Goal: Transaction & Acquisition: Obtain resource

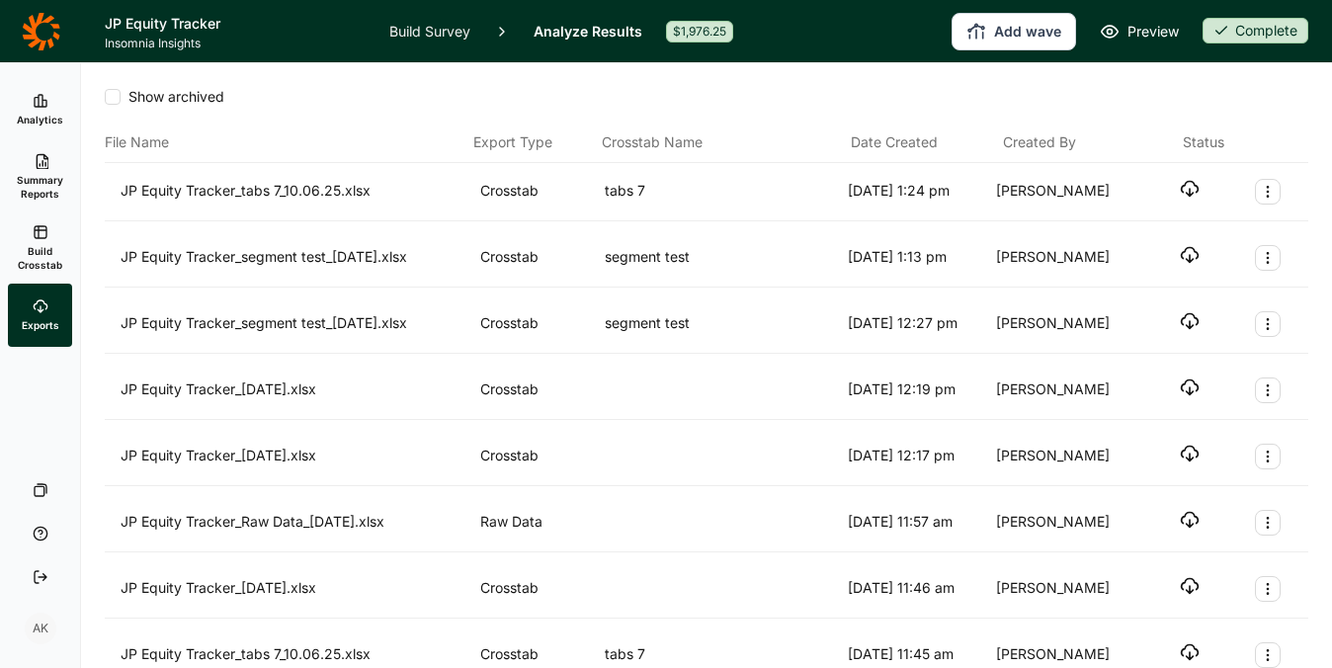
click at [1182, 184] on icon "button" at bounding box center [1189, 189] width 20 height 20
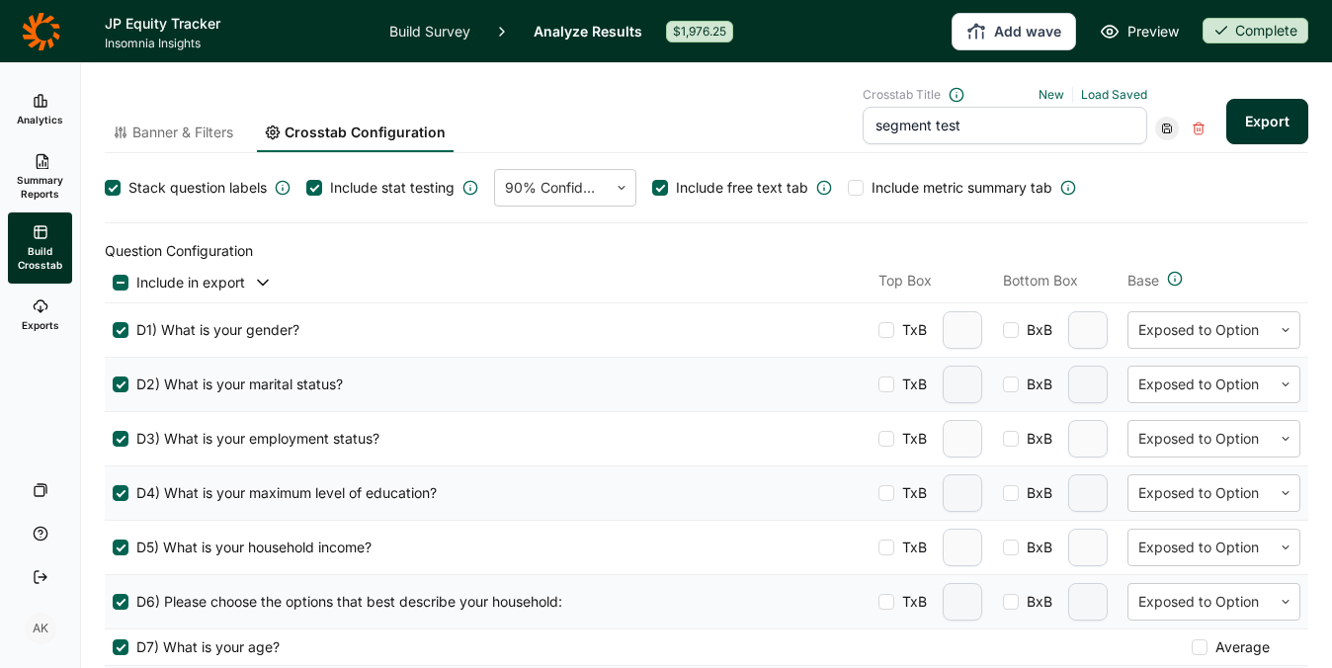
click at [203, 133] on span "Banner & Filters" at bounding box center [182, 132] width 101 height 20
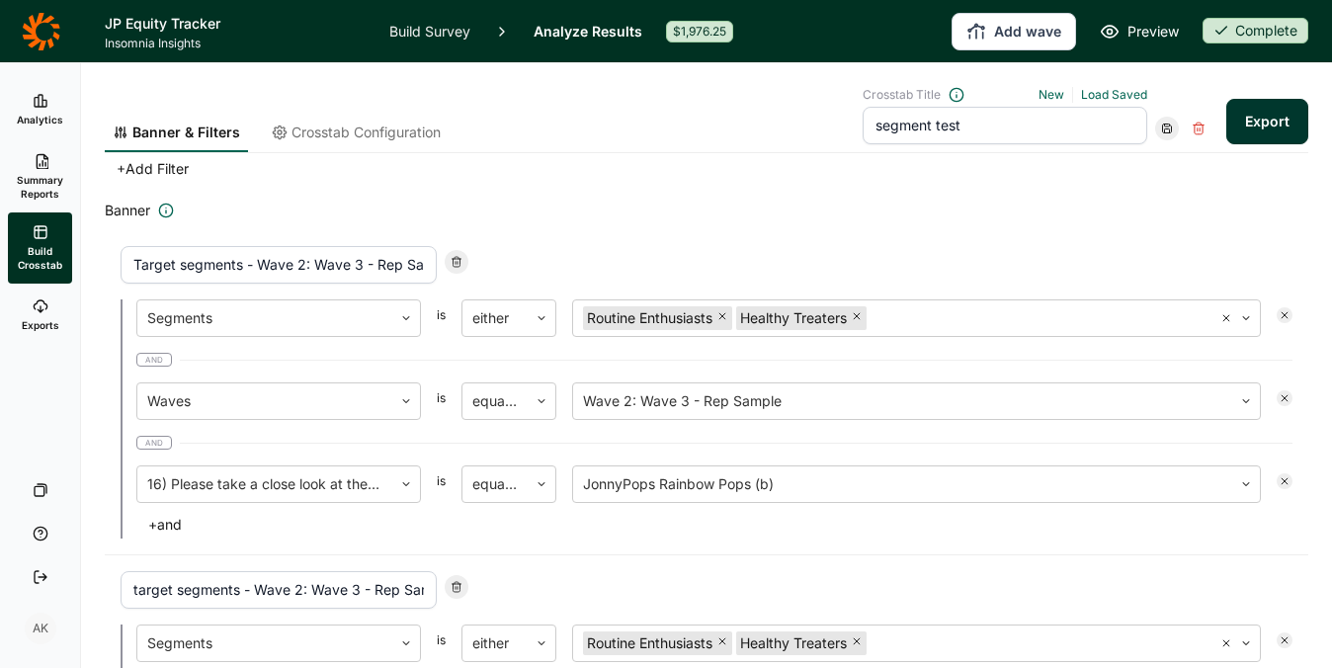
scroll to position [43, 0]
click at [1105, 93] on link "Load Saved" at bounding box center [1114, 94] width 66 height 15
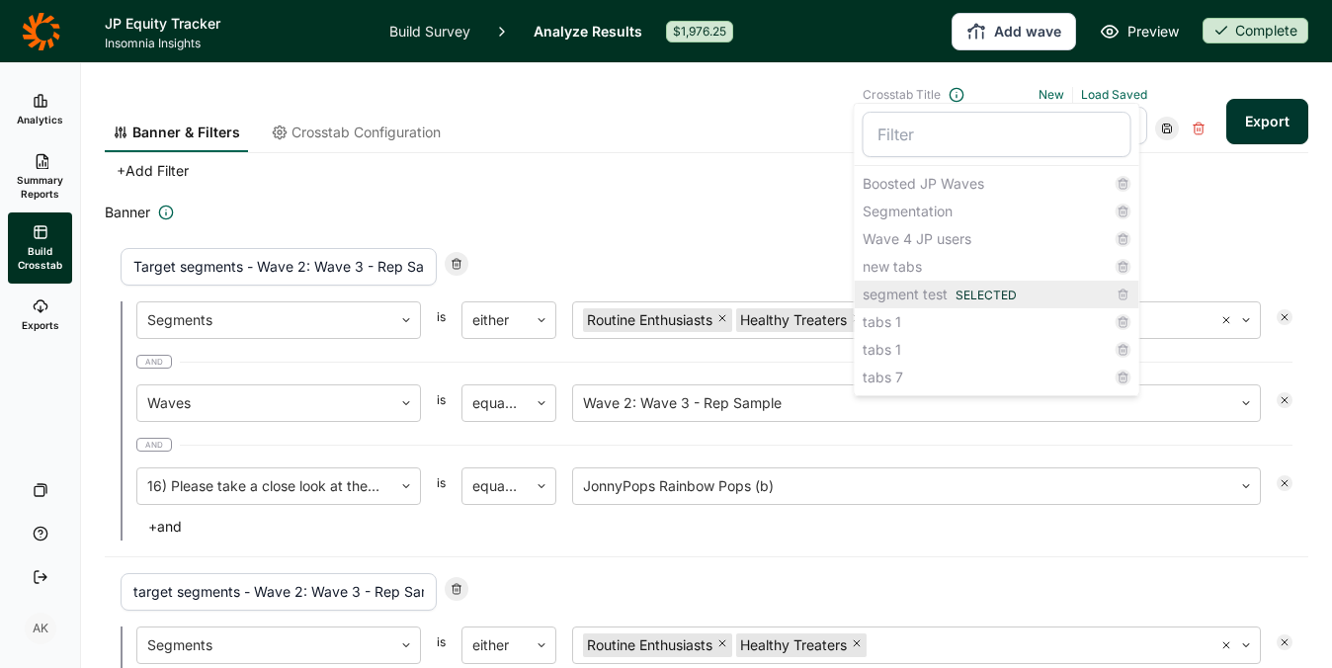
click at [909, 293] on div "segment test Selected" at bounding box center [996, 295] width 284 height 28
type input "Unengaged - Wave 2: Wave 3 - Rep Sample"
type input "Unengaged - Wave 1: Wave 1"
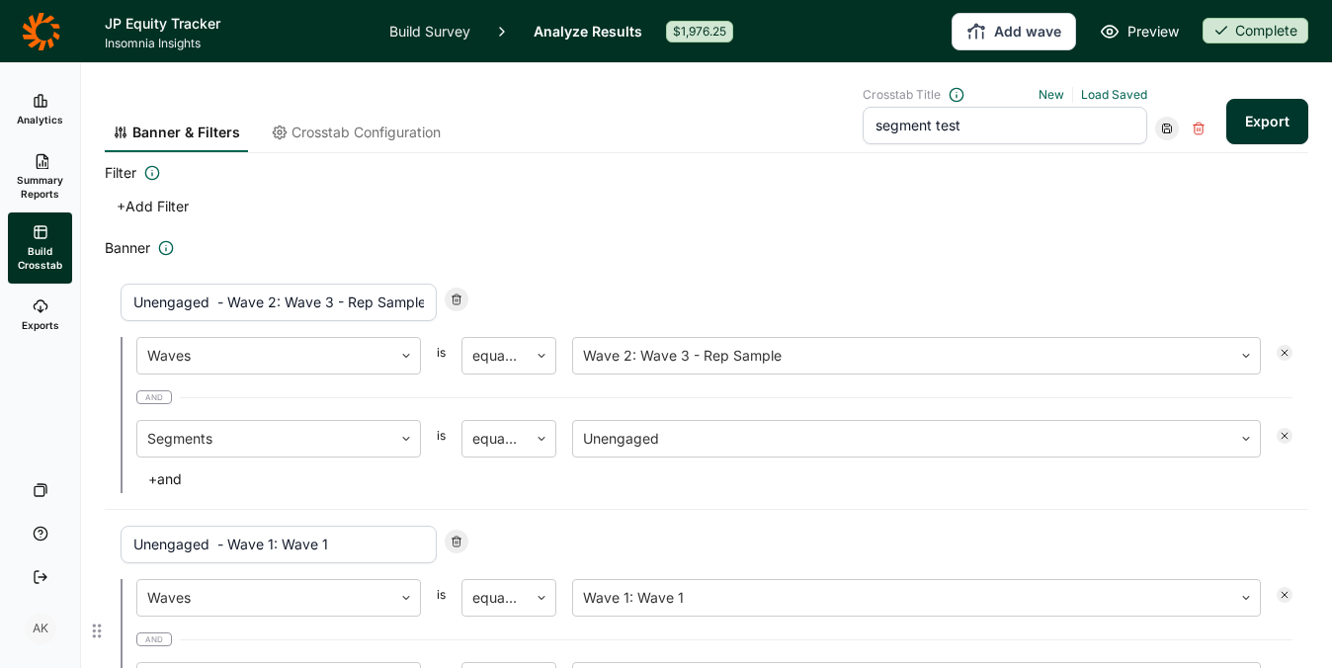
scroll to position [0, 0]
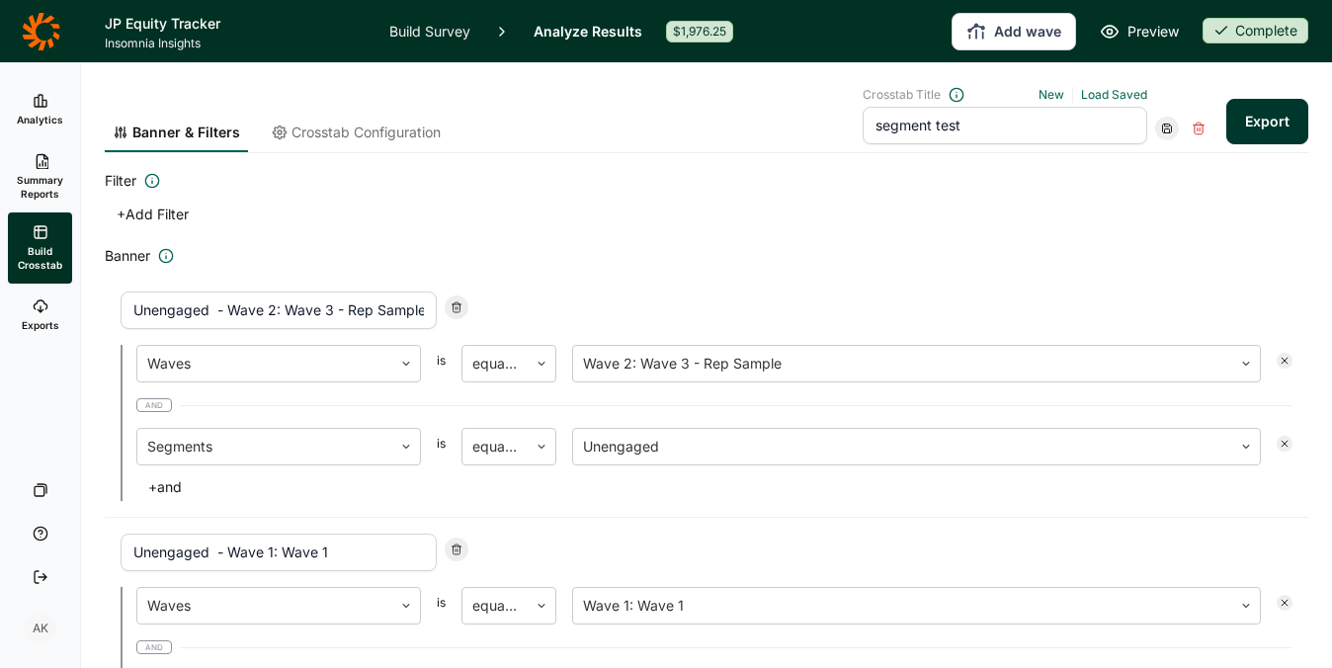
click at [155, 206] on button "+ Add Filter" at bounding box center [153, 215] width 96 height 28
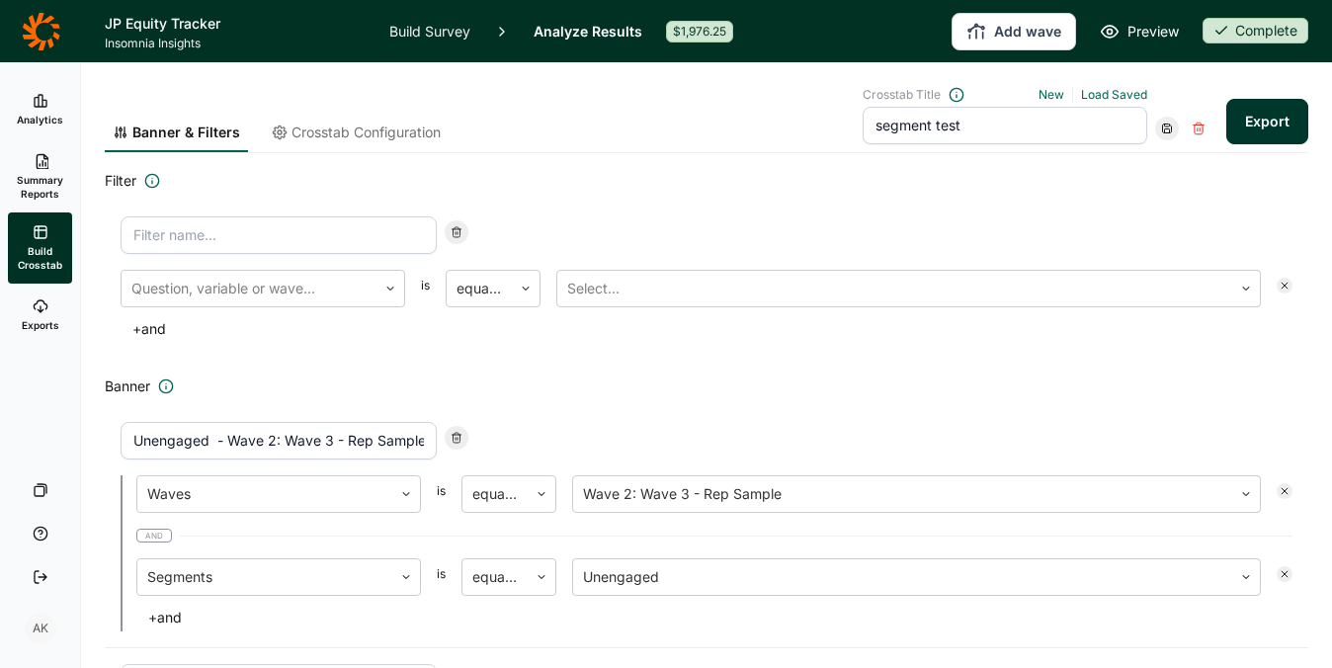
click at [286, 243] on input at bounding box center [279, 235] width 316 height 38
type input "waves"
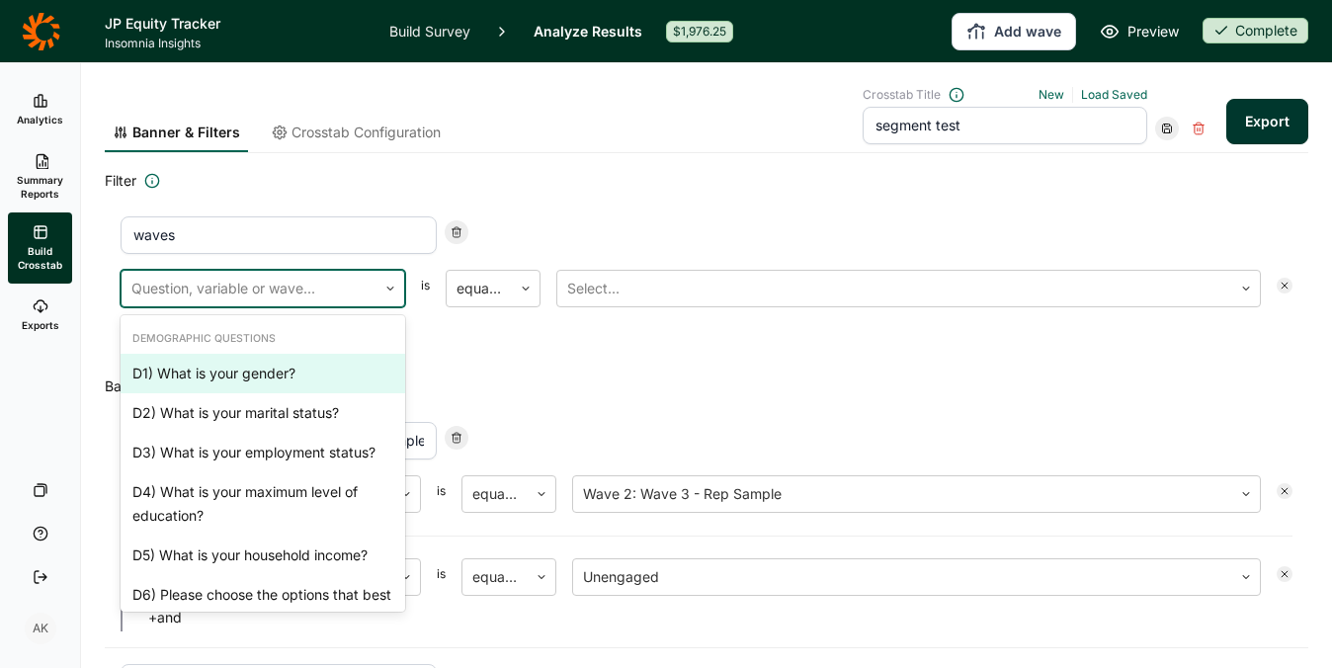
click at [237, 300] on div at bounding box center [248, 289] width 235 height 28
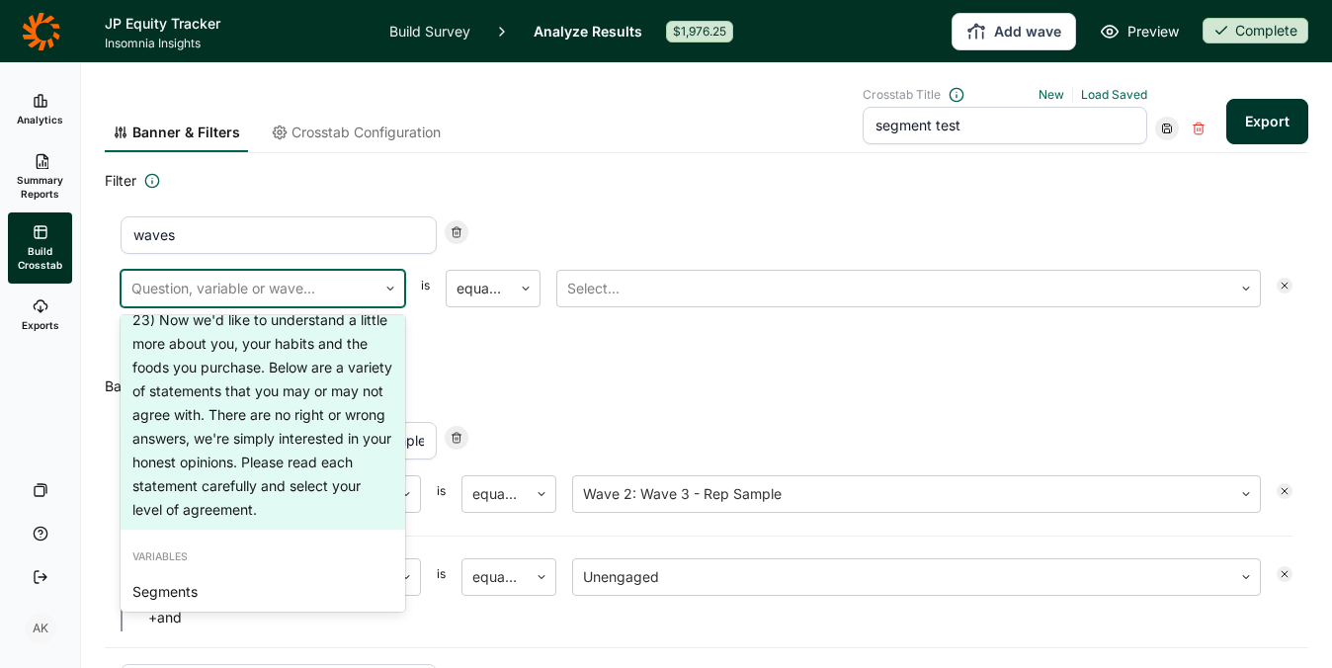
scroll to position [2669, 0]
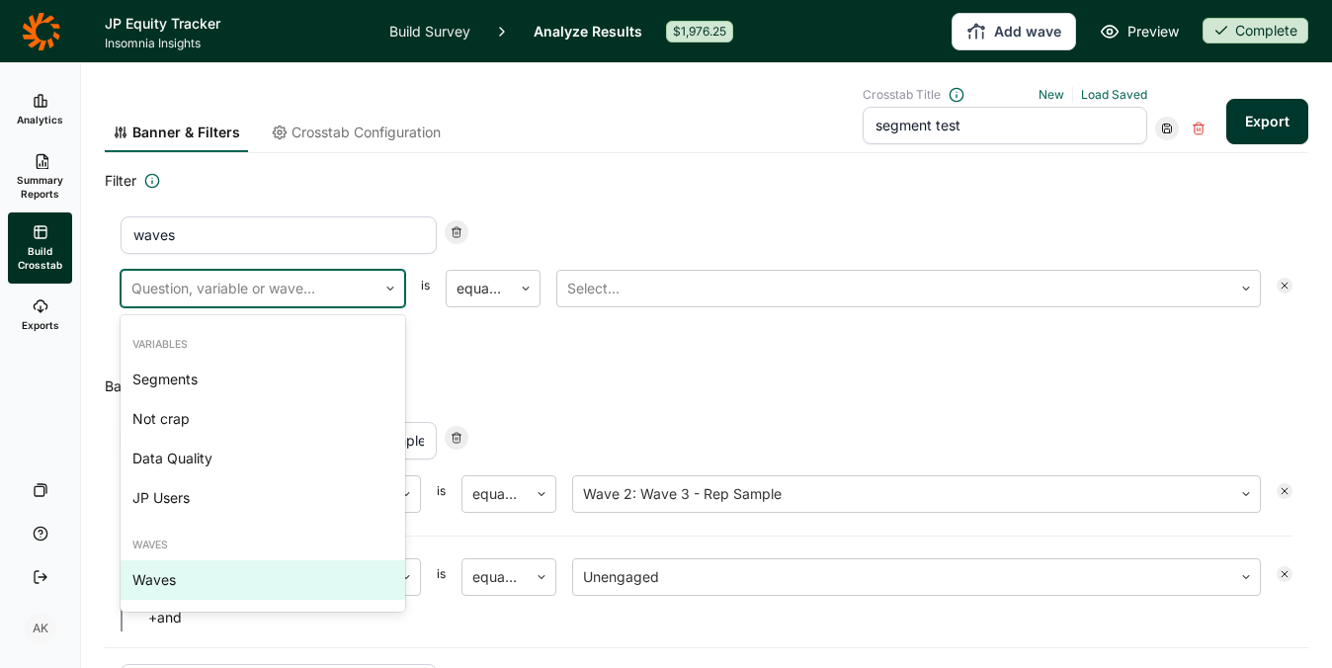
click at [232, 569] on div "Waves" at bounding box center [263, 580] width 284 height 40
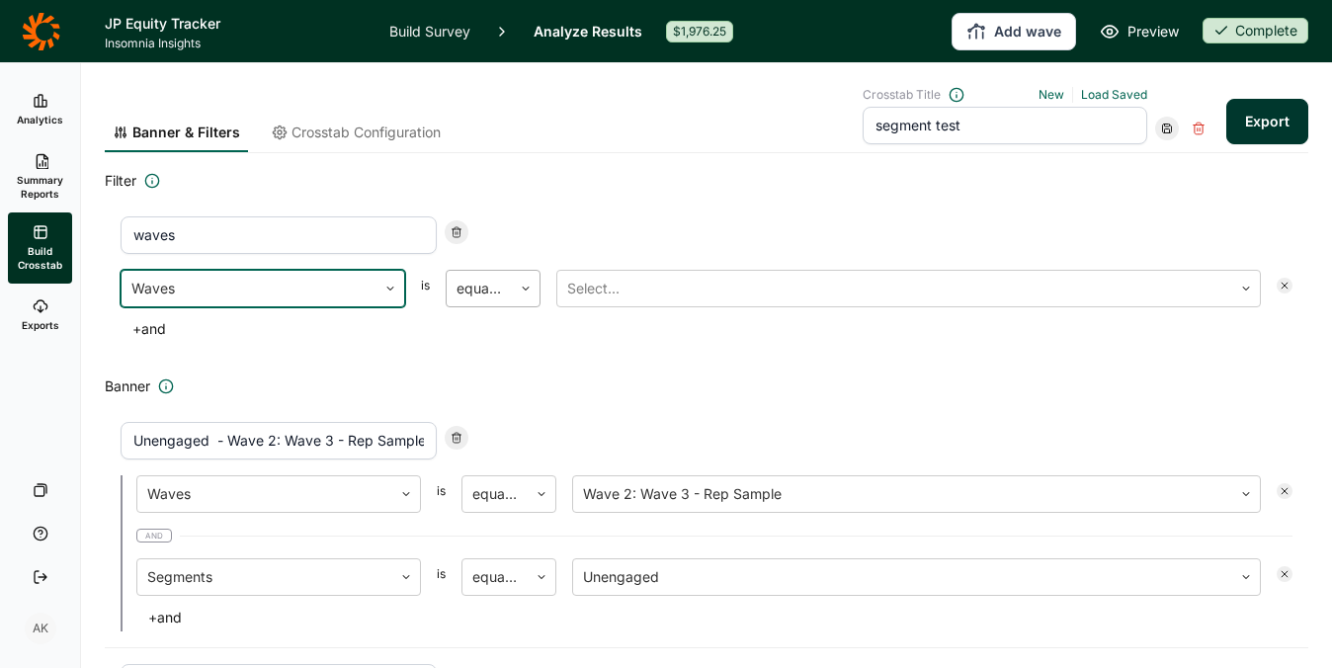
click at [493, 295] on div at bounding box center [478, 289] width 45 height 28
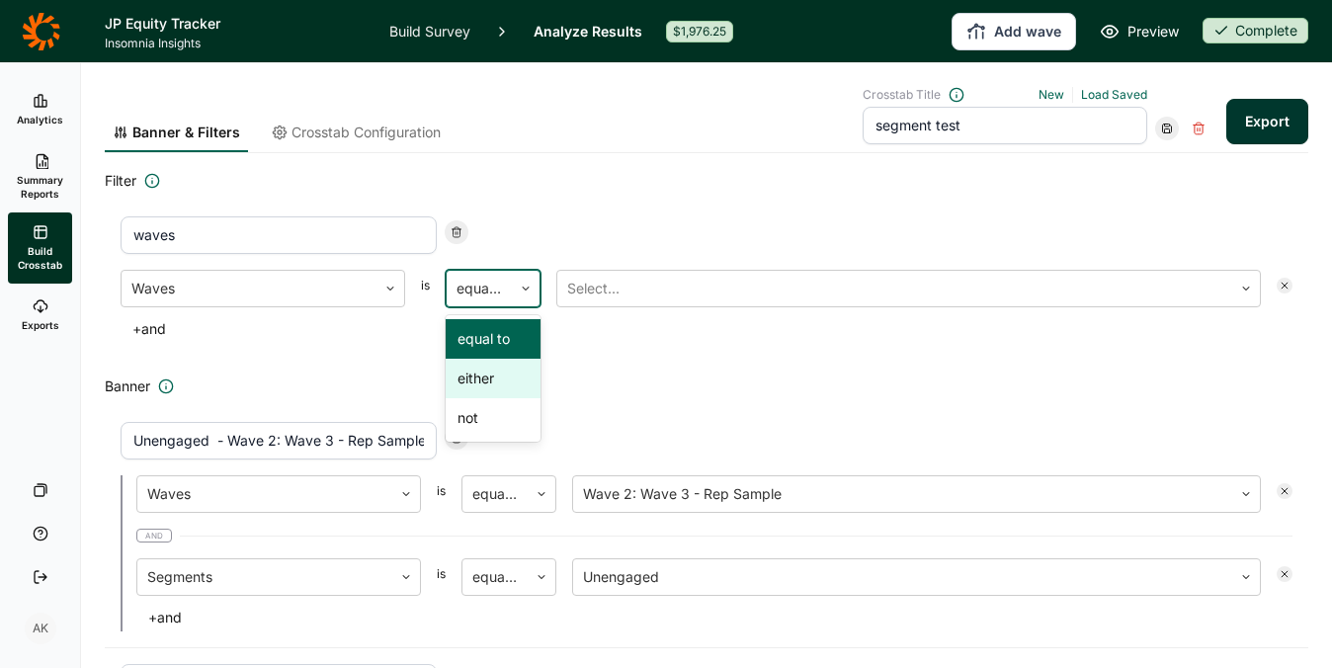
click at [497, 380] on div "either" at bounding box center [492, 379] width 95 height 40
click at [651, 294] on div at bounding box center [894, 289] width 655 height 28
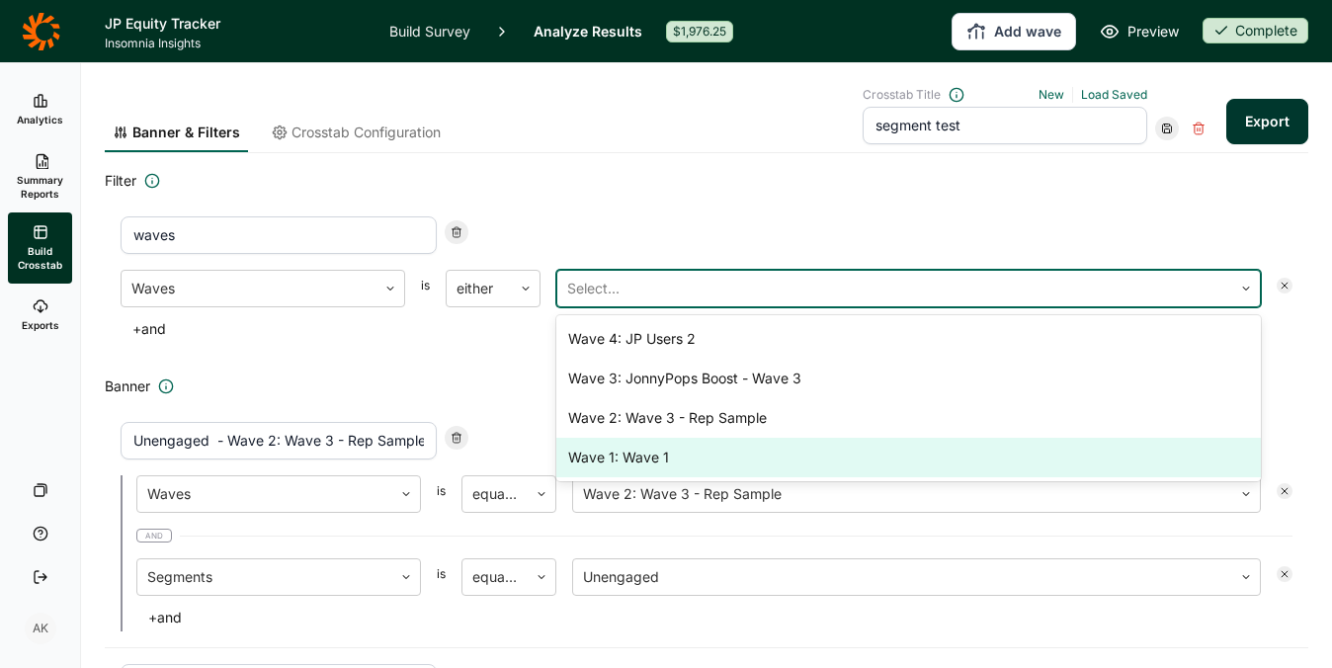
click at [695, 451] on div "Wave 1: Wave 1" at bounding box center [908, 458] width 704 height 40
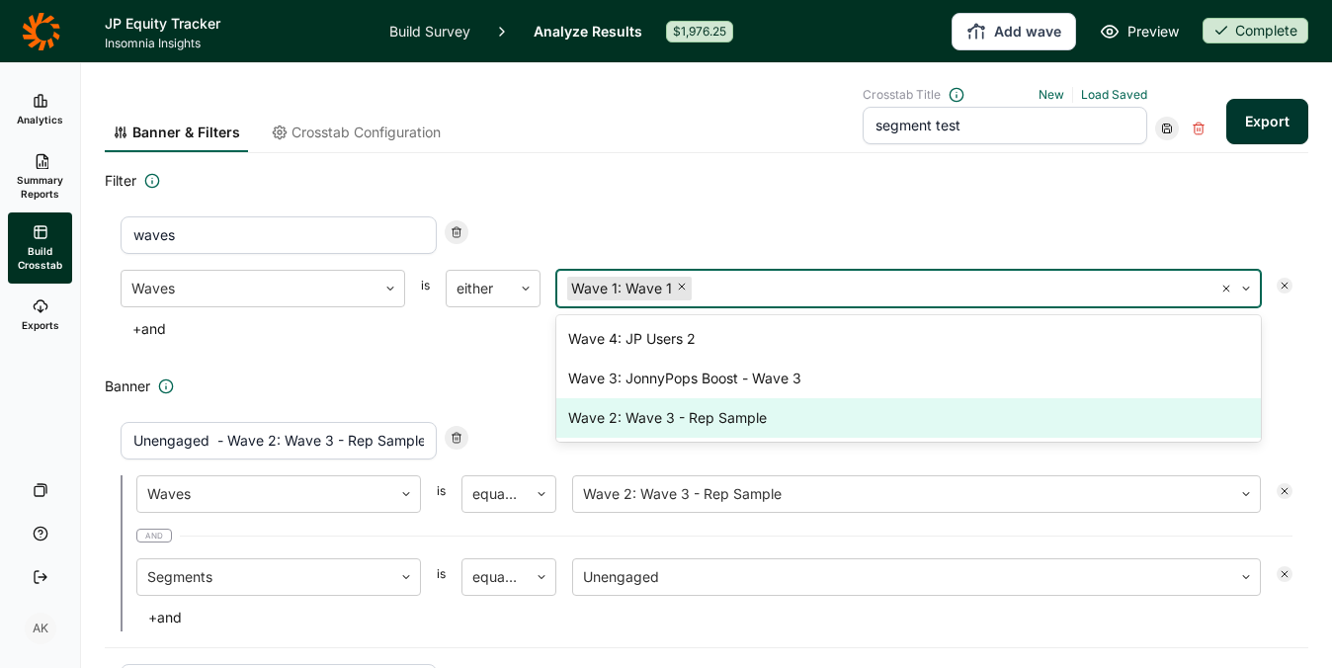
click at [707, 413] on div "Wave 2: Wave 3 - Rep Sample" at bounding box center [908, 418] width 704 height 40
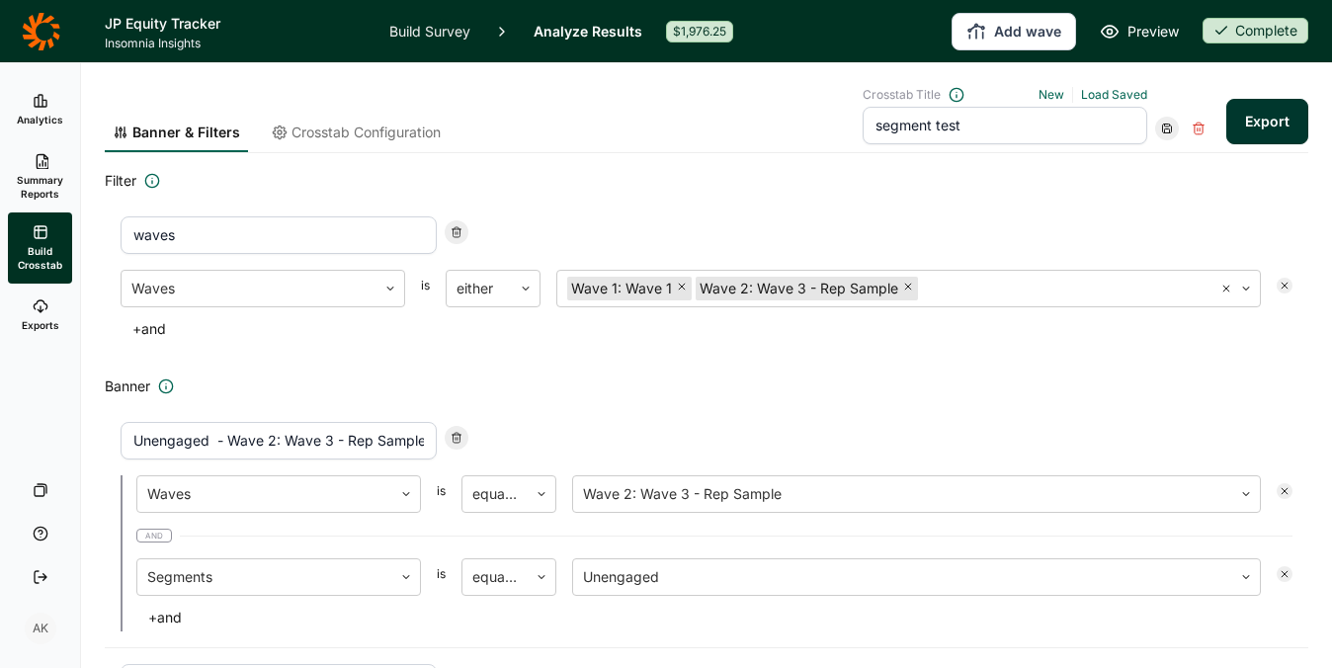
click at [1059, 210] on div "waves Waves is either Wave 1: Wave 1 Wave 2: Wave 3 - Rep Sample + and" at bounding box center [706, 280] width 1203 height 158
click at [1251, 116] on button "Export" at bounding box center [1267, 121] width 82 height 45
click at [1109, 606] on link "download your file here" at bounding box center [1150, 613] width 155 height 16
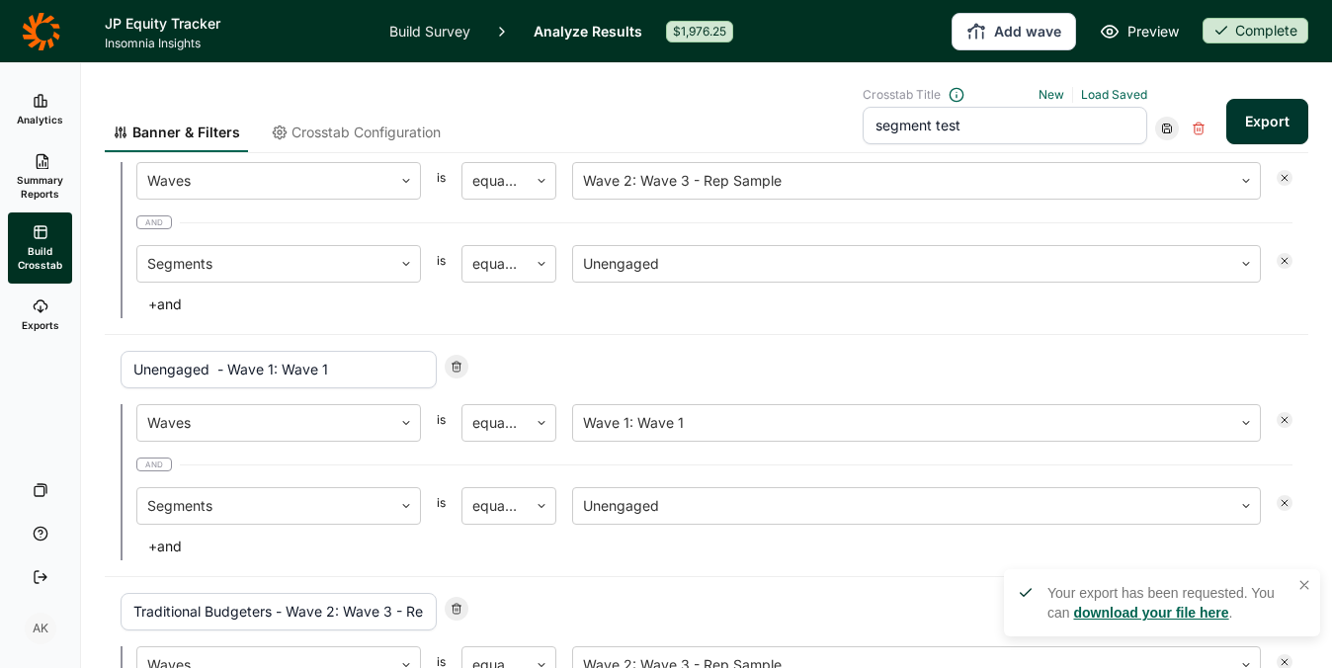
scroll to position [0, 0]
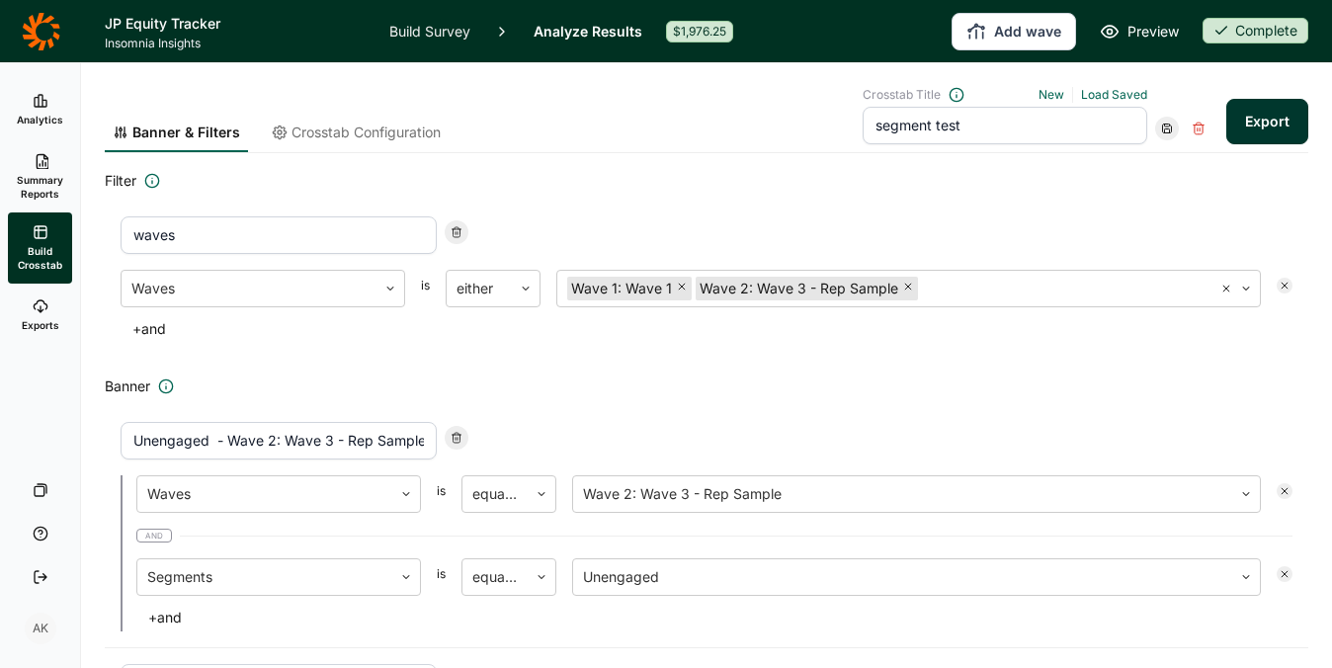
click at [590, 198] on div "Filter waves Waves is either Wave 1: Wave 1 Wave 2: Wave 3 - Rep Sample + and" at bounding box center [706, 264] width 1203 height 190
click at [29, 32] on icon at bounding box center [41, 31] width 38 height 38
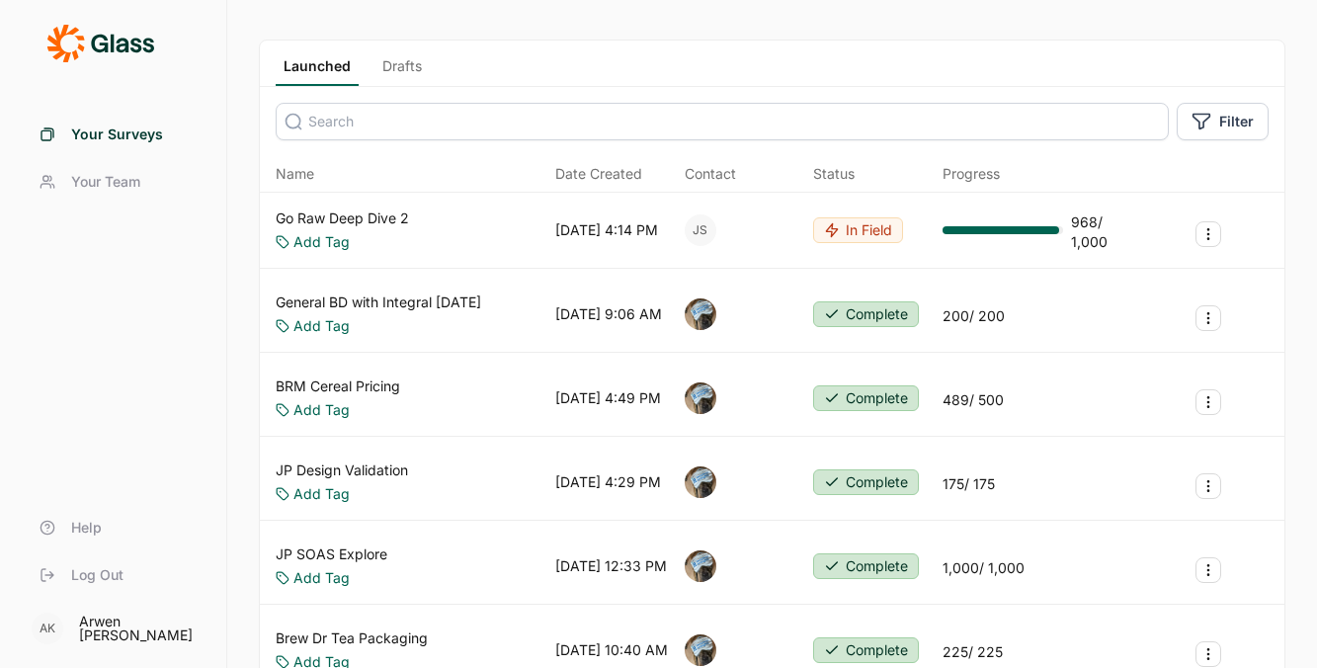
scroll to position [273, 0]
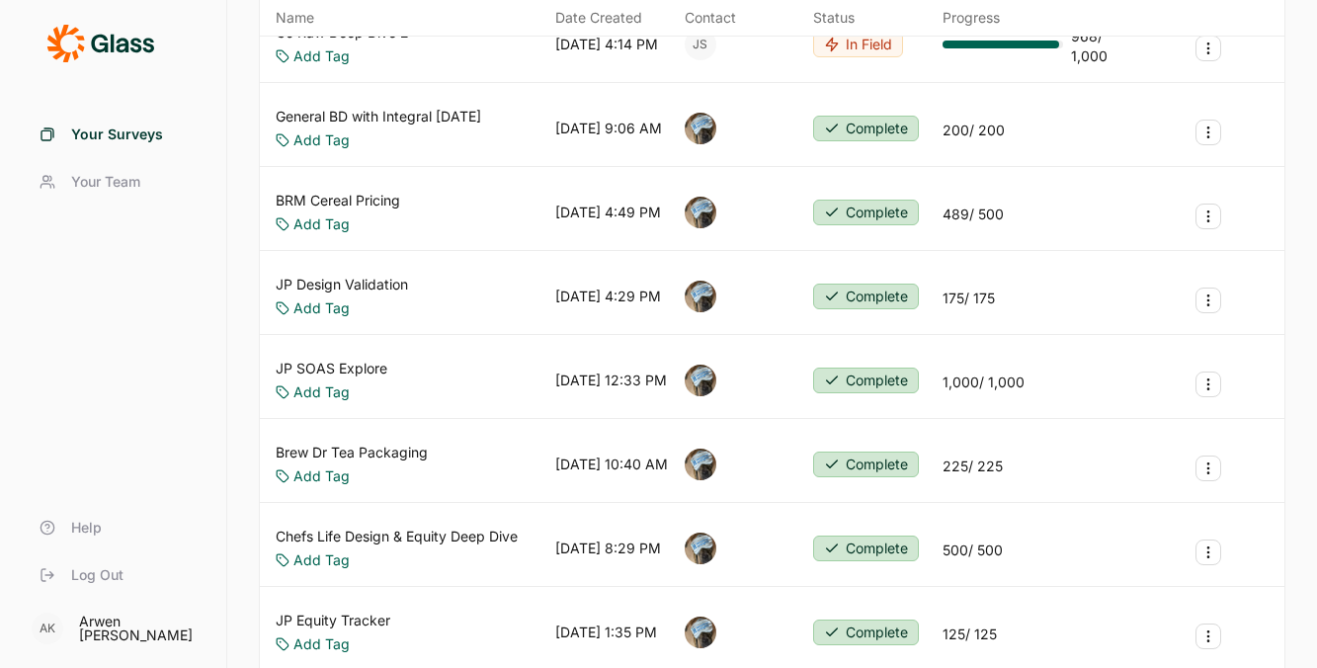
click at [364, 271] on div "JP Design Validation Add Tag 07/16/2025, 4:29 PM Complete 175 / 175" at bounding box center [772, 297] width 1024 height 76
click at [370, 292] on link "JP Design Validation" at bounding box center [342, 285] width 132 height 20
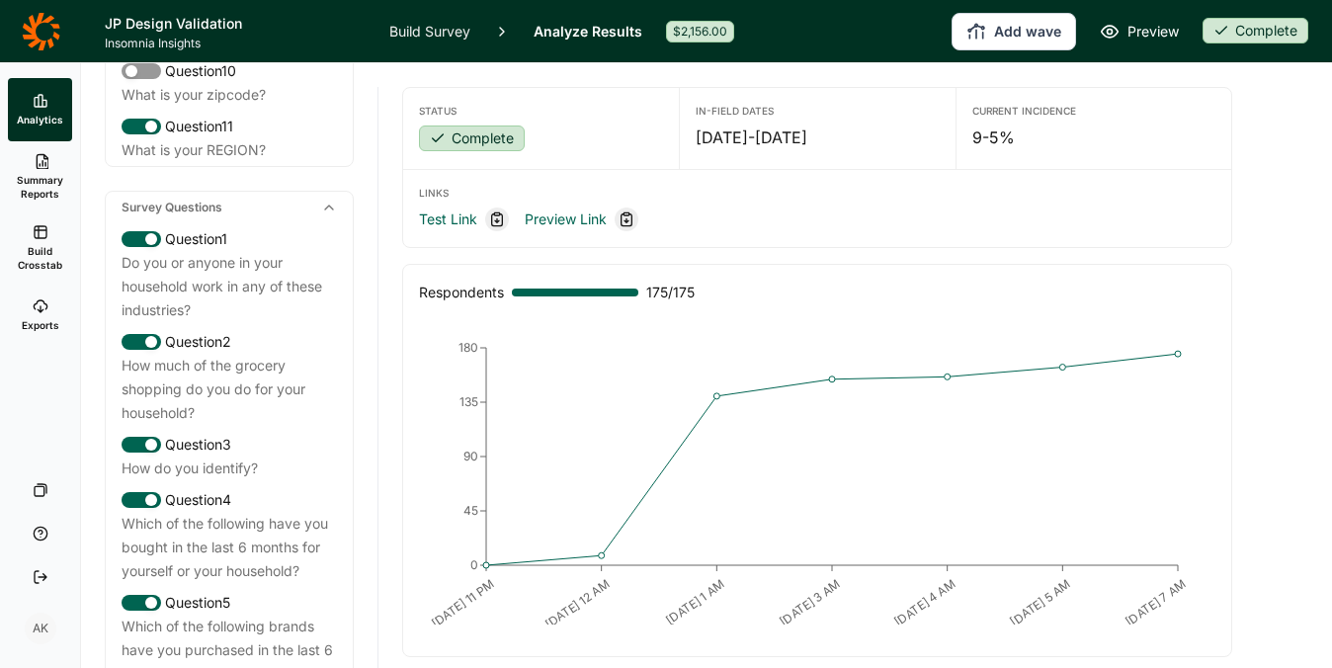
scroll to position [180, 0]
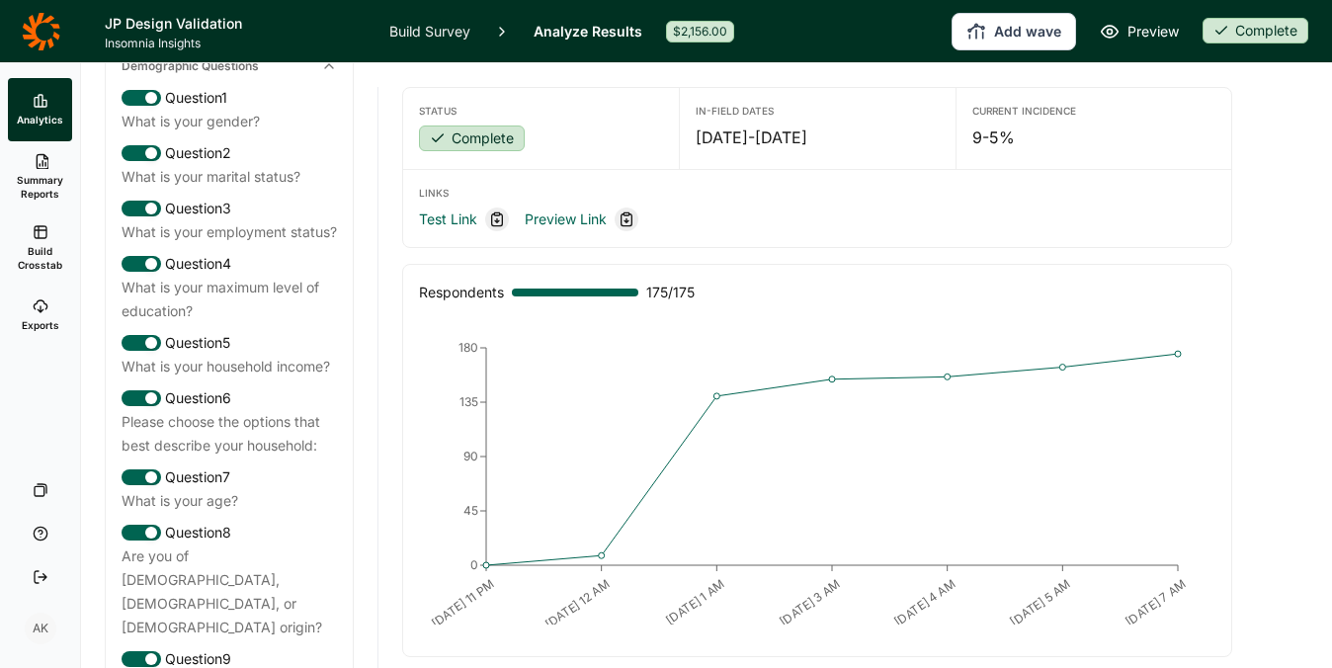
click at [597, 28] on link "Analyze Results" at bounding box center [587, 31] width 109 height 62
click at [30, 239] on link "Build Crosstab" at bounding box center [40, 247] width 64 height 71
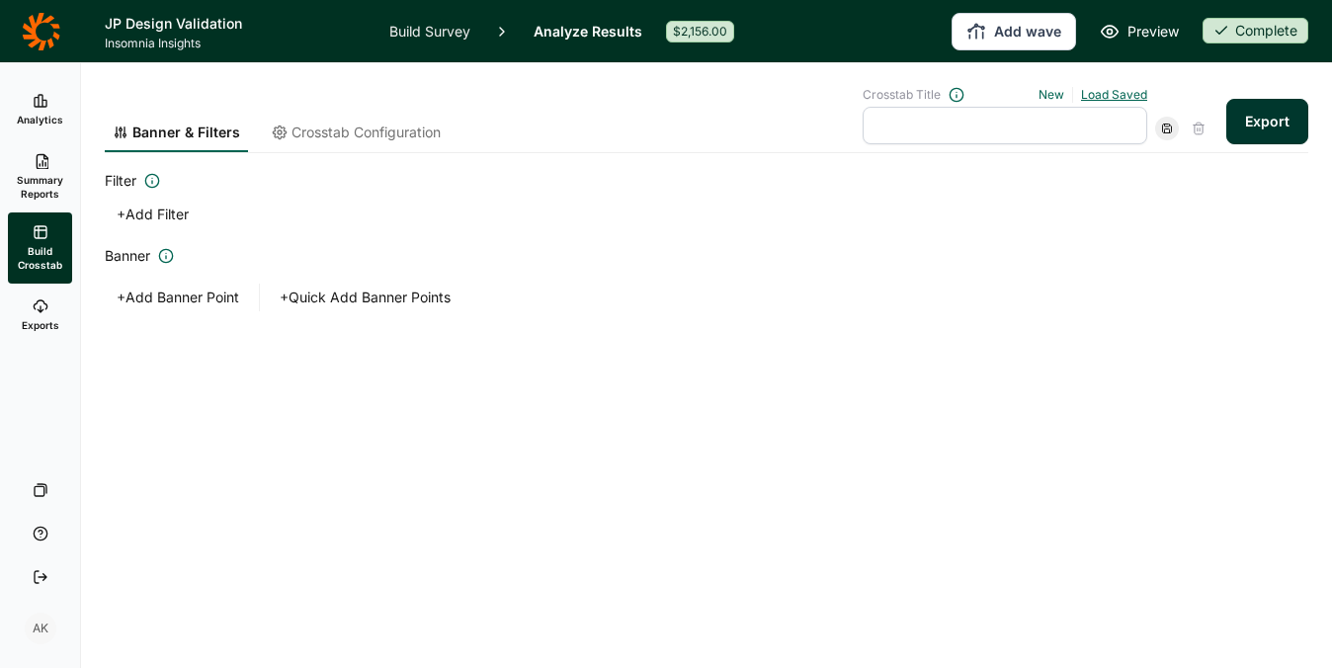
click at [1092, 89] on link "Load Saved" at bounding box center [1114, 94] width 66 height 15
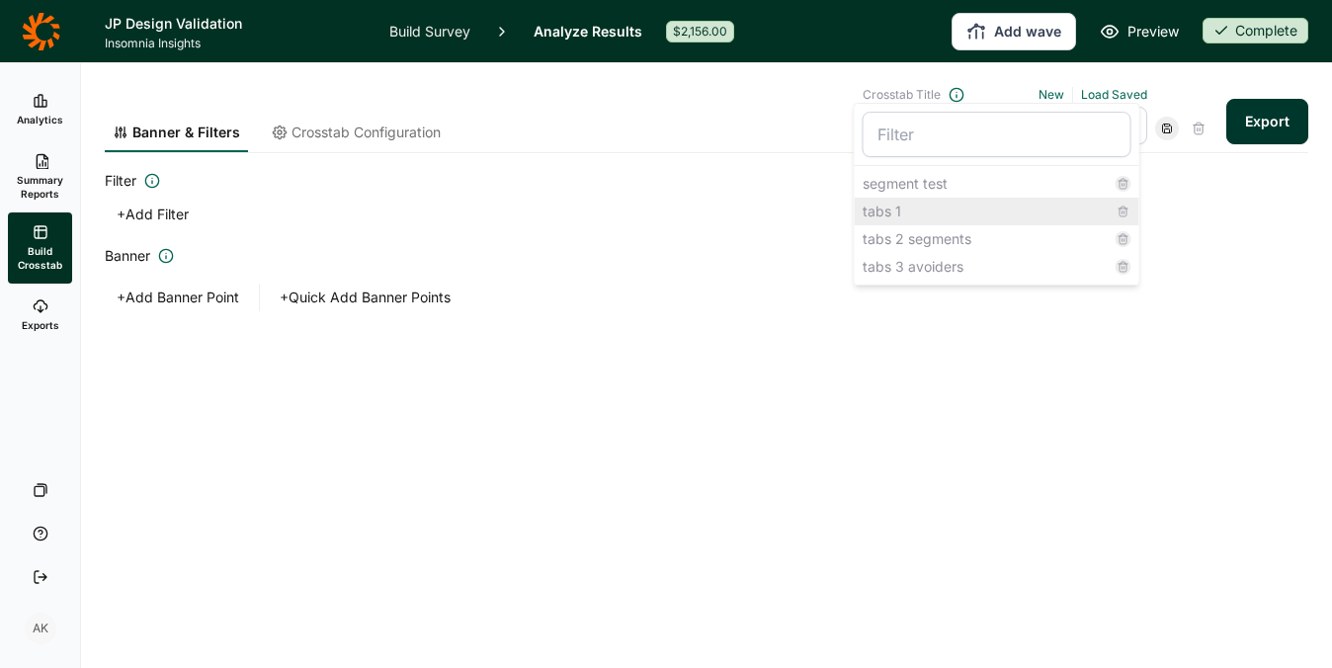
click at [906, 205] on div "tabs 1" at bounding box center [996, 212] width 284 height 28
type input "tabs 1"
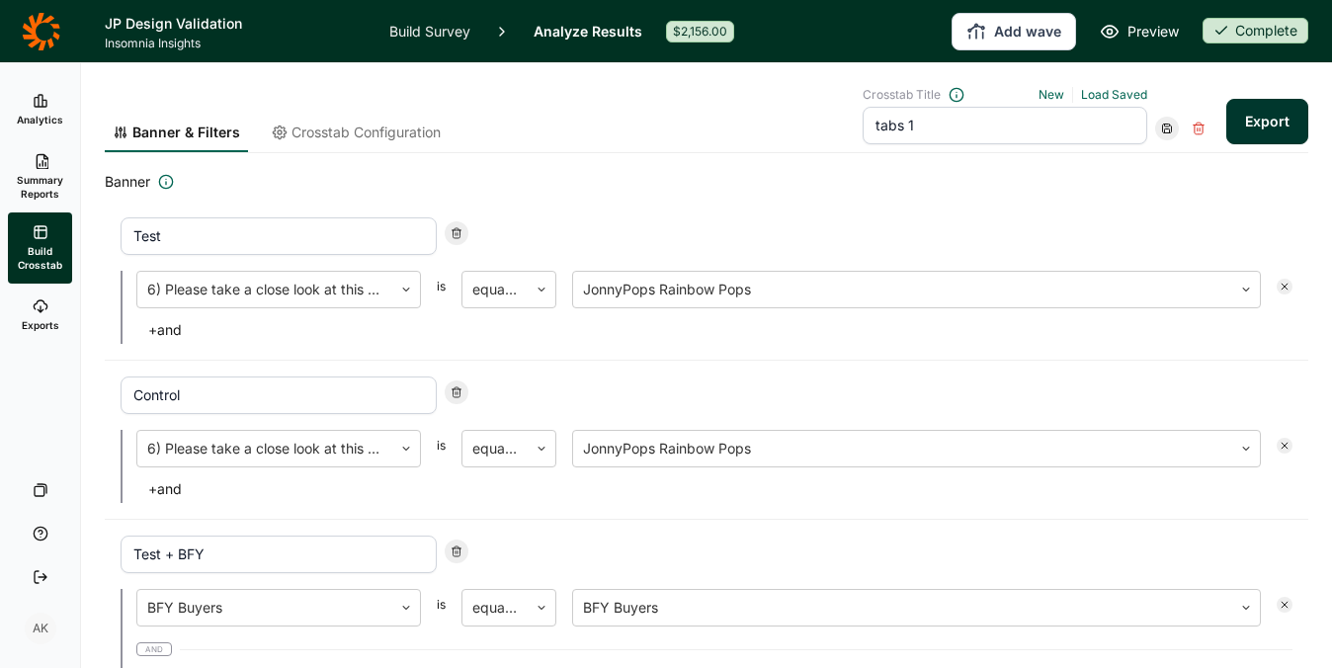
scroll to position [65, 0]
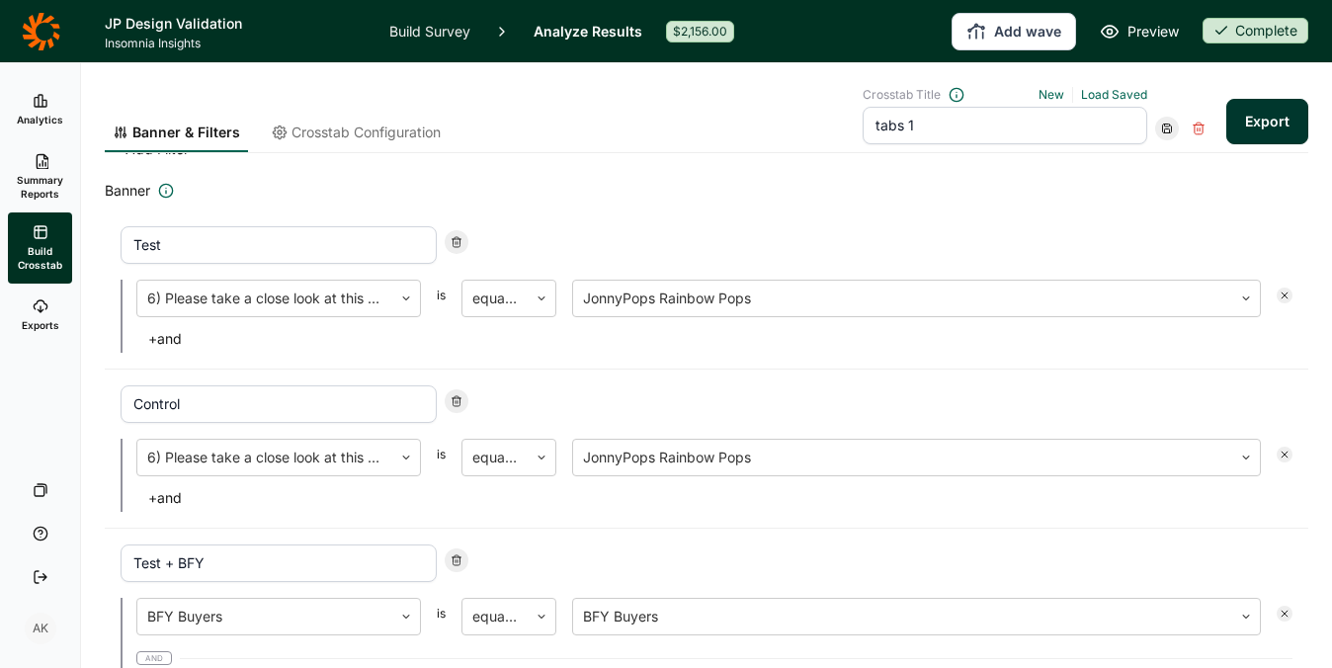
click at [435, 38] on link "Build Survey" at bounding box center [429, 31] width 81 height 62
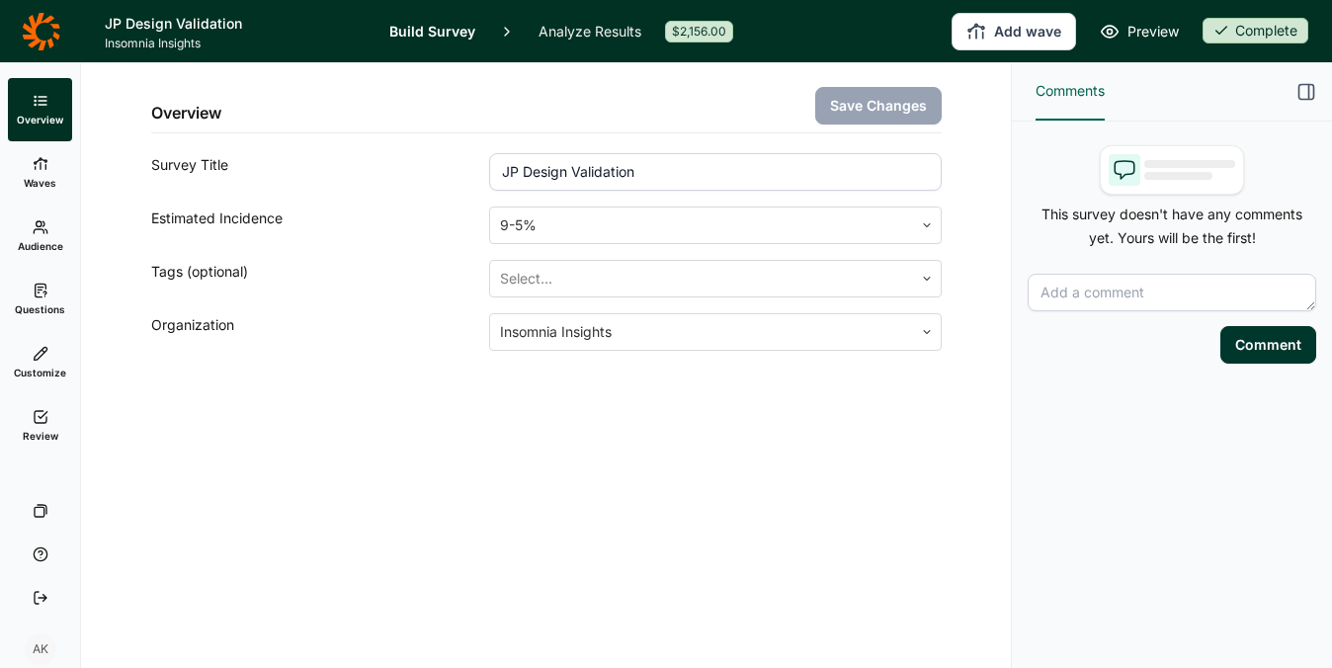
click at [32, 303] on span "Questions" at bounding box center [40, 309] width 50 height 14
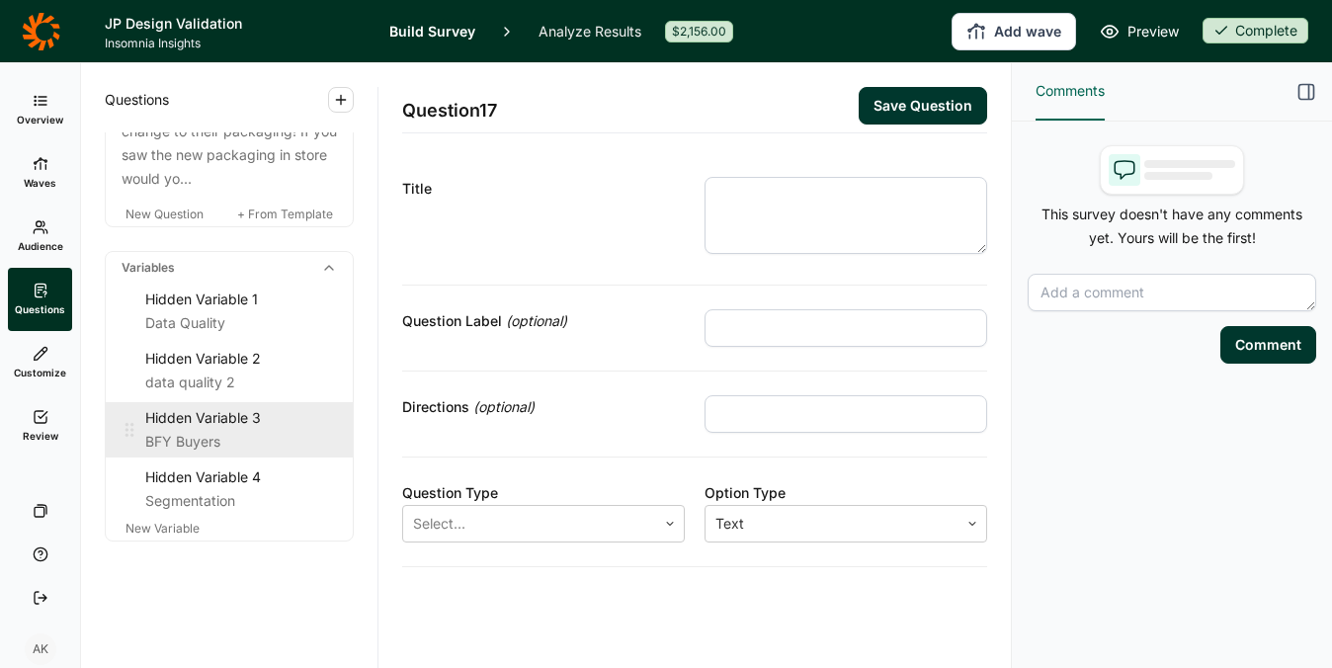
scroll to position [2627, 0]
click at [182, 432] on div "BFY Buyers" at bounding box center [241, 442] width 192 height 24
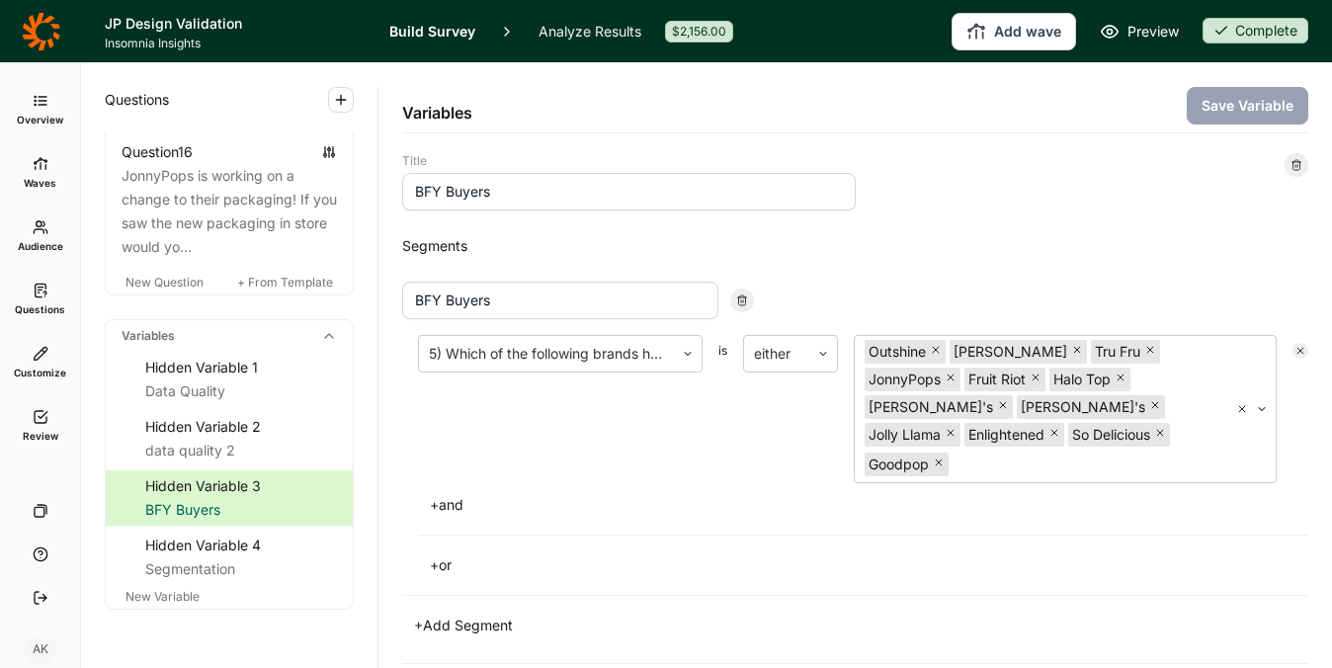
scroll to position [2240, 0]
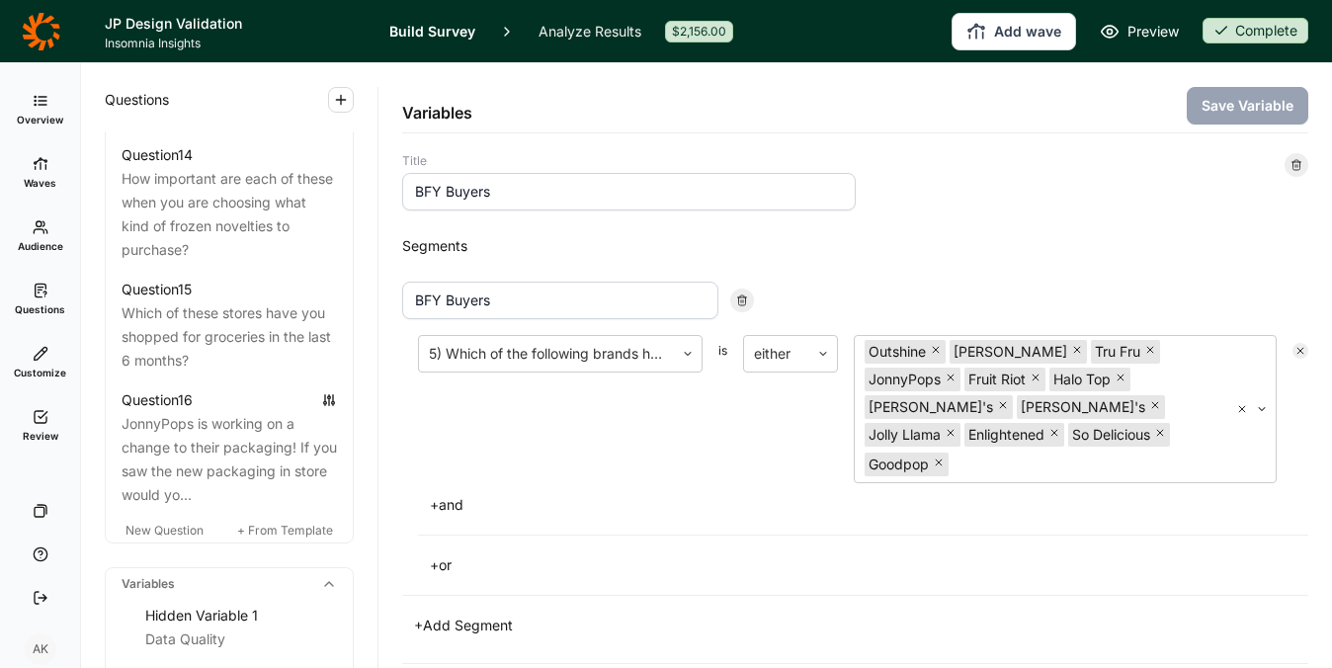
click at [594, 32] on link "Analyze Results" at bounding box center [589, 31] width 103 height 62
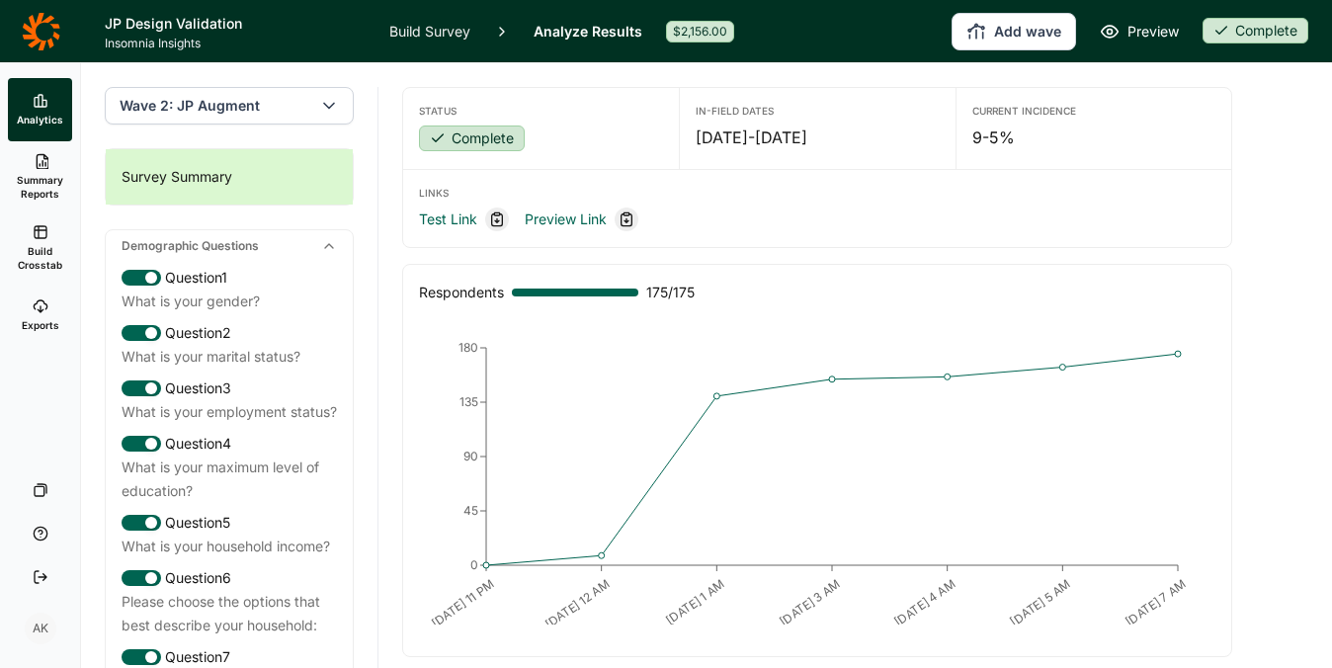
click at [28, 246] on span "Build Crosstab" at bounding box center [40, 258] width 48 height 28
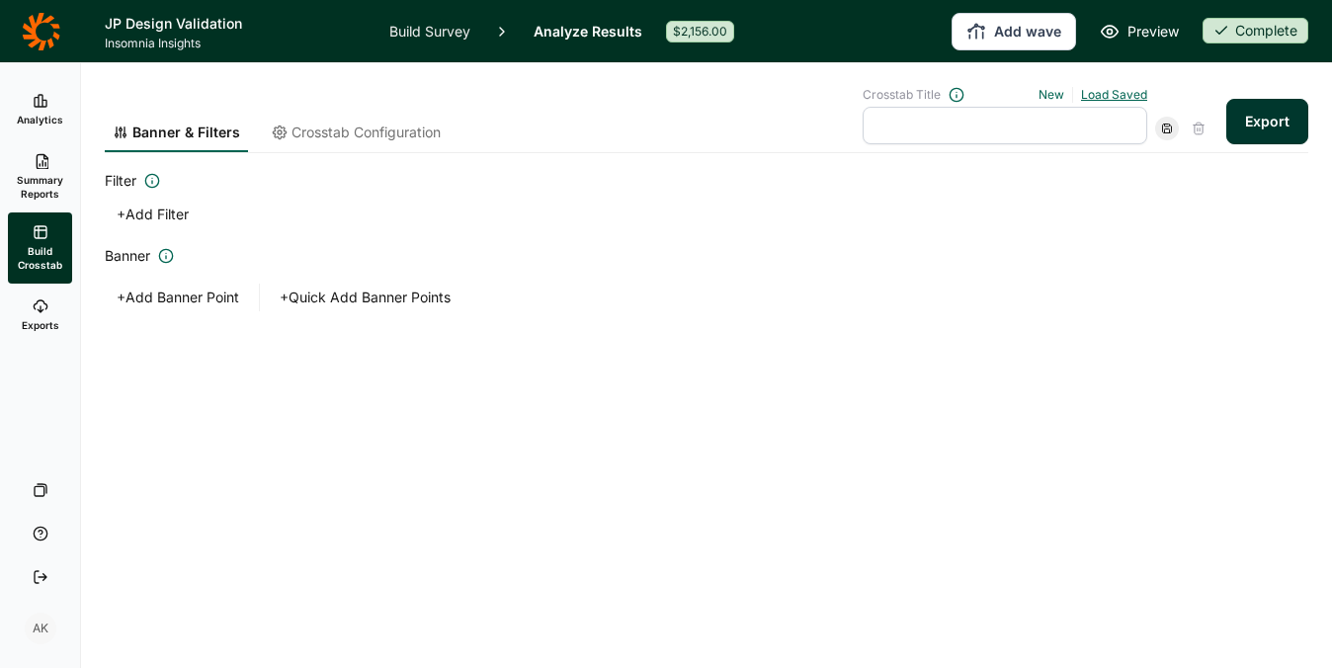
click at [1115, 93] on link "Load Saved" at bounding box center [1114, 94] width 66 height 15
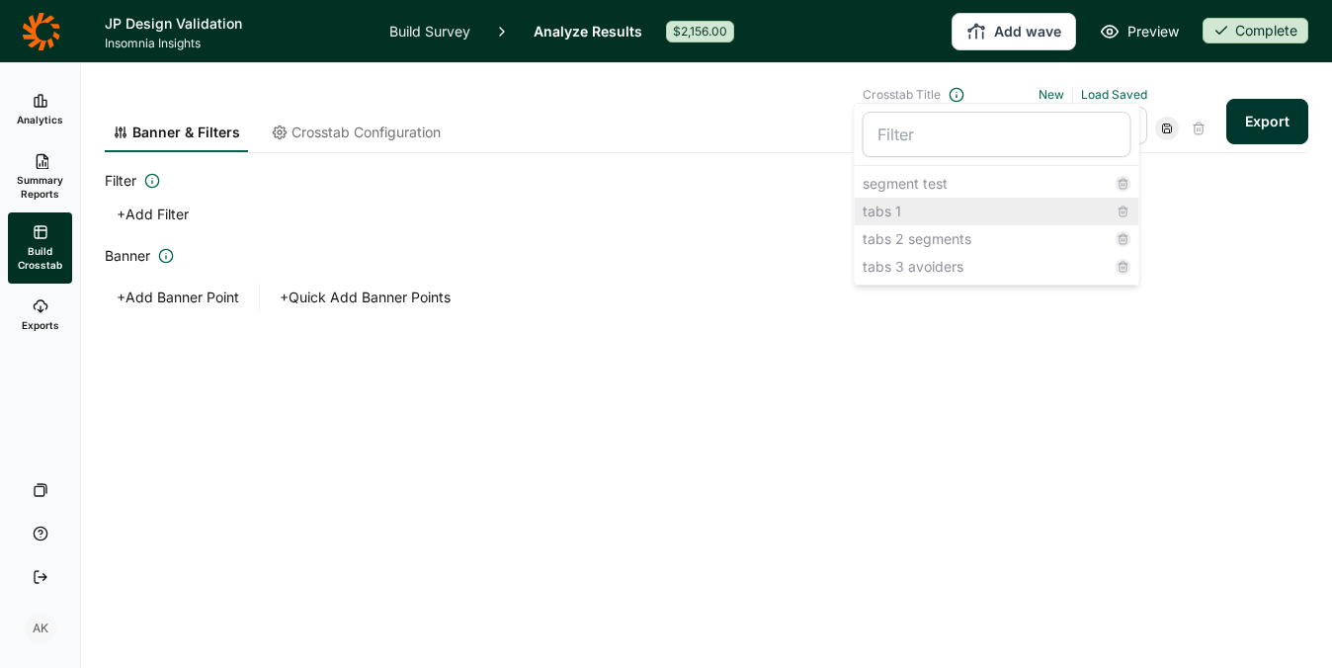
click at [939, 215] on div "tabs 1" at bounding box center [996, 212] width 284 height 28
type input "tabs 1"
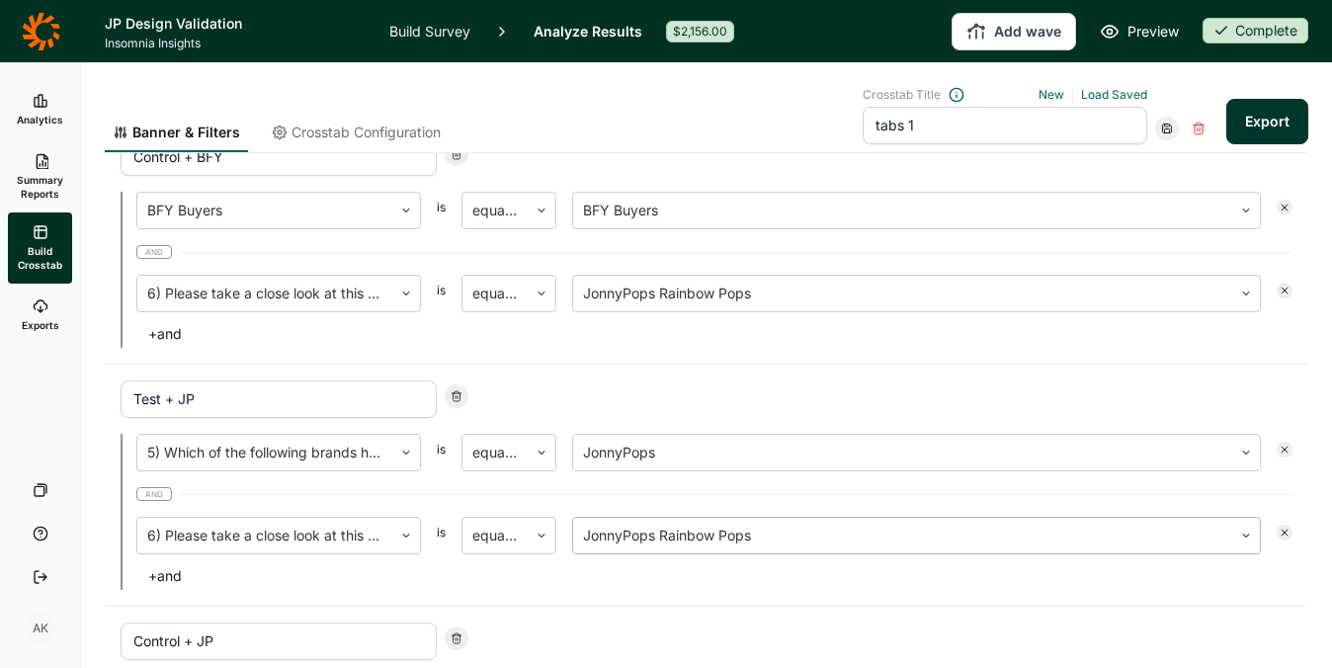
scroll to position [712, 0]
click at [1289, 135] on button "Export" at bounding box center [1267, 121] width 82 height 45
click at [1083, 609] on link "download your file here" at bounding box center [1150, 613] width 155 height 16
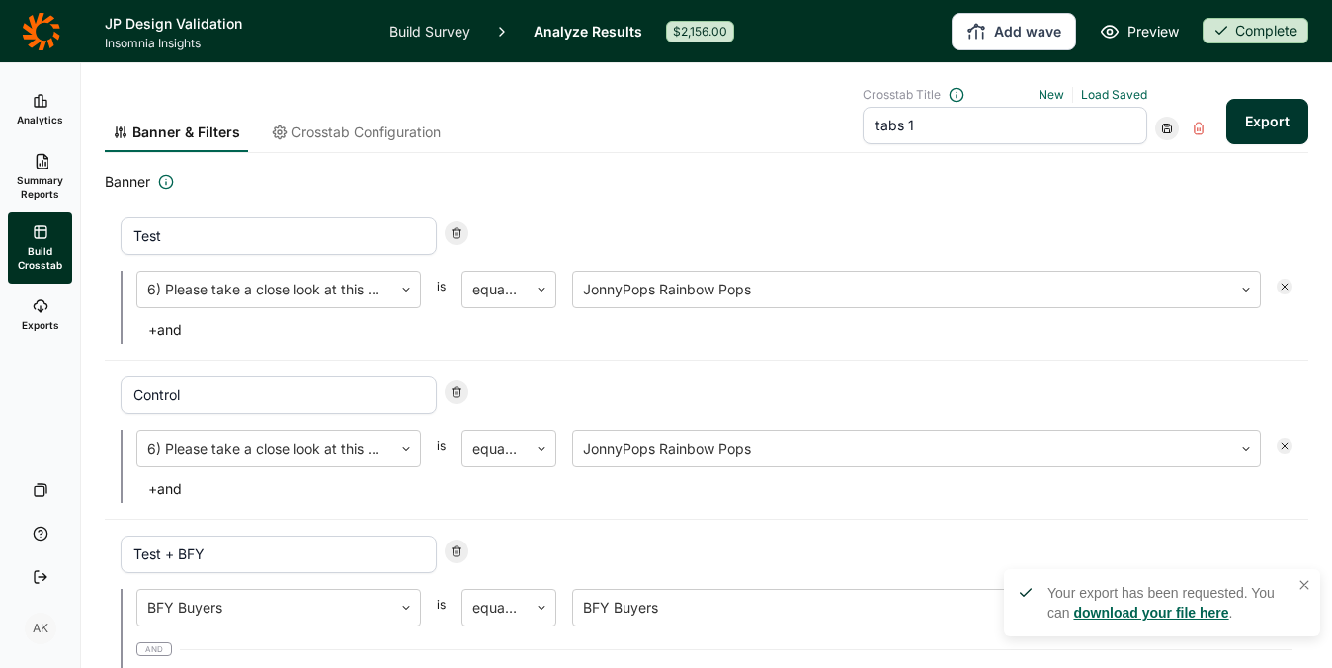
scroll to position [70, 0]
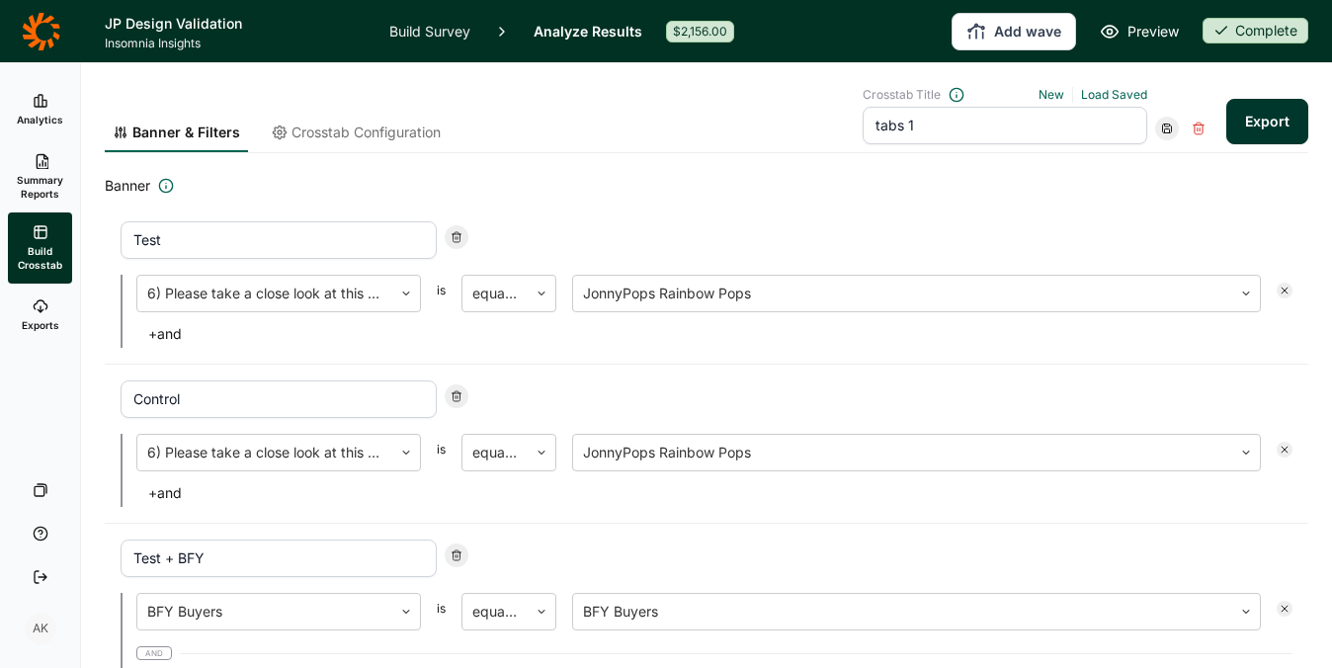
click at [305, 122] on span "Crosstab Configuration" at bounding box center [365, 132] width 149 height 20
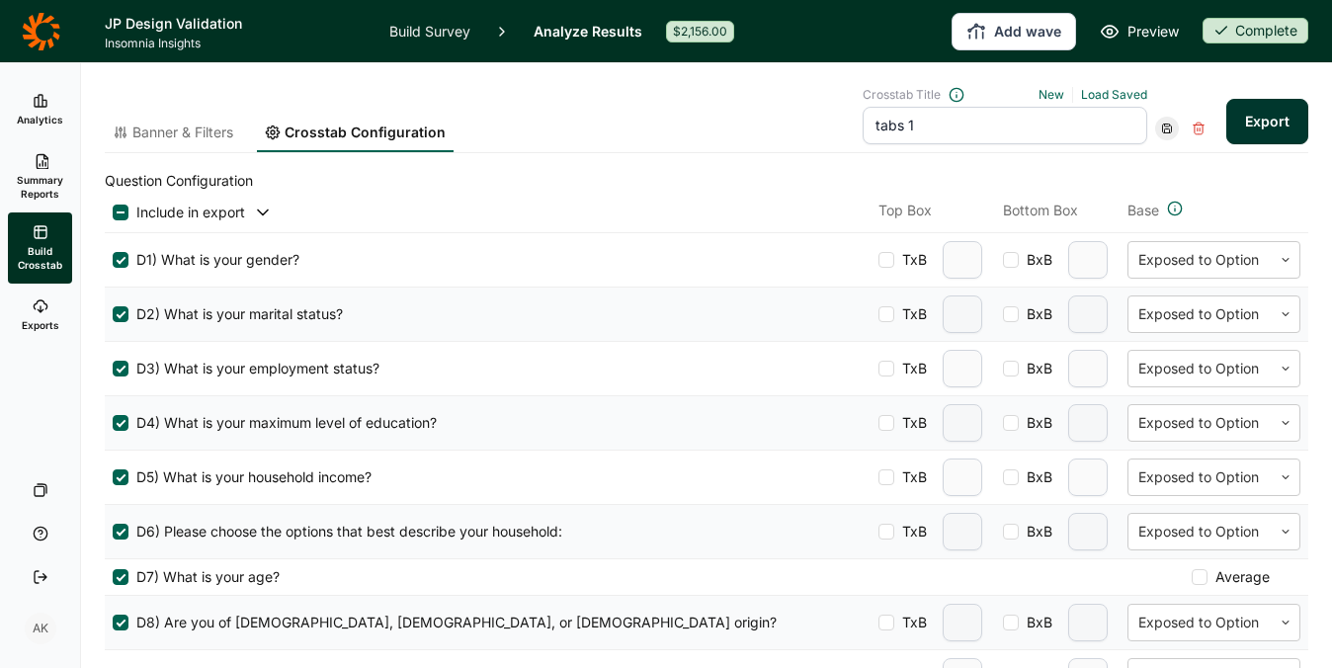
scroll to position [0, 0]
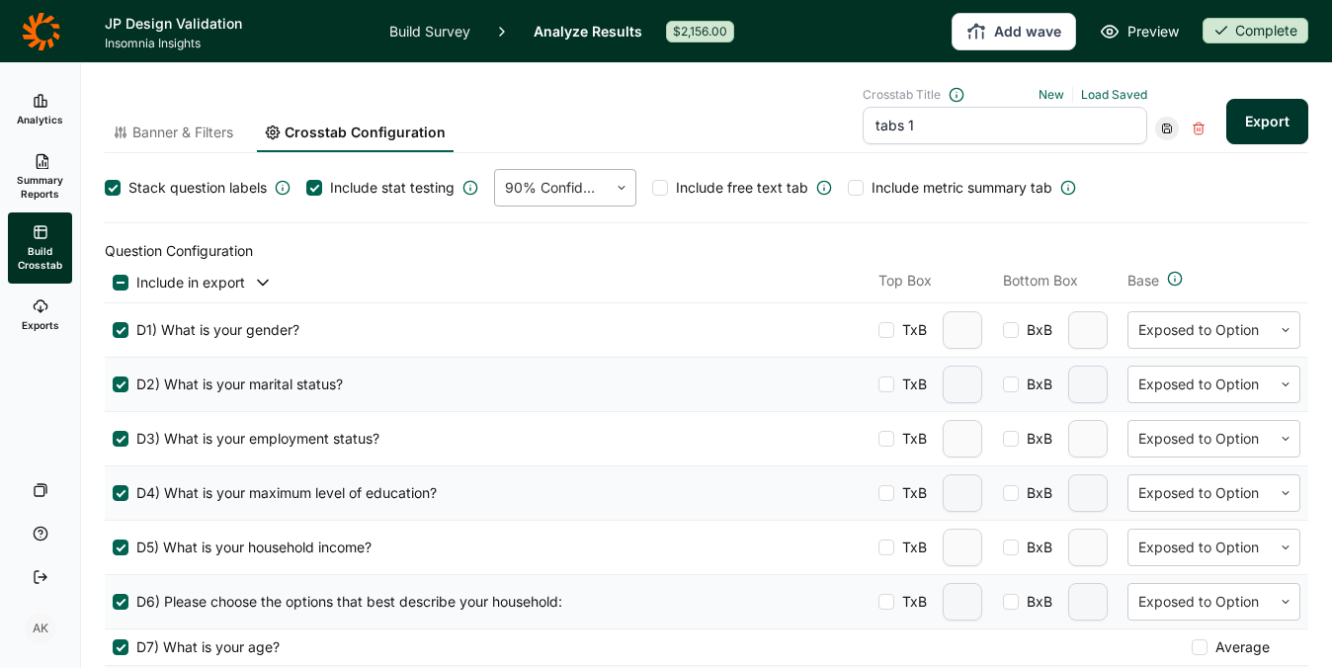
click at [527, 184] on div at bounding box center [551, 188] width 93 height 28
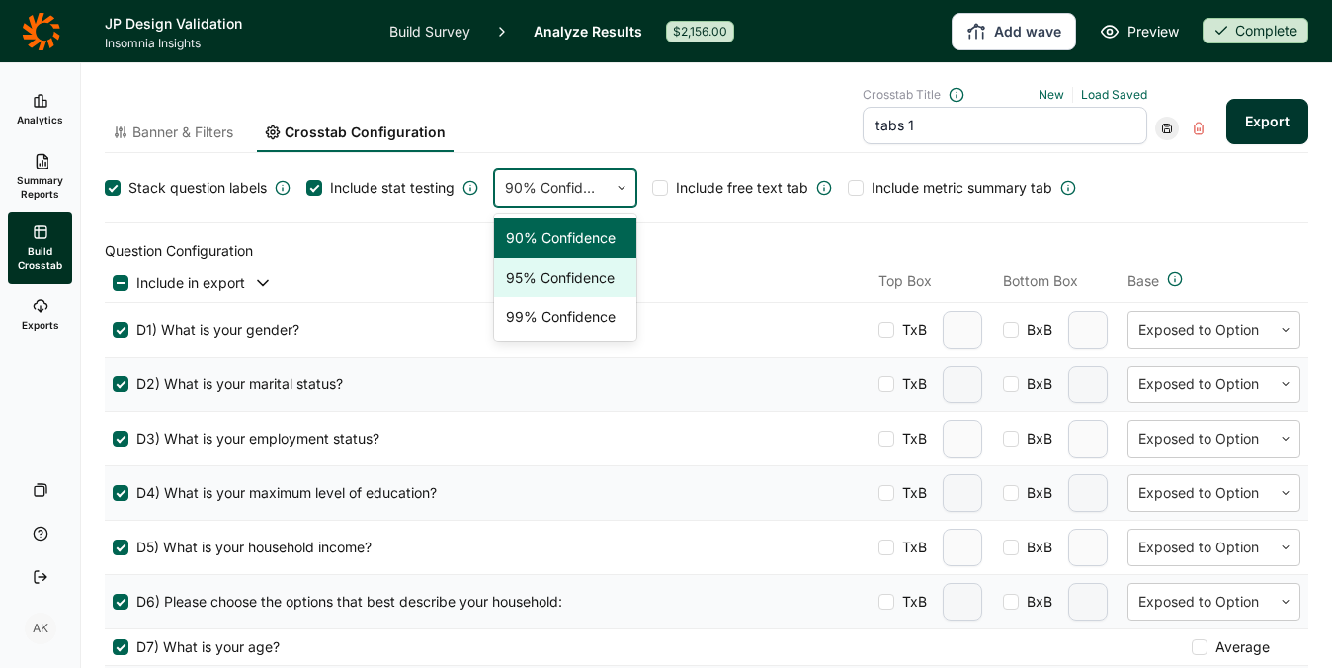
click at [364, 485] on span "D4) What is your maximum level of education?" at bounding box center [282, 493] width 308 height 20
click at [113, 493] on input "D4) What is your maximum level of education?" at bounding box center [113, 493] width 0 height 0
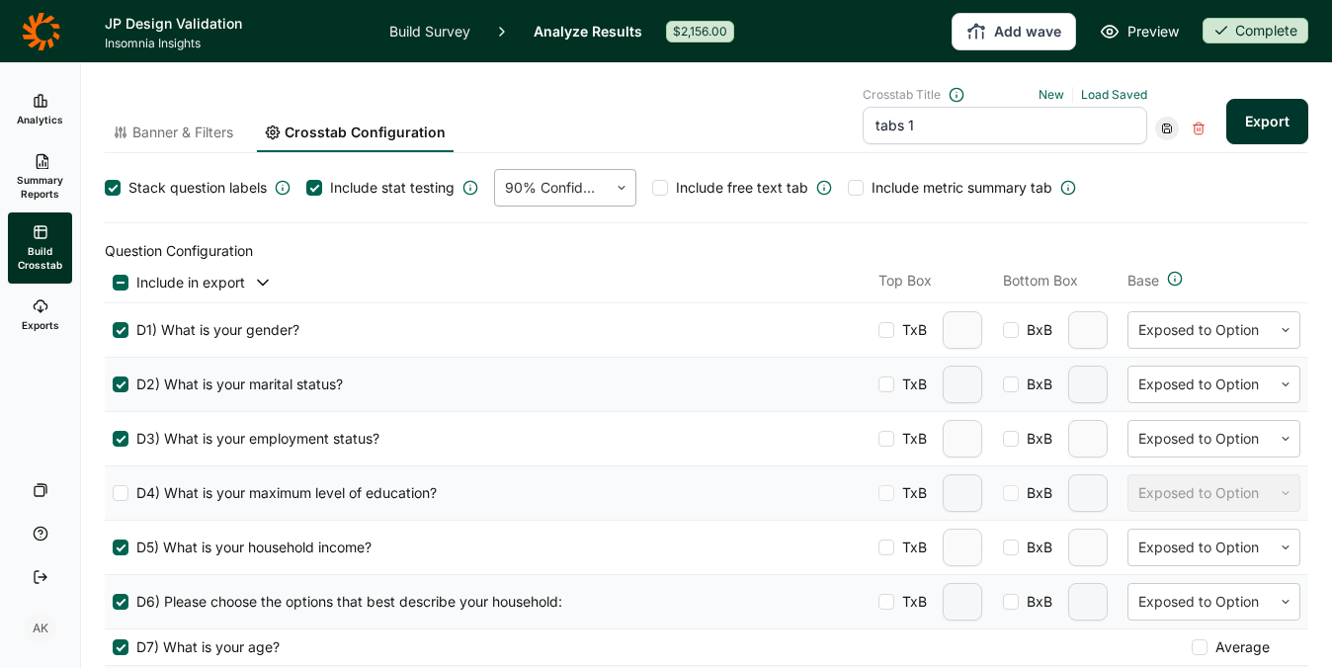
click at [554, 191] on div at bounding box center [551, 188] width 93 height 28
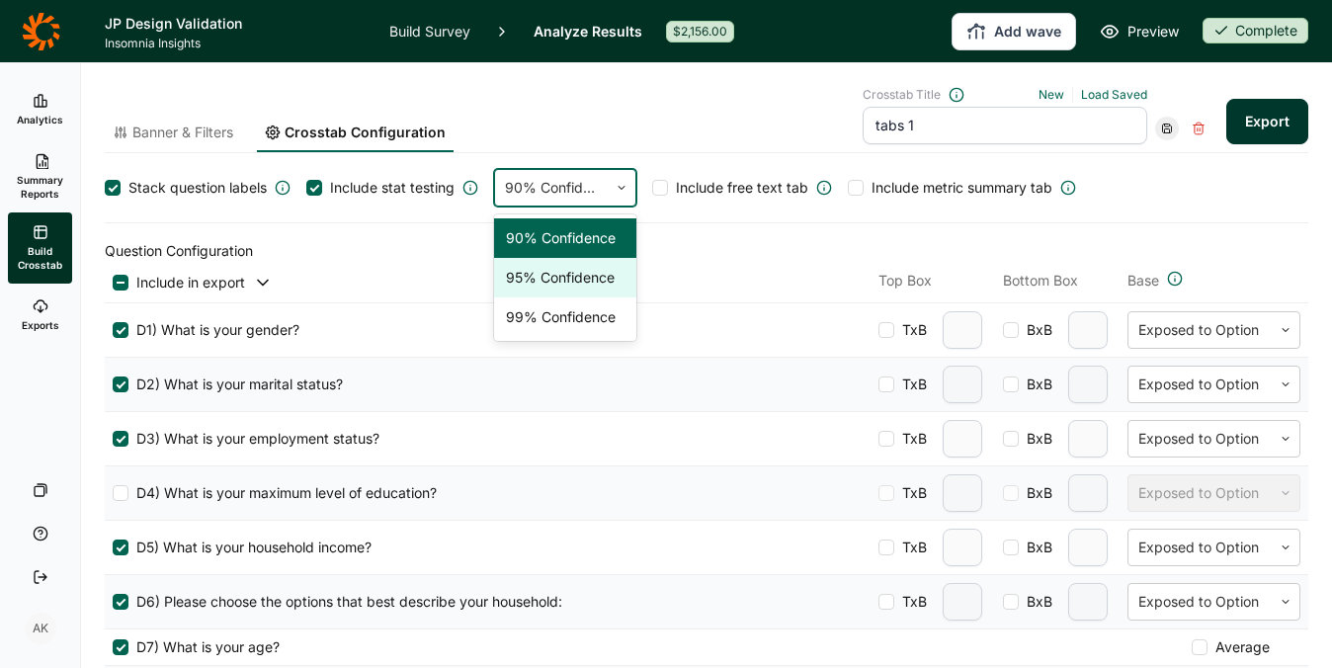
click at [565, 284] on div "95% Confidence" at bounding box center [565, 278] width 142 height 40
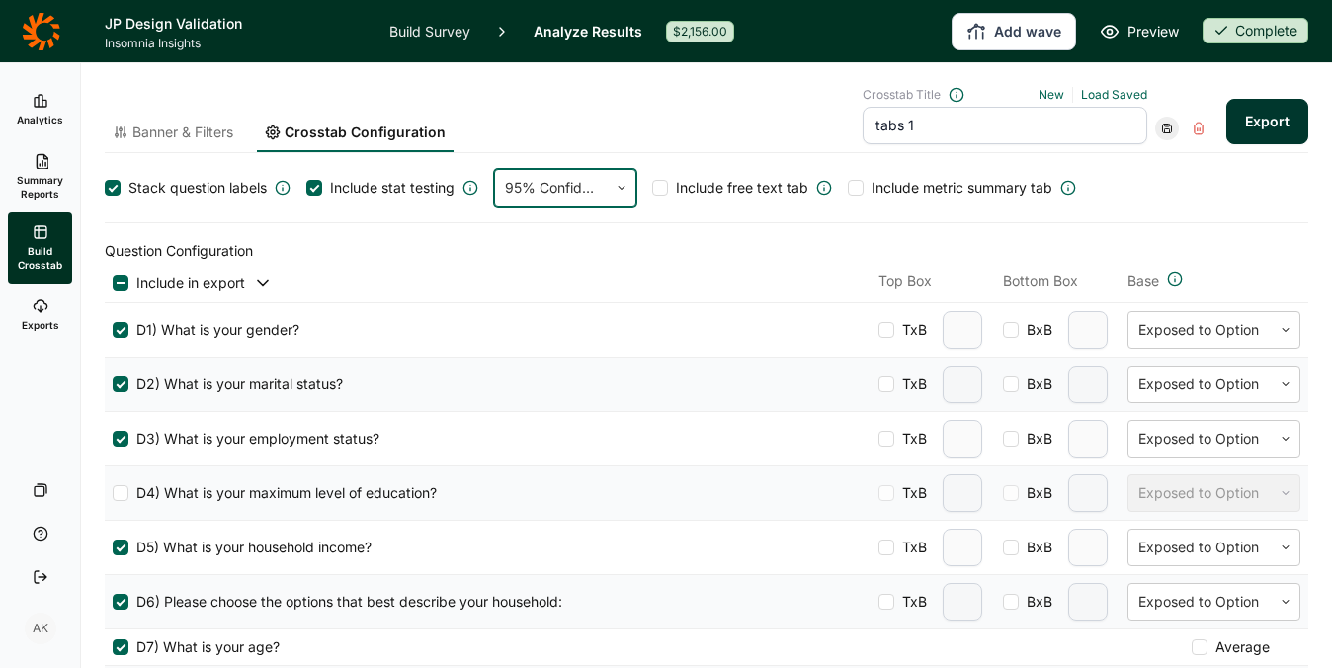
click at [1253, 108] on button "Export" at bounding box center [1267, 121] width 82 height 45
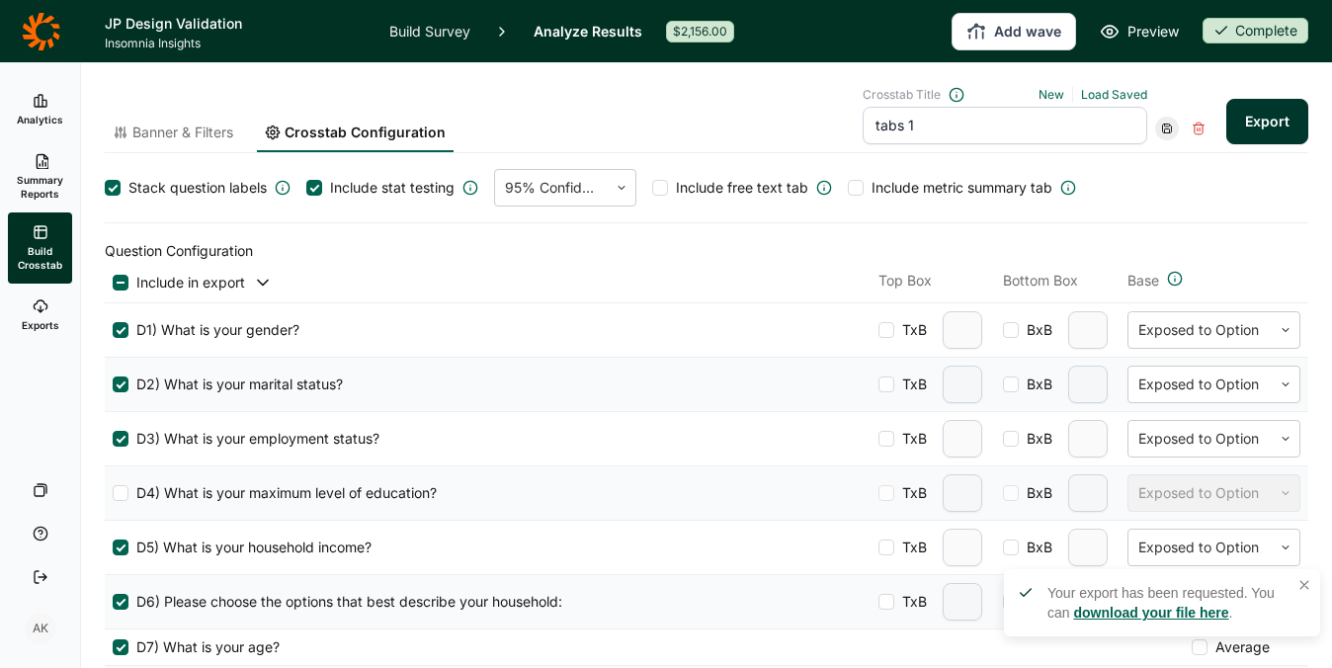
click at [1178, 199] on div "Stack question labels Include stat testing 95% Confidence Include free text tab…" at bounding box center [706, 188] width 1203 height 38
click at [848, 56] on header "JP Design Validation Insomnia Insights Build Survey Analyze Results $2,156.00 A…" at bounding box center [666, 31] width 1332 height 62
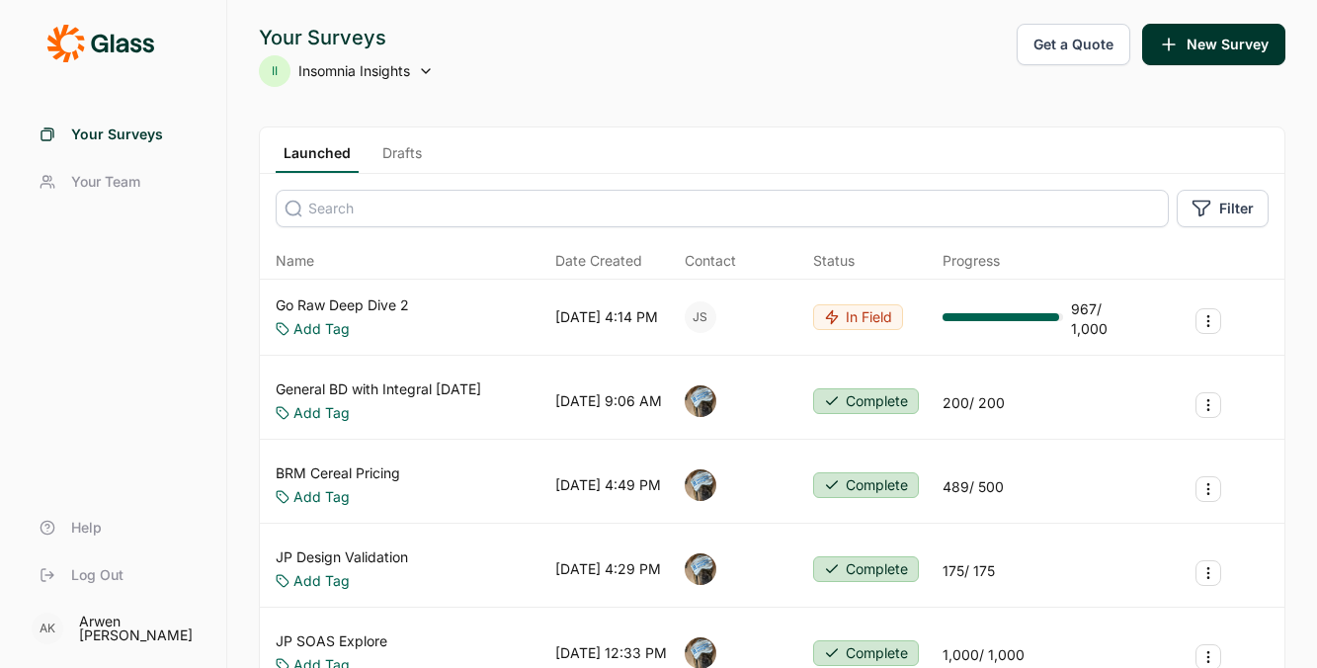
click at [352, 299] on link "Go Raw Deep Dive 2" at bounding box center [342, 305] width 133 height 20
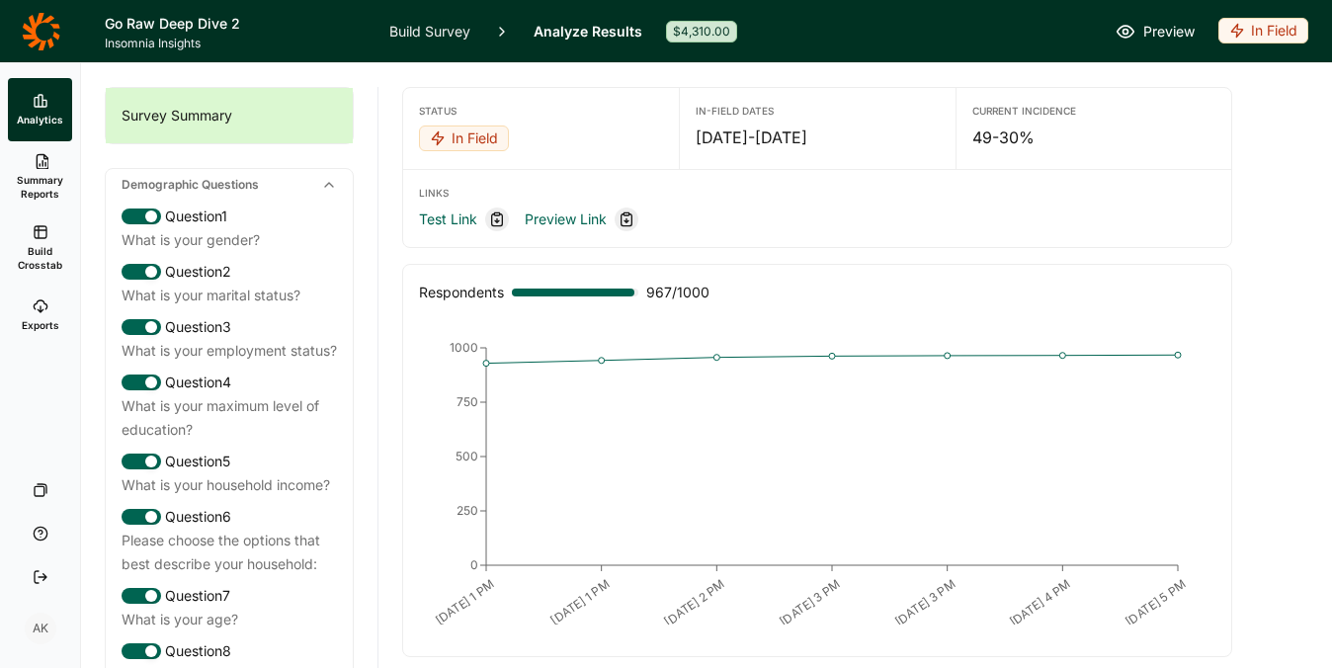
click at [1251, 29] on div "In Field" at bounding box center [1263, 31] width 90 height 26
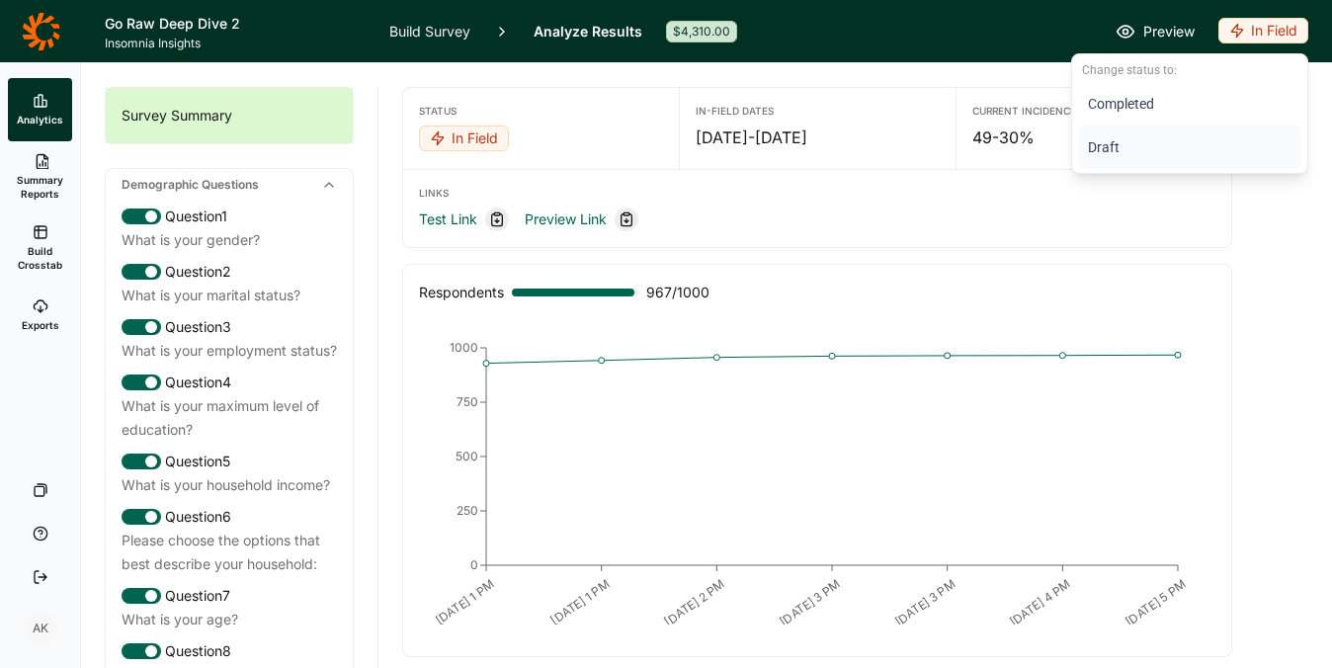
click at [1110, 135] on button "Draft" at bounding box center [1189, 146] width 223 height 43
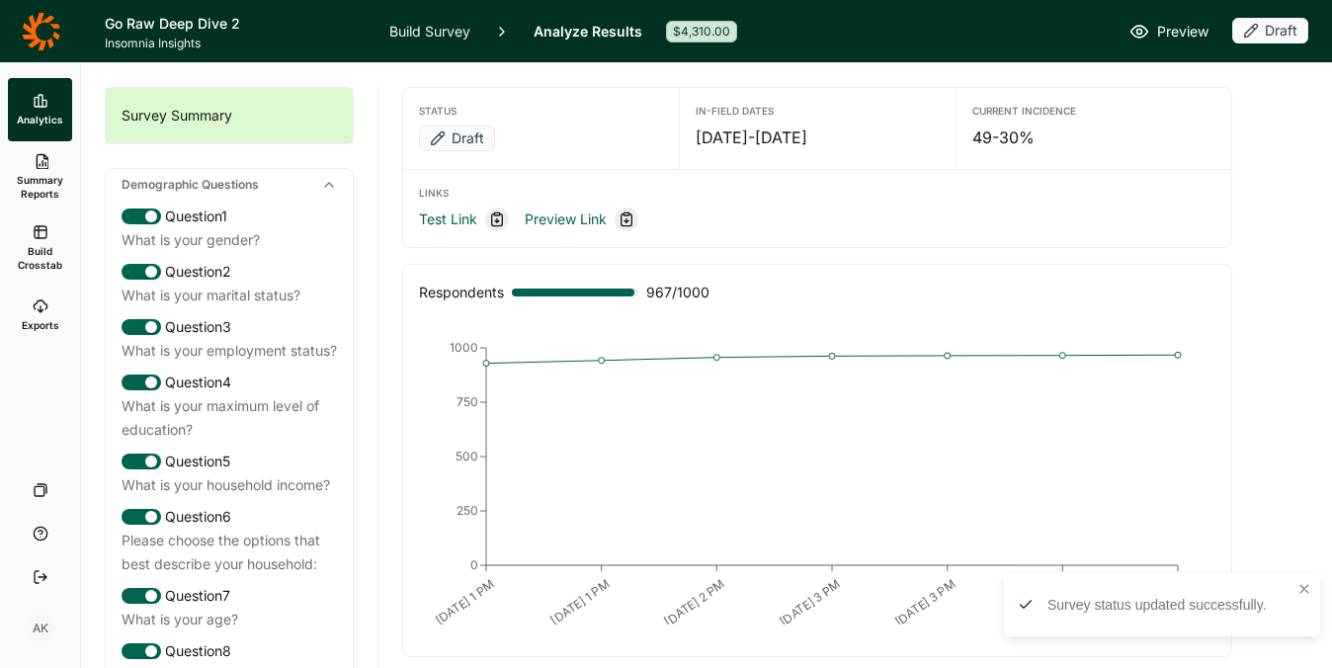
click at [400, 32] on link "Build Survey" at bounding box center [429, 31] width 81 height 62
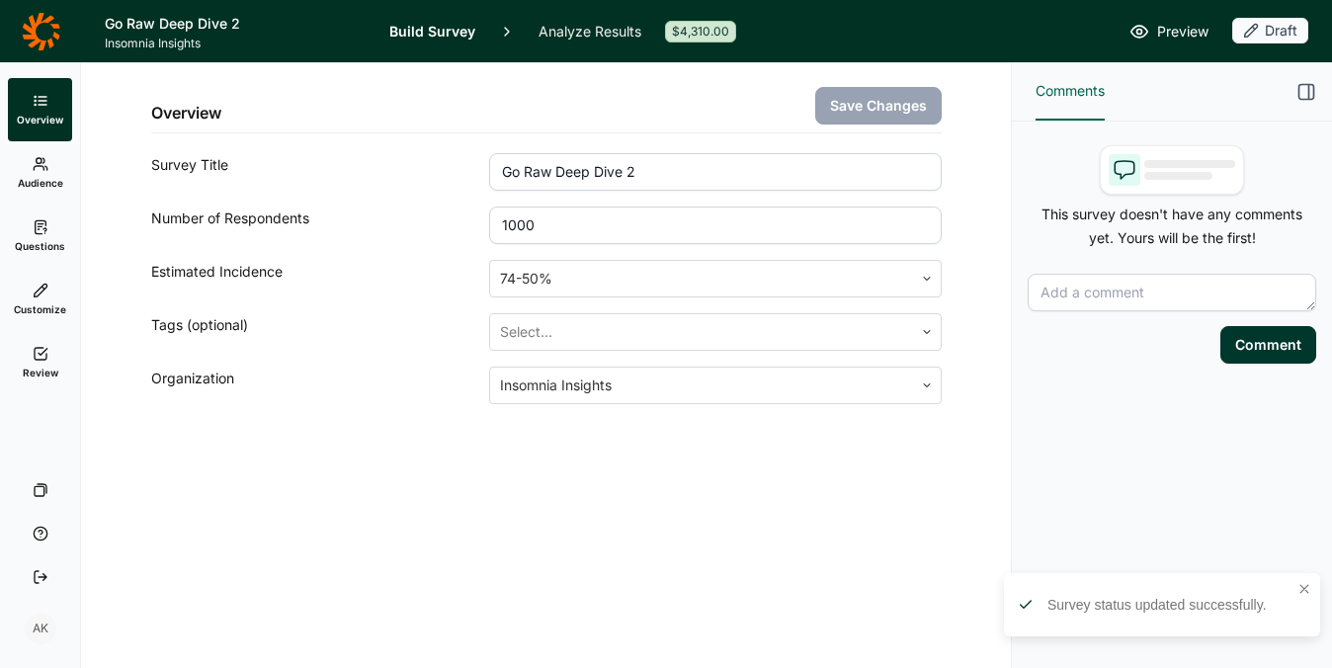
click at [18, 361] on link "Review" at bounding box center [40, 362] width 64 height 63
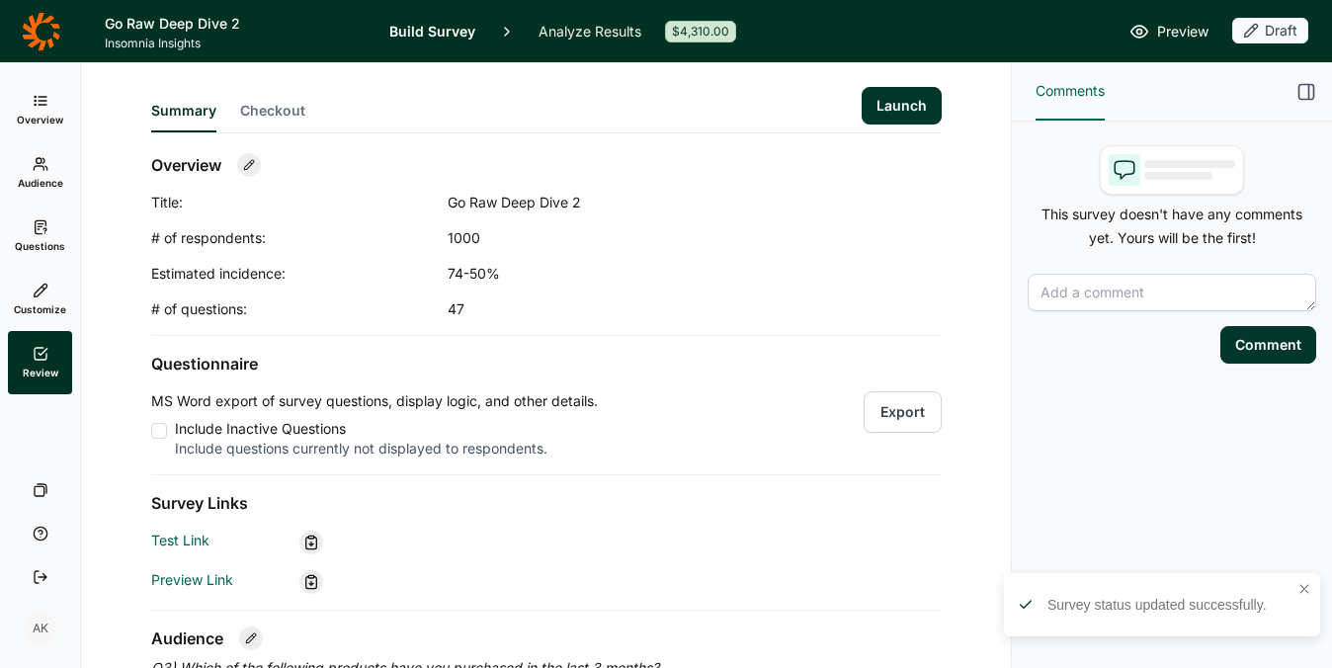
click at [898, 94] on button "Launch" at bounding box center [901, 106] width 80 height 38
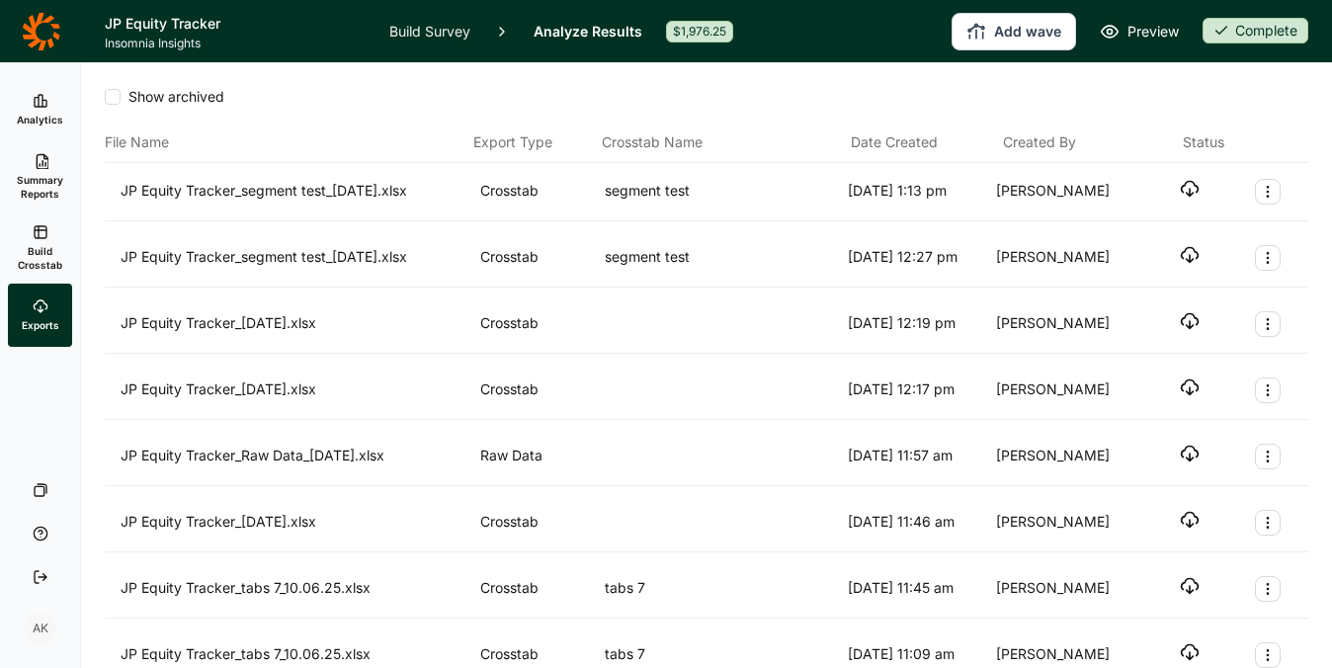
click at [1181, 182] on use "button" at bounding box center [1189, 189] width 17 height 15
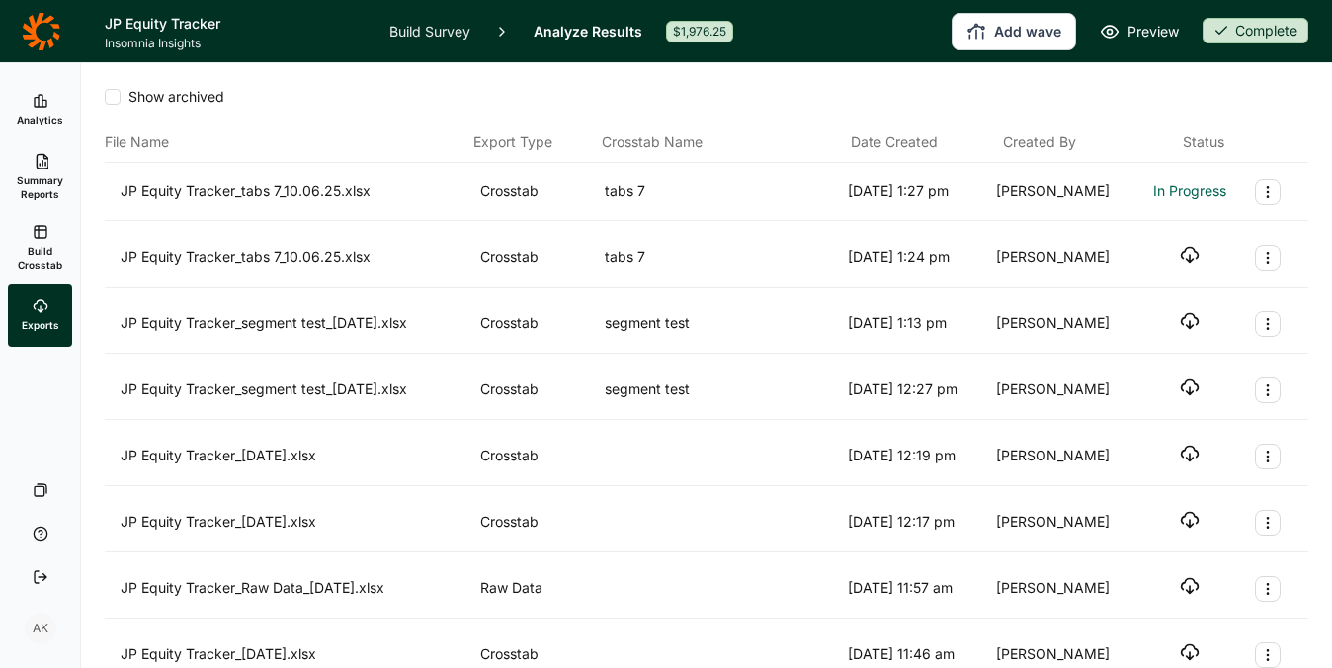
click at [767, 100] on div "Show archived" at bounding box center [706, 97] width 1203 height 20
click at [1181, 185] on use "button" at bounding box center [1189, 189] width 17 height 15
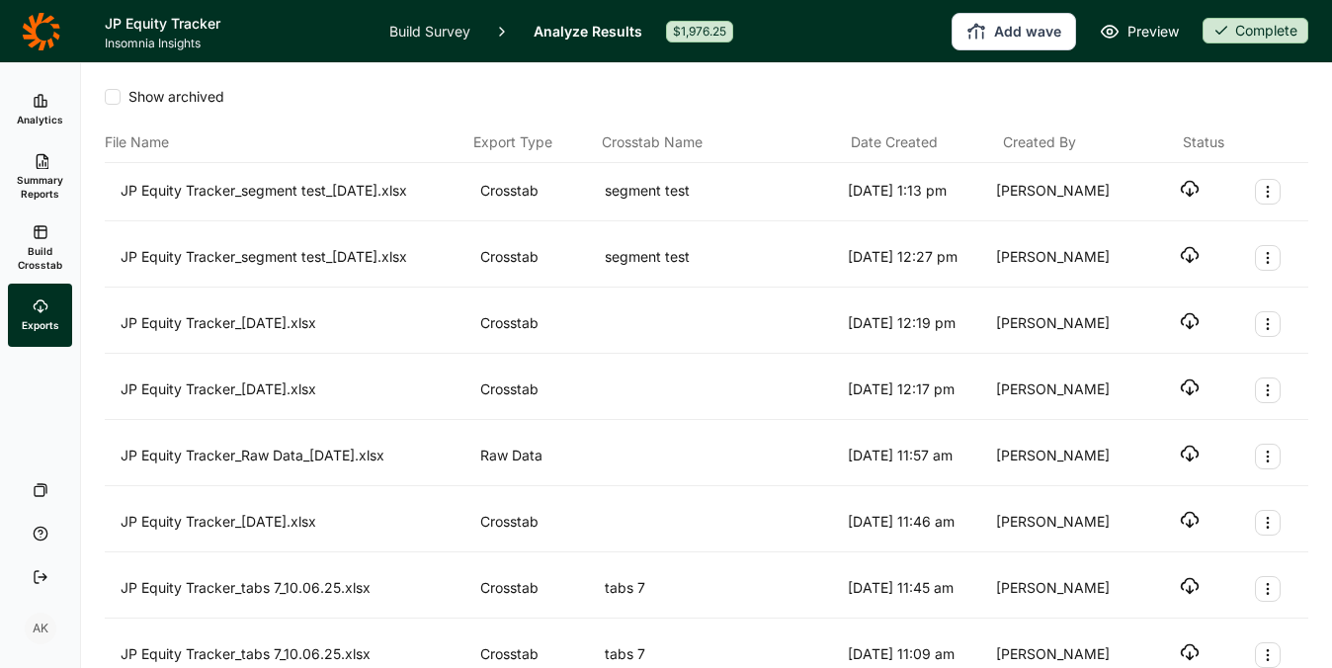
click at [19, 253] on span "Build Crosstab" at bounding box center [40, 258] width 48 height 28
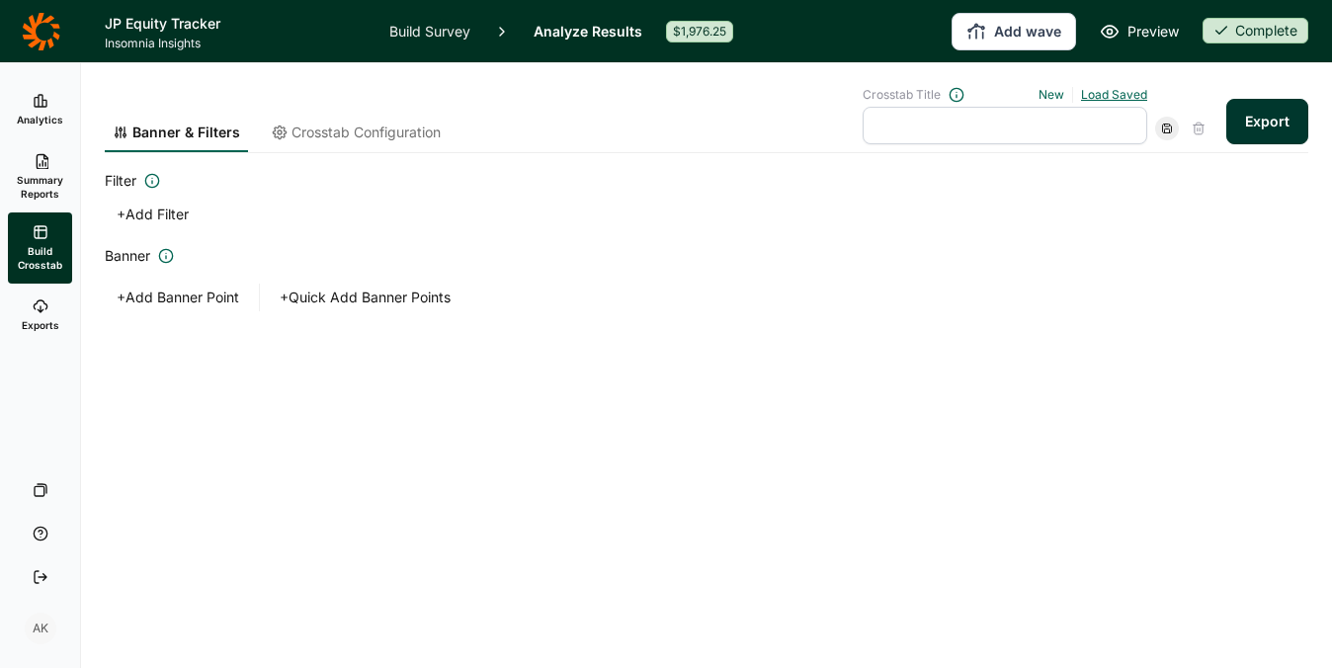
click at [1106, 92] on link "Load Saved" at bounding box center [1114, 94] width 66 height 15
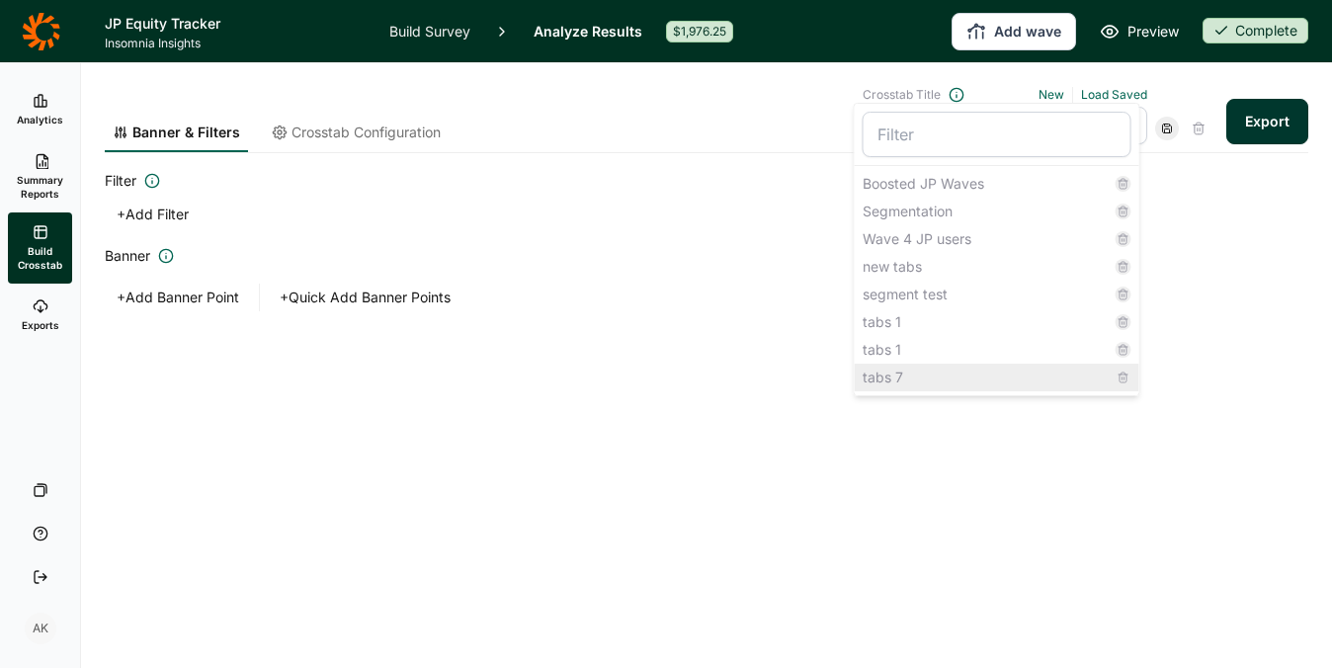
click at [894, 366] on div "tabs 7" at bounding box center [996, 377] width 284 height 28
type input "tabs 7"
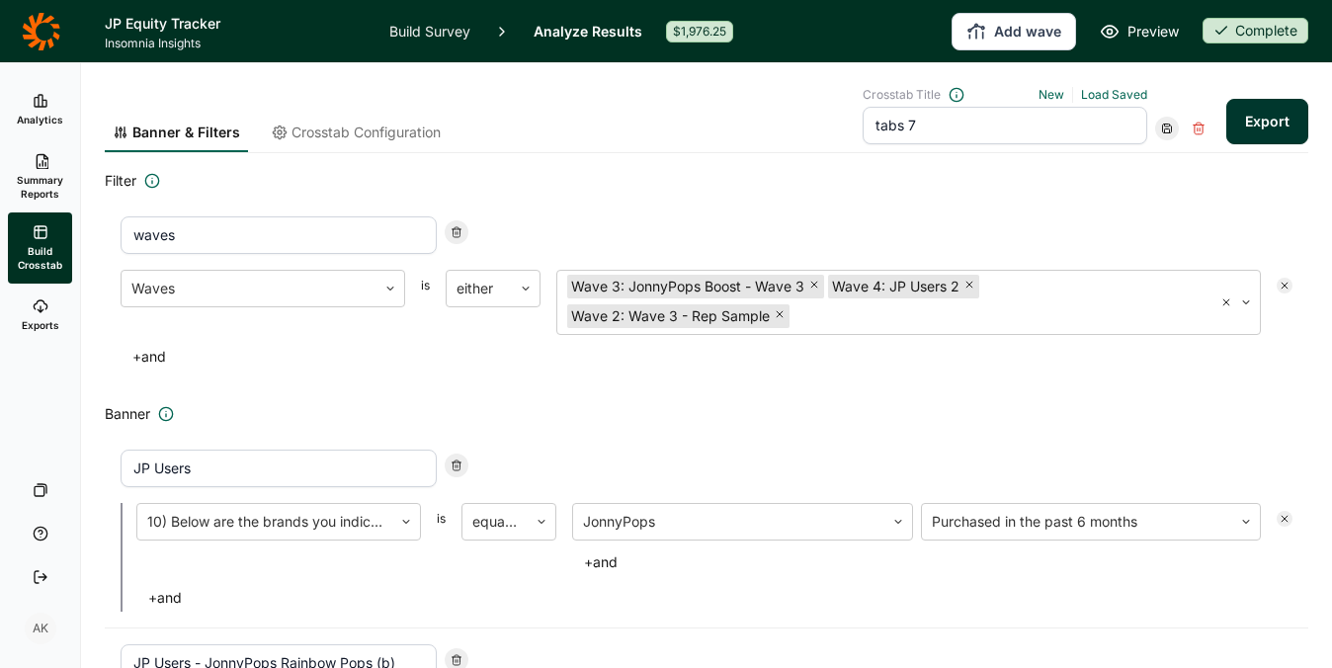
scroll to position [4, 0]
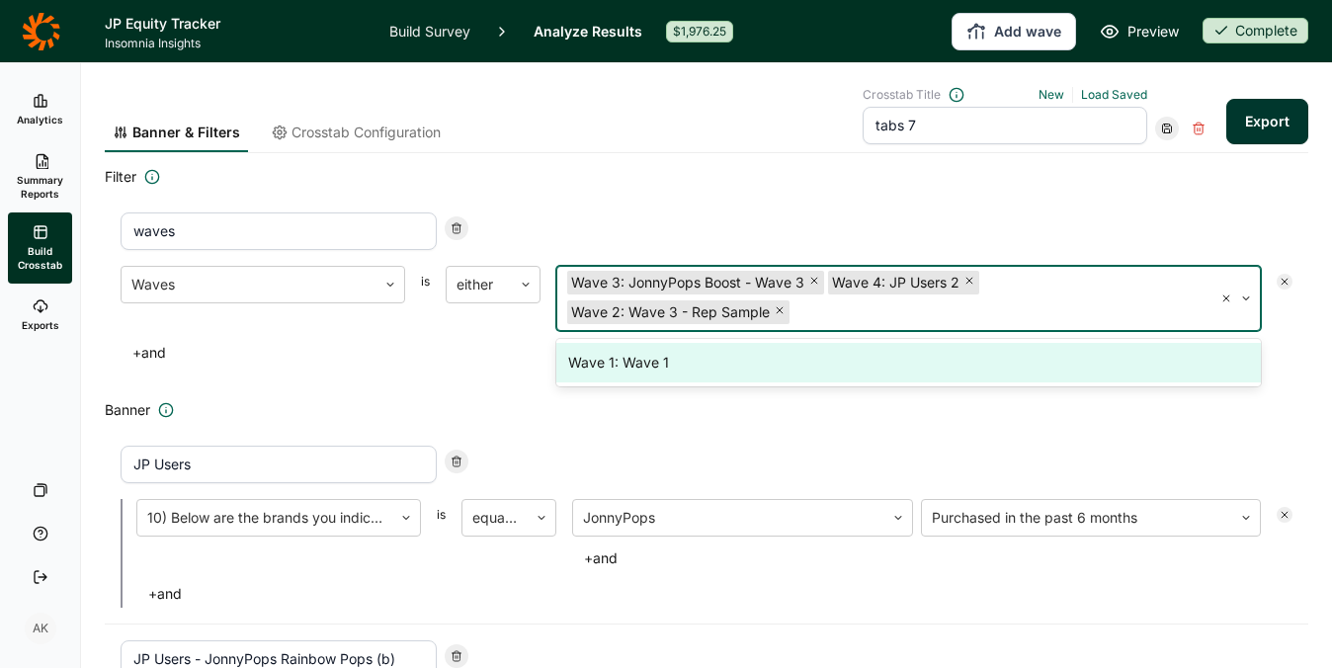
click at [903, 308] on div at bounding box center [997, 312] width 409 height 28
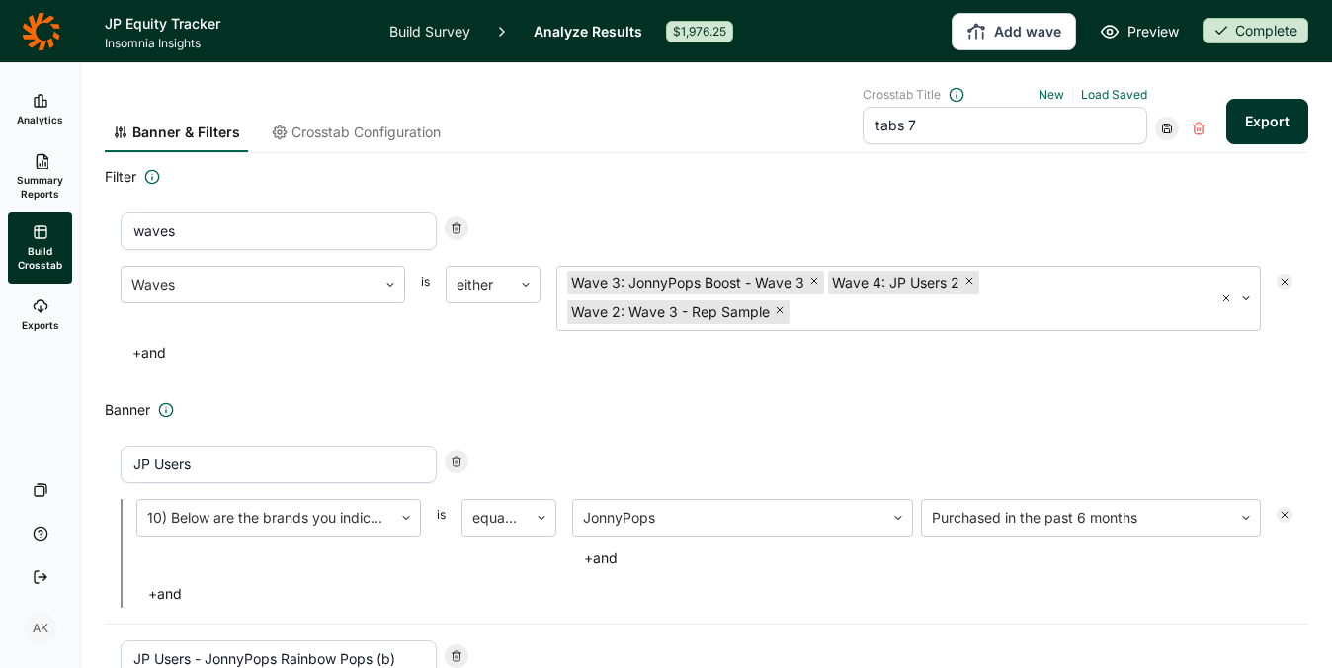
click at [780, 218] on div "waves" at bounding box center [706, 231] width 1171 height 38
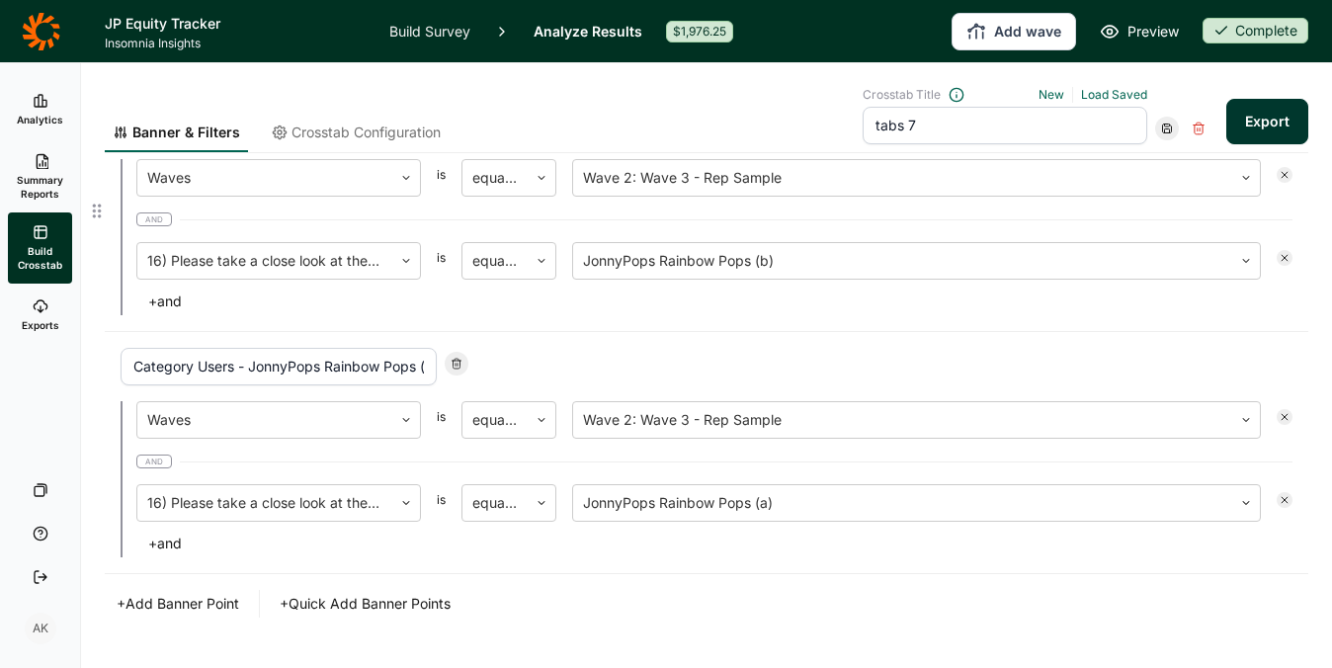
scroll to position [1297, 0]
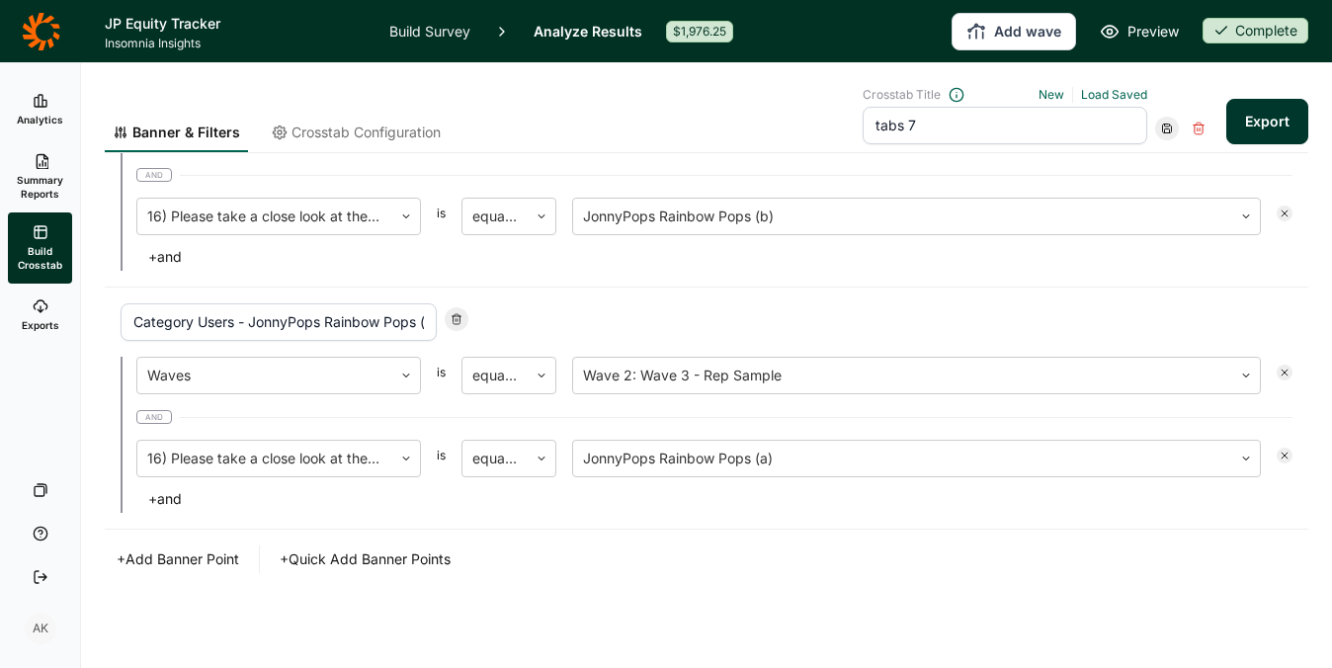
click at [181, 561] on button "+ Add Banner Point" at bounding box center [178, 559] width 146 height 28
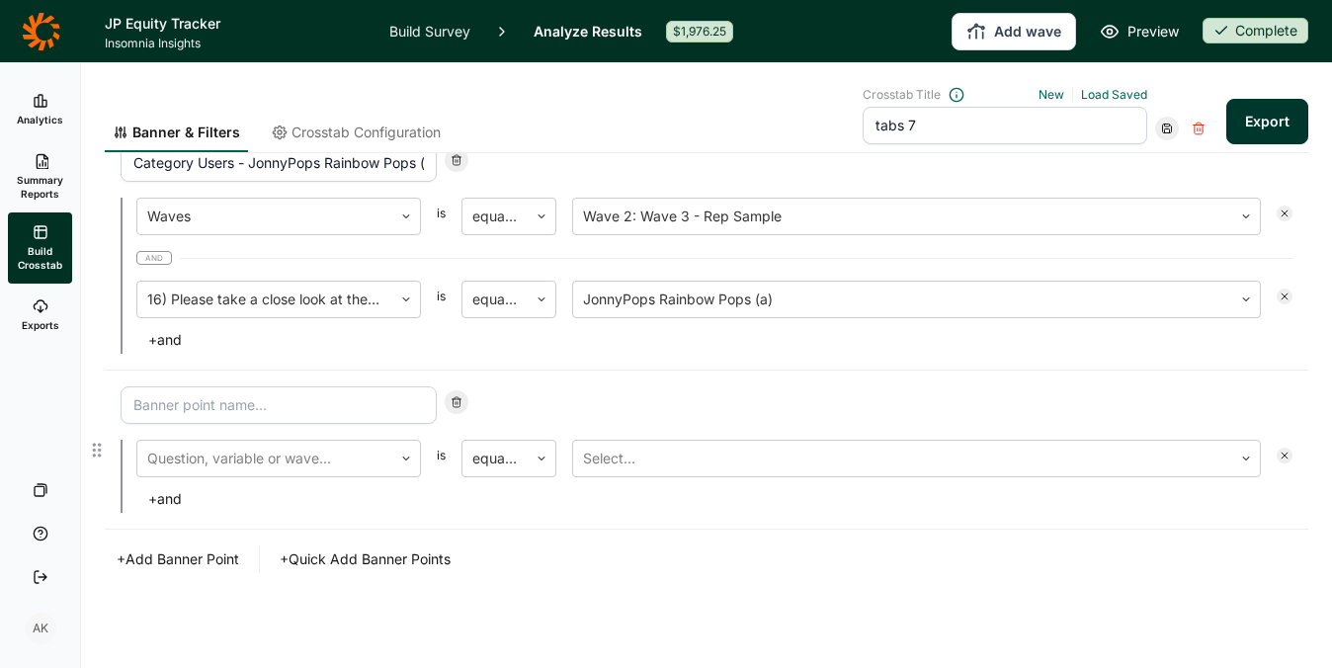
click at [266, 410] on input at bounding box center [279, 405] width 316 height 38
type input "Bfy A"
click at [347, 471] on div at bounding box center [264, 458] width 235 height 28
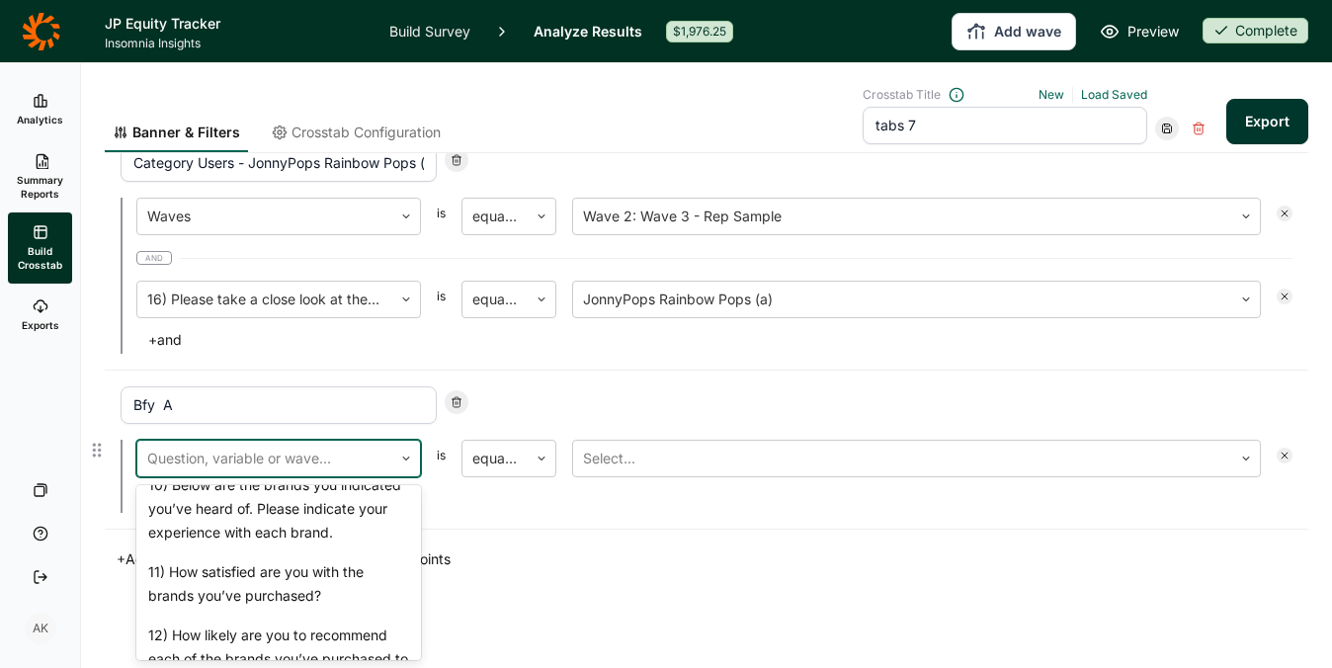
scroll to position [1543, 0]
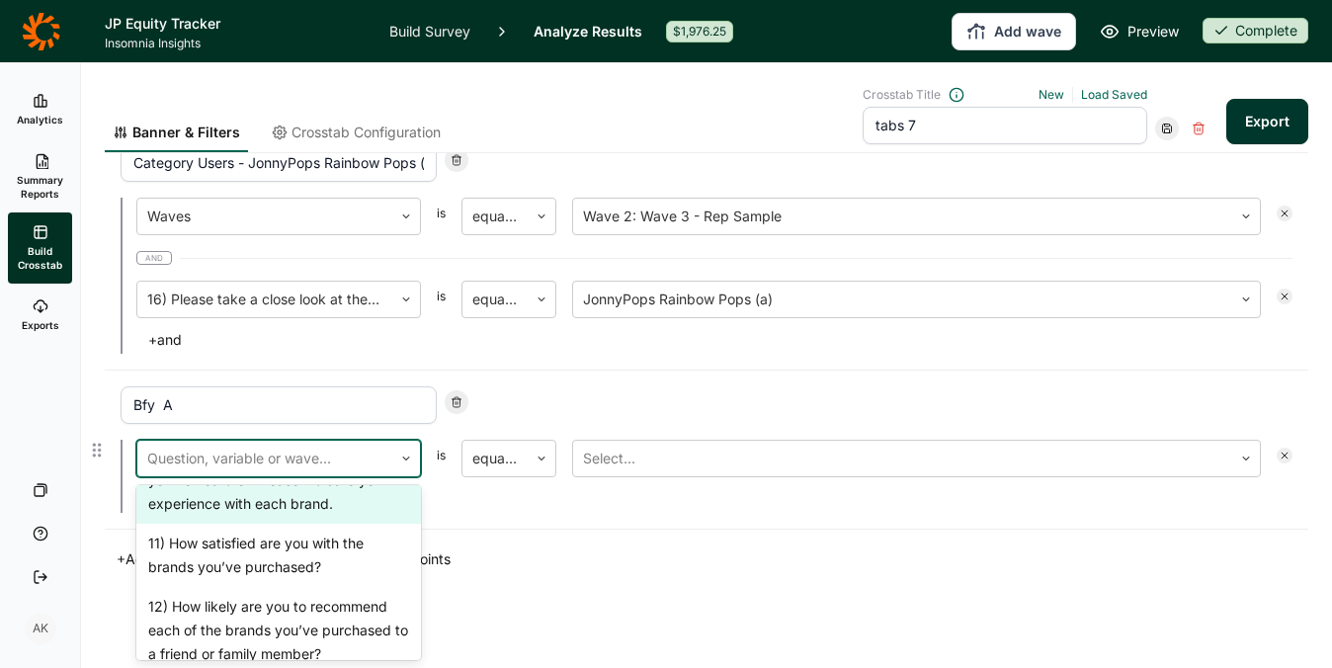
click at [297, 524] on div "10) Below are the brands you indicated you’ve heard of. Please indicate your ex…" at bounding box center [278, 480] width 284 height 87
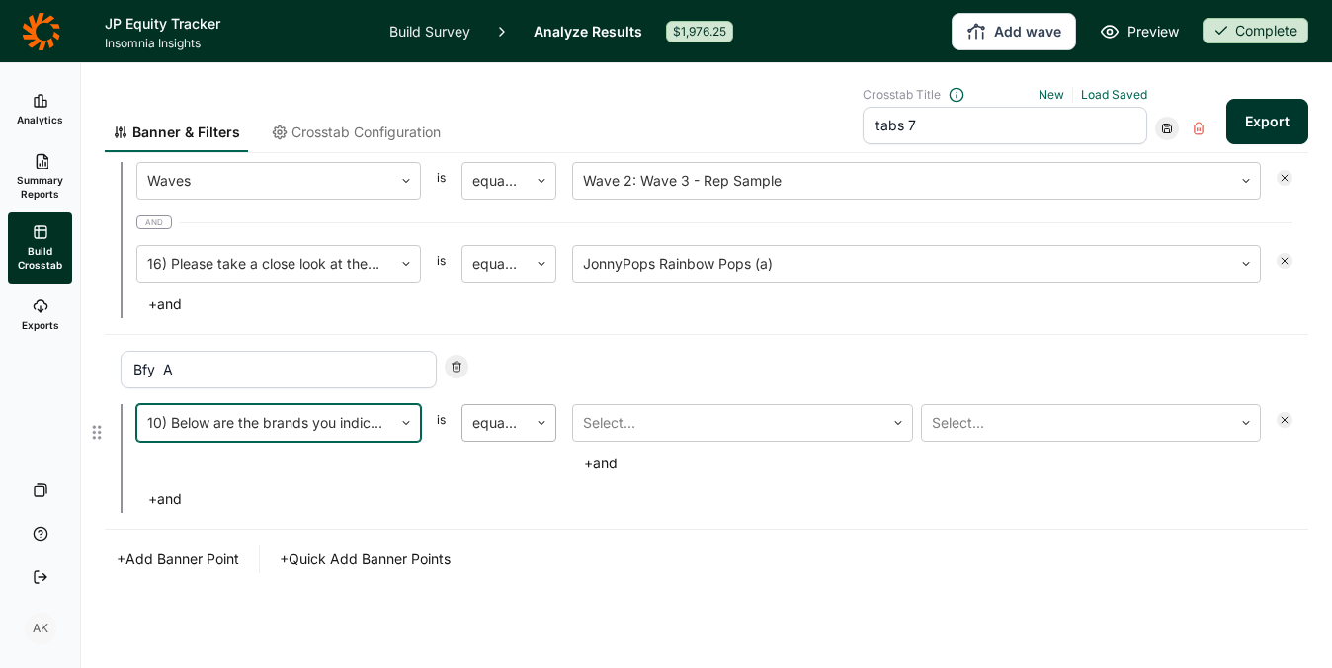
click at [502, 421] on div at bounding box center [494, 423] width 45 height 28
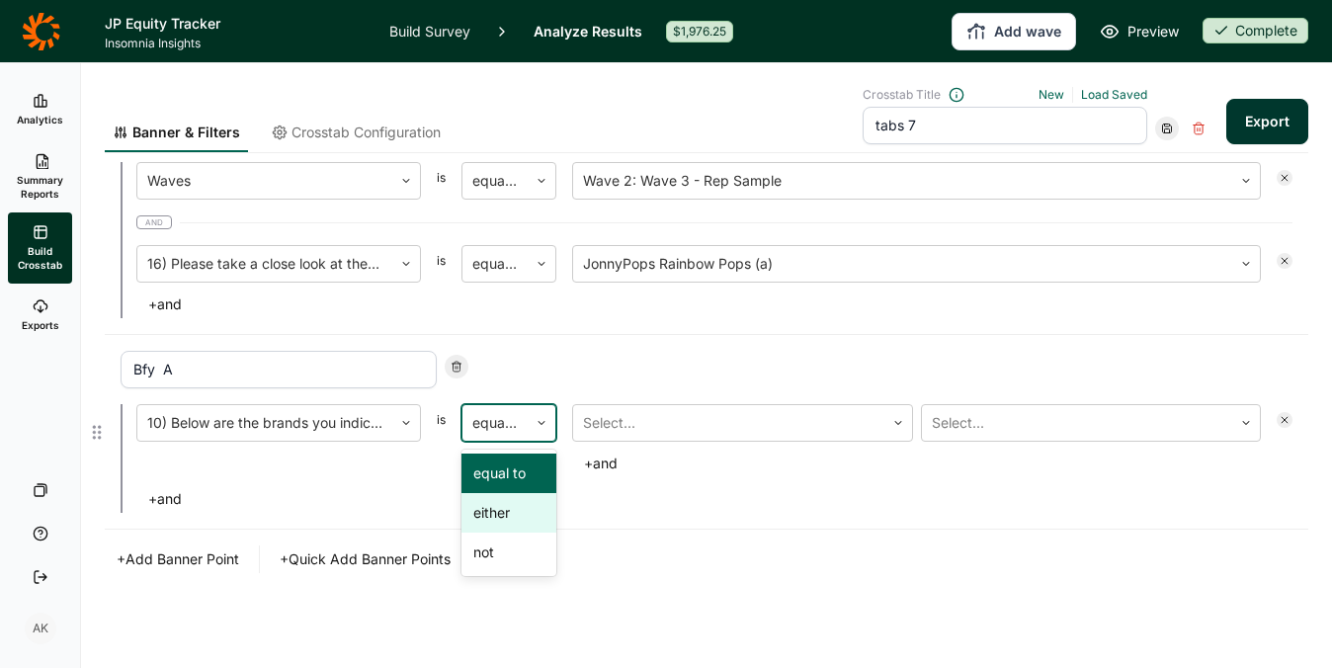
click at [499, 518] on div "either" at bounding box center [508, 513] width 95 height 40
click at [969, 128] on input "tabs 7" at bounding box center [1004, 126] width 284 height 38
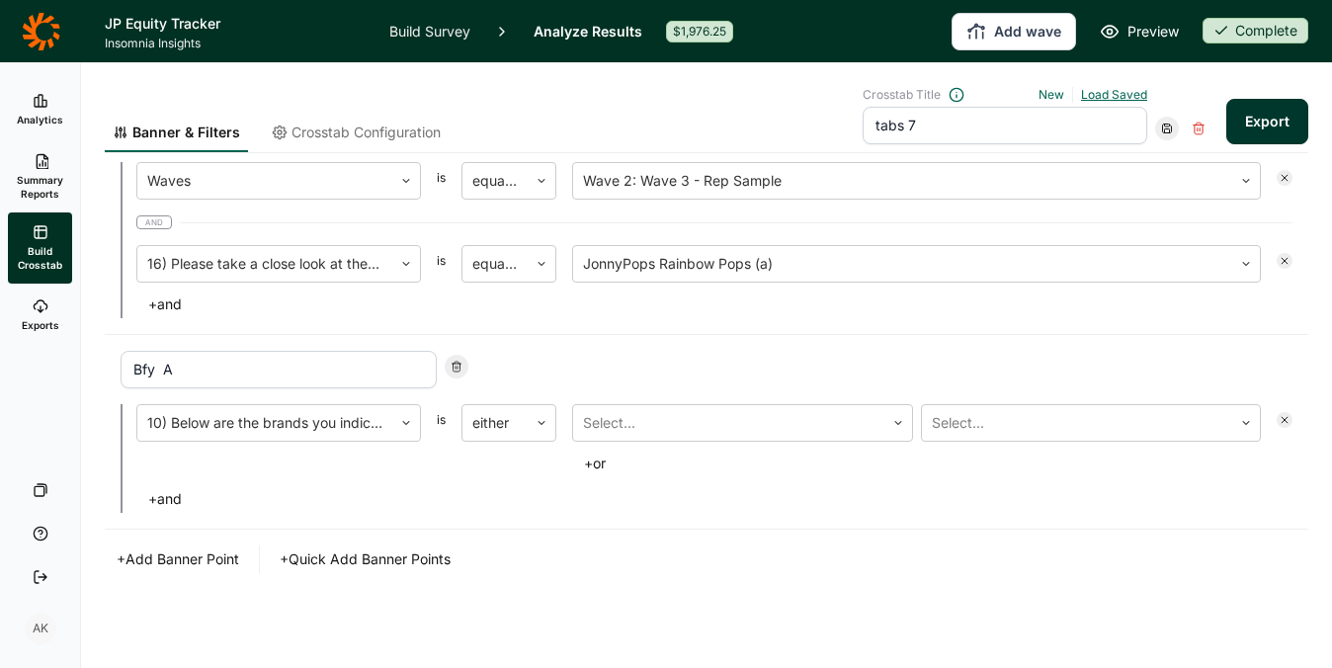
click at [1091, 95] on link "Load Saved" at bounding box center [1114, 94] width 66 height 15
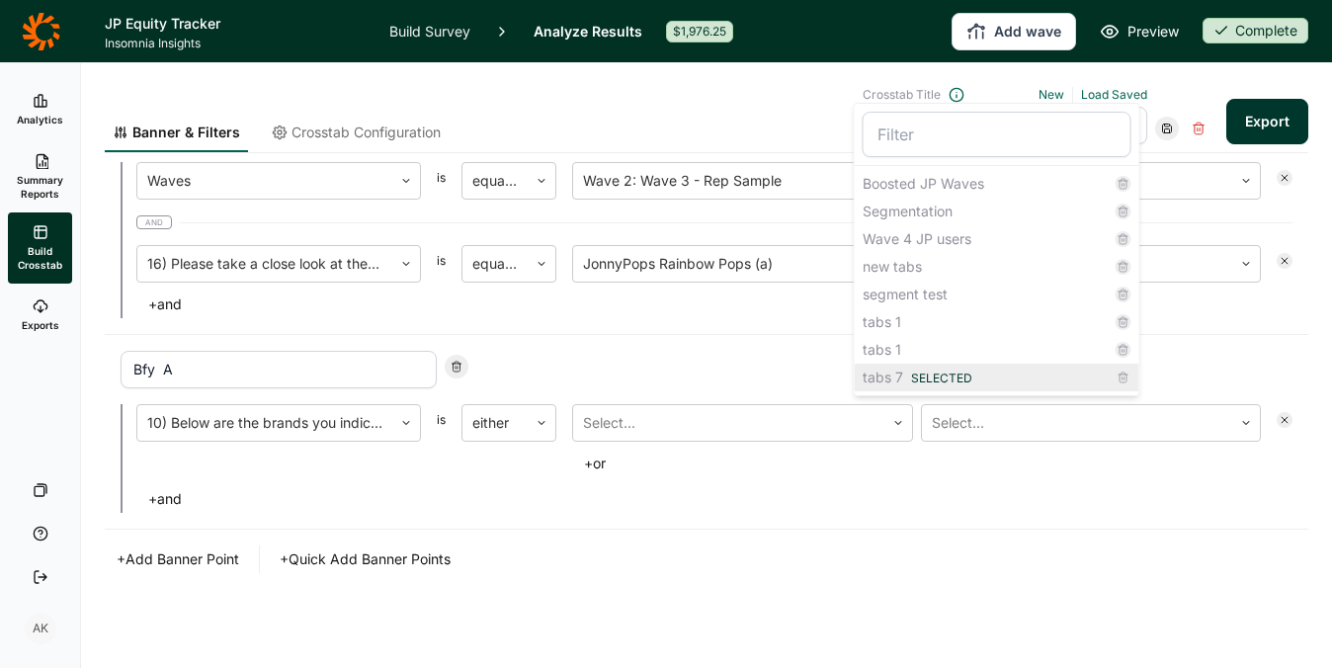
scroll to position [1481, 0]
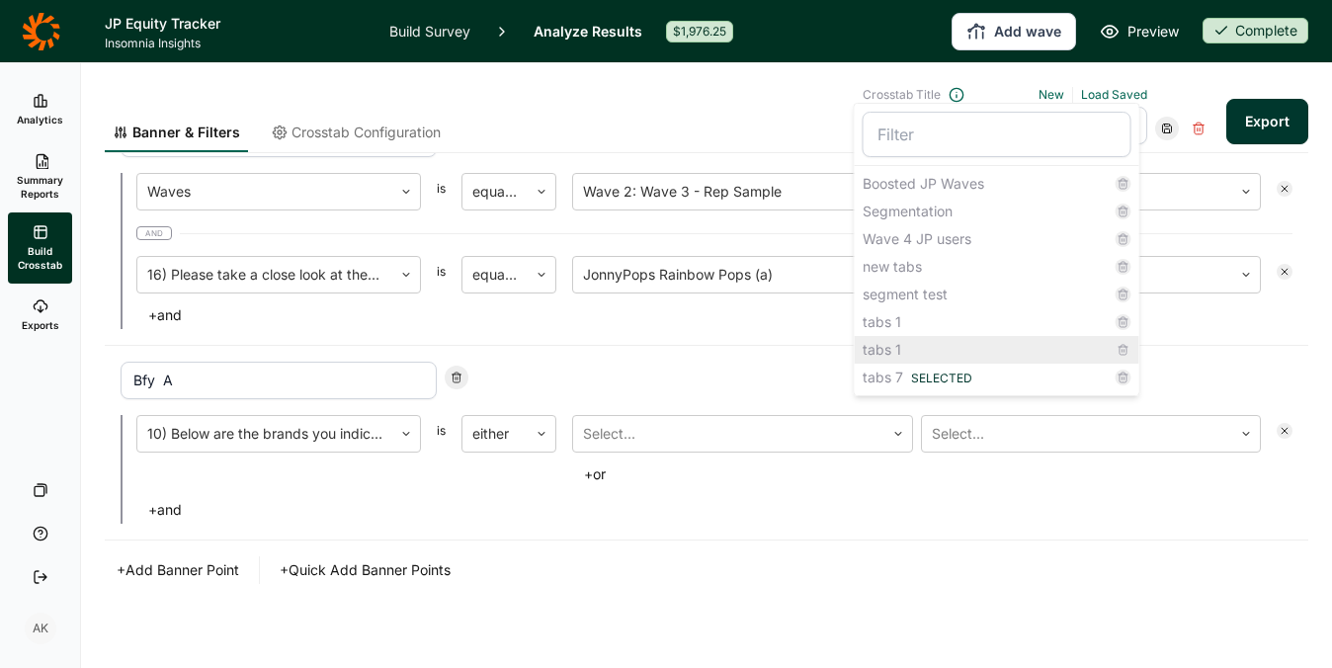
click at [898, 340] on div "tabs 1" at bounding box center [996, 350] width 284 height 28
type input "tabs 1"
type input "Not Crap"
type input "JP Aware"
type input "JP Past 6 Month Buyers"
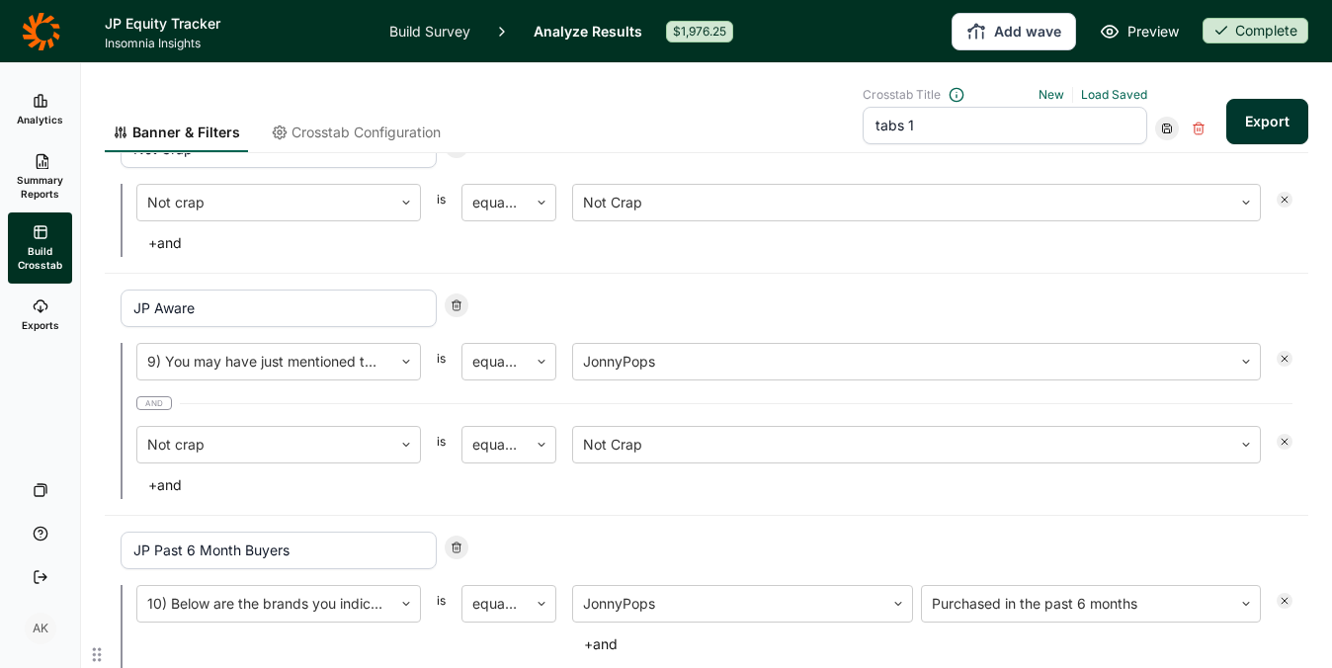
scroll to position [0, 0]
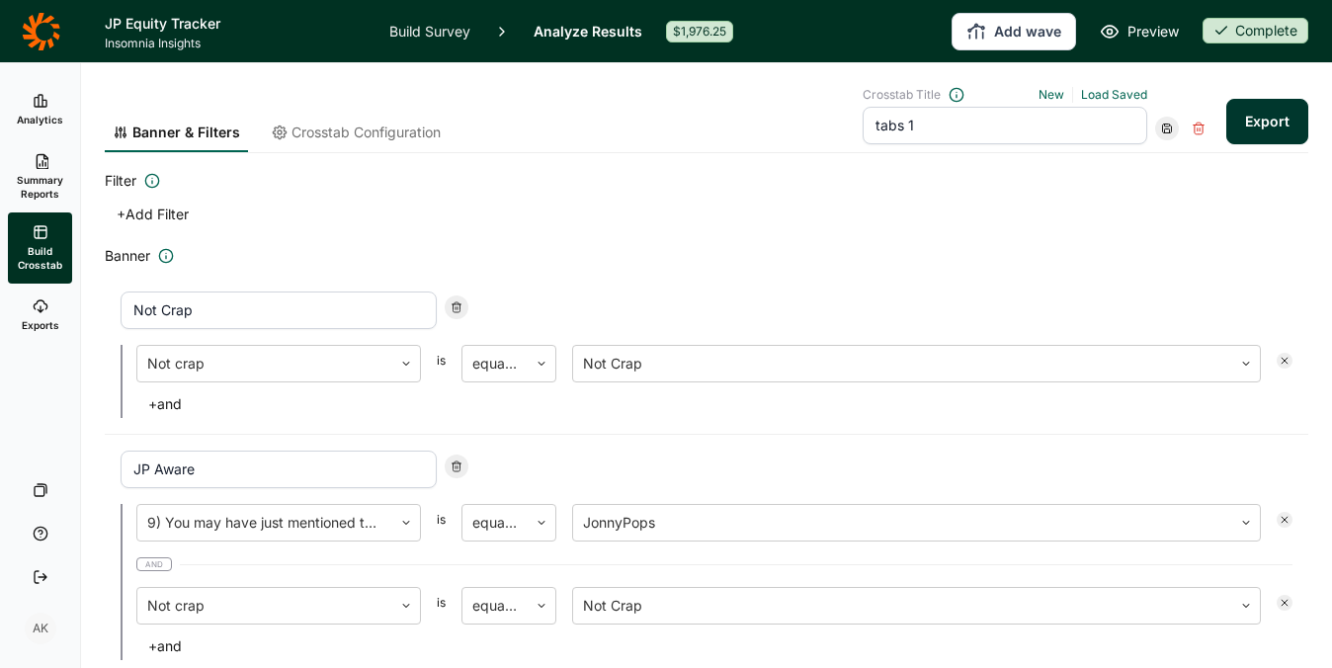
click at [1010, 123] on input "tabs 1" at bounding box center [1004, 126] width 284 height 38
click at [1103, 90] on link "Load Saved" at bounding box center [1114, 94] width 66 height 15
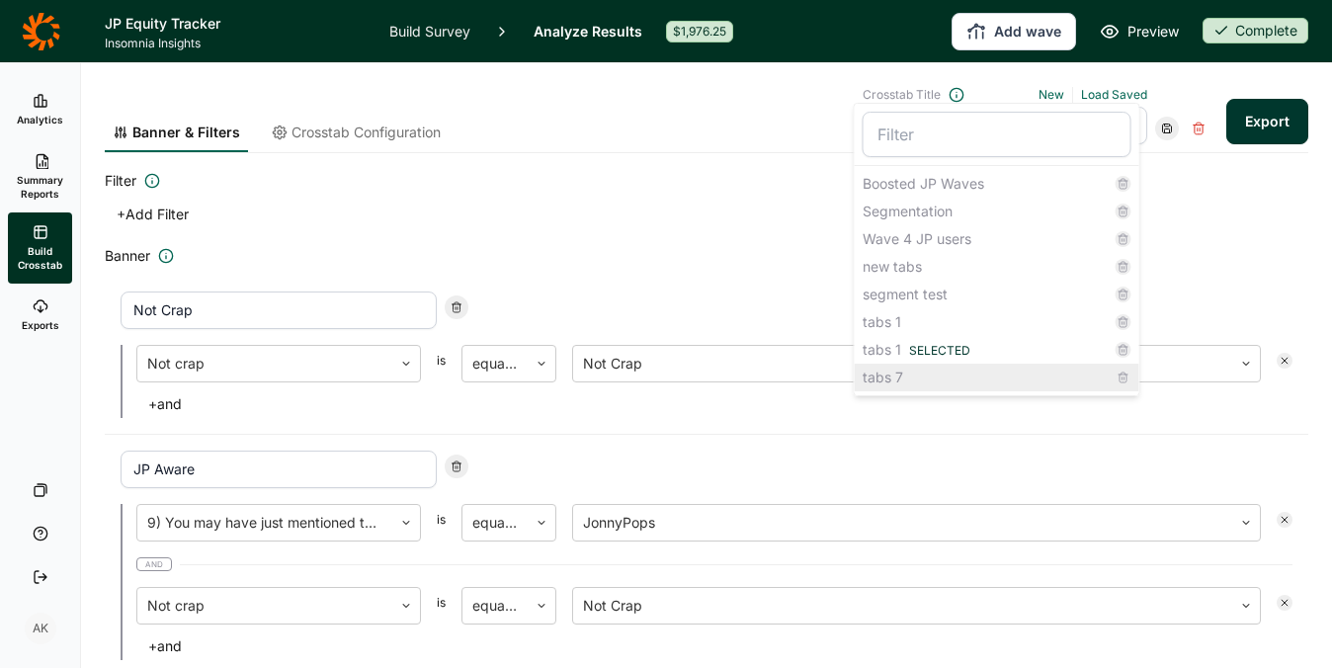
click at [925, 382] on div "tabs 7" at bounding box center [996, 377] width 284 height 28
type input "tabs 7"
type input "JP Users"
type input "JP Users - JonnyPops Rainbow Pops (b)"
type input "JP Users - JonnyPops Rainbow Pops (a)"
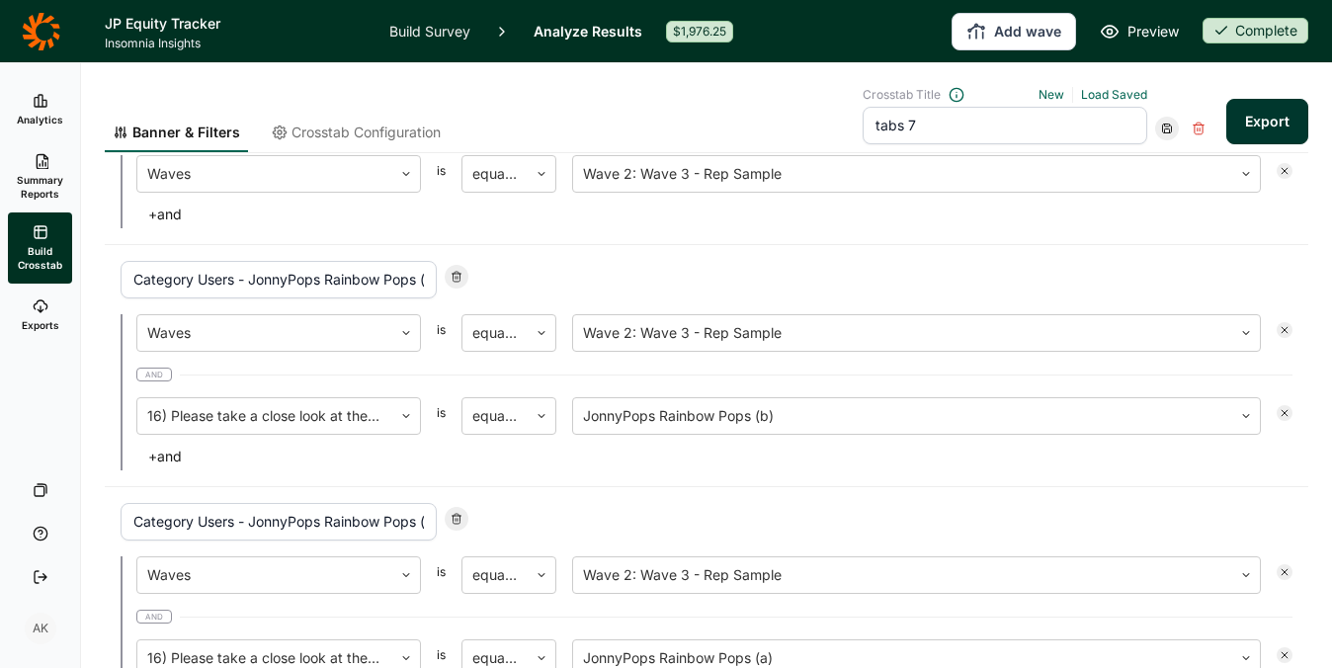
scroll to position [1297, 0]
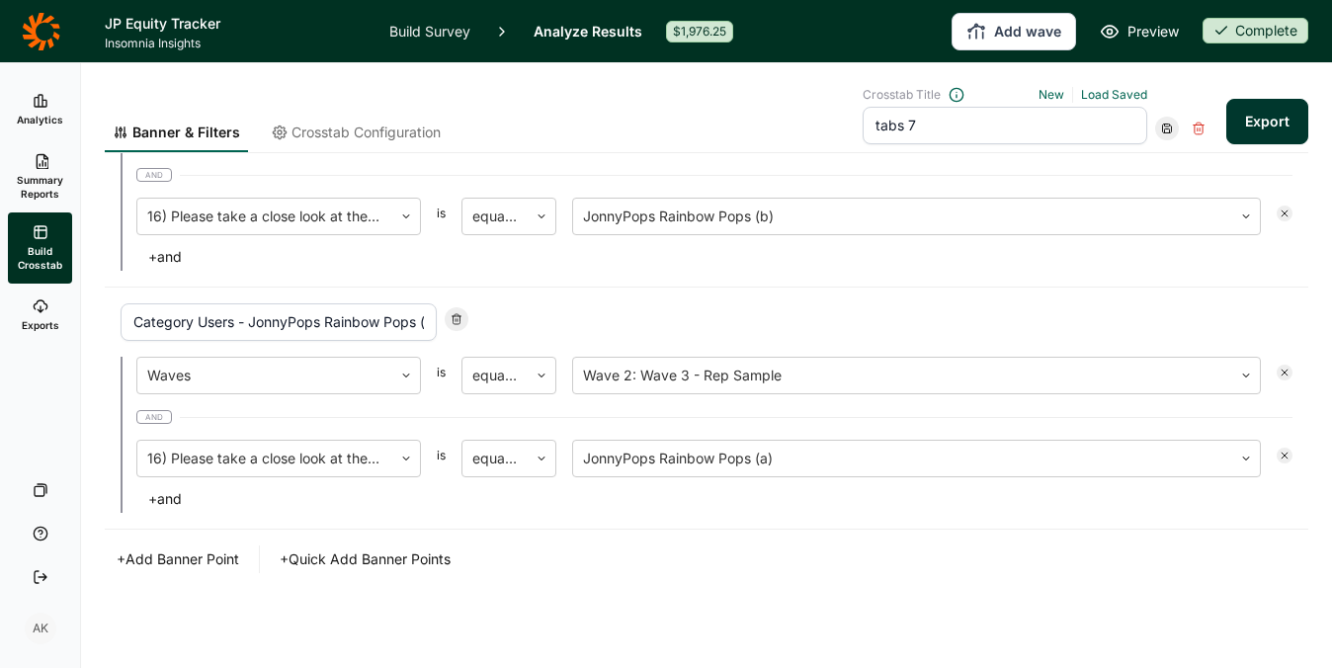
click at [182, 552] on button "+ Add Banner Point" at bounding box center [178, 559] width 146 height 28
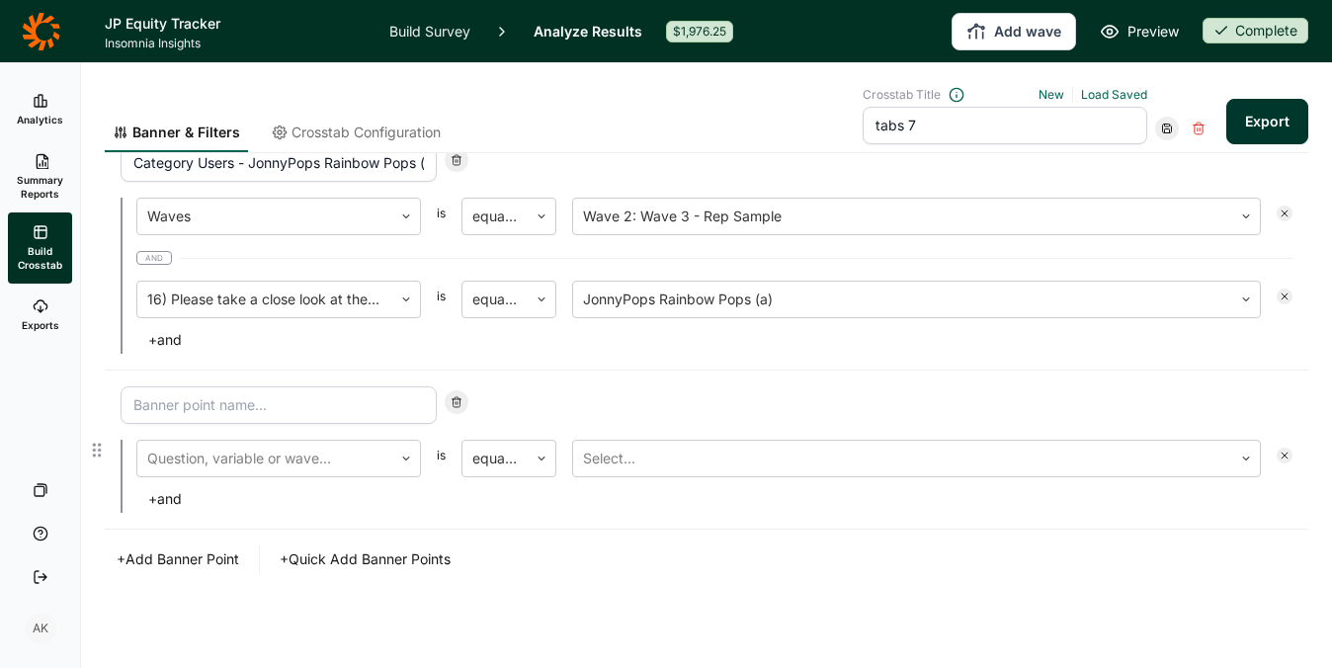
click at [306, 413] on input at bounding box center [279, 405] width 316 height 38
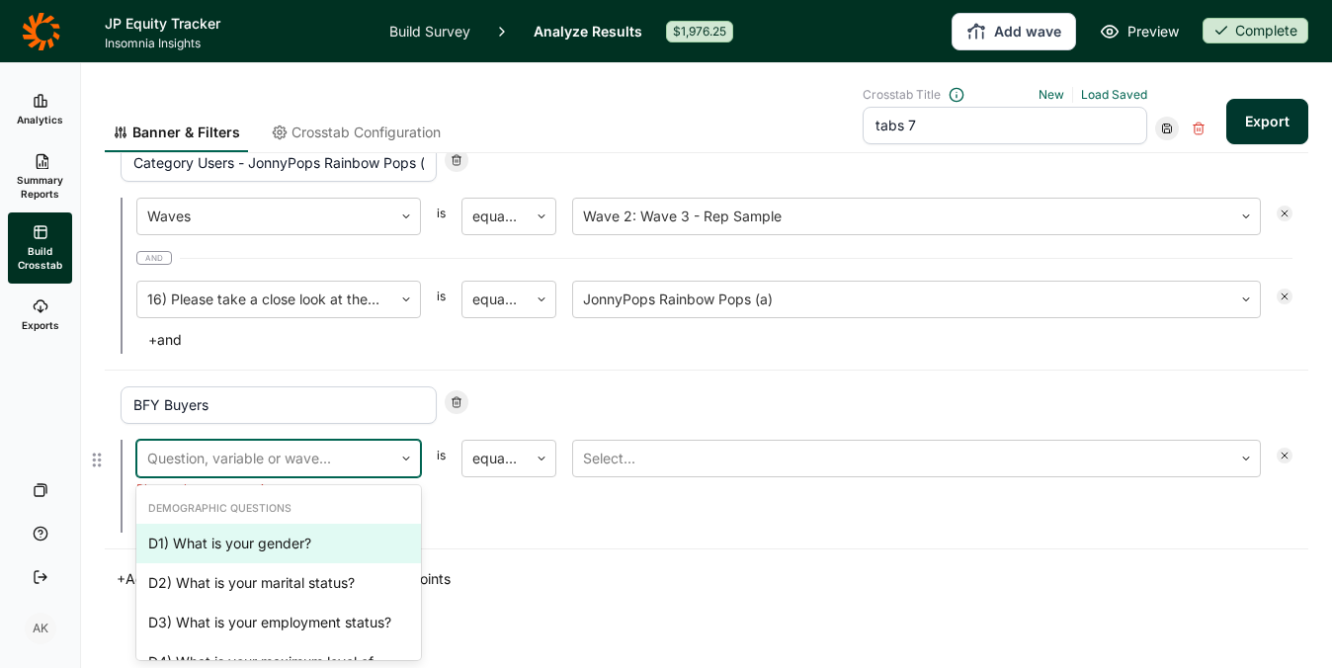
click at [248, 464] on div "D1) What is your gender?, 1 of 37. 37 results available. Use Up and Down to cho…" at bounding box center [278, 468] width 284 height 57
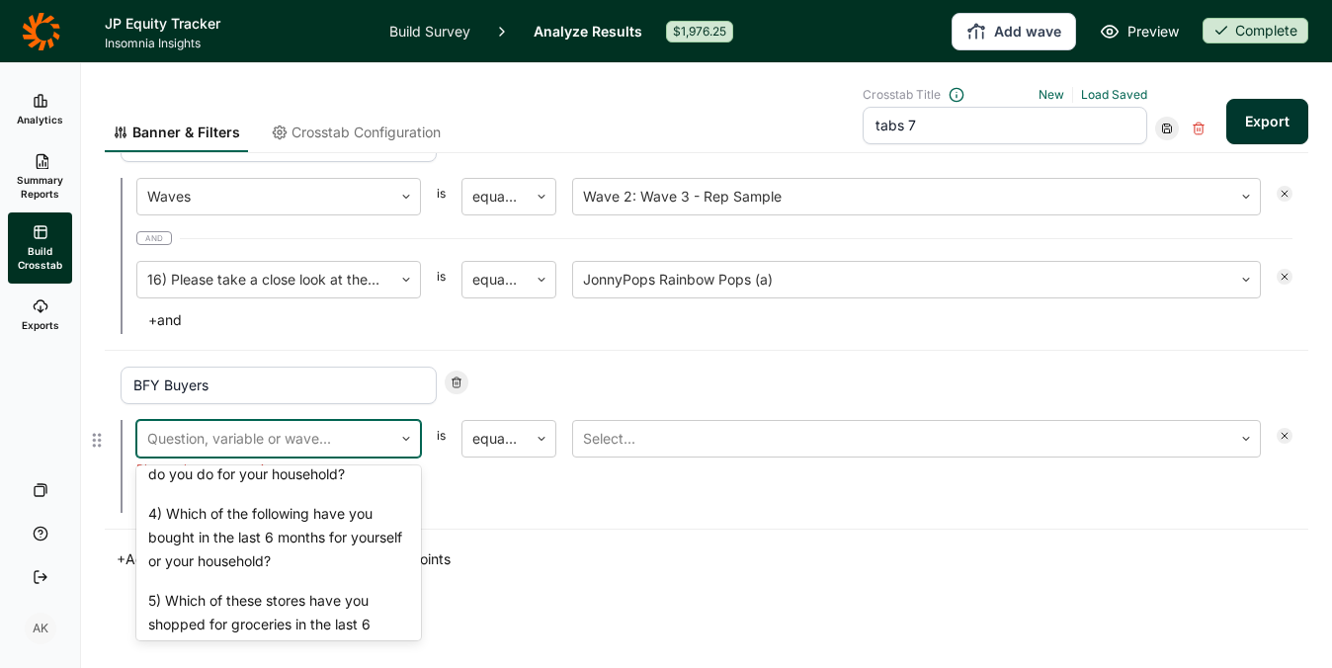
scroll to position [949, 0]
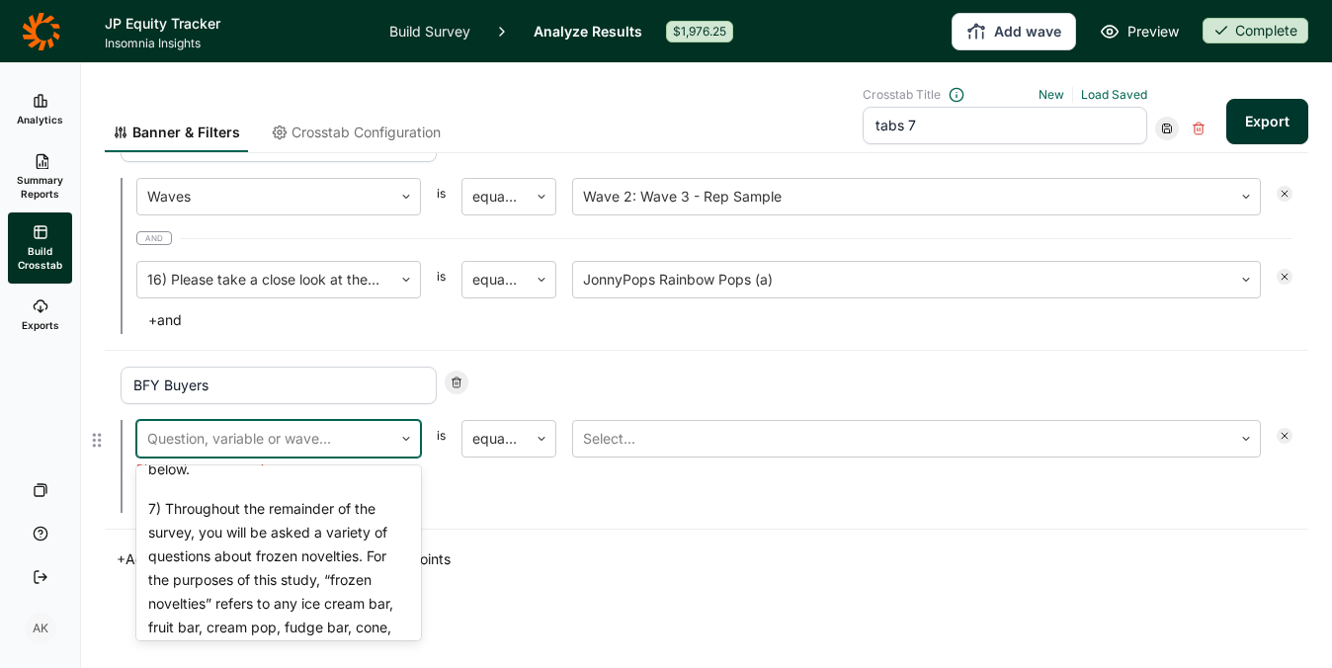
click at [337, 389] on input "BFY Buyers" at bounding box center [279, 385] width 316 height 38
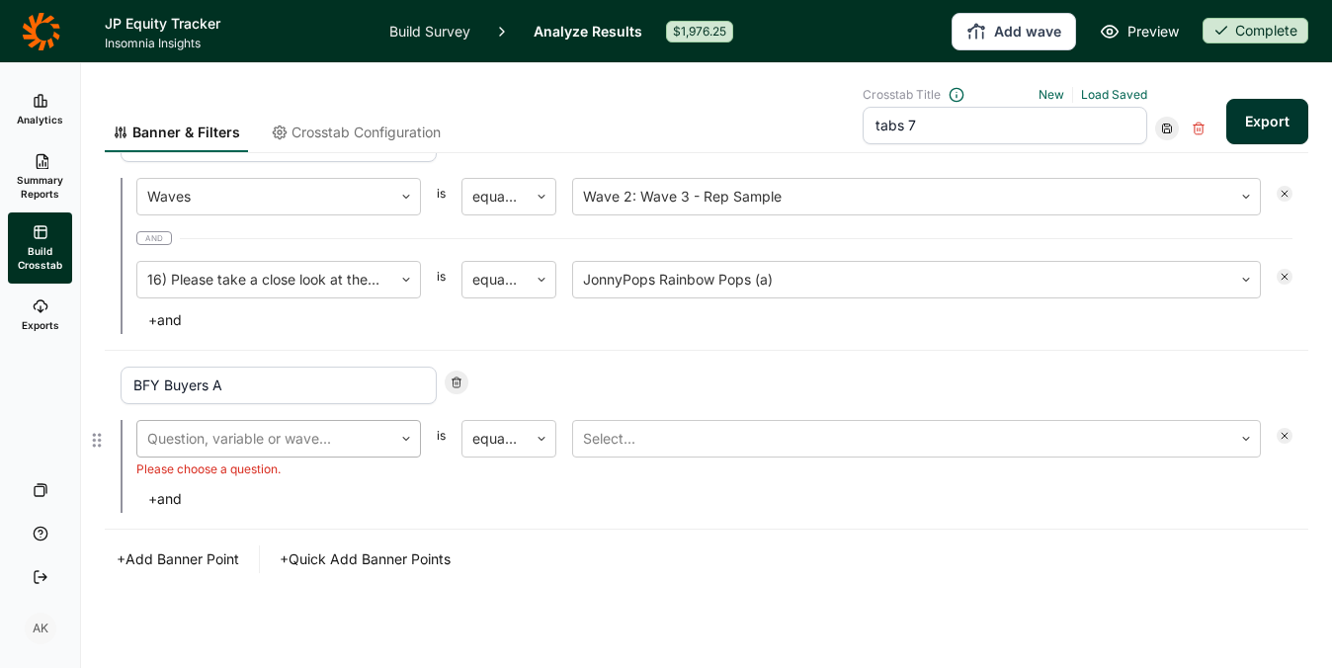
type input "BFY Buyers A"
click at [326, 442] on div at bounding box center [264, 439] width 235 height 28
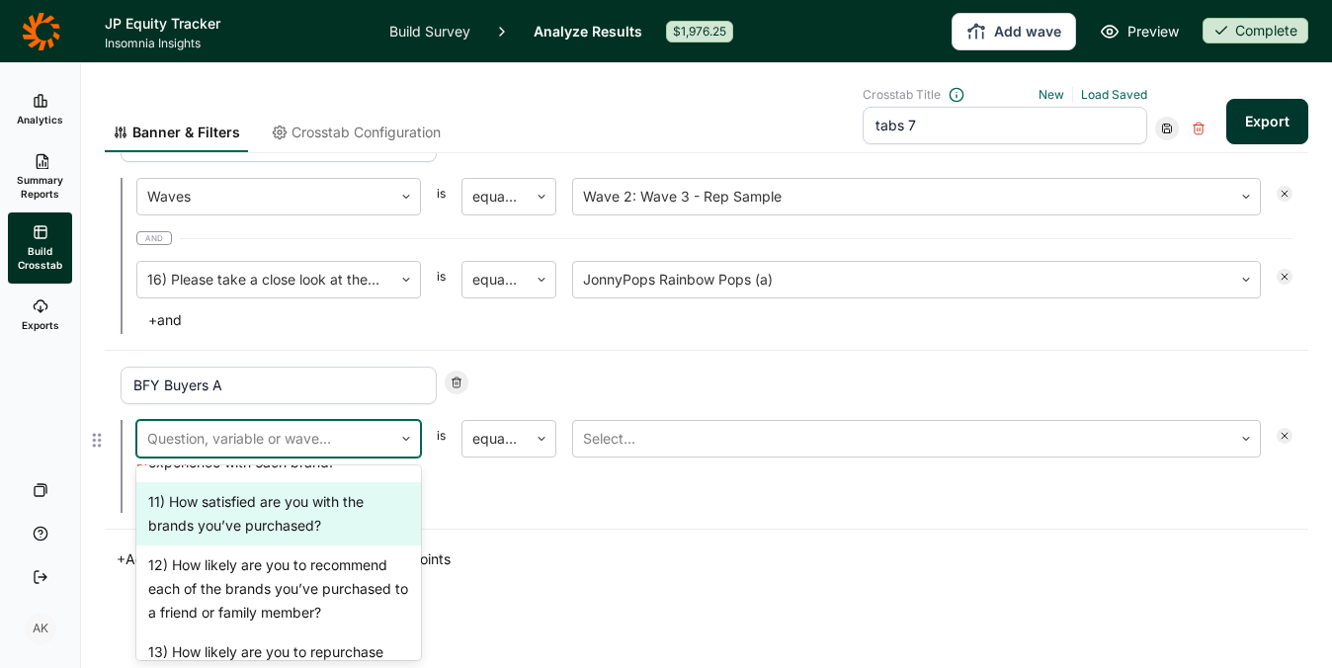
scroll to position [1563, 0]
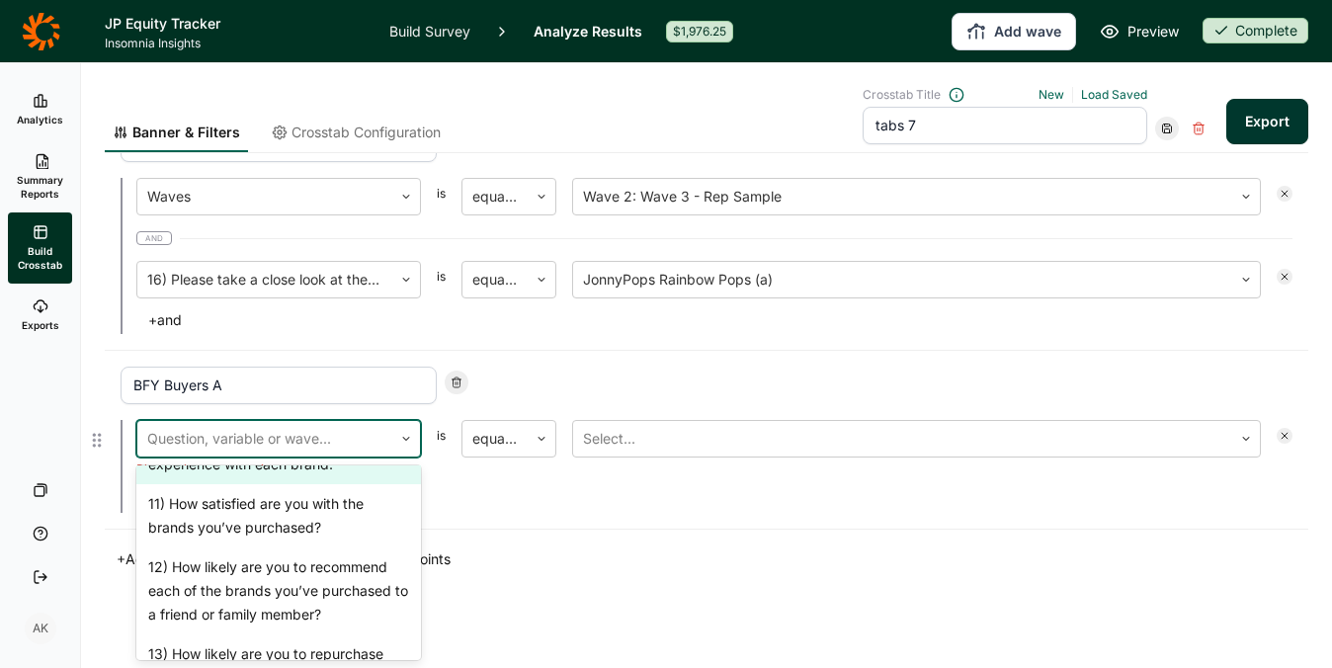
click at [303, 484] on div "10) Below are the brands you indicated you’ve heard of. Please indicate your ex…" at bounding box center [278, 440] width 284 height 87
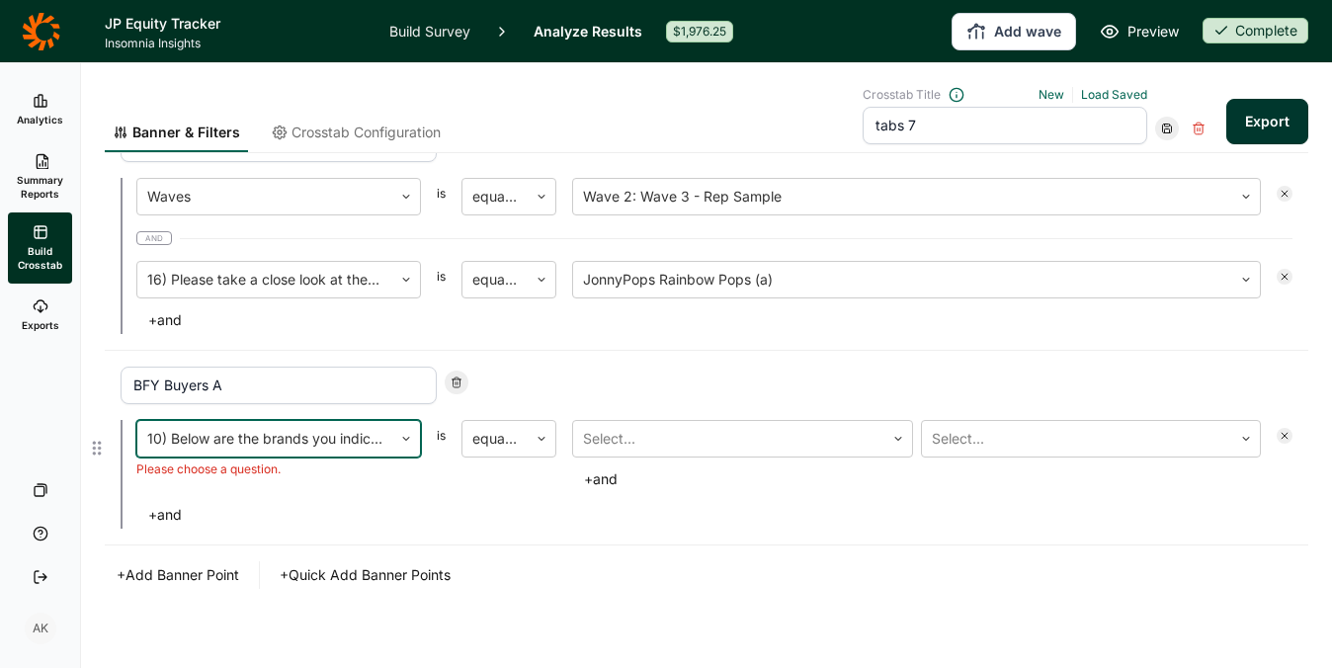
scroll to position [1492, 0]
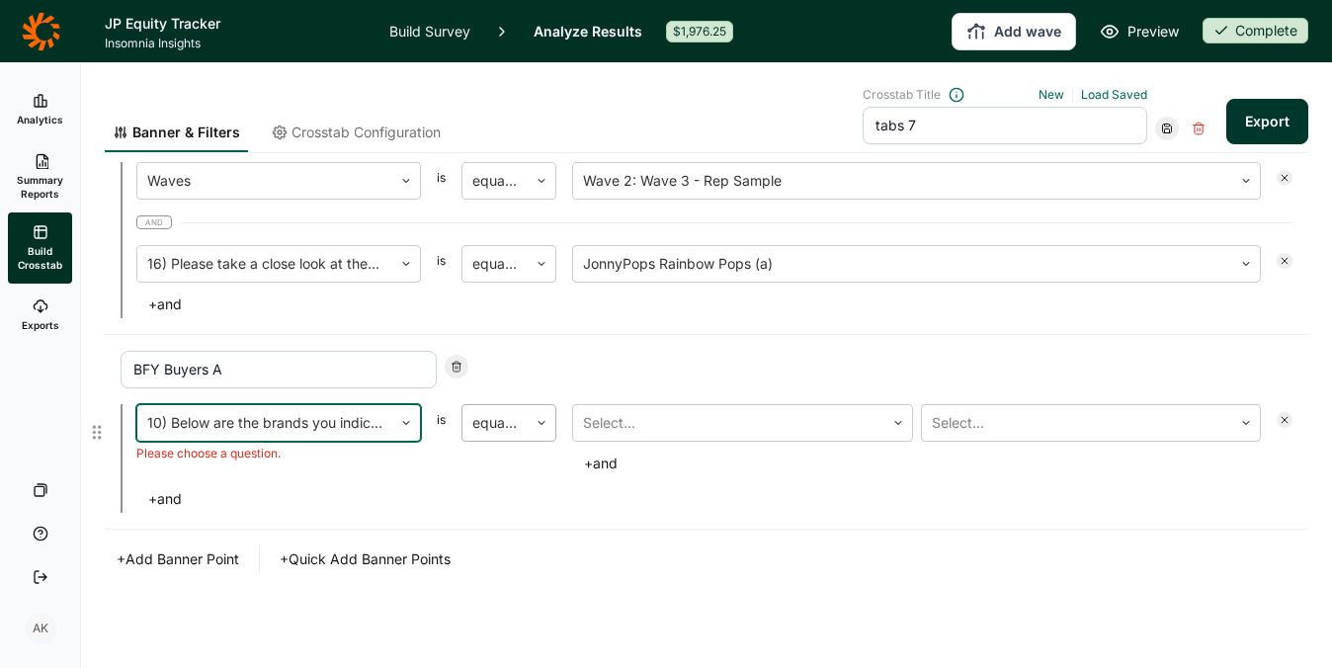
click at [488, 421] on div at bounding box center [494, 423] width 45 height 28
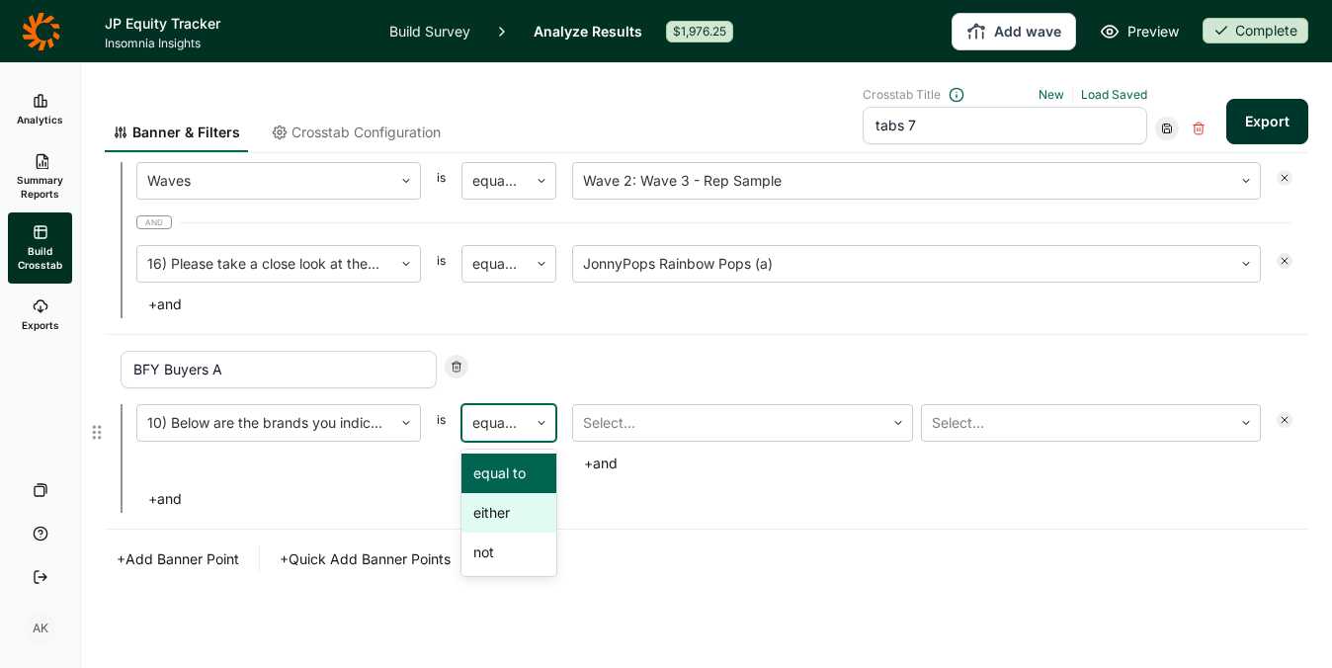
click at [522, 515] on div "either" at bounding box center [508, 513] width 95 height 40
click at [680, 415] on div at bounding box center [728, 423] width 291 height 28
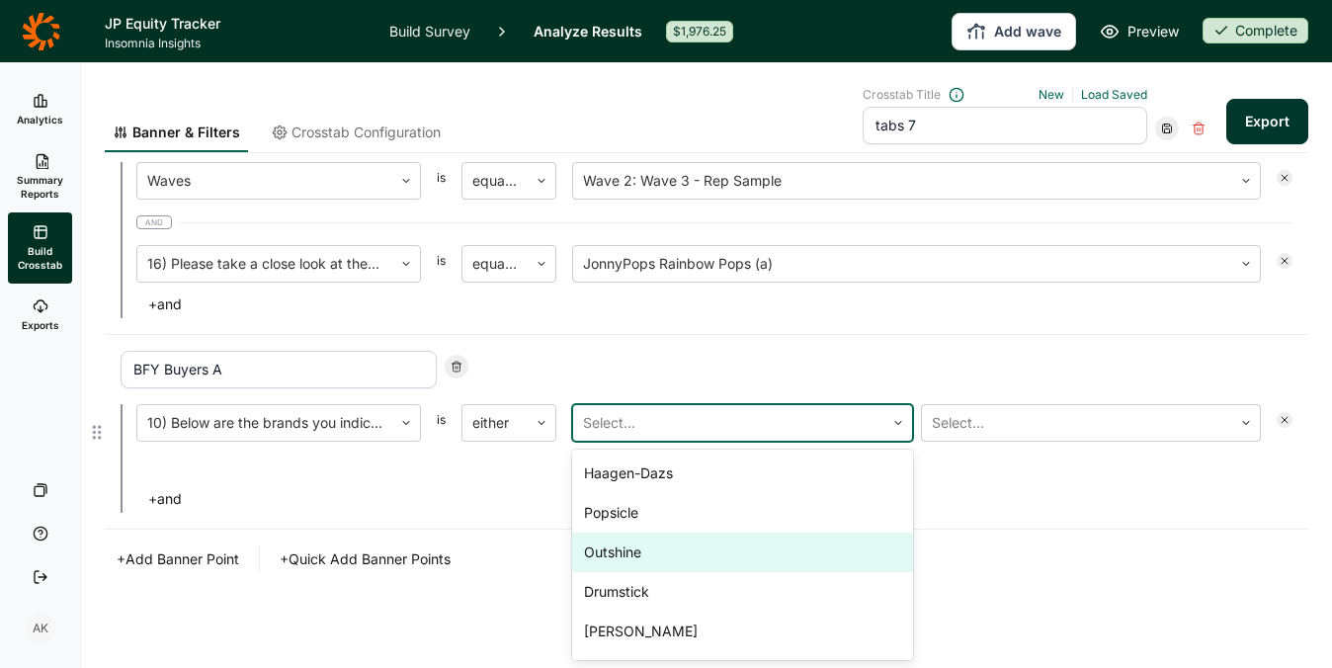
scroll to position [29, 0]
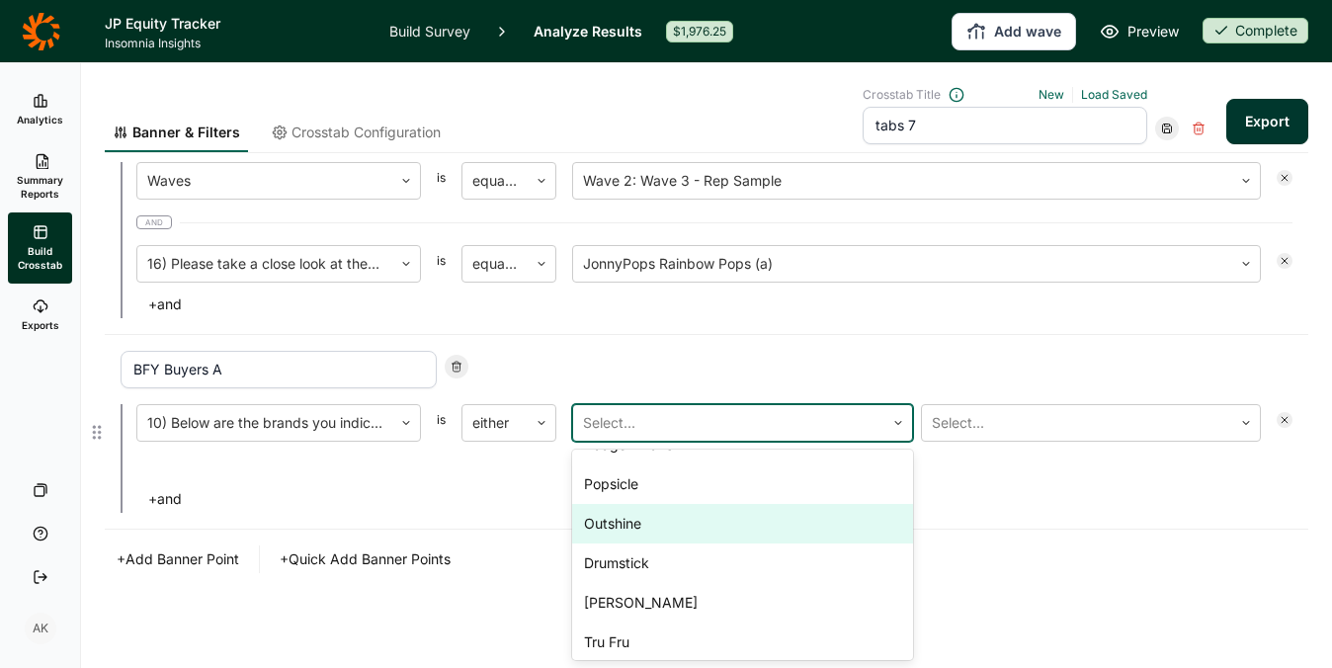
click at [670, 533] on div "Outshine" at bounding box center [742, 524] width 341 height 40
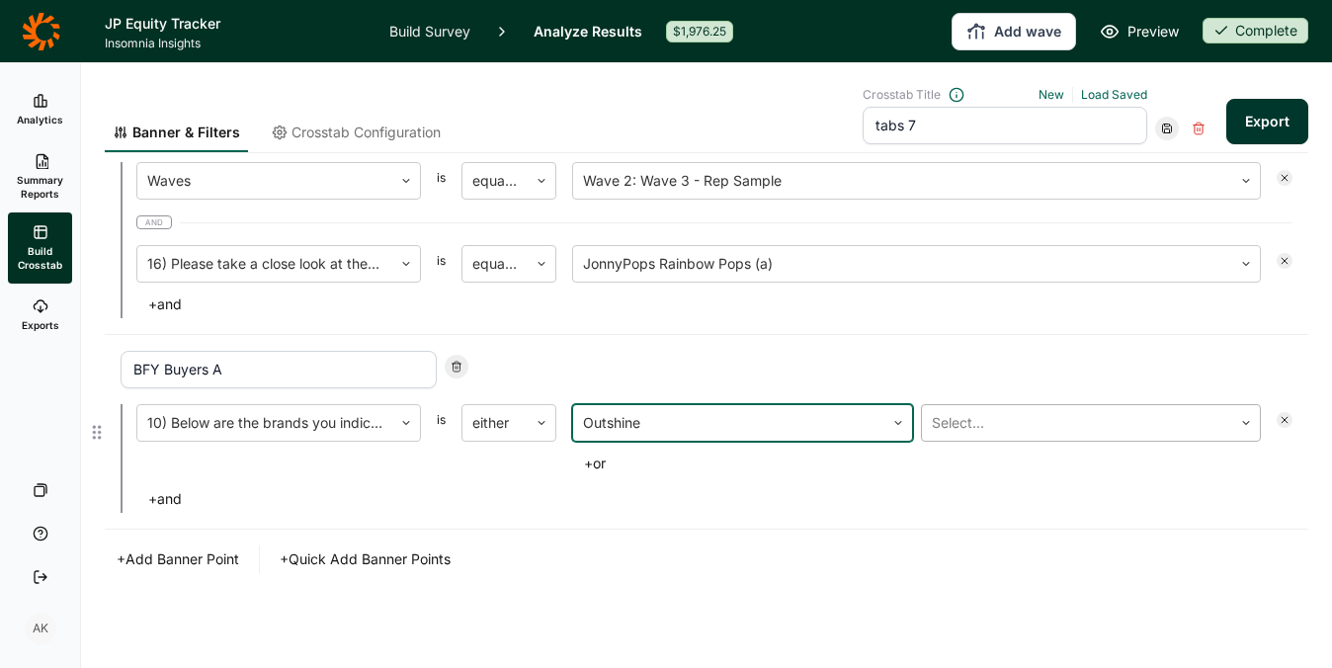
click at [979, 414] on div at bounding box center [1076, 423] width 291 height 28
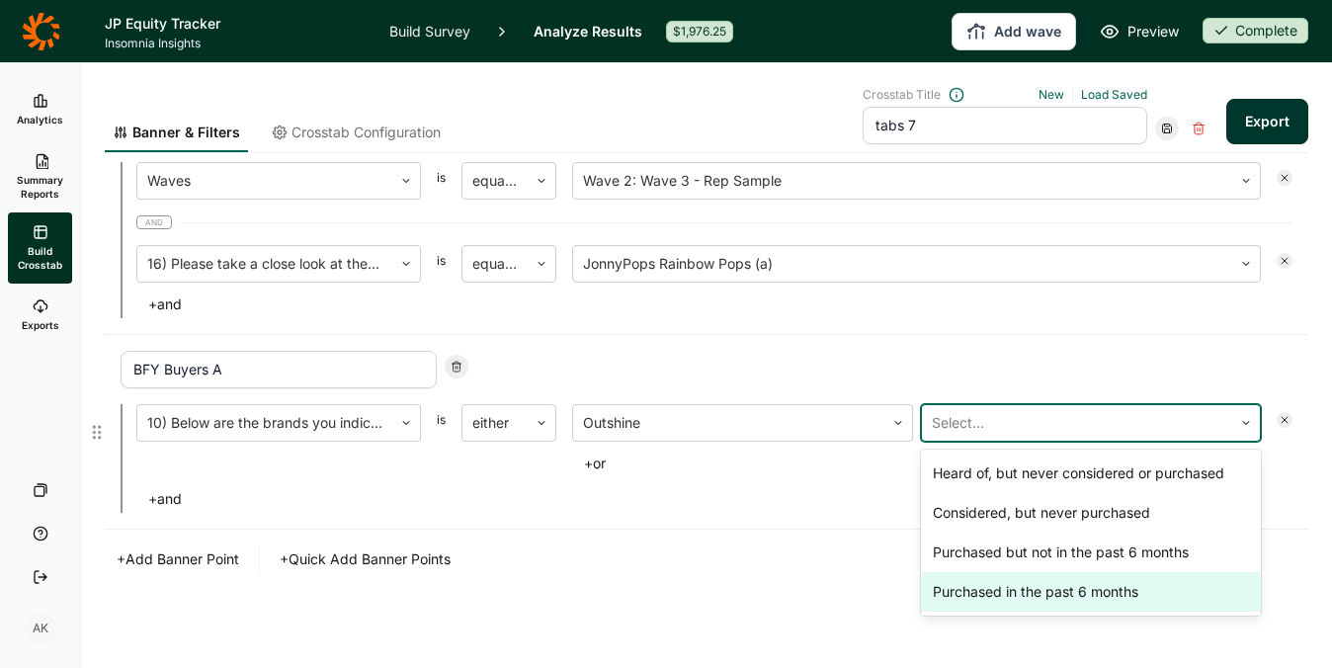
click at [998, 598] on div "Purchased in the past 6 months" at bounding box center [1091, 592] width 341 height 40
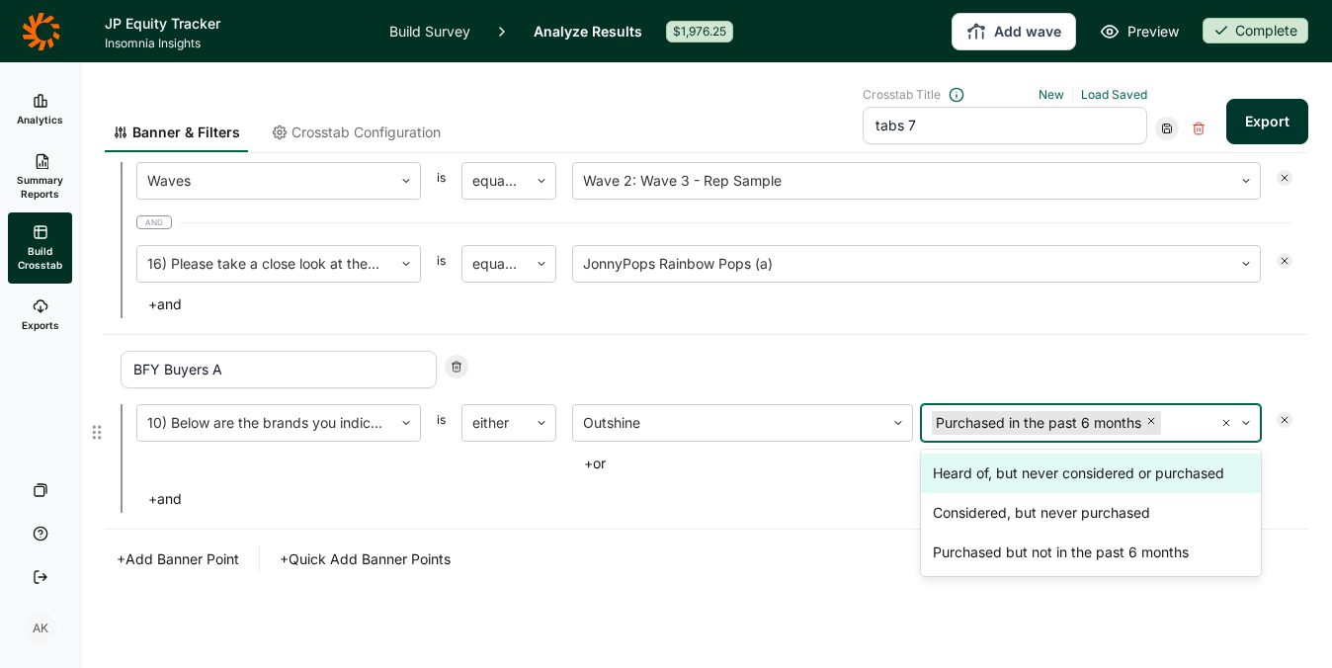
click at [595, 466] on button "+ or" at bounding box center [594, 463] width 45 height 28
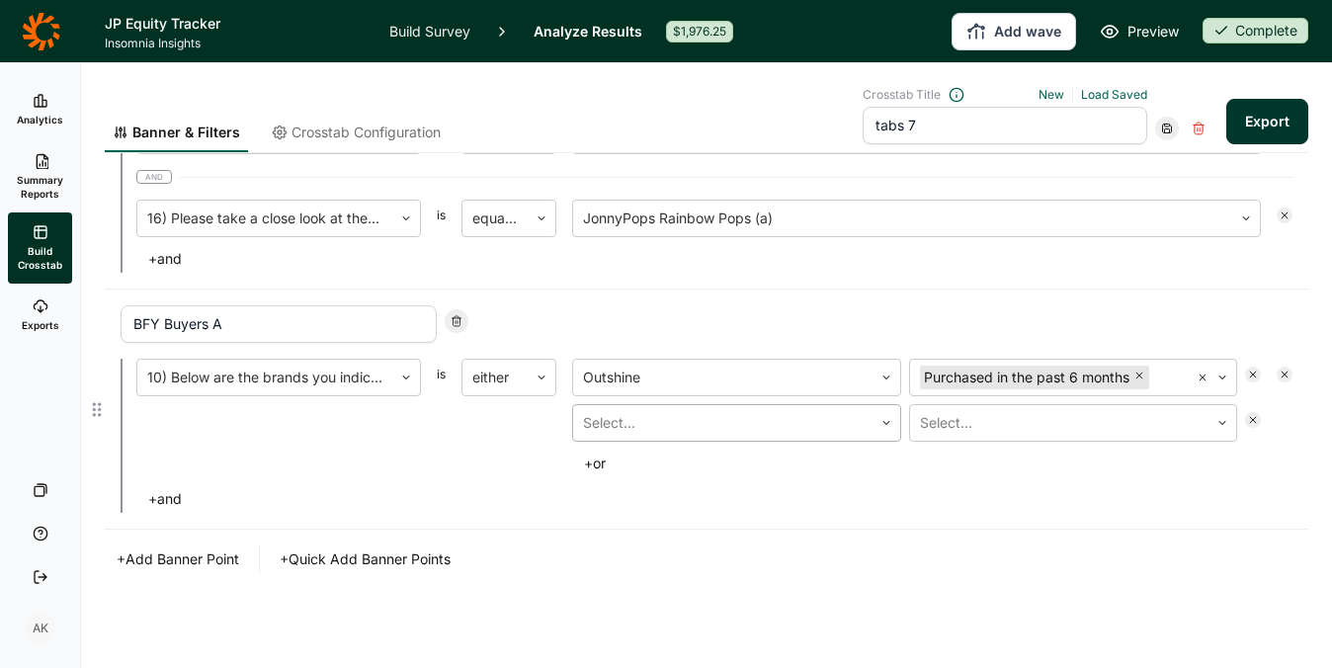
click at [659, 433] on div at bounding box center [723, 423] width 280 height 28
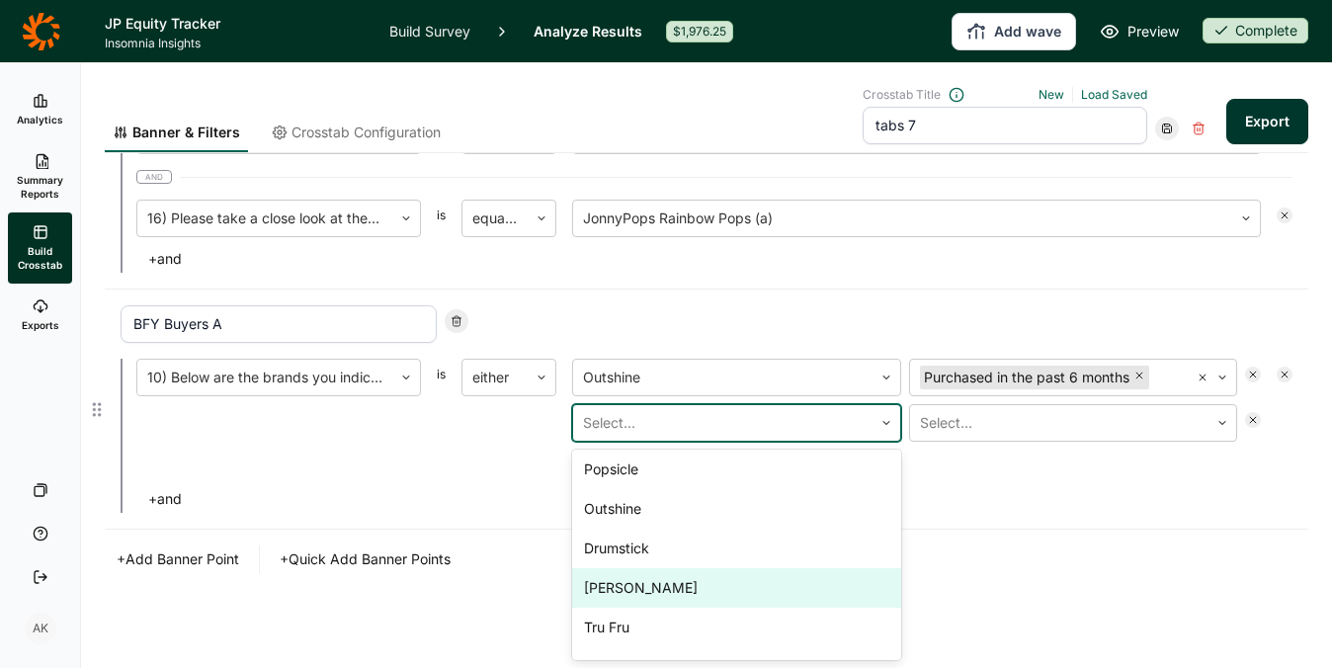
scroll to position [39, 0]
click at [649, 609] on div "Yasso" at bounding box center [736, 593] width 329 height 40
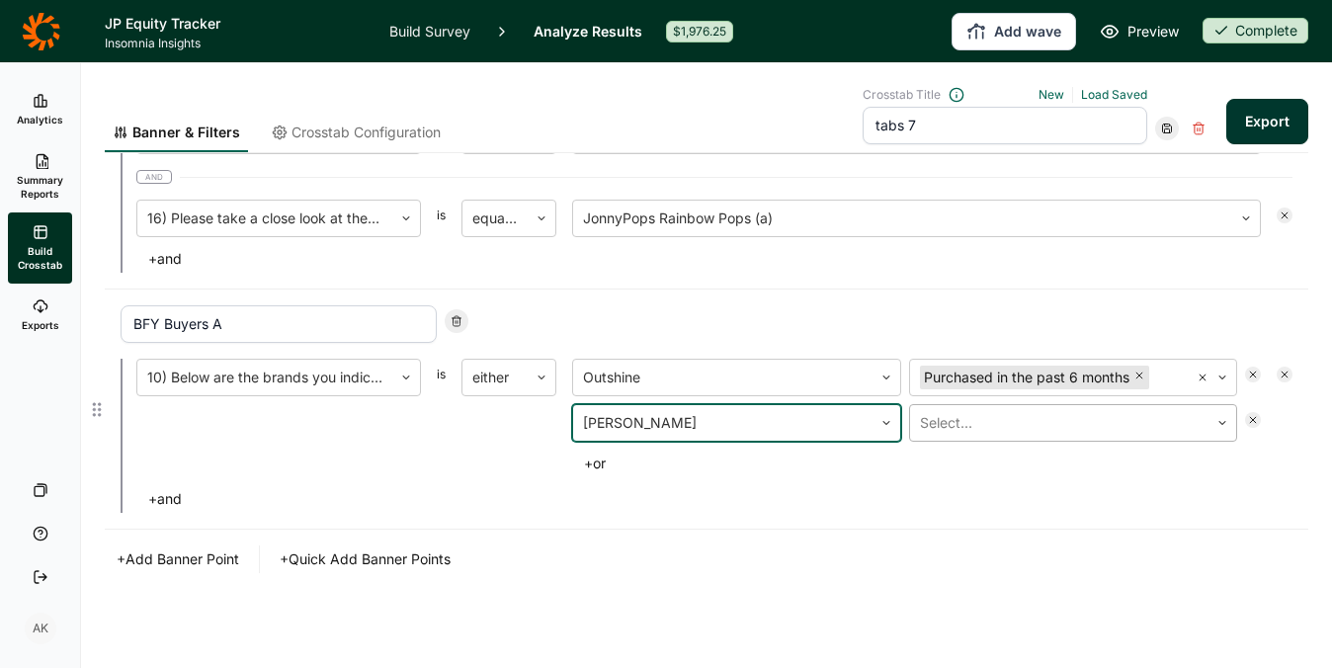
click at [959, 416] on div at bounding box center [1060, 423] width 280 height 28
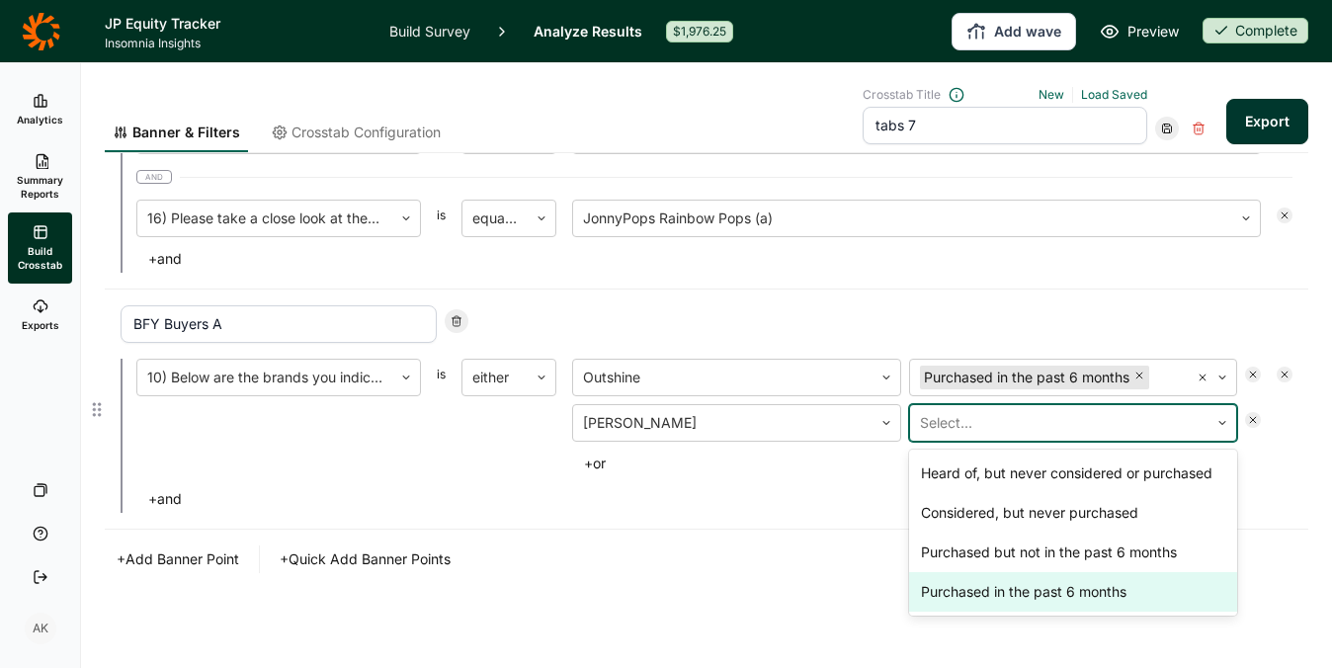
click at [968, 573] on div "Purchased in the past 6 months" at bounding box center [1073, 592] width 329 height 40
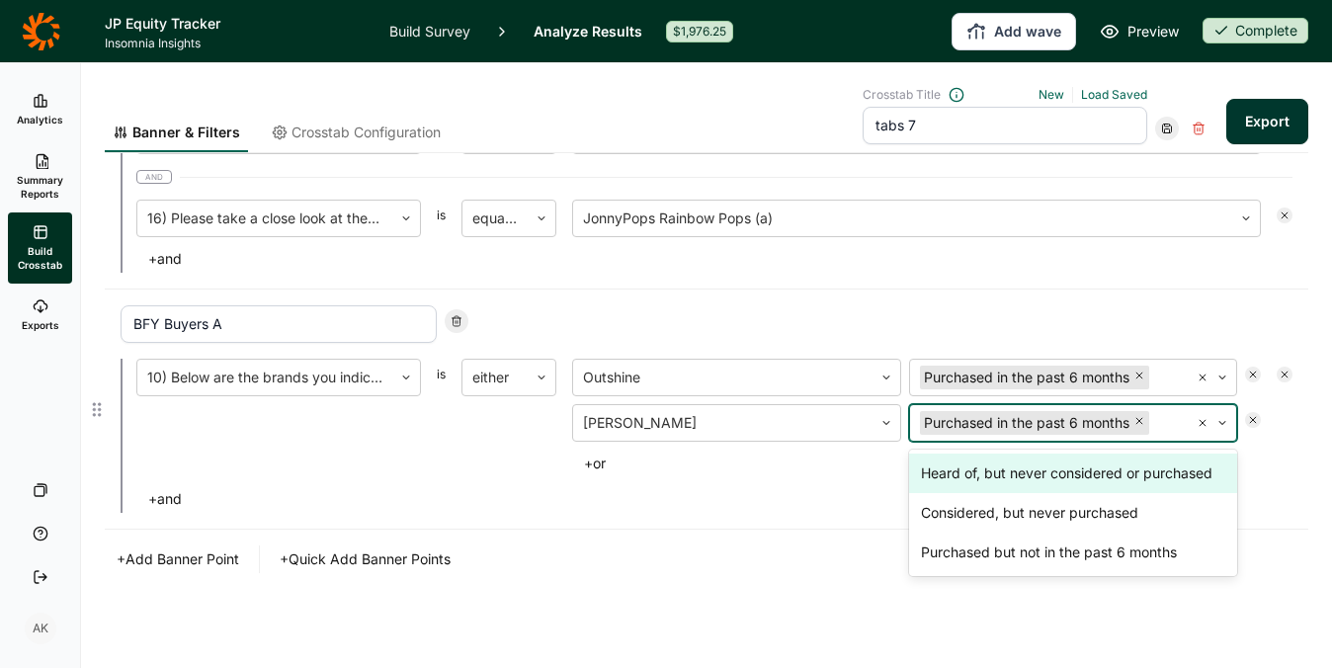
click at [608, 473] on button "+ or" at bounding box center [594, 463] width 45 height 28
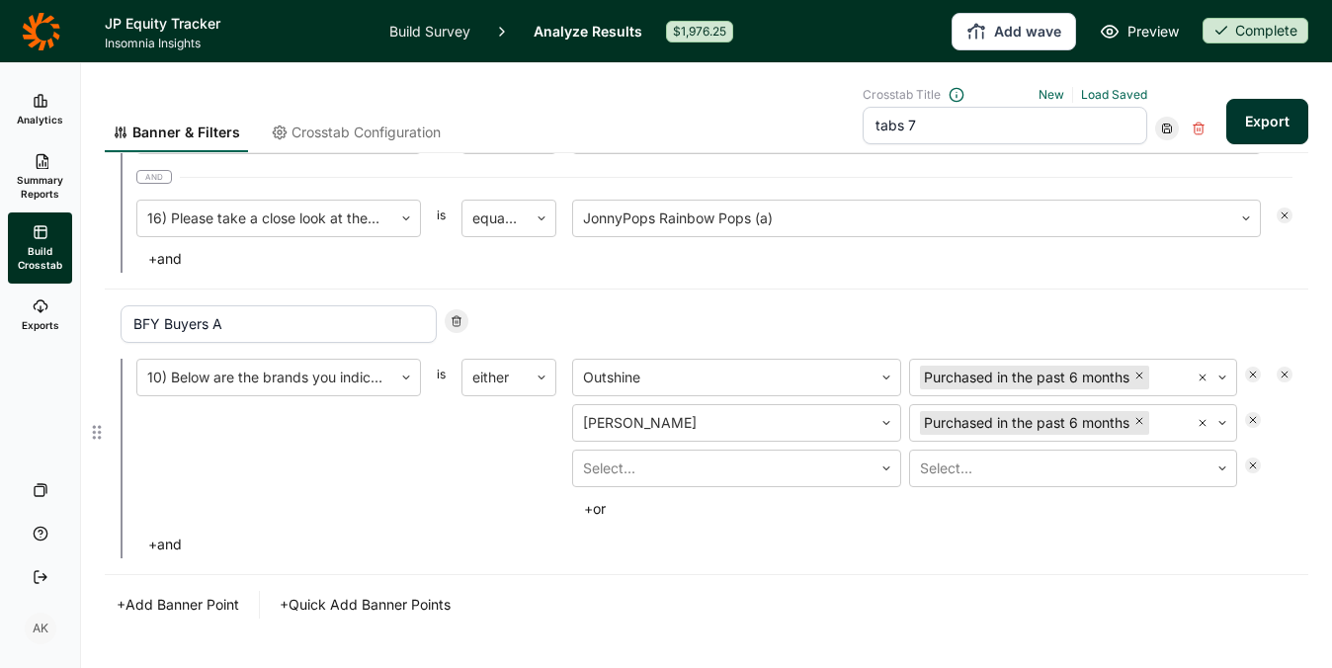
scroll to position [1582, 0]
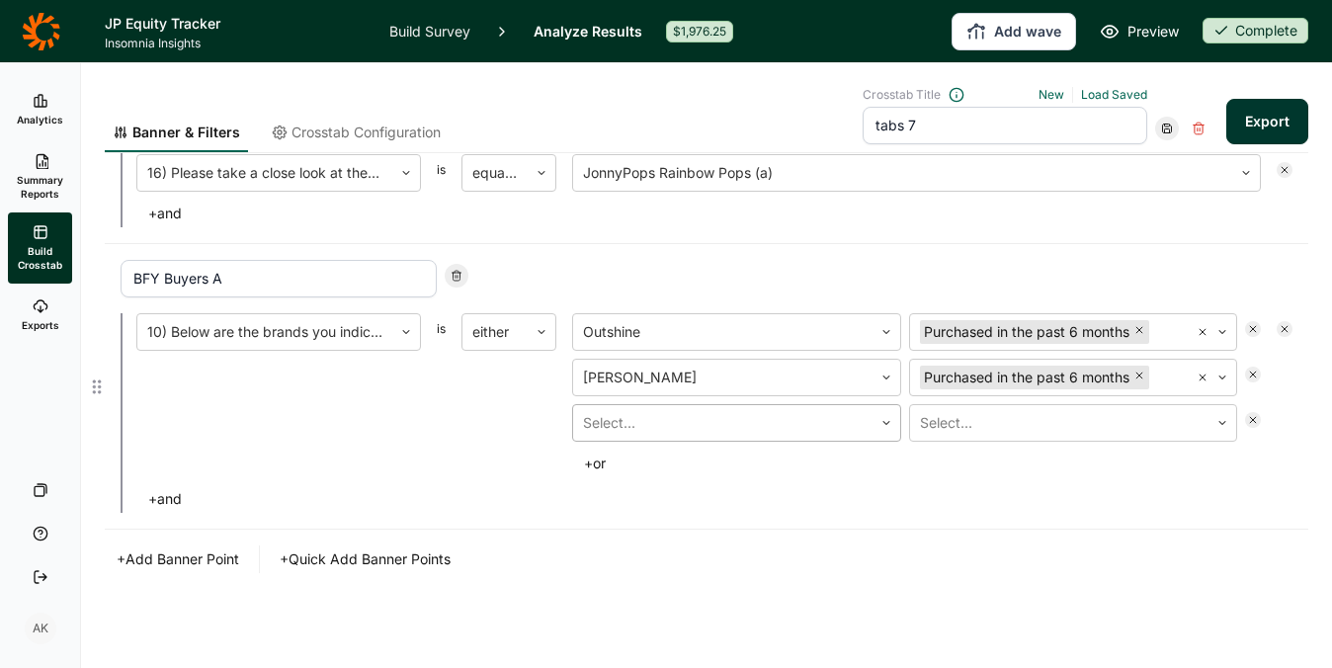
click at [630, 422] on div at bounding box center [723, 423] width 280 height 28
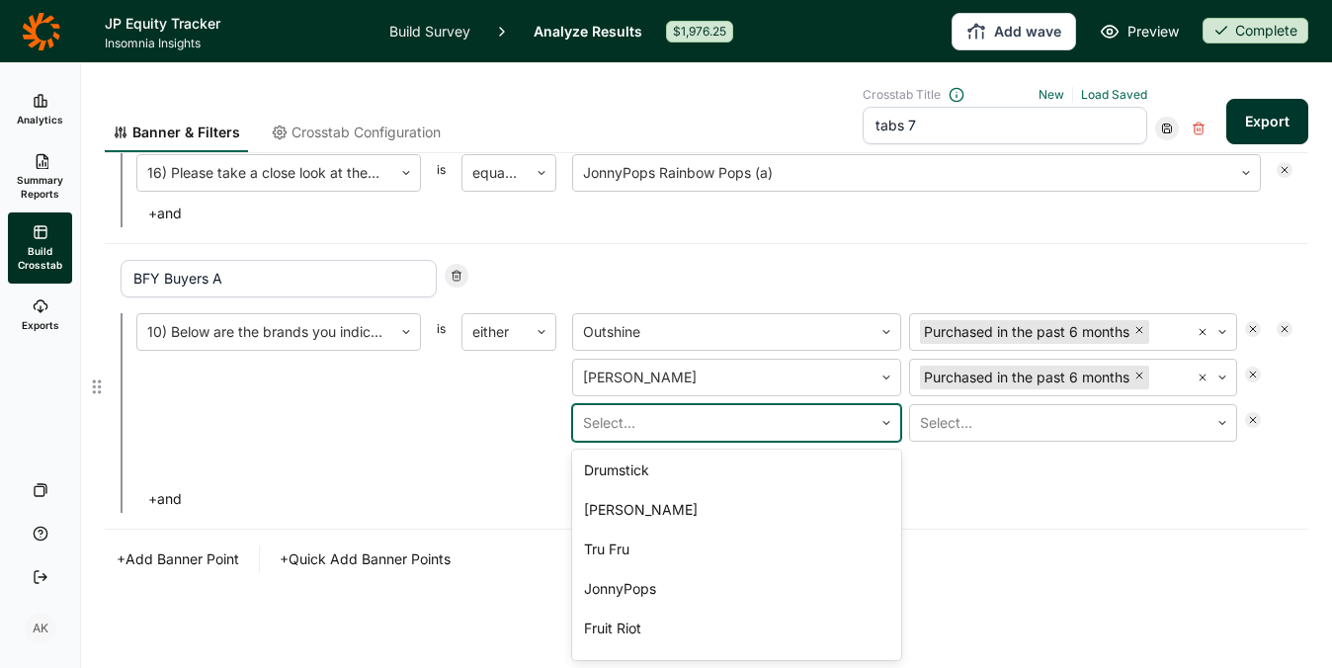
scroll to position [129, 0]
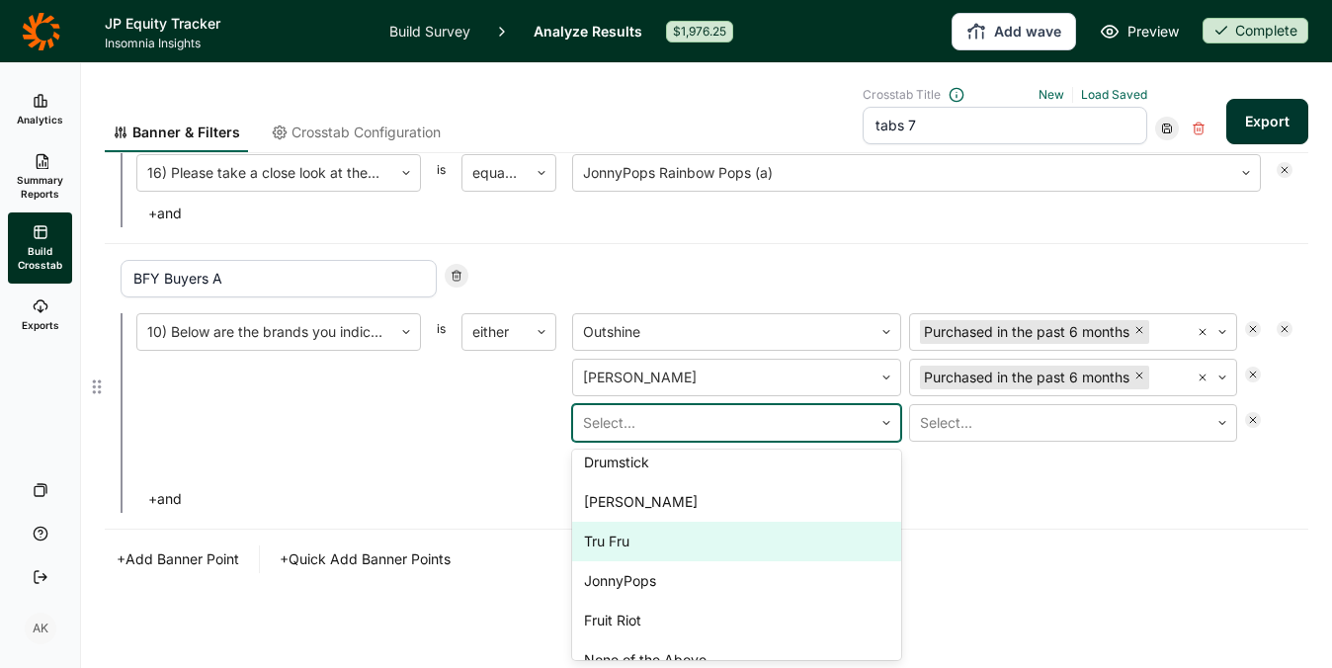
click at [631, 559] on div "Tru Fru" at bounding box center [736, 542] width 329 height 40
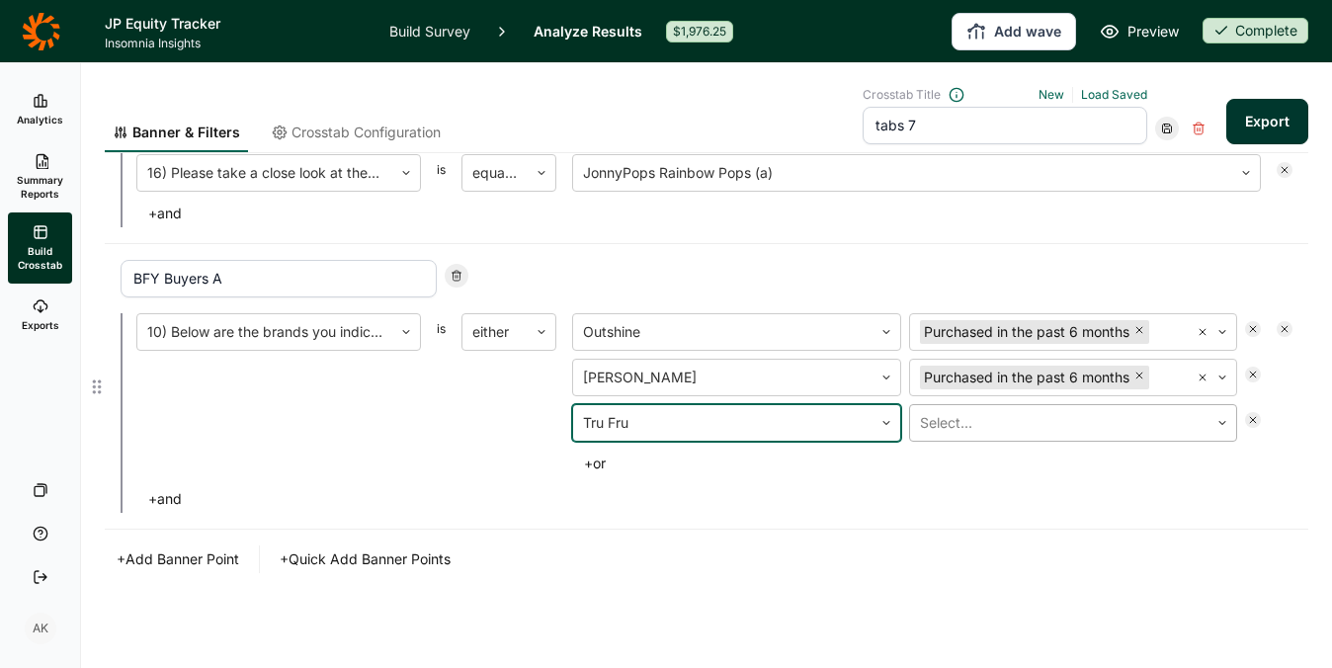
click at [966, 431] on div at bounding box center [1060, 423] width 280 height 28
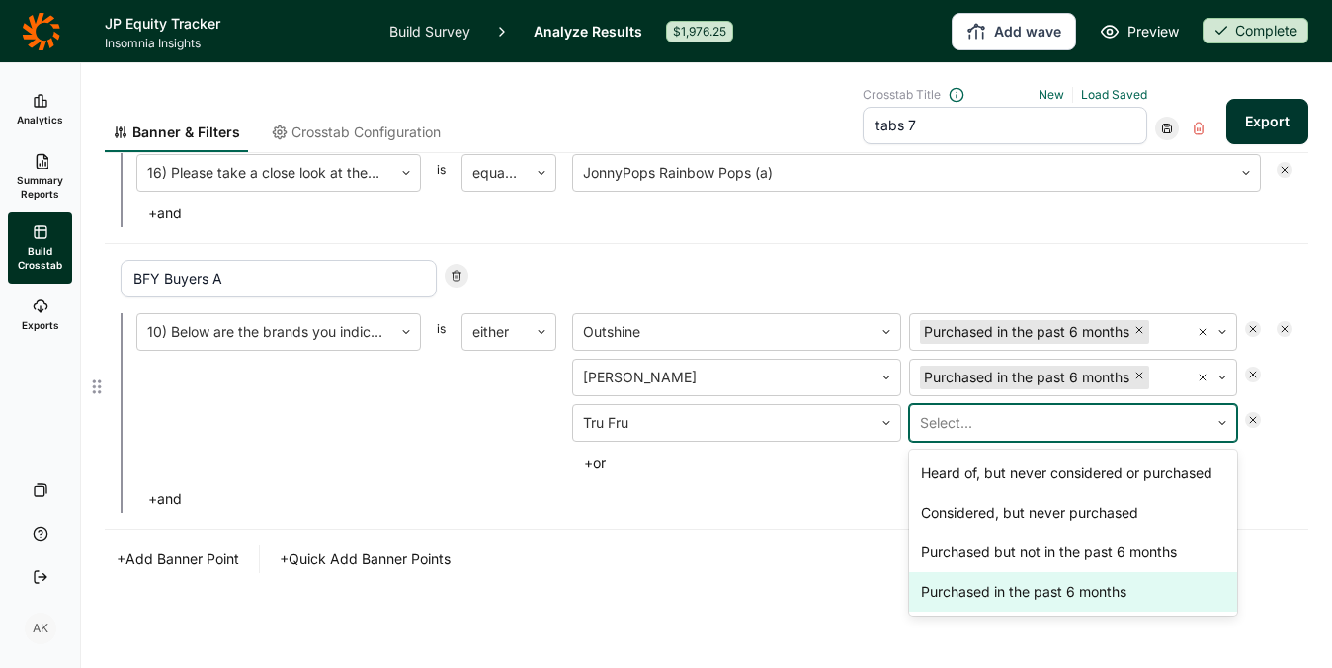
click at [977, 610] on div "Purchased in the past 6 months" at bounding box center [1073, 592] width 329 height 40
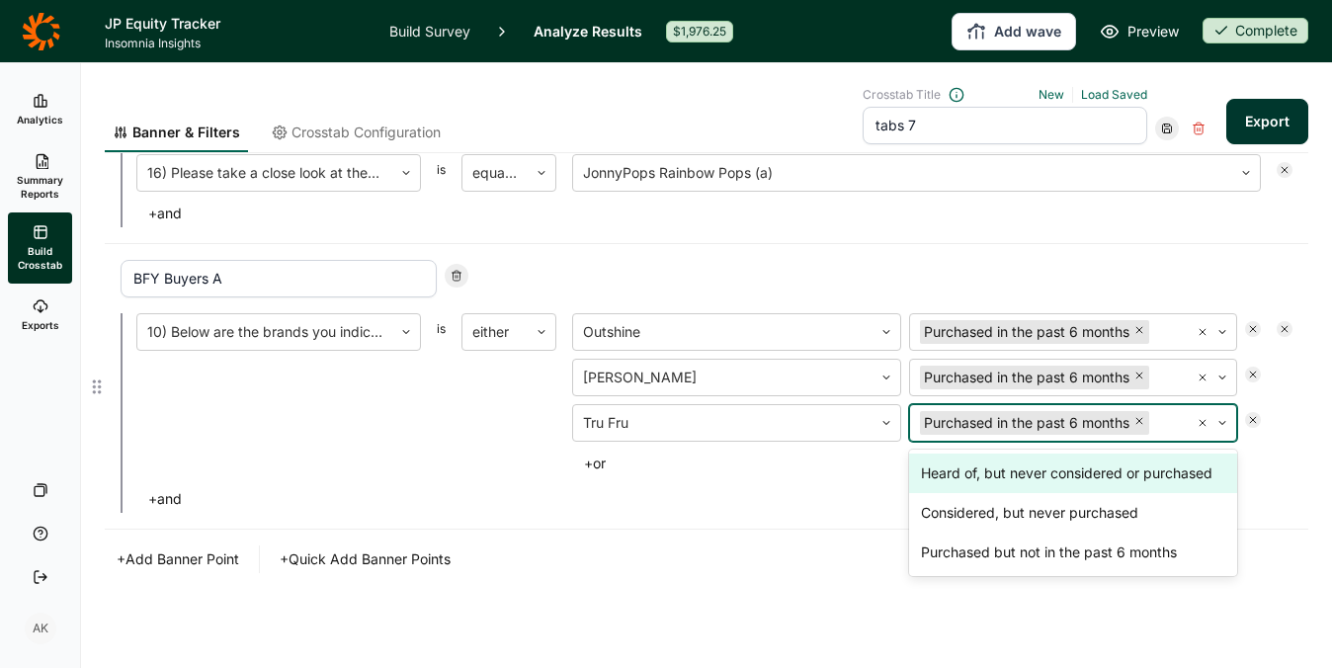
click at [586, 460] on button "+ or" at bounding box center [594, 463] width 45 height 28
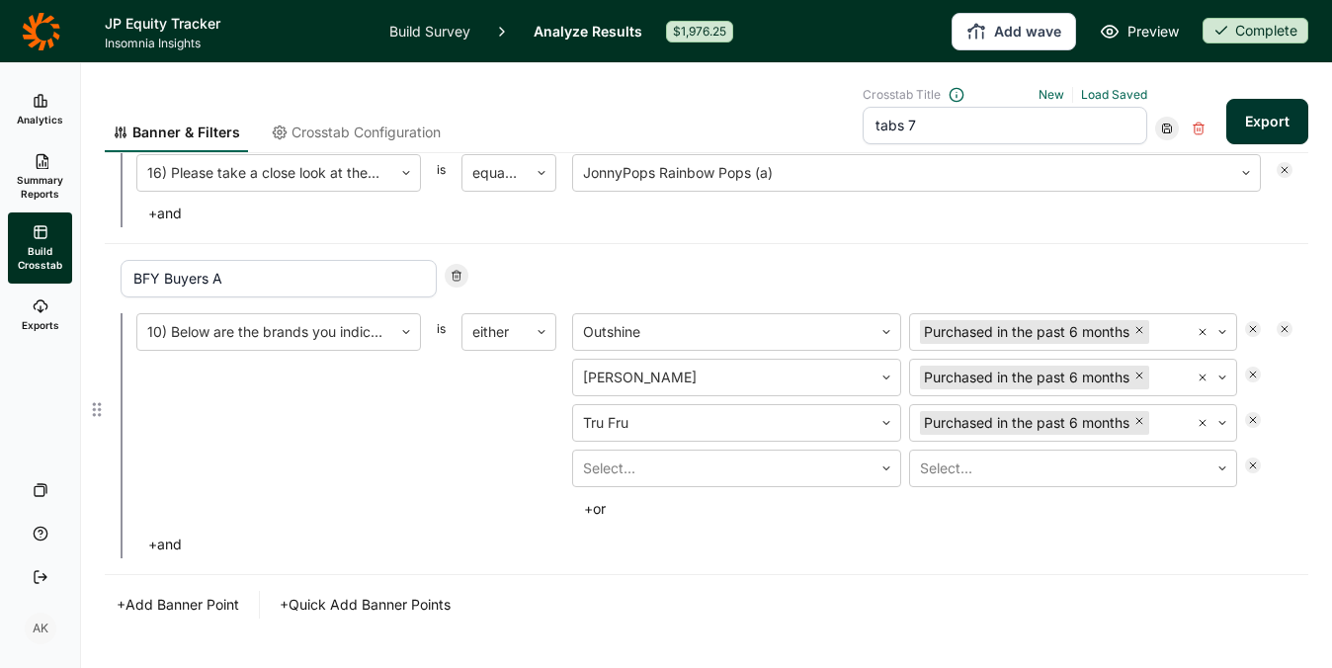
scroll to position [1628, 0]
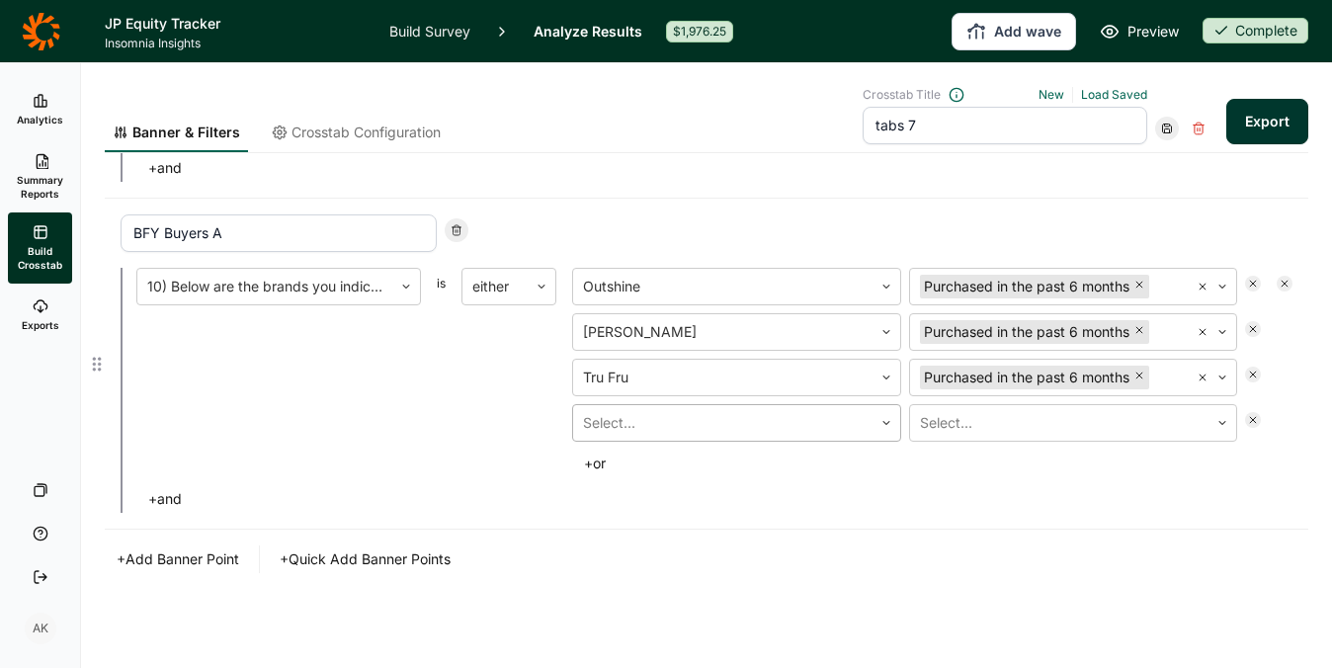
click at [675, 433] on div at bounding box center [723, 423] width 280 height 28
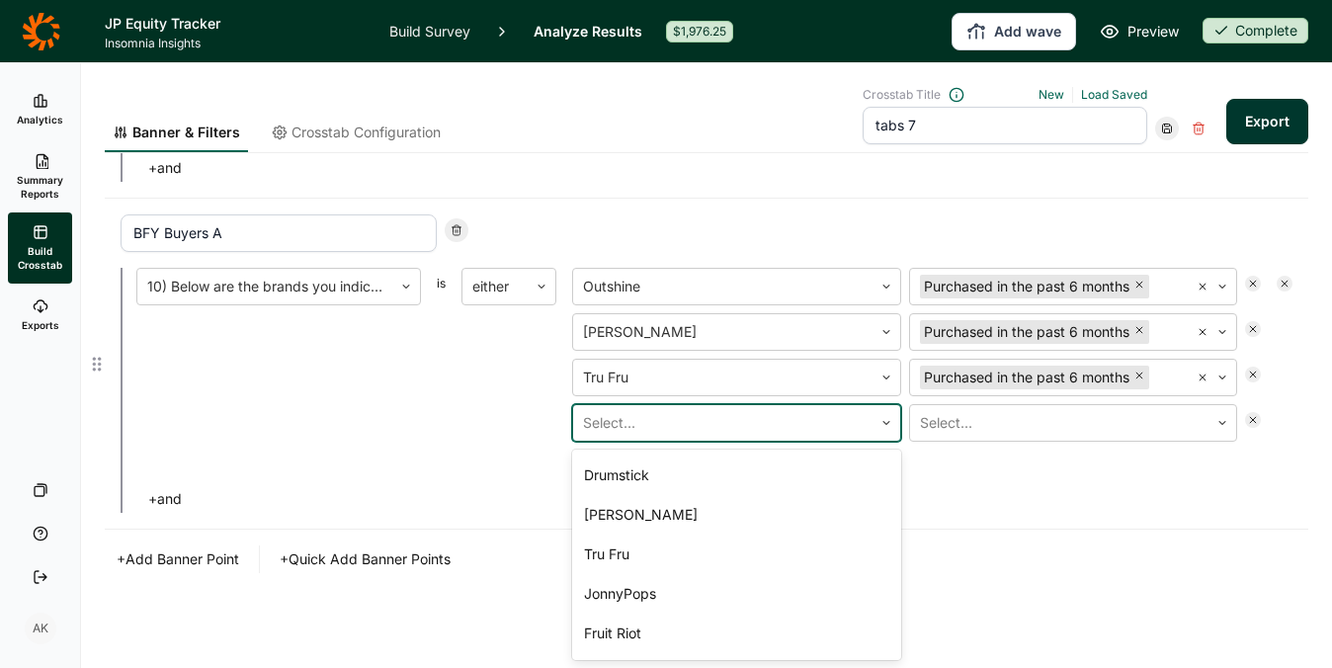
scroll to position [153, 0]
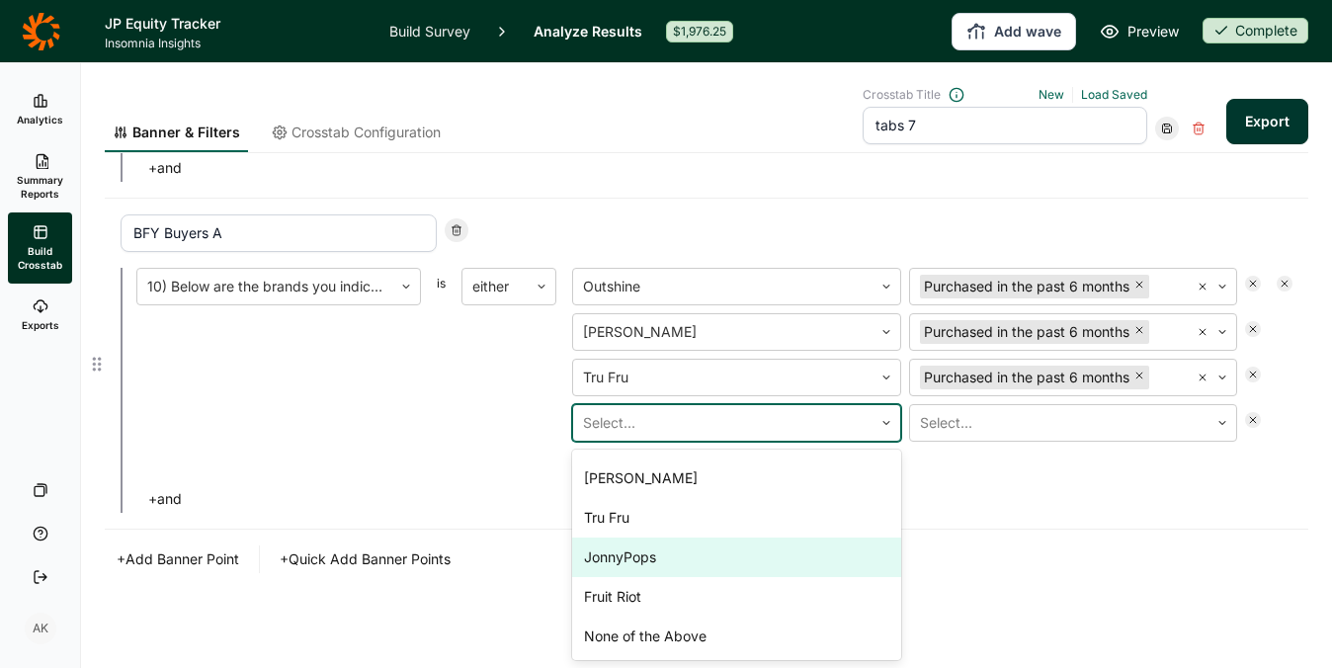
click at [663, 550] on div "JonnyPops" at bounding box center [736, 557] width 329 height 40
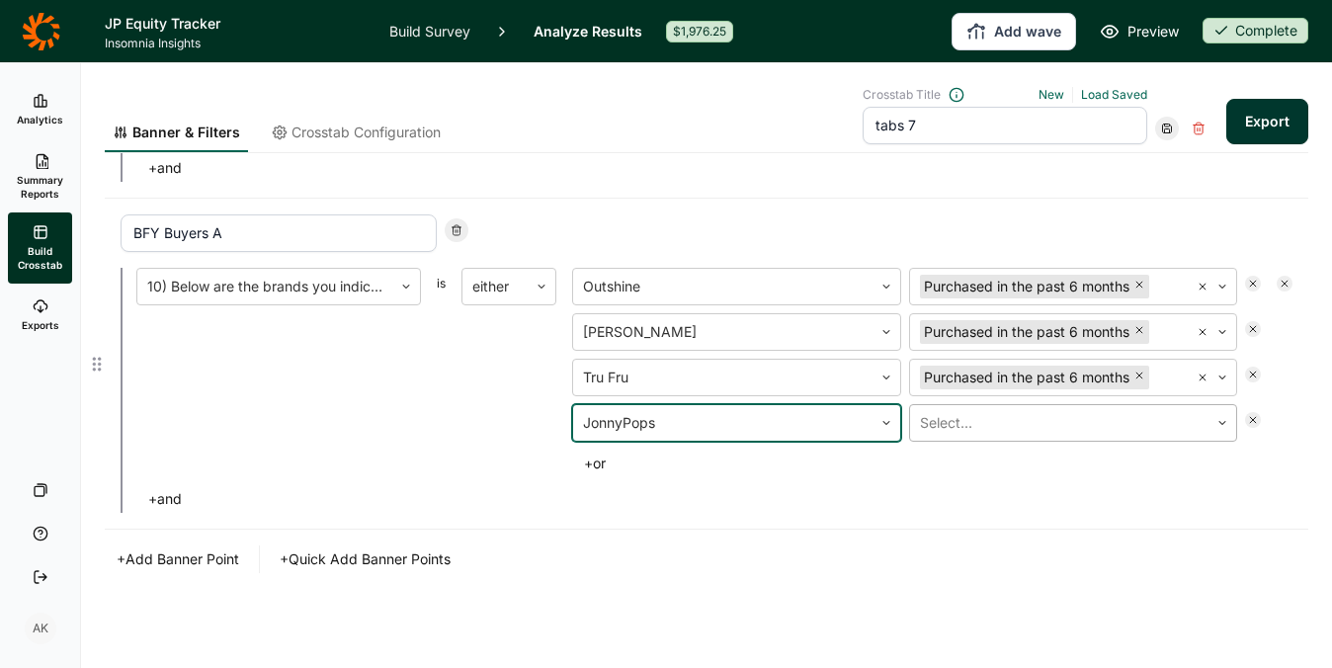
click at [979, 425] on div at bounding box center [1060, 423] width 280 height 28
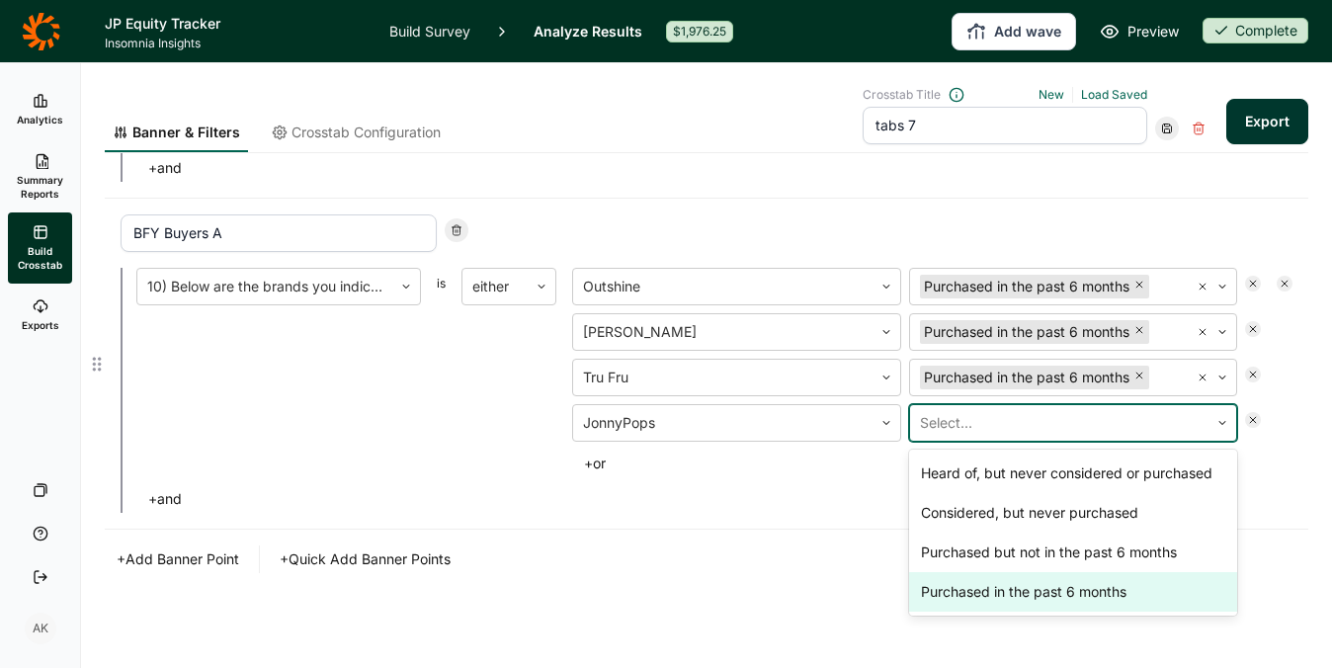
click at [980, 596] on div "Purchased in the past 6 months" at bounding box center [1073, 592] width 329 height 40
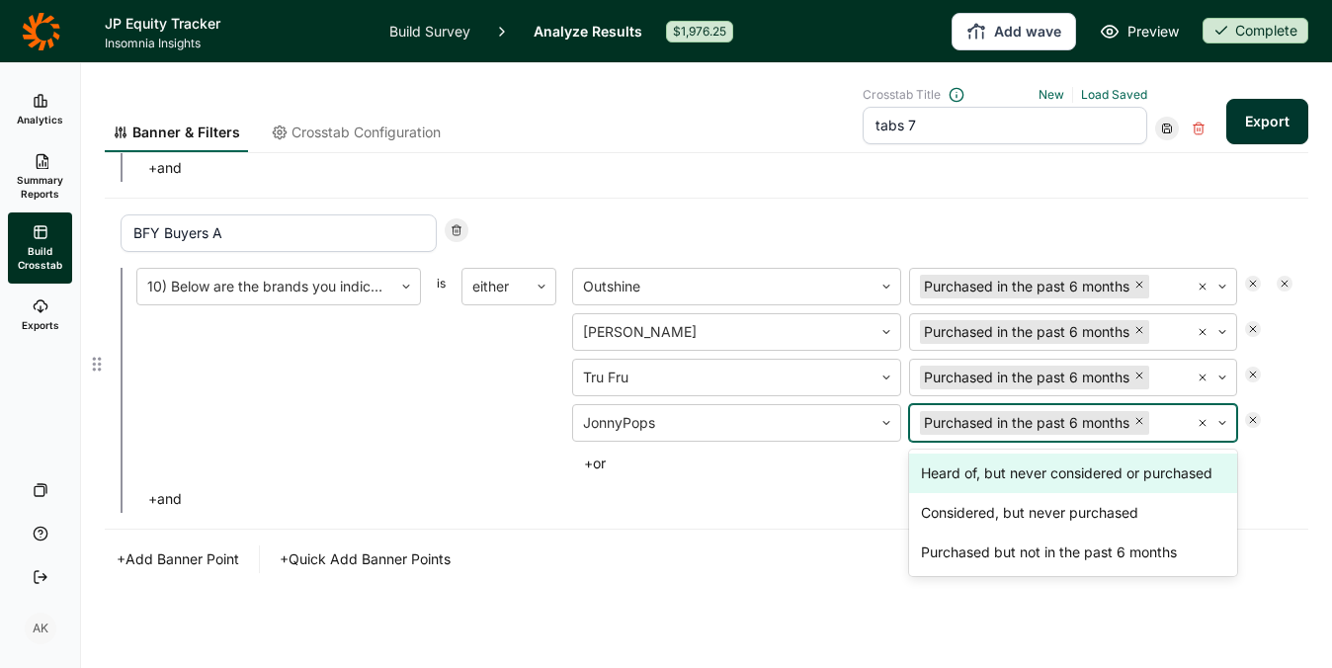
click at [608, 454] on button "+ or" at bounding box center [594, 463] width 45 height 28
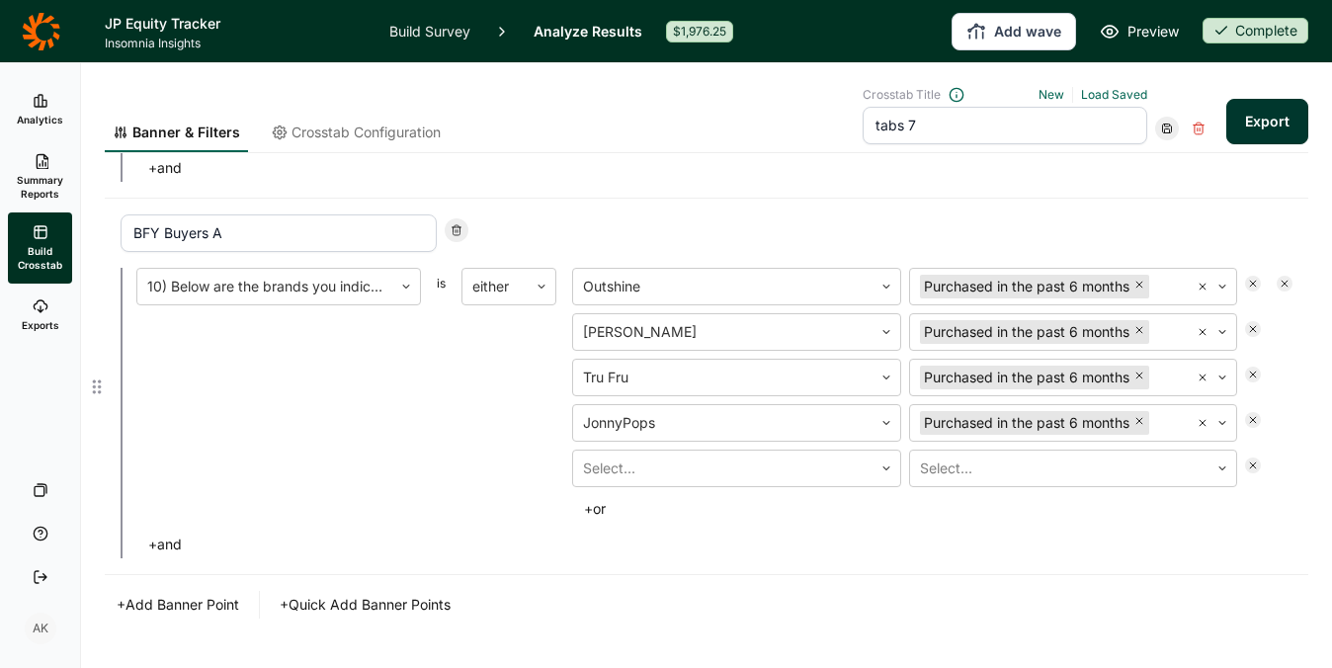
scroll to position [1673, 0]
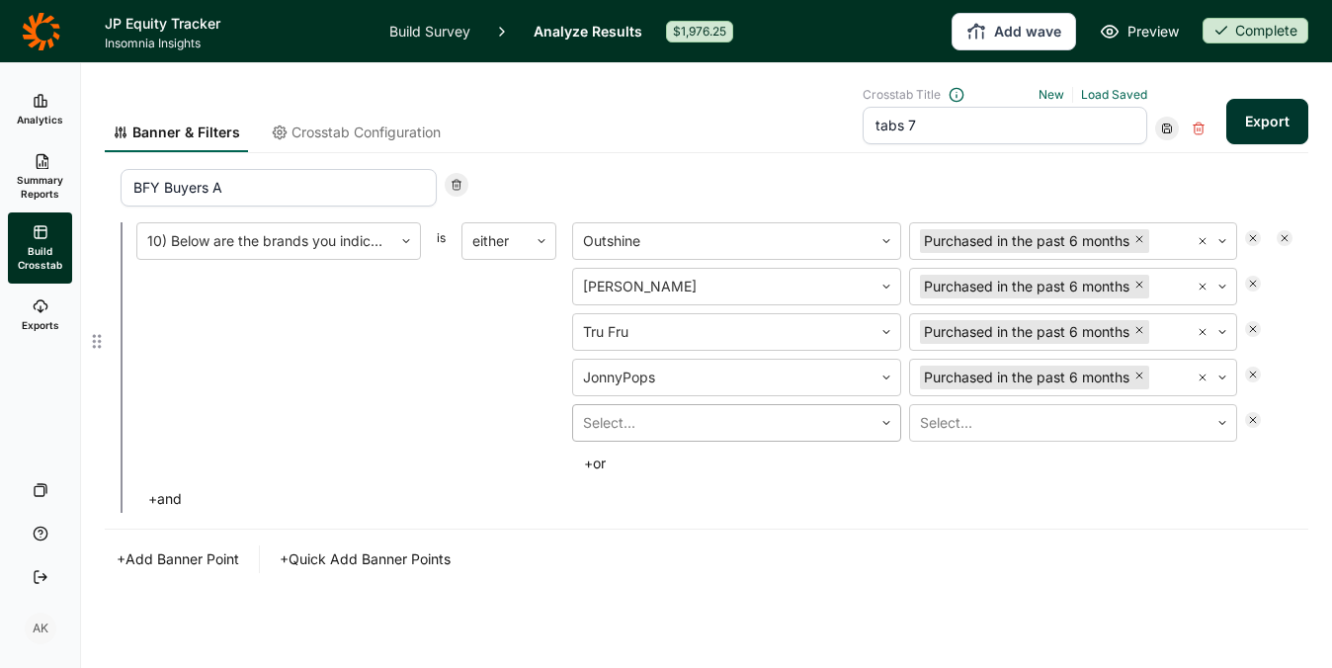
click at [671, 420] on div at bounding box center [723, 423] width 280 height 28
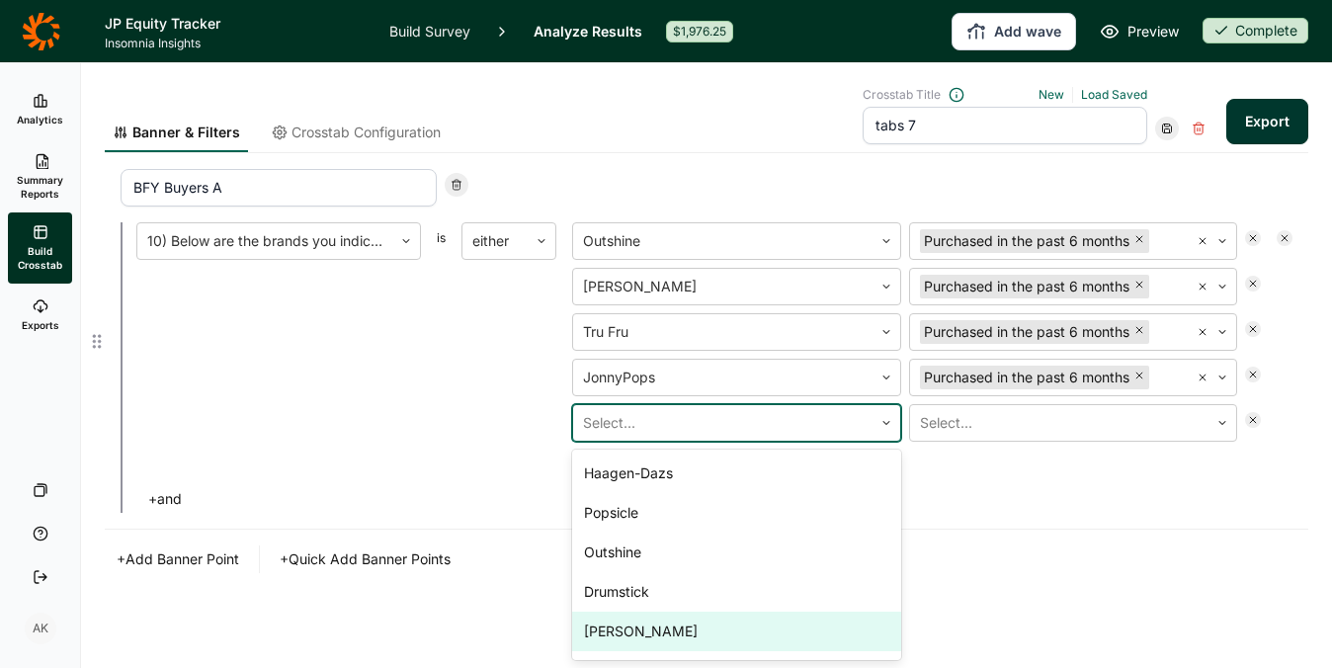
click at [611, 627] on div "Yasso" at bounding box center [736, 631] width 329 height 40
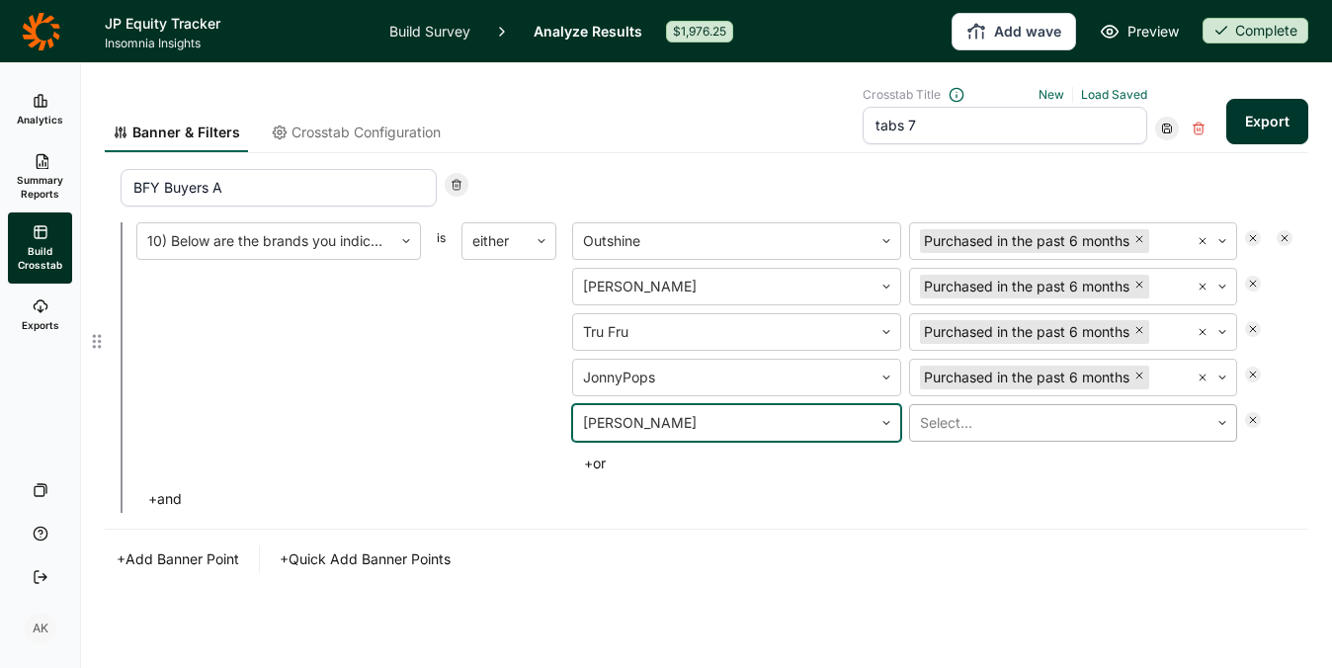
click at [999, 426] on div at bounding box center [1060, 423] width 280 height 28
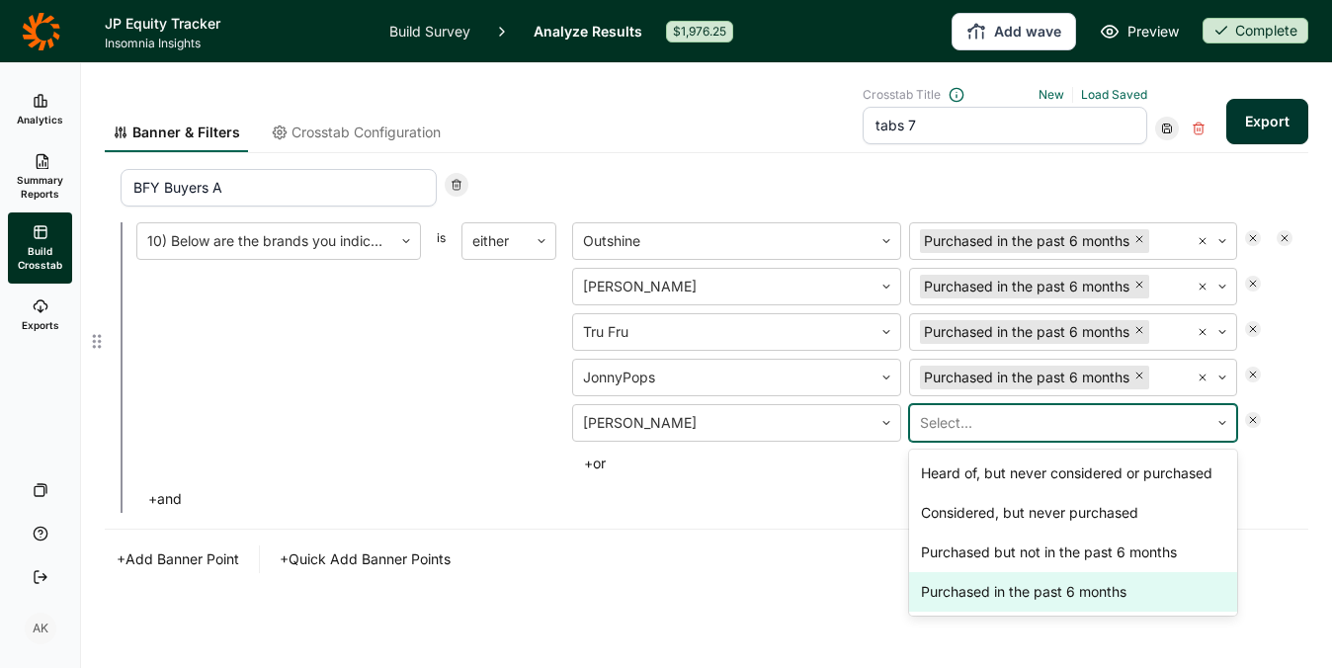
click at [1011, 607] on div "Purchased in the past 6 months" at bounding box center [1073, 592] width 329 height 40
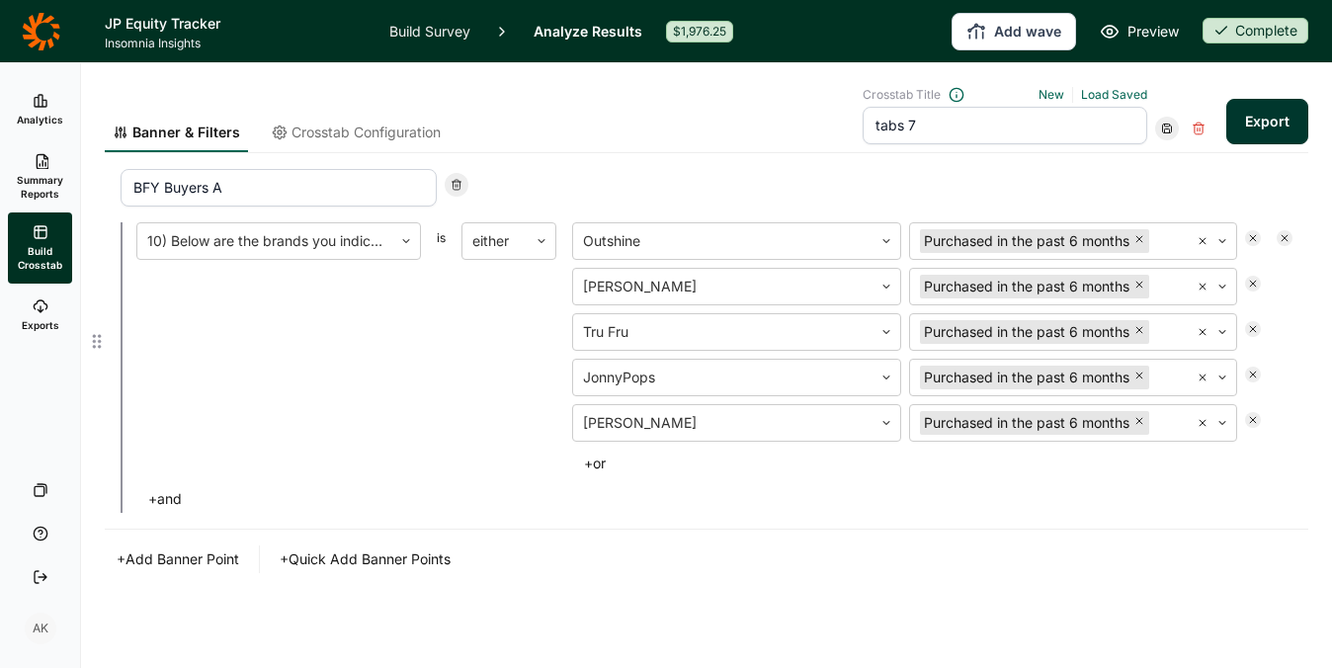
click at [163, 498] on button "+ and" at bounding box center [164, 499] width 57 height 28
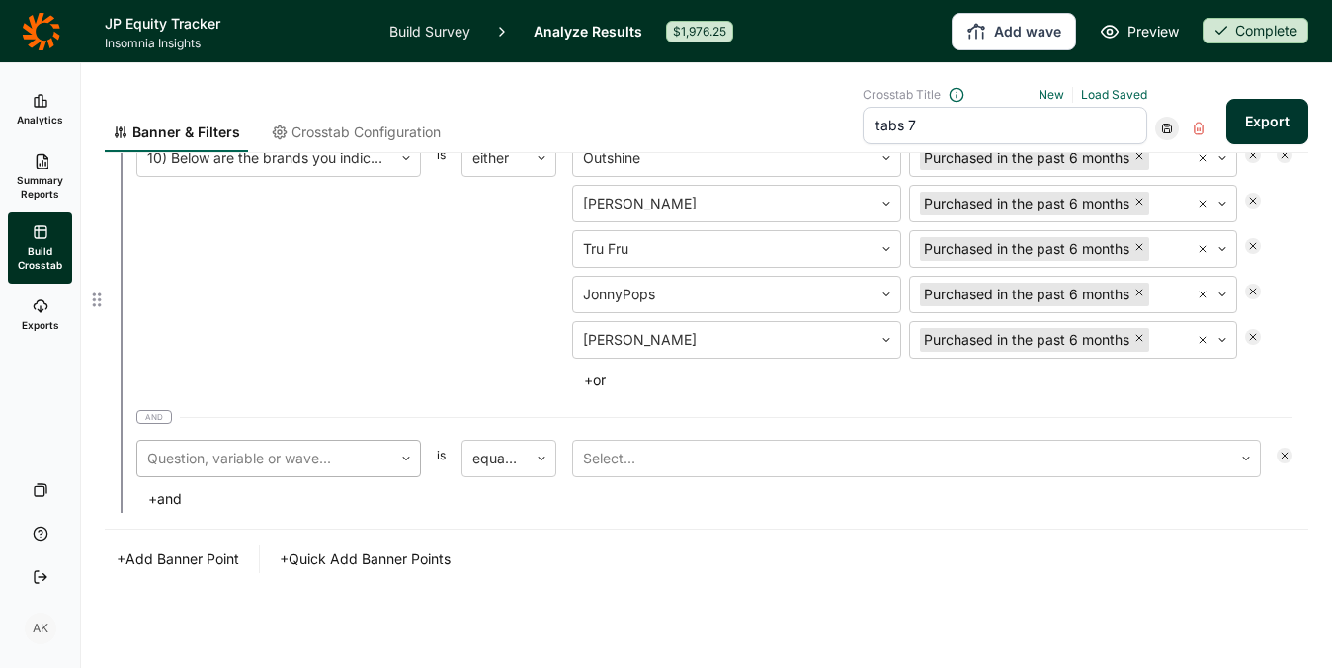
click at [292, 447] on div at bounding box center [264, 458] width 235 height 28
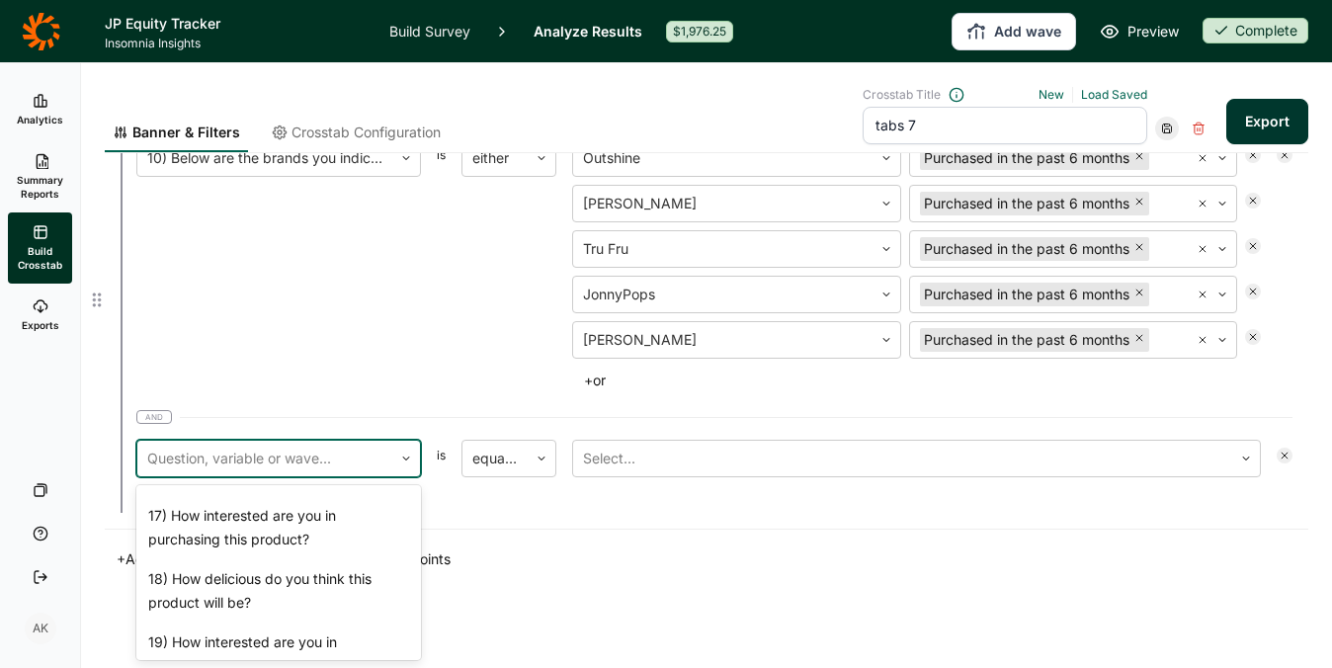
scroll to position [1974, 0]
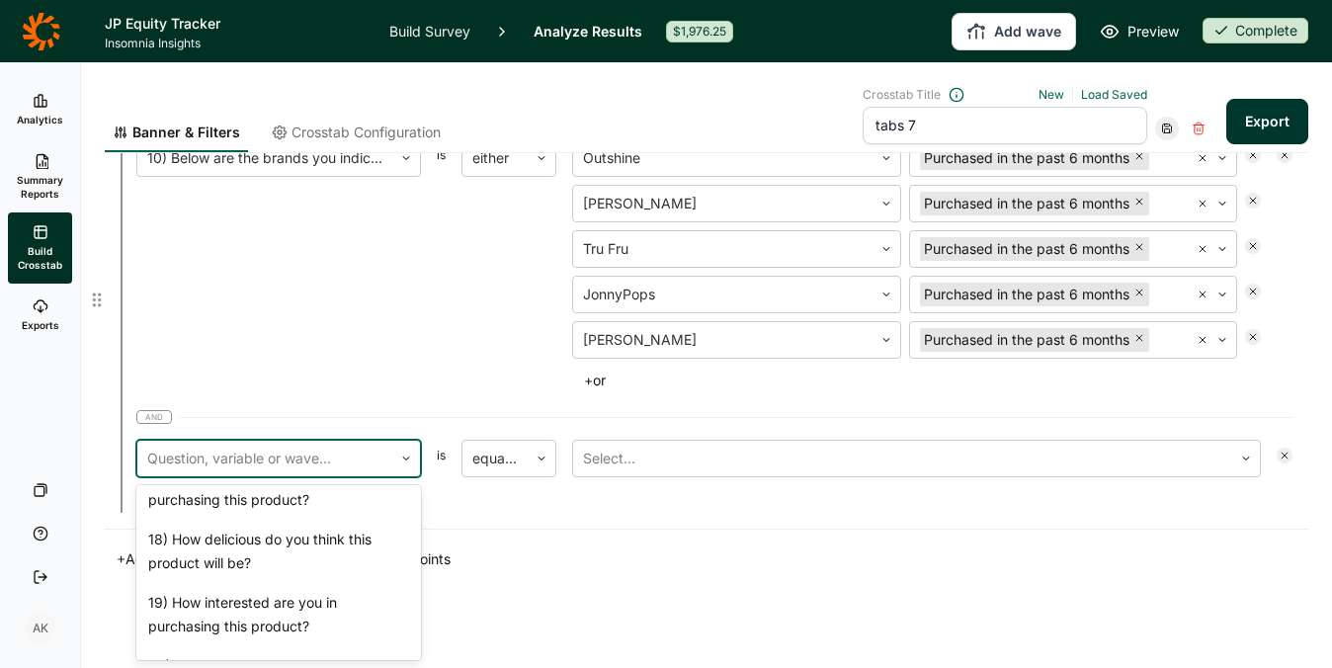
click at [269, 456] on div "16) Please take a close look at the following product." at bounding box center [278, 424] width 284 height 63
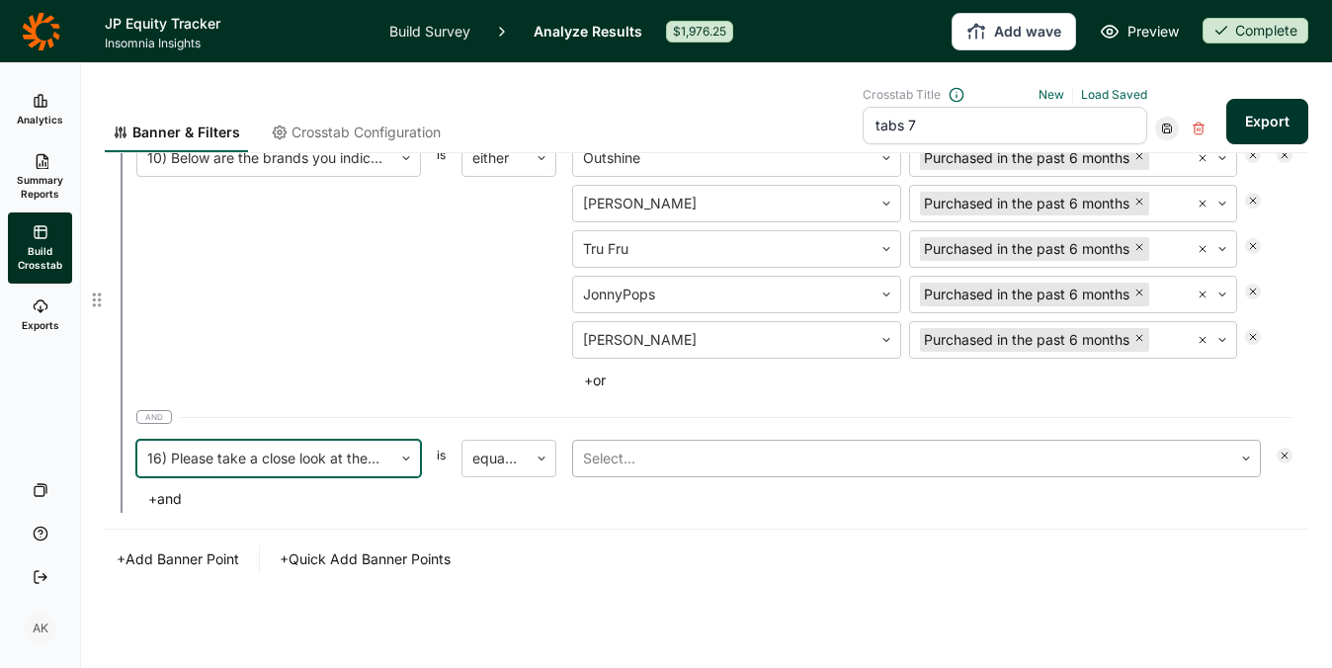
click at [638, 442] on div "Select..." at bounding box center [902, 459] width 659 height 36
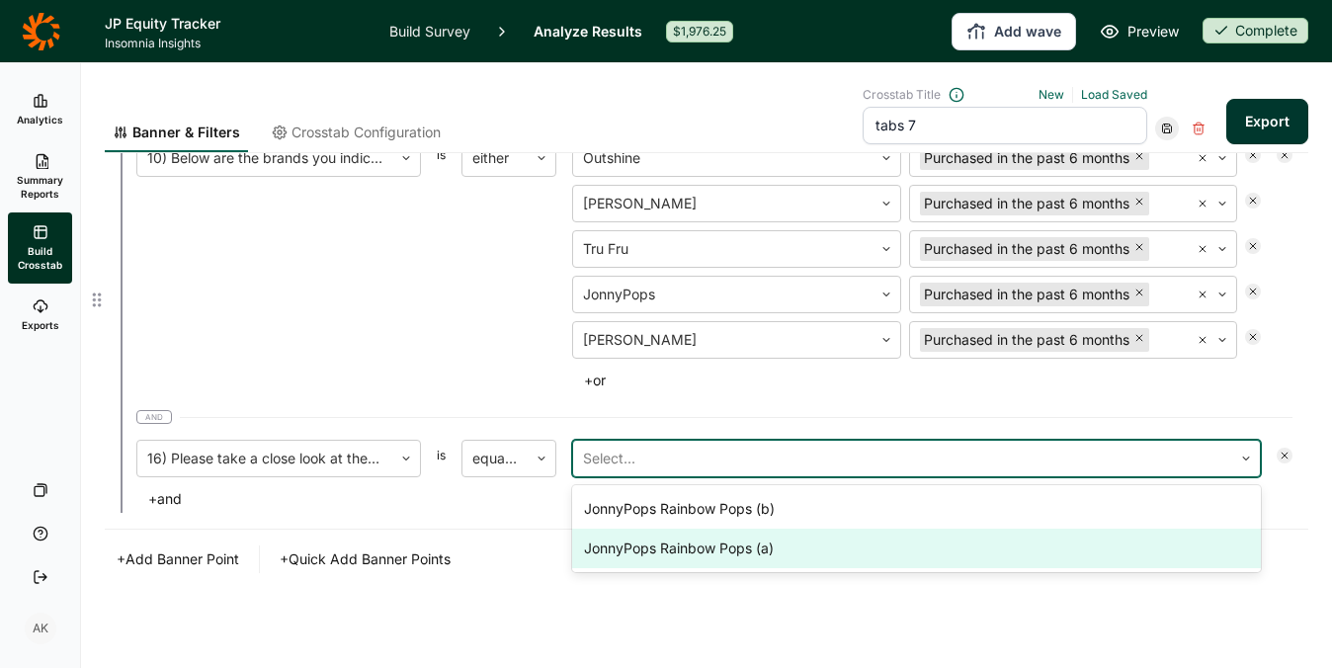
click at [650, 544] on div "JonnyPops Rainbow Pops (a)" at bounding box center [916, 548] width 688 height 40
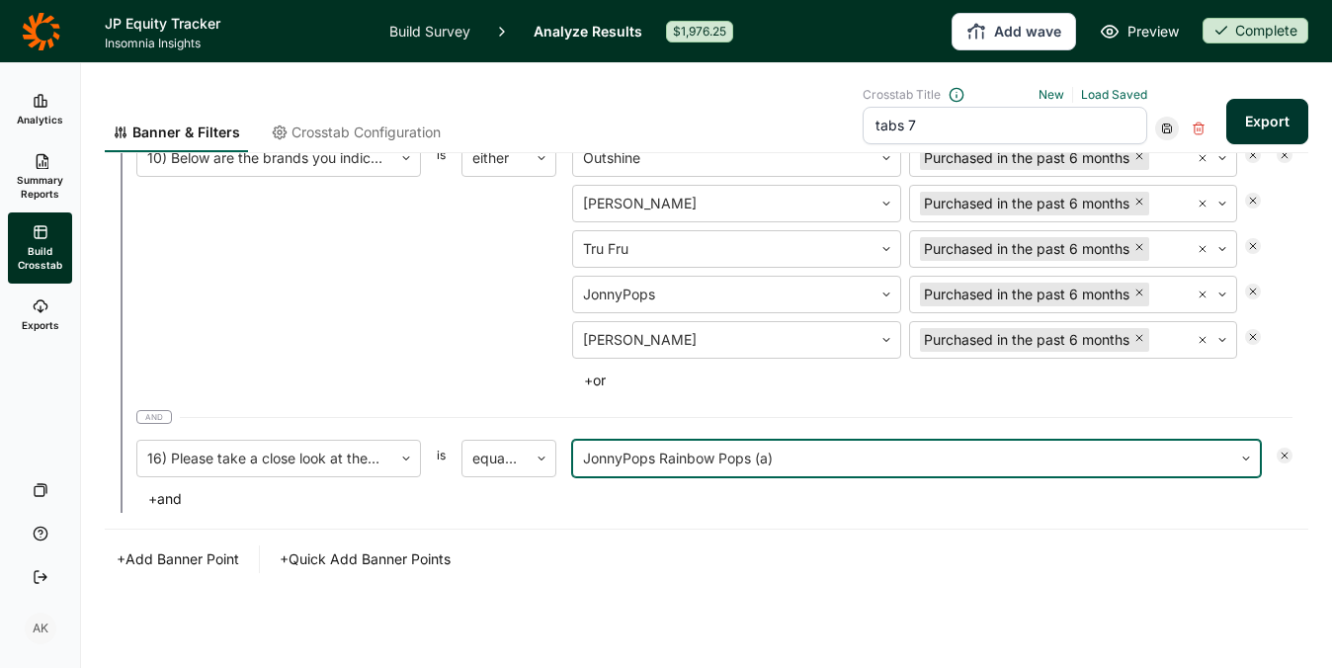
click at [147, 571] on button "+ Add Banner Point" at bounding box center [178, 559] width 146 height 28
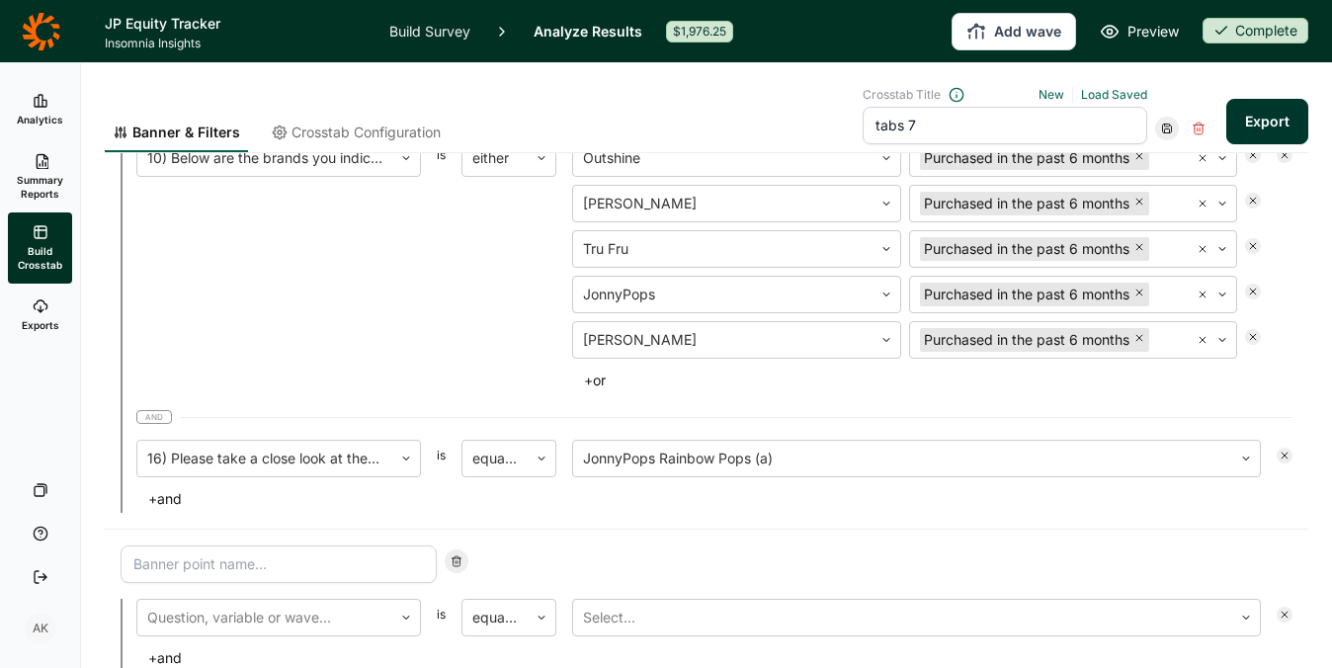
scroll to position [1915, 0]
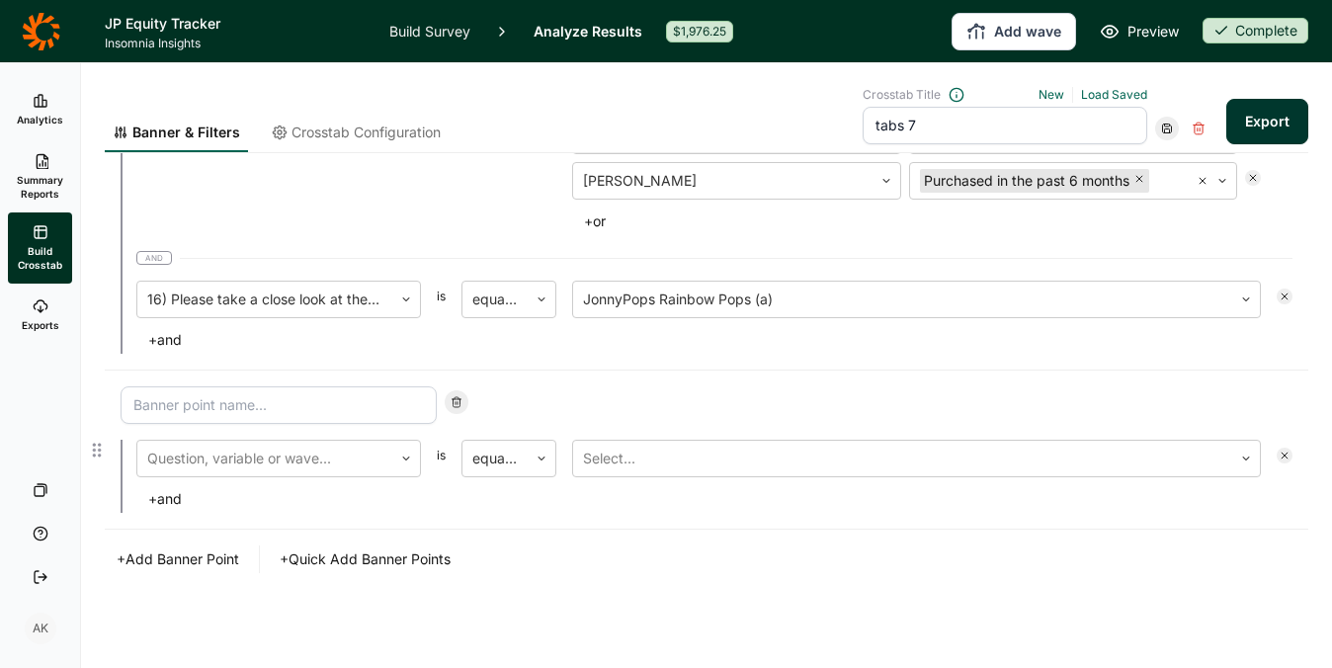
click at [217, 413] on input at bounding box center [279, 405] width 316 height 38
type input "BFY - B"
click at [221, 471] on div at bounding box center [264, 458] width 235 height 28
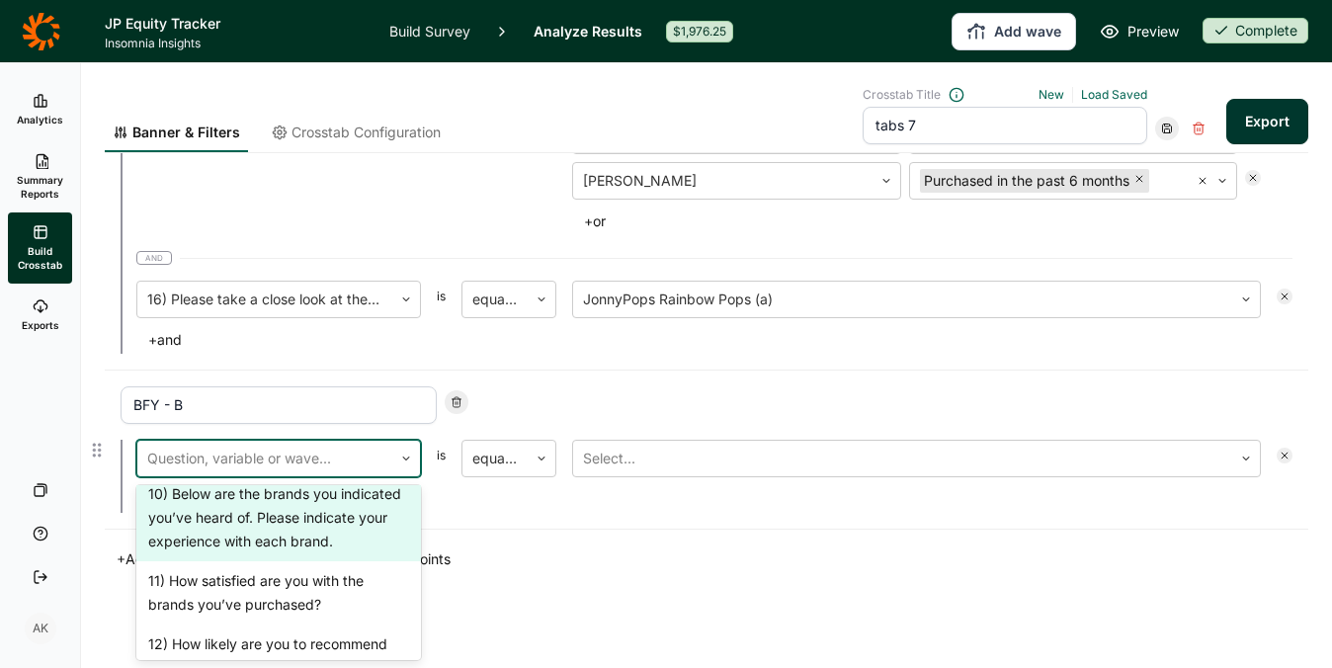
scroll to position [1542, 0]
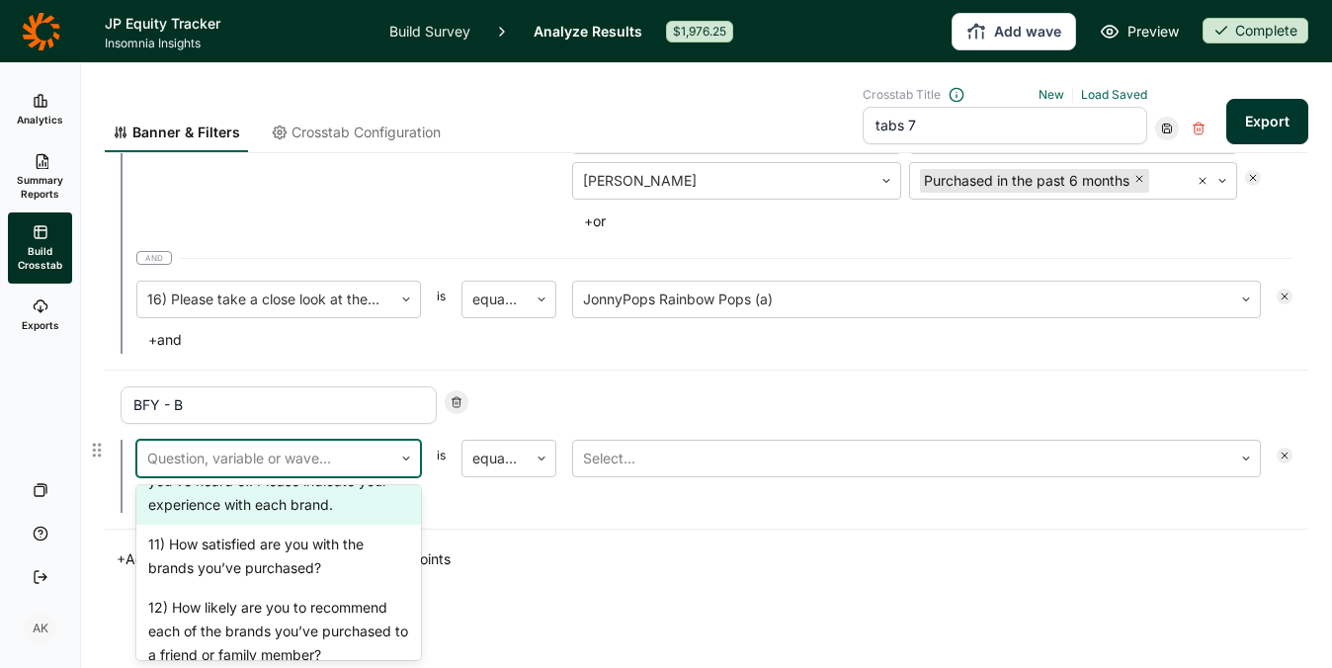
click at [240, 525] on div "10) Below are the brands you indicated you’ve heard of. Please indicate your ex…" at bounding box center [278, 481] width 284 height 87
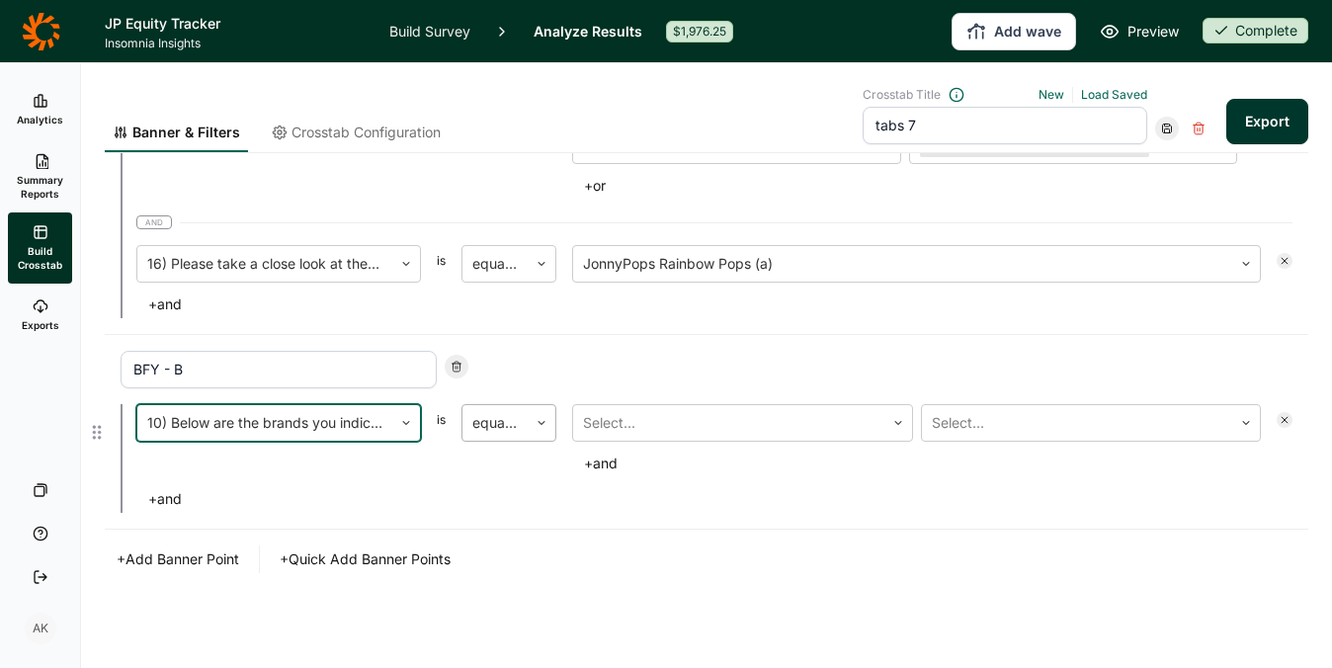
click at [496, 428] on div at bounding box center [494, 423] width 45 height 28
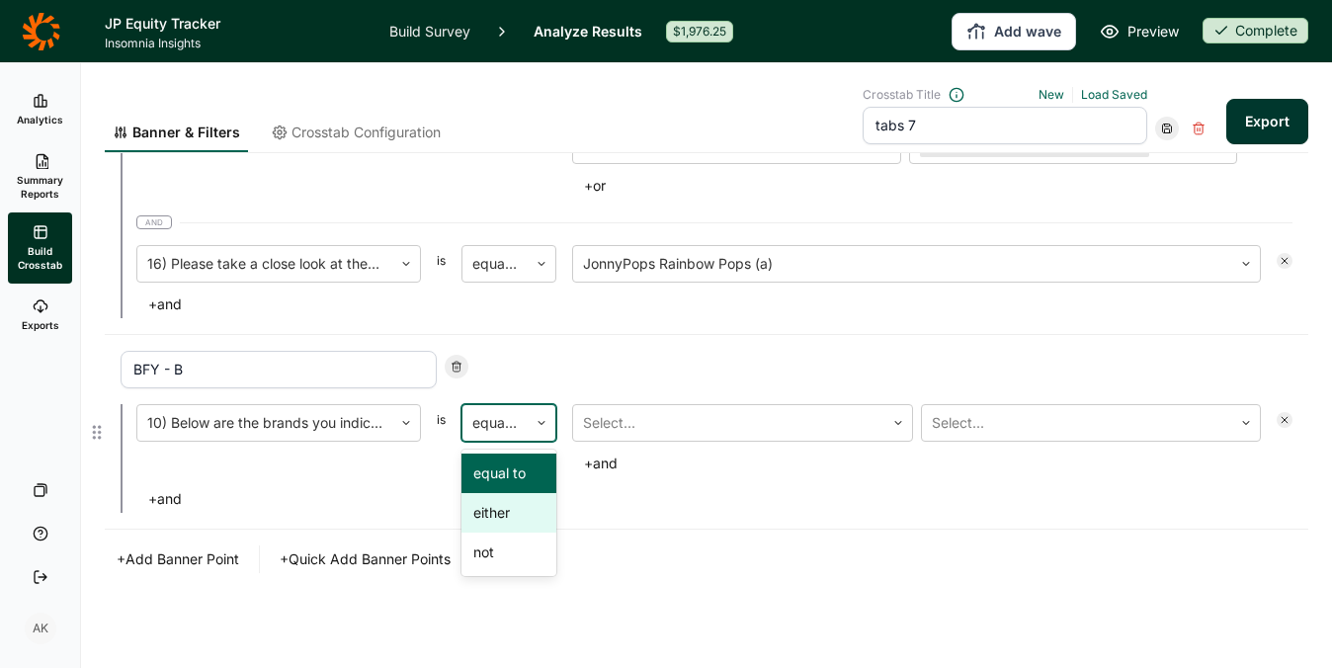
click at [507, 517] on div "either" at bounding box center [508, 513] width 95 height 40
click at [708, 423] on div at bounding box center [728, 423] width 291 height 28
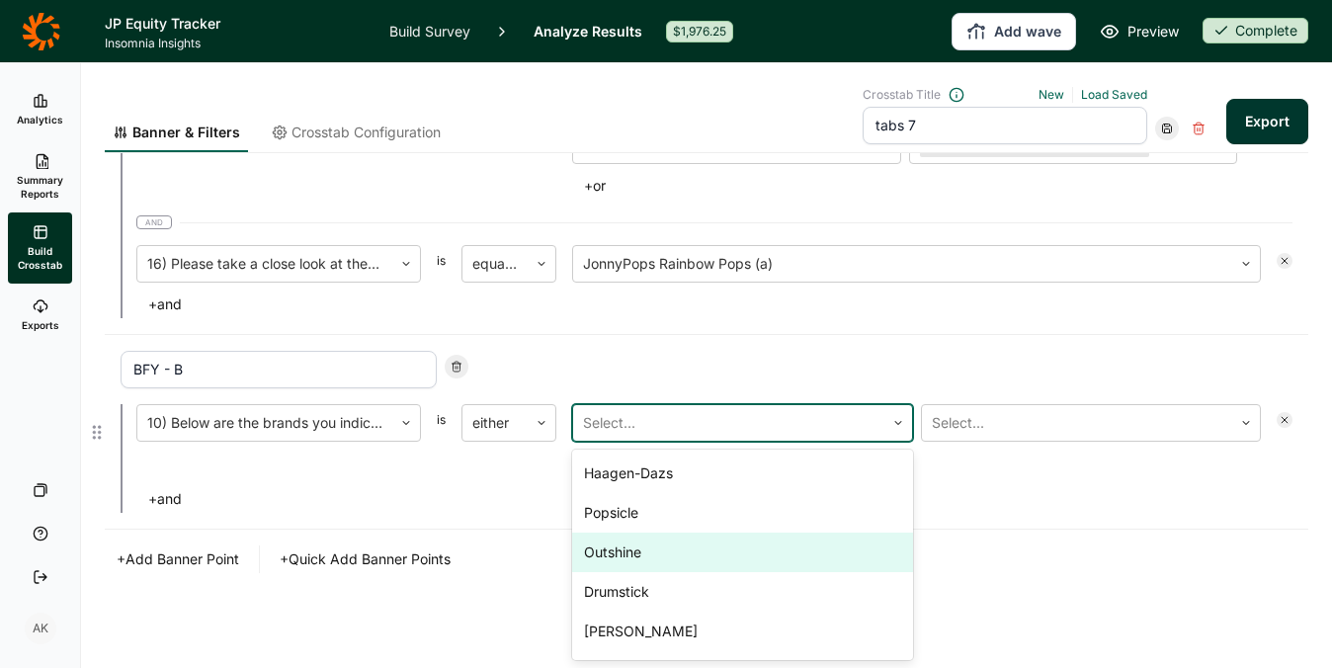
click at [680, 538] on div "Outshine" at bounding box center [742, 552] width 341 height 40
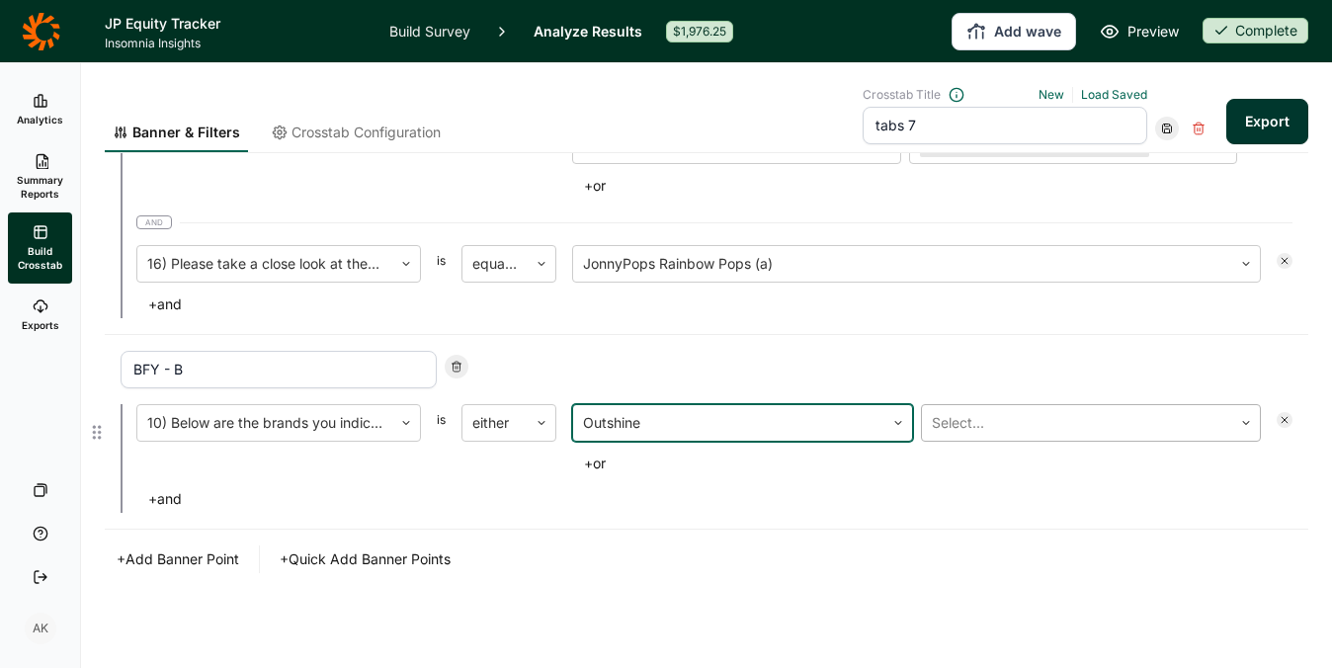
click at [976, 422] on div at bounding box center [1076, 423] width 291 height 28
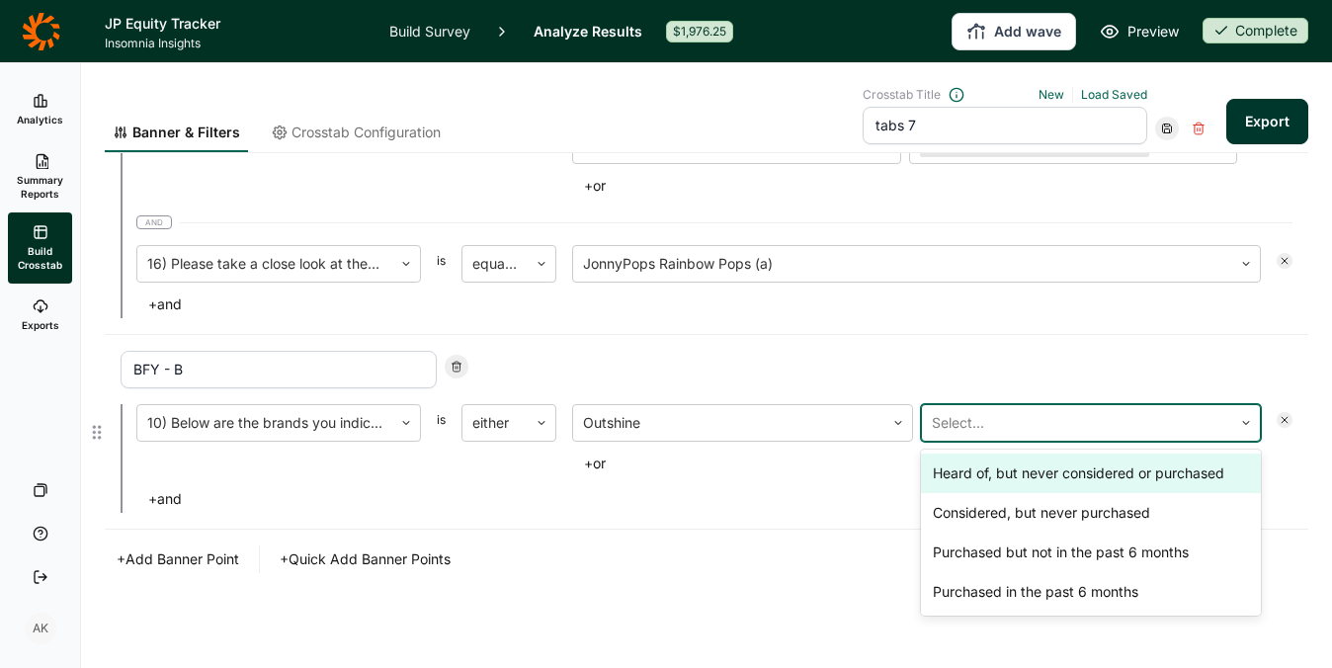
click at [966, 475] on div "Heard of, but never considered or purchased" at bounding box center [1091, 473] width 341 height 40
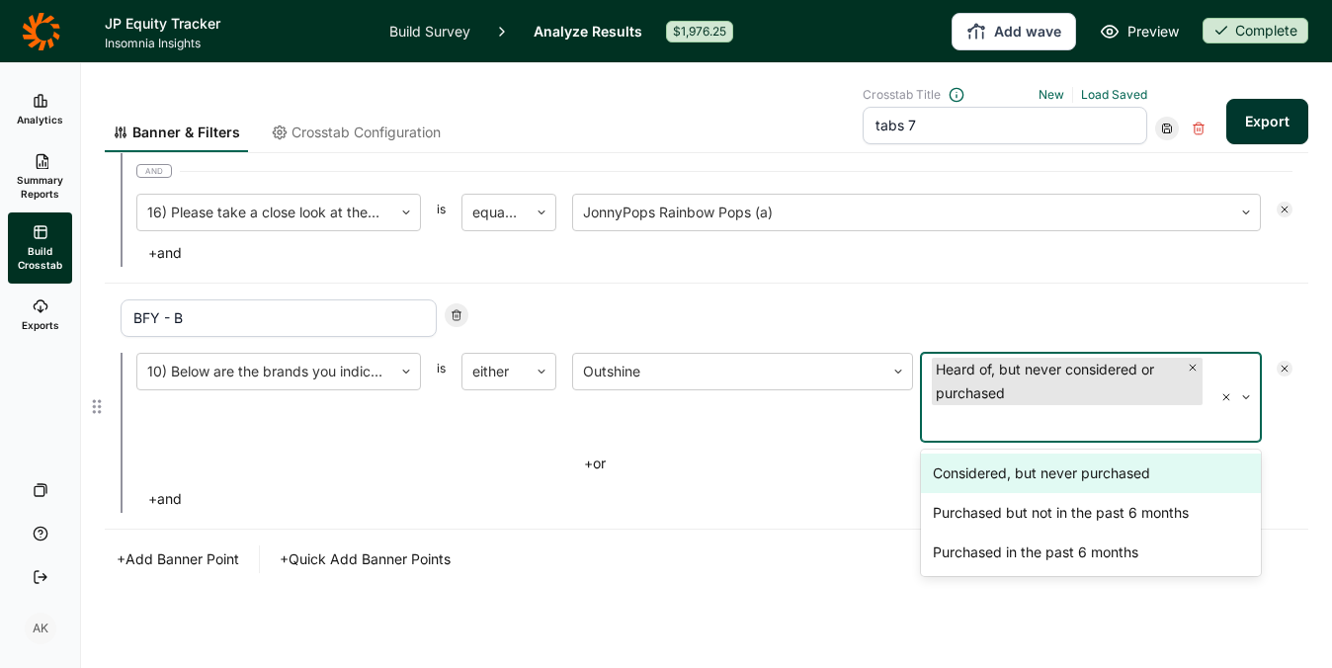
click at [1186, 366] on icon "Remove Heard of, but never considered or purchased" at bounding box center [1192, 368] width 12 height 12
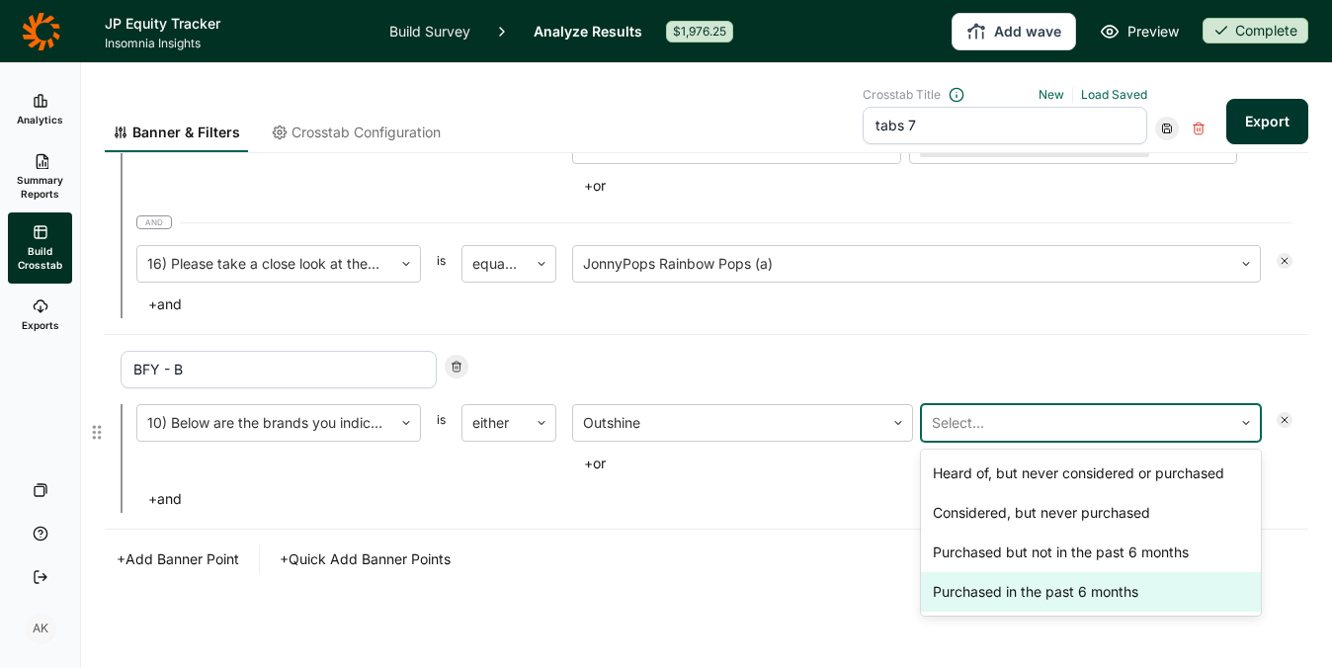
click at [1056, 590] on div "Purchased in the past 6 months" at bounding box center [1091, 592] width 341 height 40
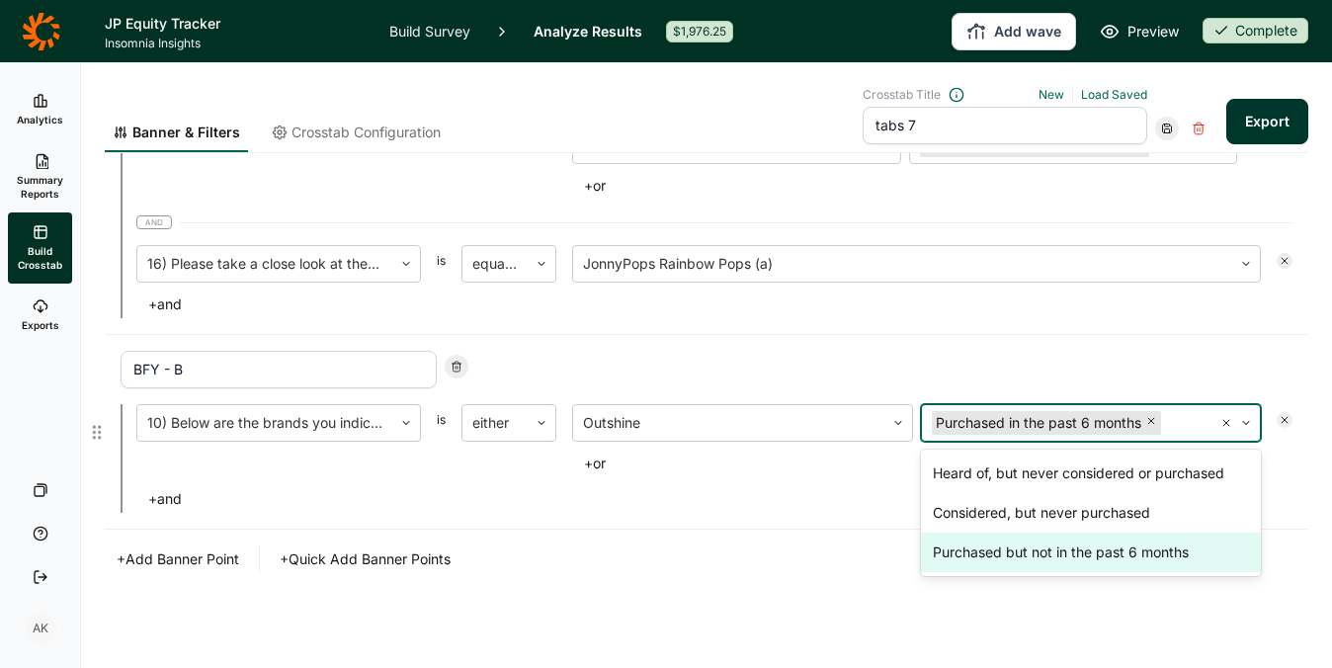
click at [182, 496] on button "+ and" at bounding box center [164, 499] width 57 height 28
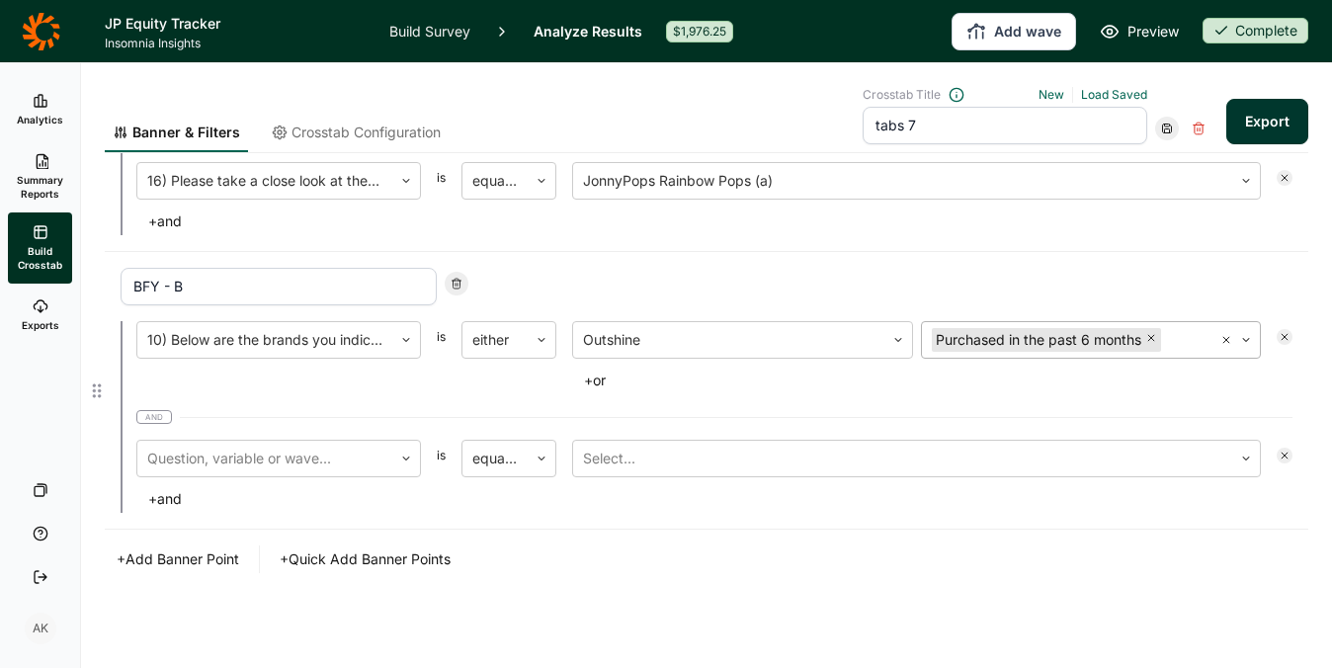
click at [153, 419] on span "and" at bounding box center [154, 417] width 36 height 14
click at [1278, 457] on icon at bounding box center [1284, 455] width 12 height 12
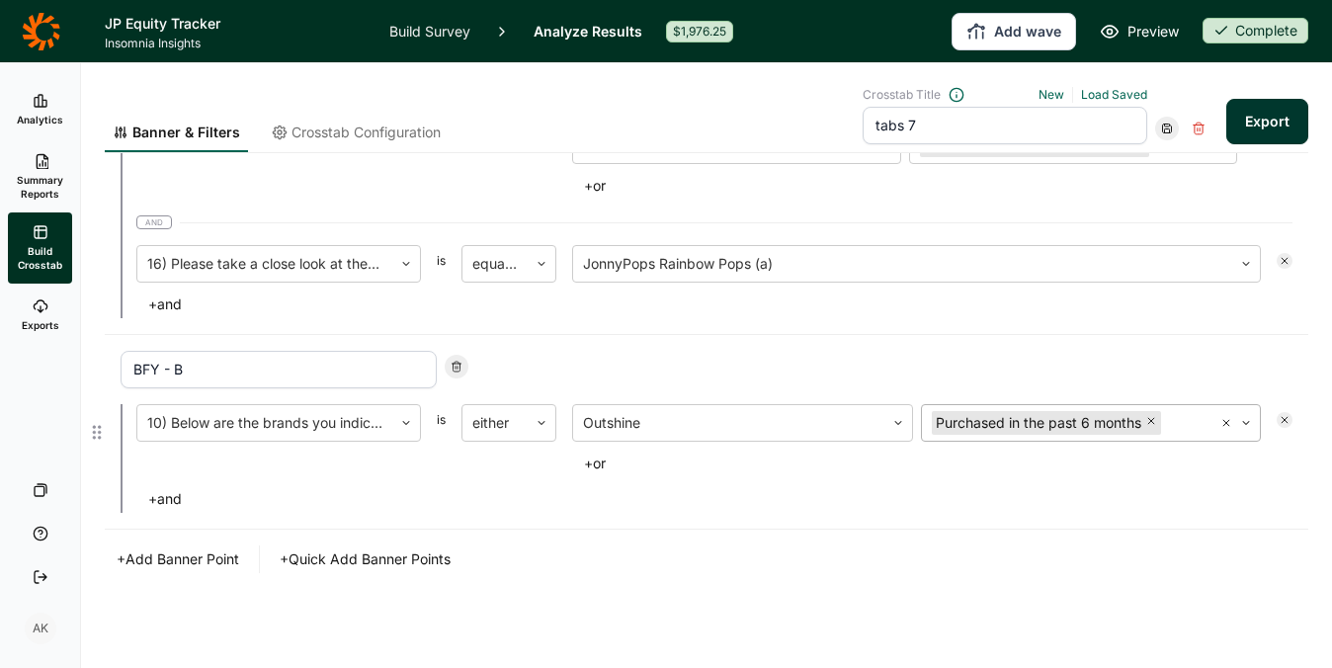
click at [606, 466] on button "+ or" at bounding box center [594, 463] width 45 height 28
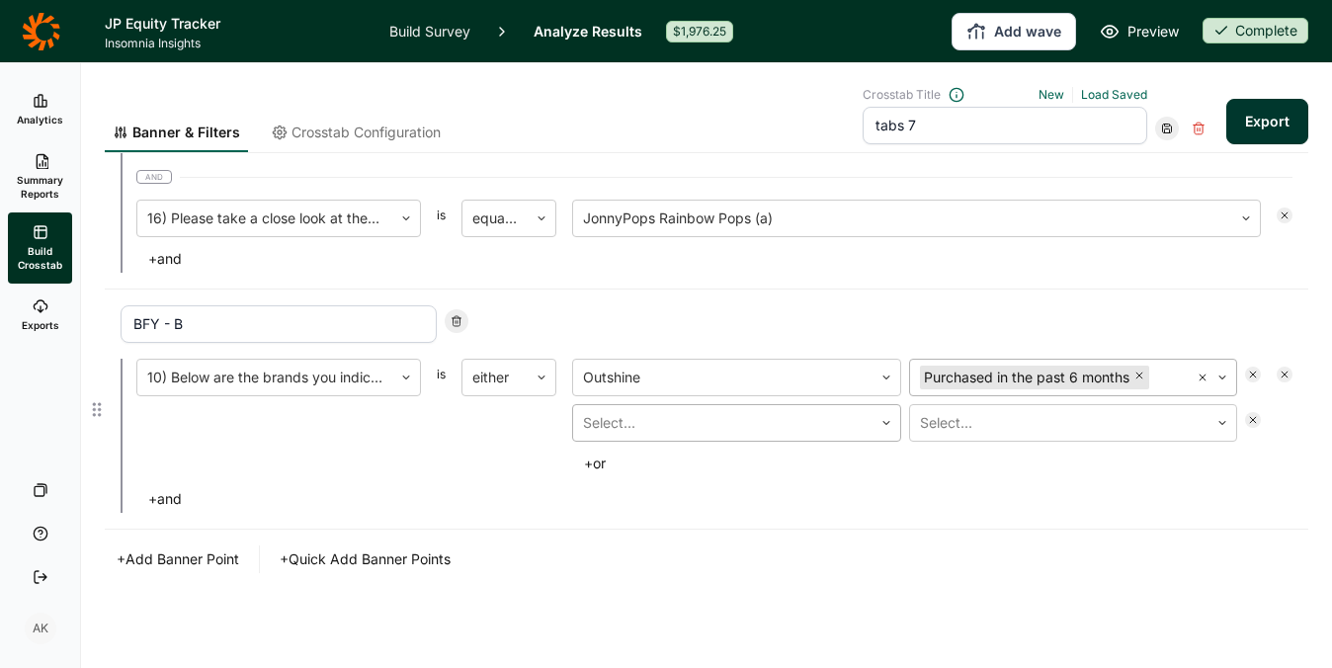
click at [643, 431] on div at bounding box center [723, 423] width 280 height 28
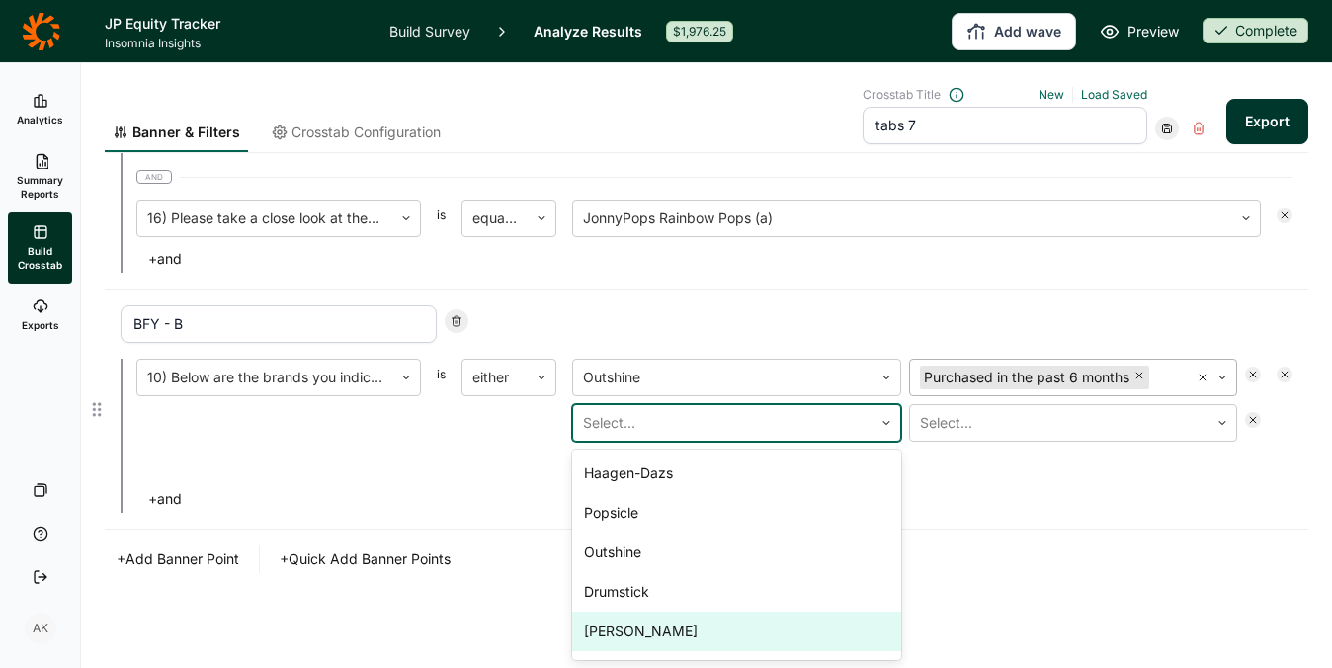
click at [644, 627] on div "Yasso" at bounding box center [736, 631] width 329 height 40
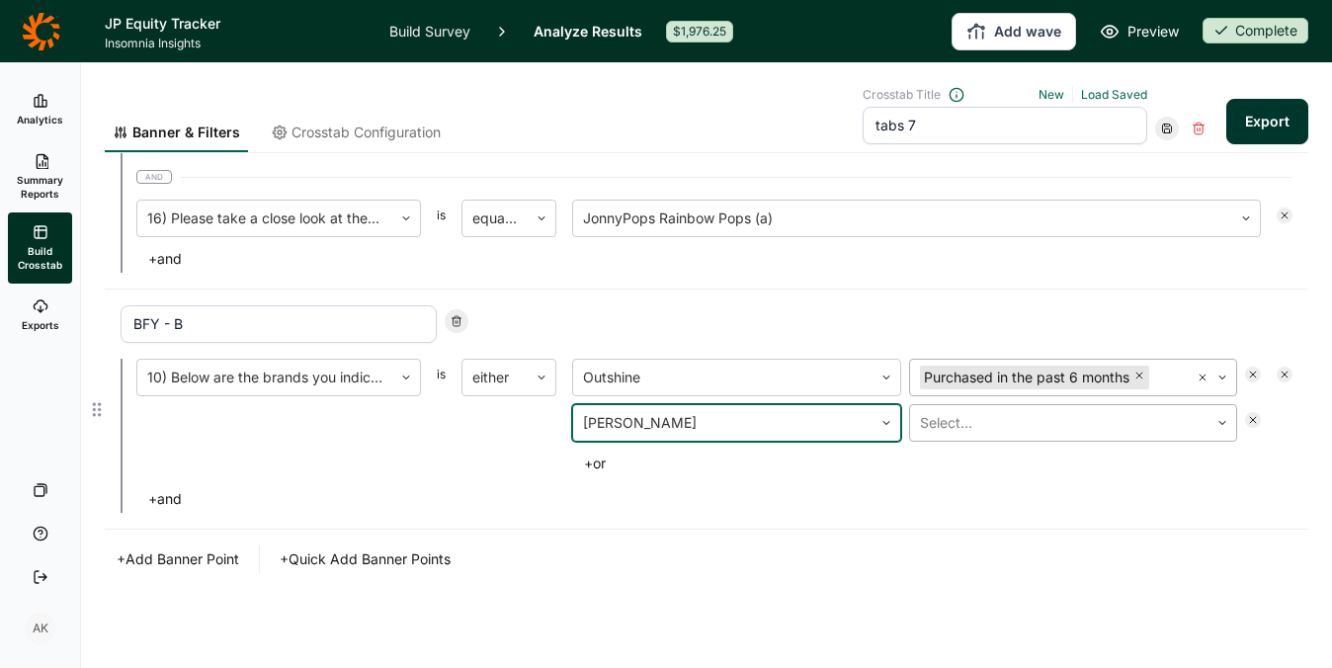
click at [965, 418] on div at bounding box center [1060, 423] width 280 height 28
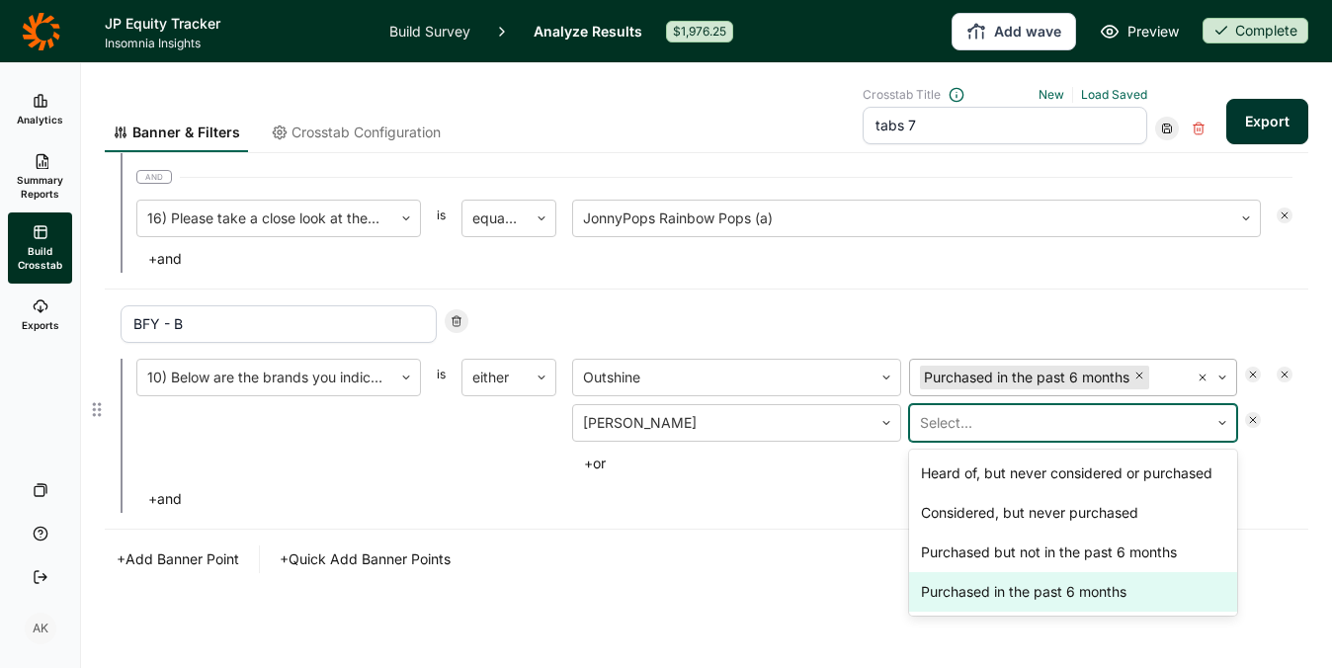
click at [964, 599] on div "Purchased in the past 6 months" at bounding box center [1073, 592] width 329 height 40
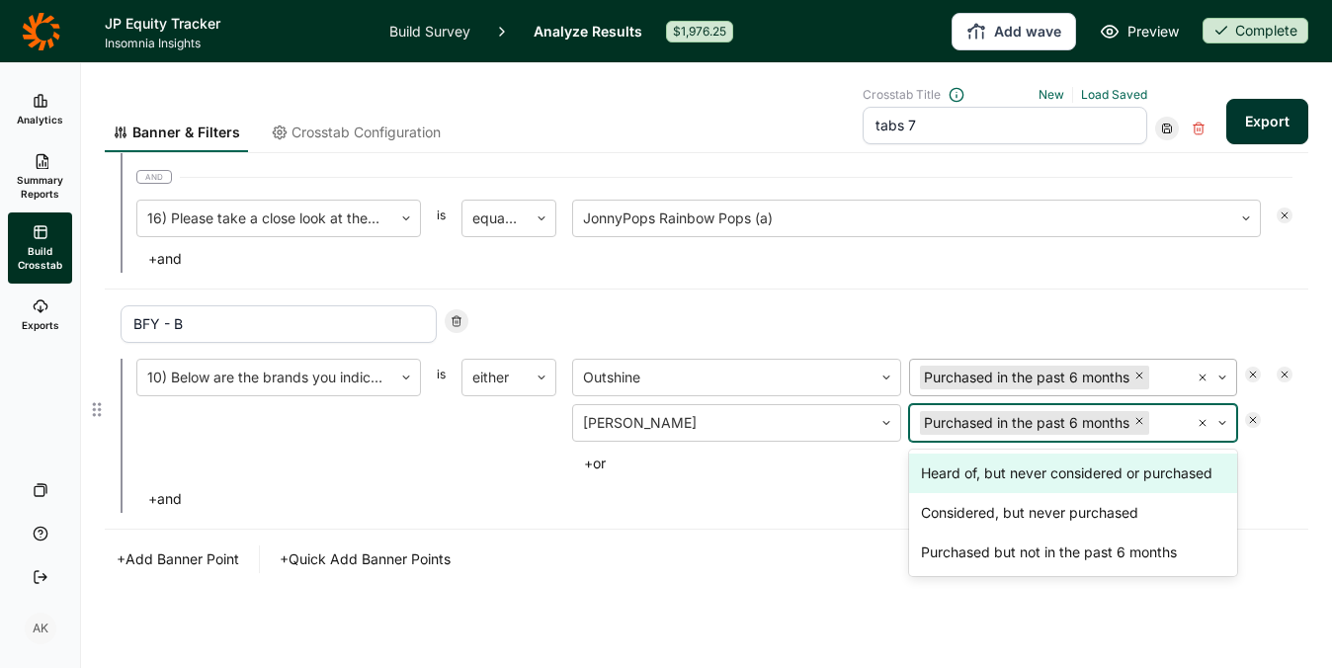
click at [603, 463] on button "+ or" at bounding box center [594, 463] width 45 height 28
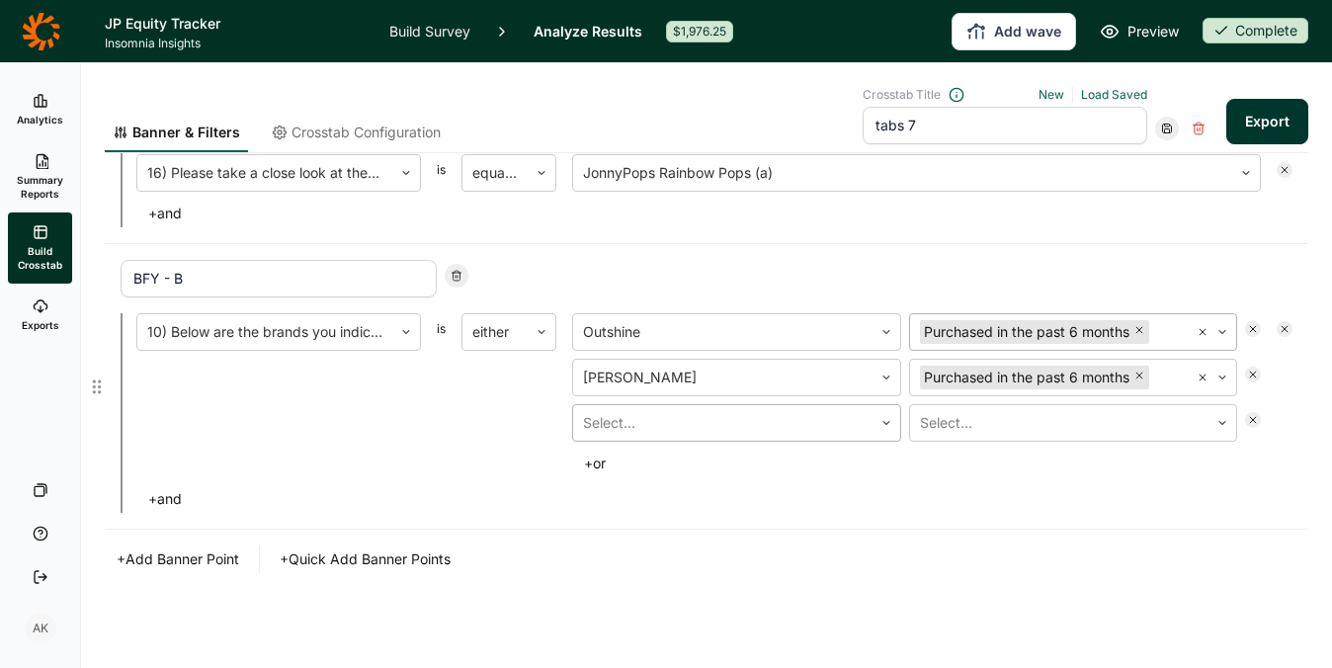
click at [657, 427] on div at bounding box center [723, 423] width 280 height 28
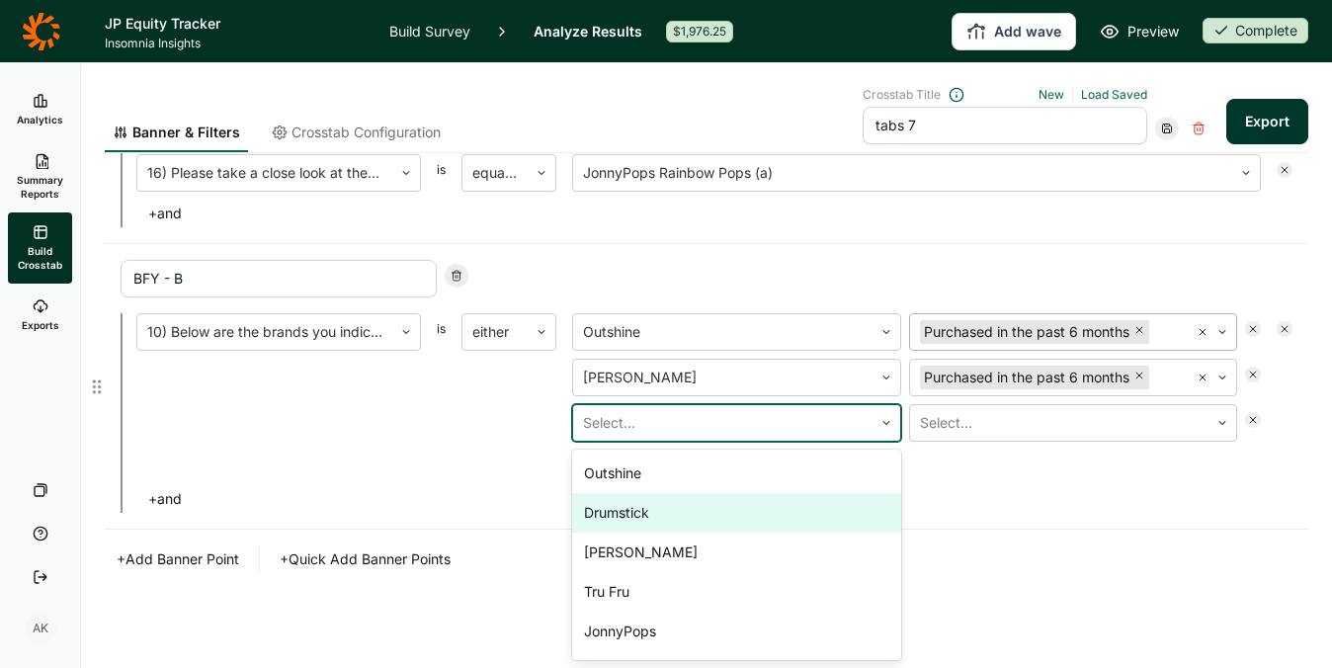
scroll to position [96, 0]
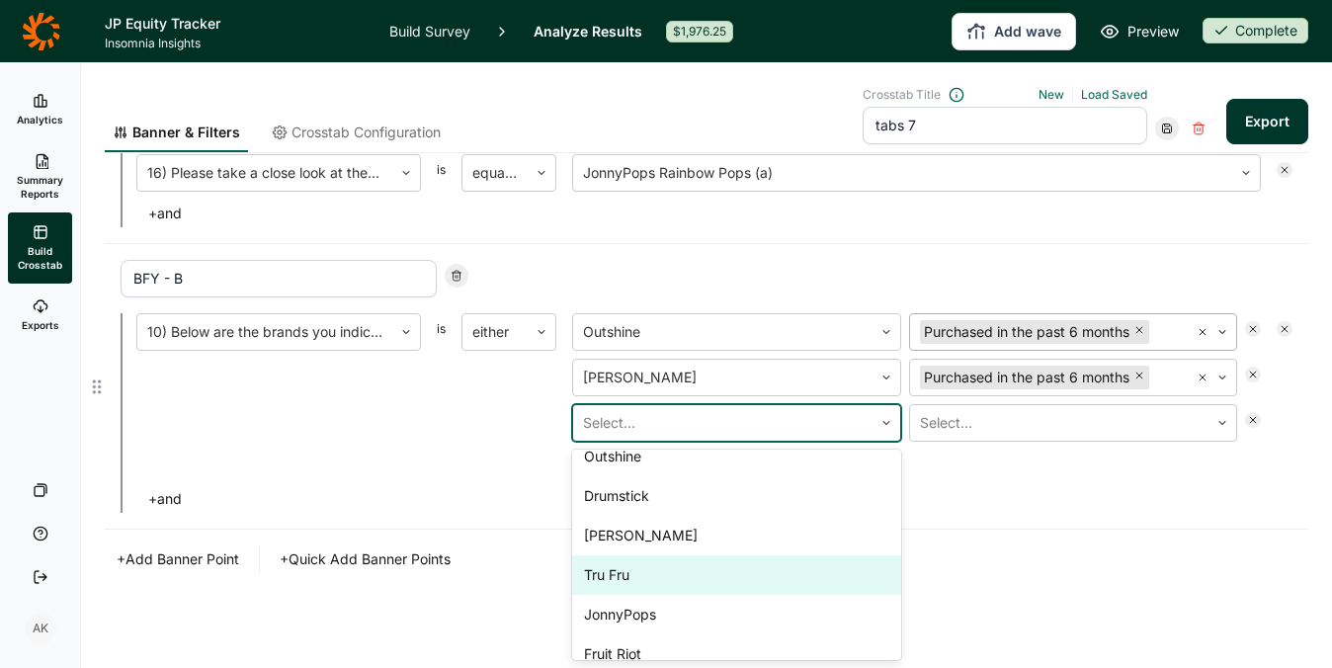
click at [633, 584] on div "Tru Fru" at bounding box center [736, 575] width 329 height 40
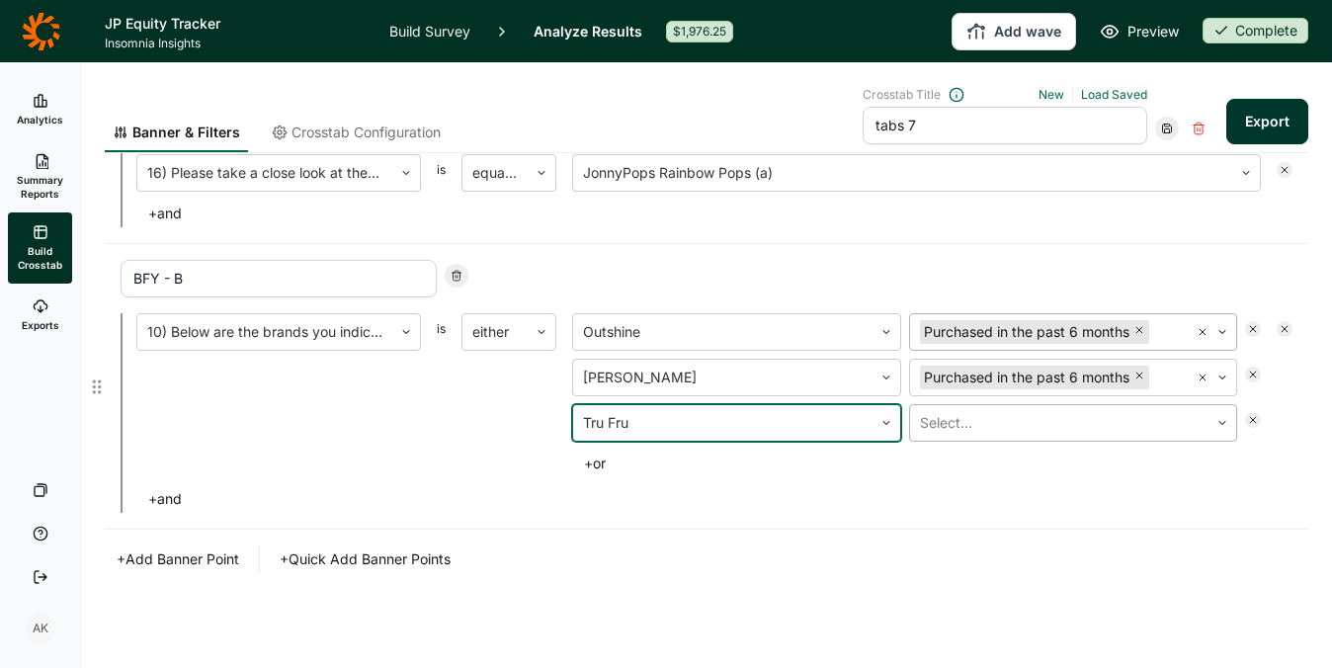
click at [962, 436] on div at bounding box center [1060, 423] width 280 height 28
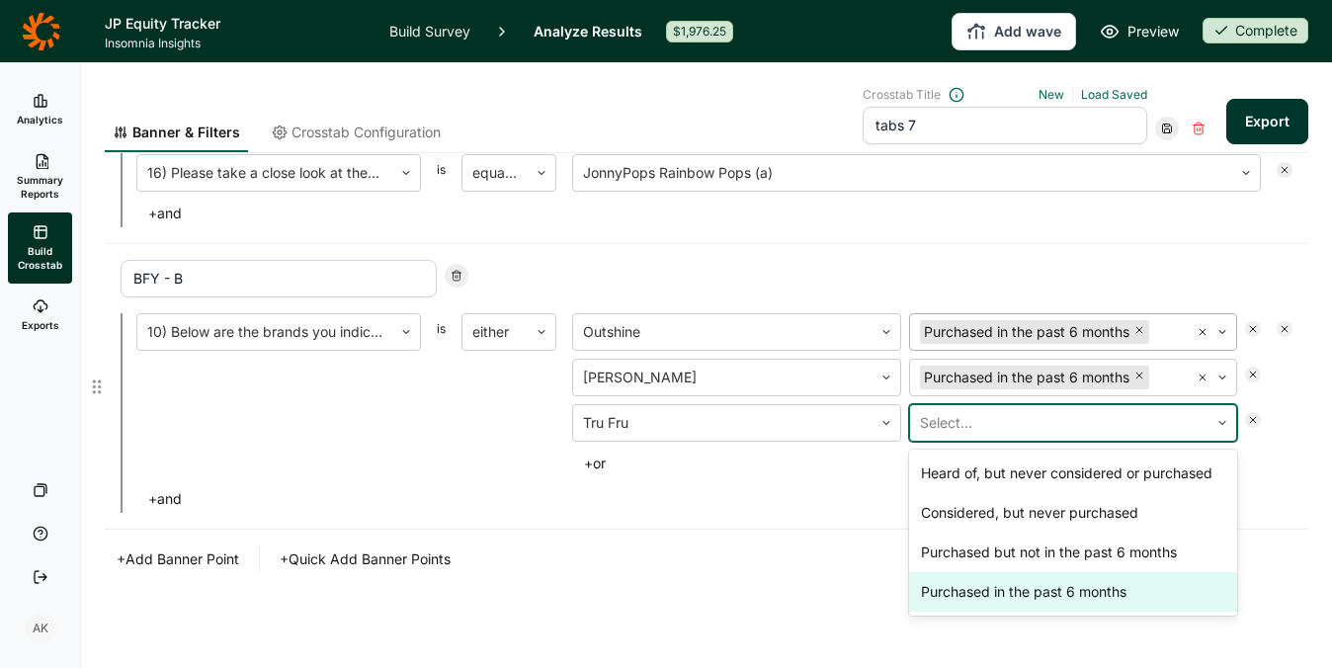
click at [979, 592] on div "Purchased in the past 6 months" at bounding box center [1073, 592] width 329 height 40
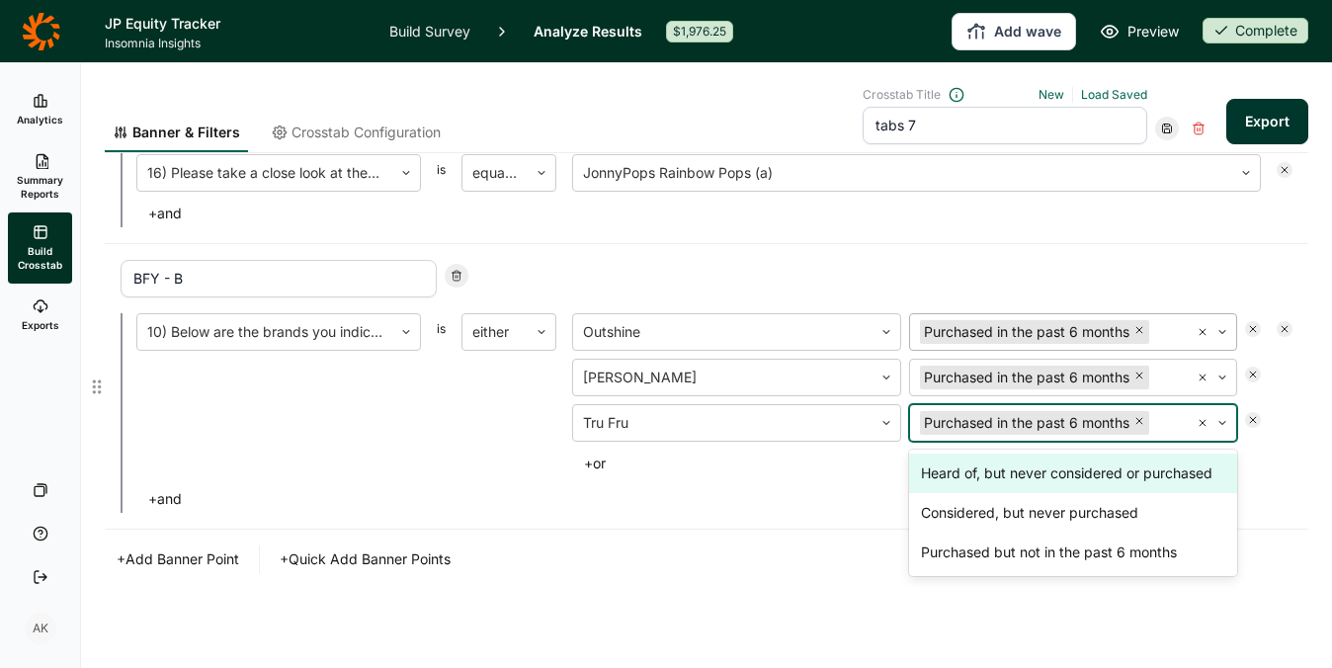
click at [602, 449] on button "+ or" at bounding box center [594, 463] width 45 height 28
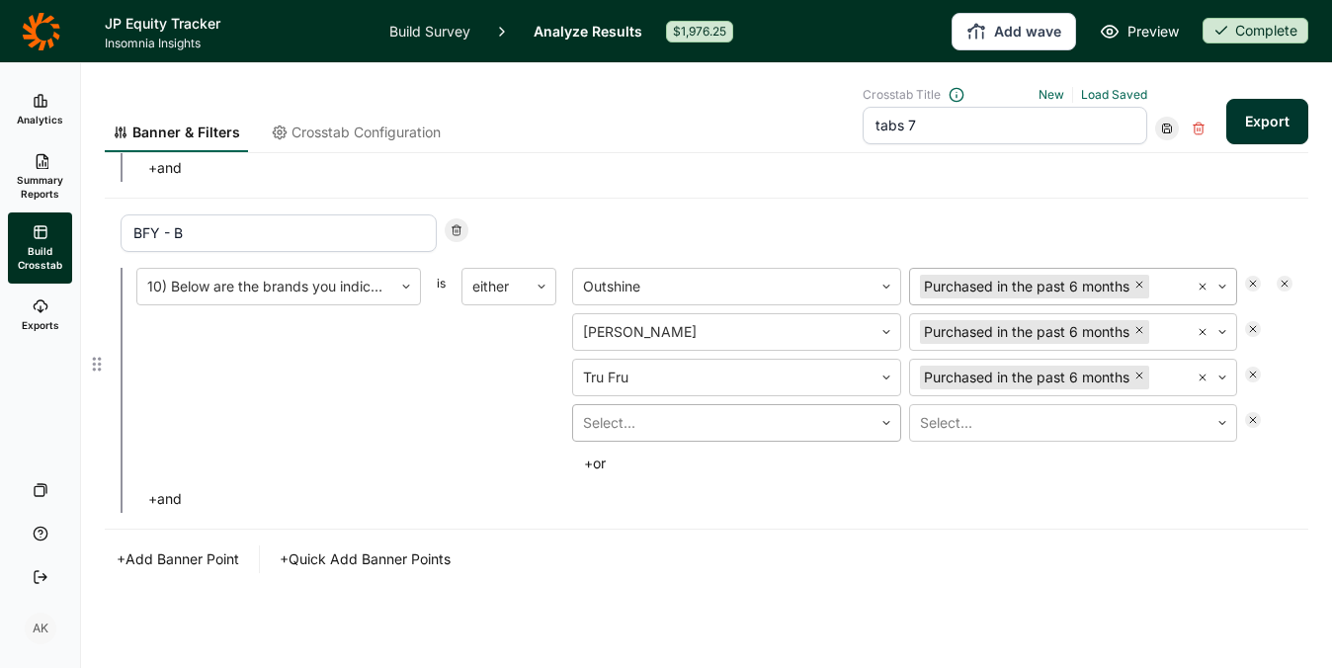
click at [645, 428] on div at bounding box center [723, 423] width 280 height 28
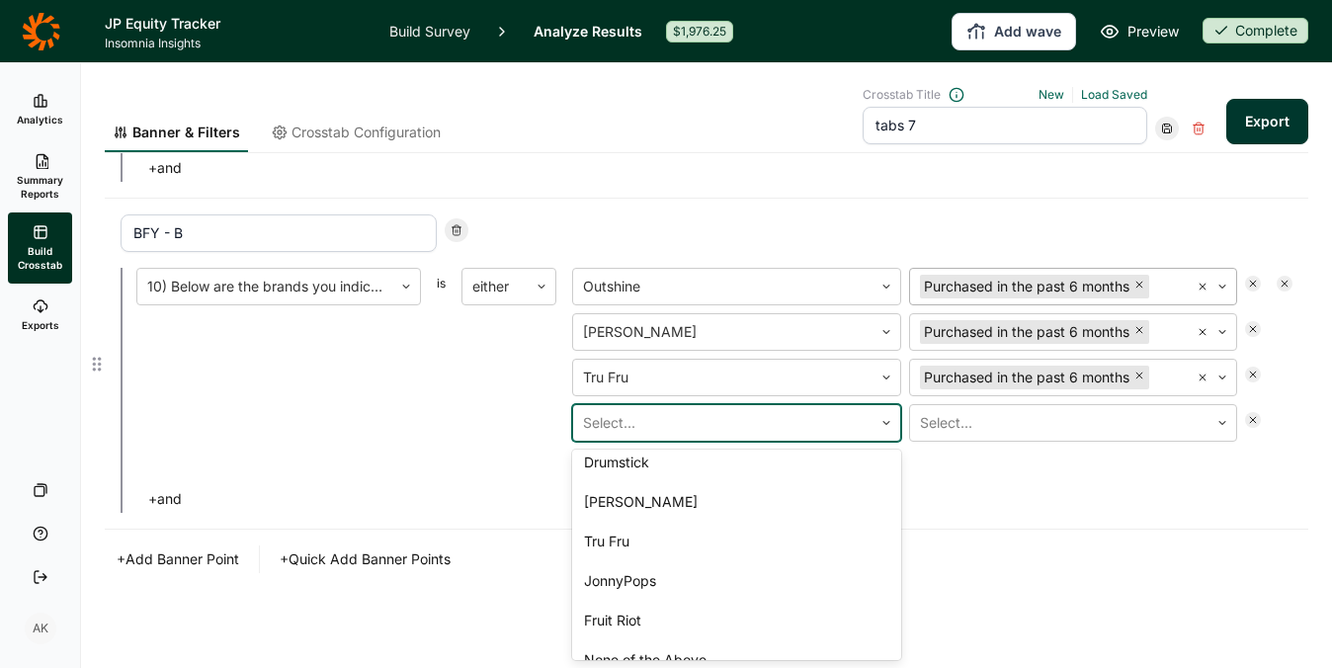
scroll to position [135, 0]
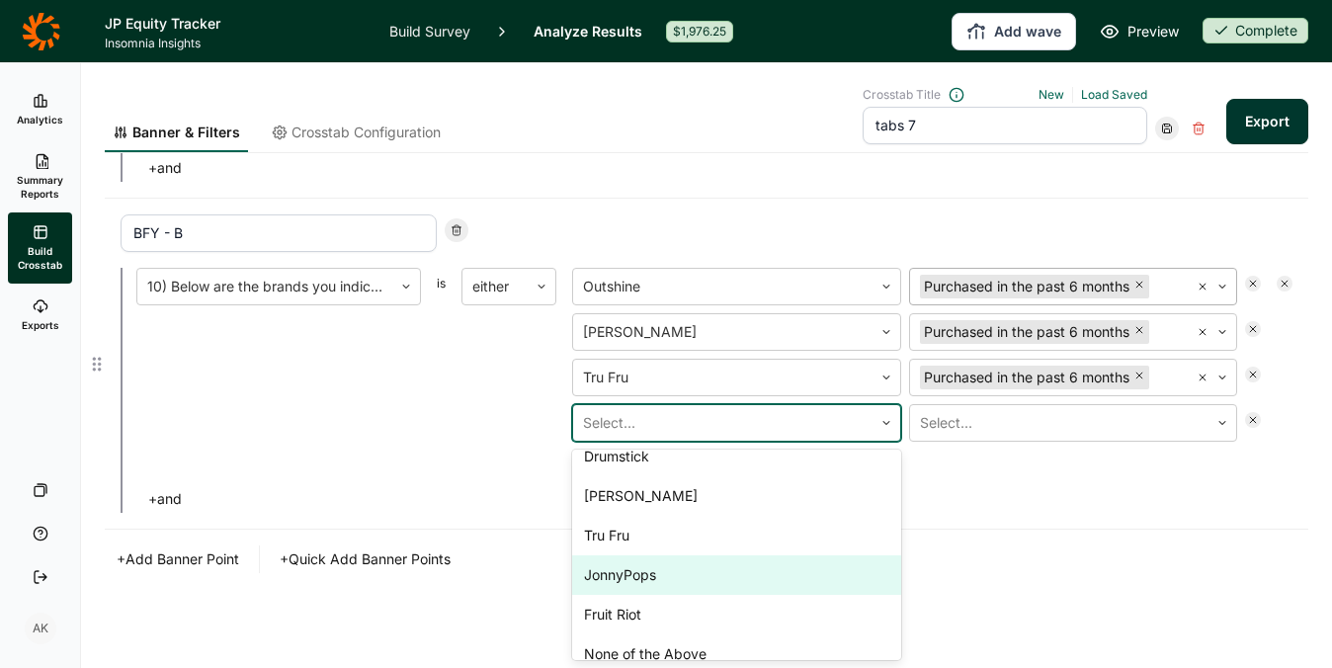
click at [642, 574] on div "JonnyPops" at bounding box center [736, 575] width 329 height 40
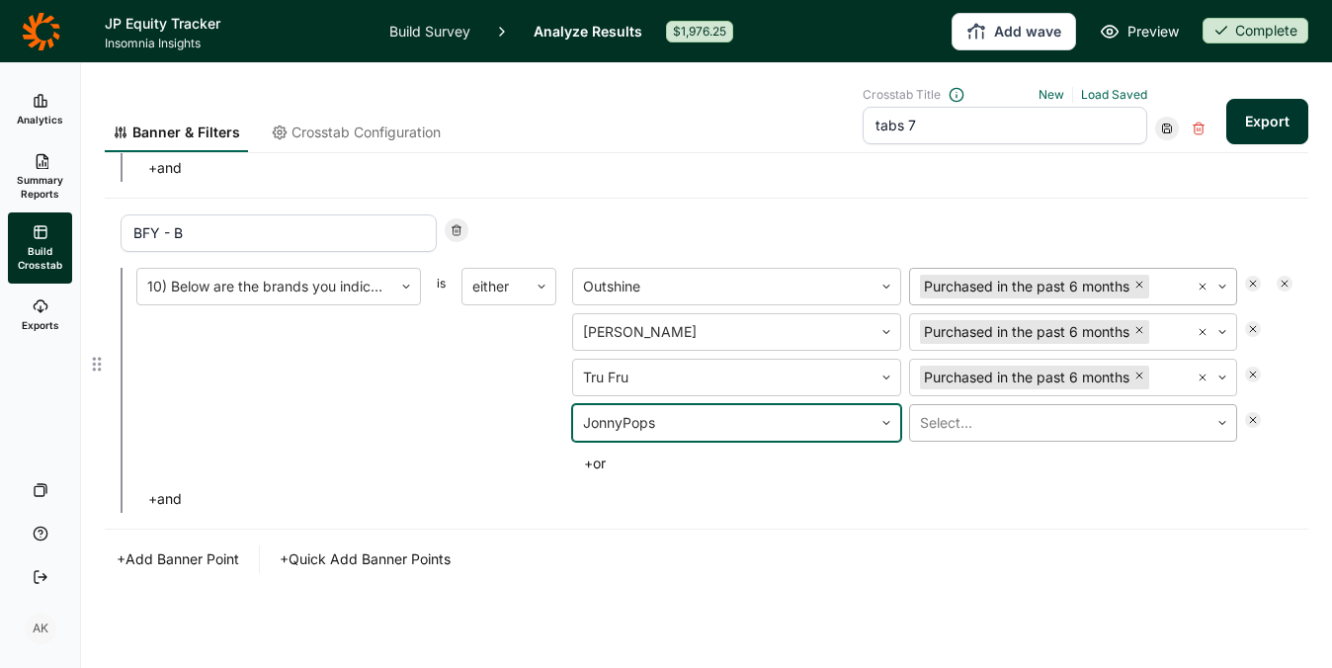
click at [977, 422] on div at bounding box center [1060, 423] width 280 height 28
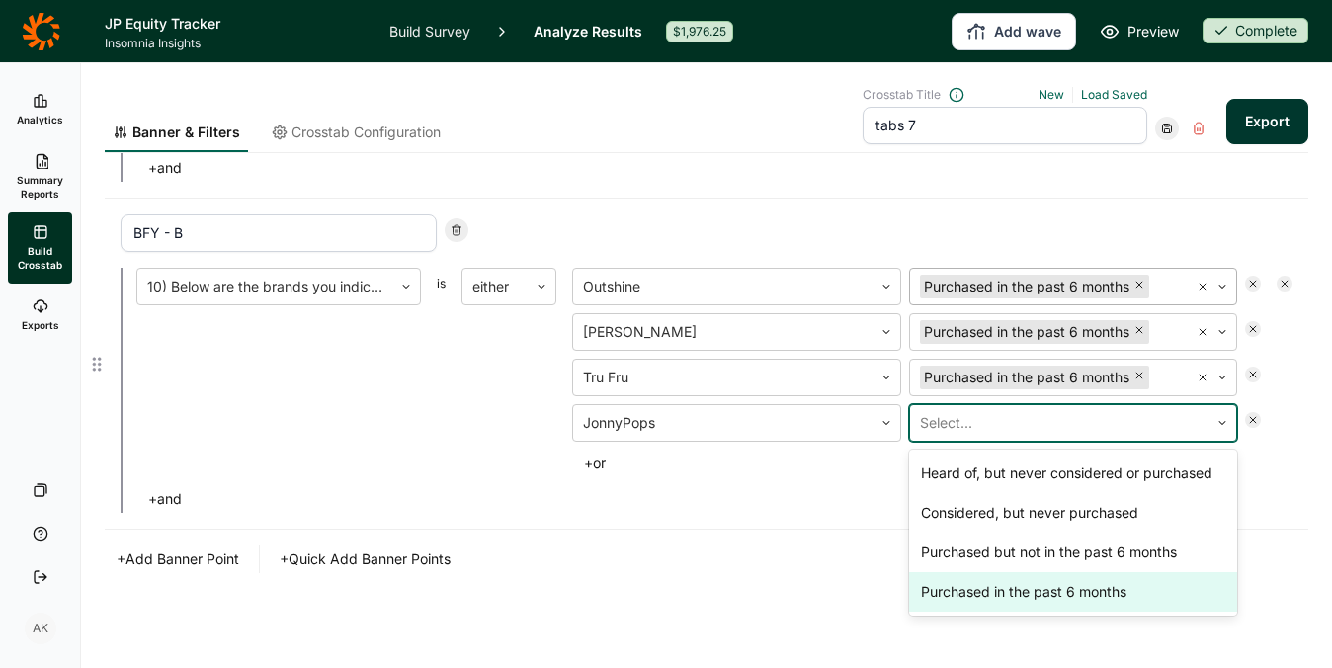
click at [997, 590] on div "Purchased in the past 6 months" at bounding box center [1073, 592] width 329 height 40
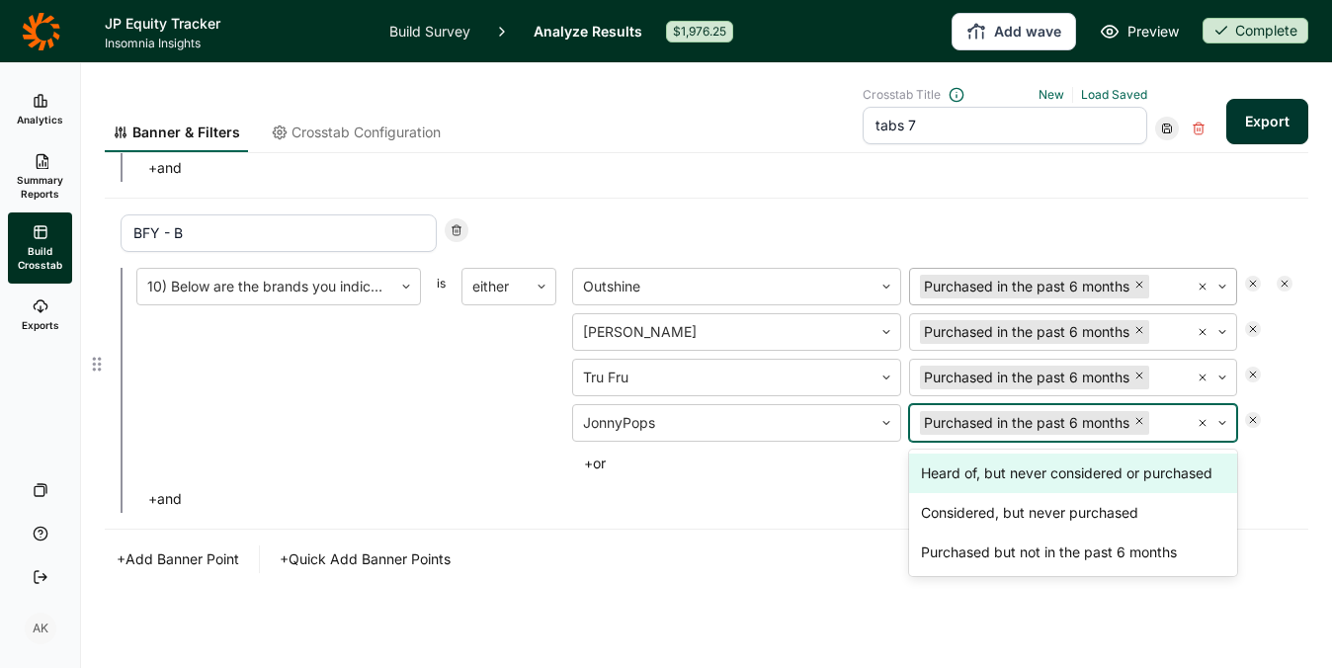
click at [597, 461] on button "+ or" at bounding box center [594, 463] width 45 height 28
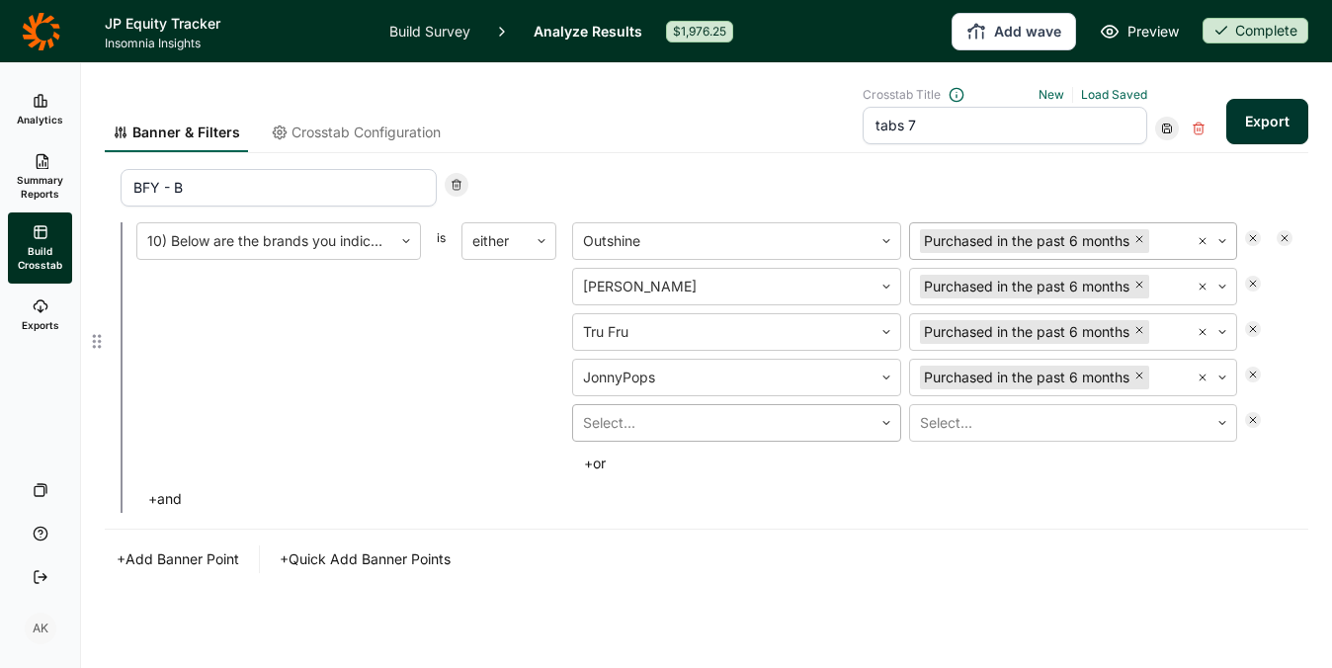
click at [677, 421] on div at bounding box center [723, 423] width 280 height 28
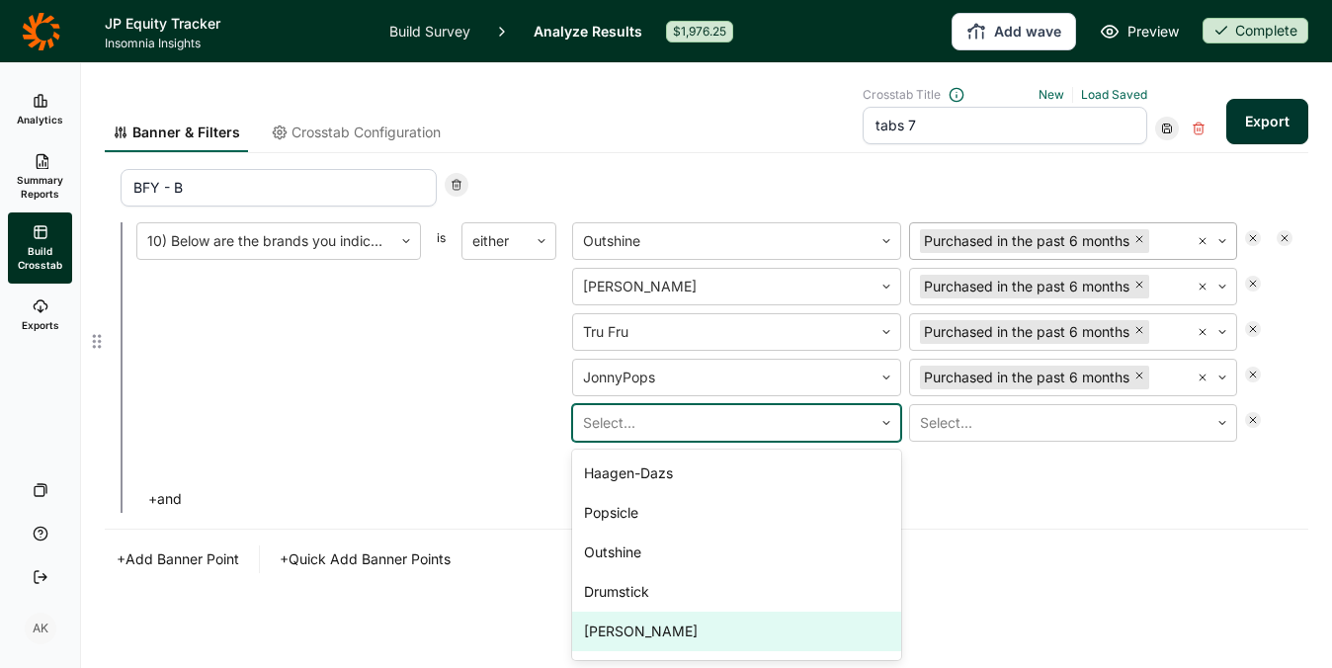
click at [654, 628] on div "Yasso" at bounding box center [736, 631] width 329 height 40
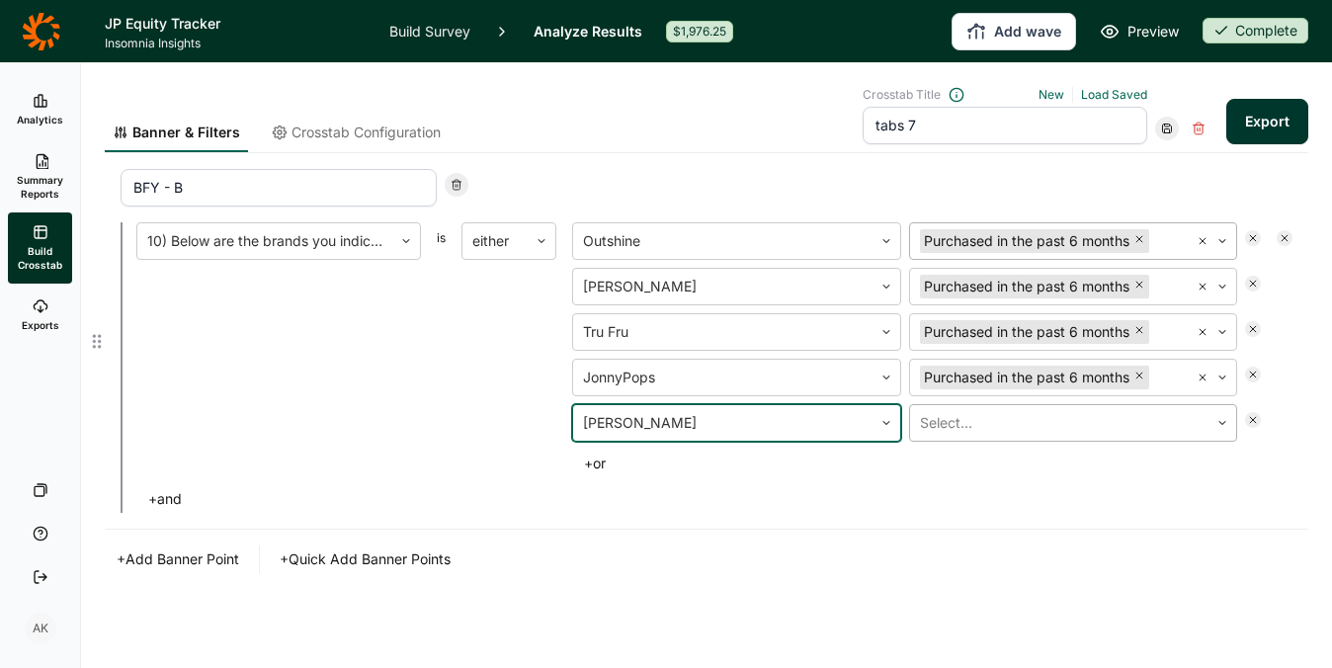
click at [989, 413] on div at bounding box center [1060, 423] width 280 height 28
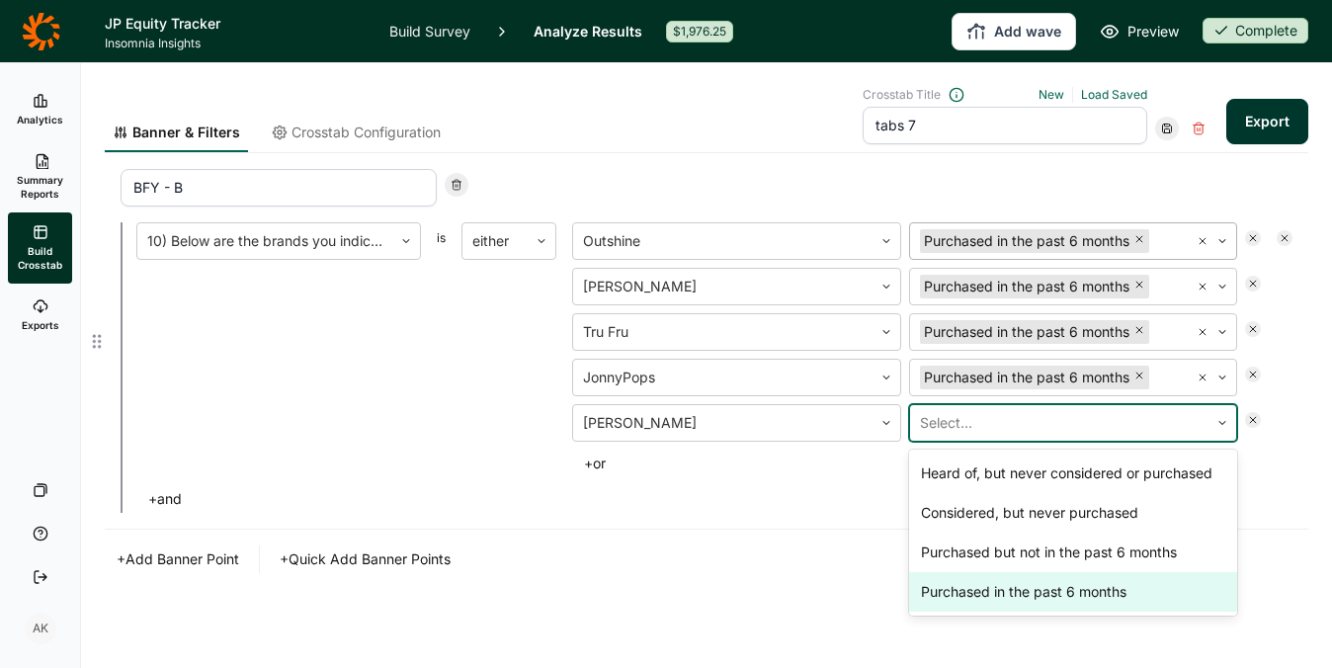
click at [1000, 596] on div "Purchased in the past 6 months" at bounding box center [1073, 592] width 329 height 40
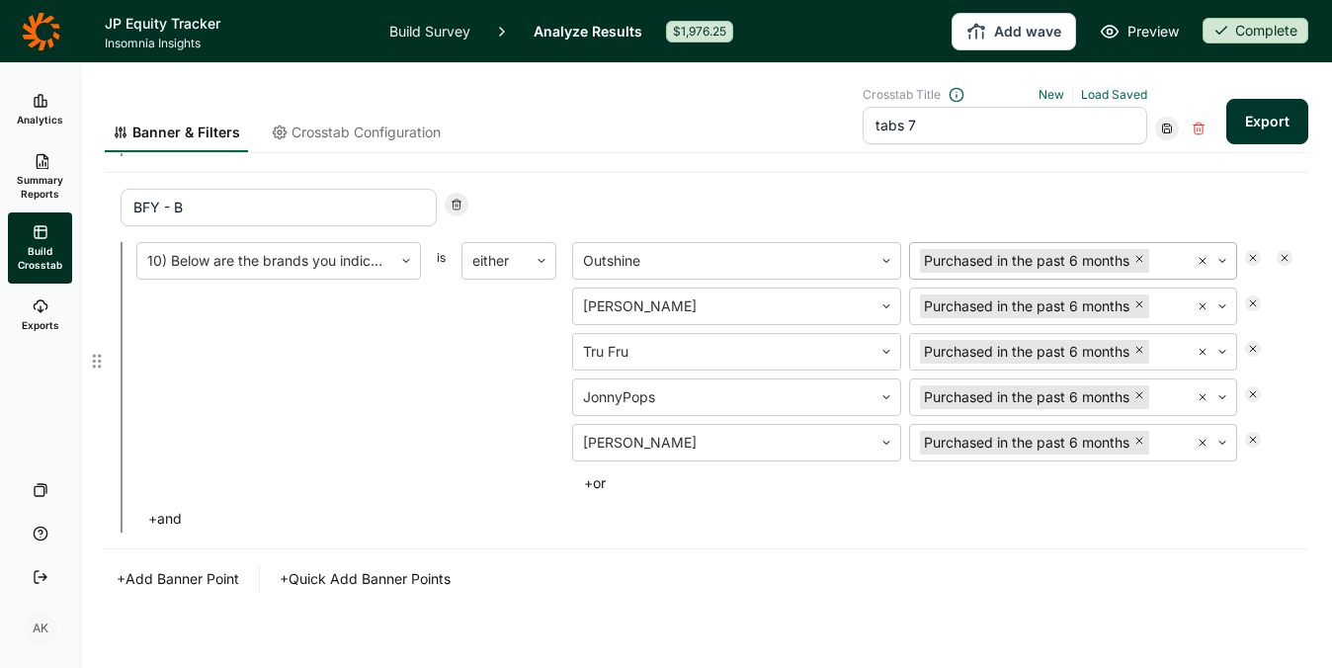
scroll to position [2115, 0]
click at [1161, 133] on icon at bounding box center [1167, 128] width 12 height 12
click at [1155, 152] on div "Update" at bounding box center [1213, 155] width 158 height 28
click at [1245, 121] on button "Export" at bounding box center [1267, 121] width 82 height 45
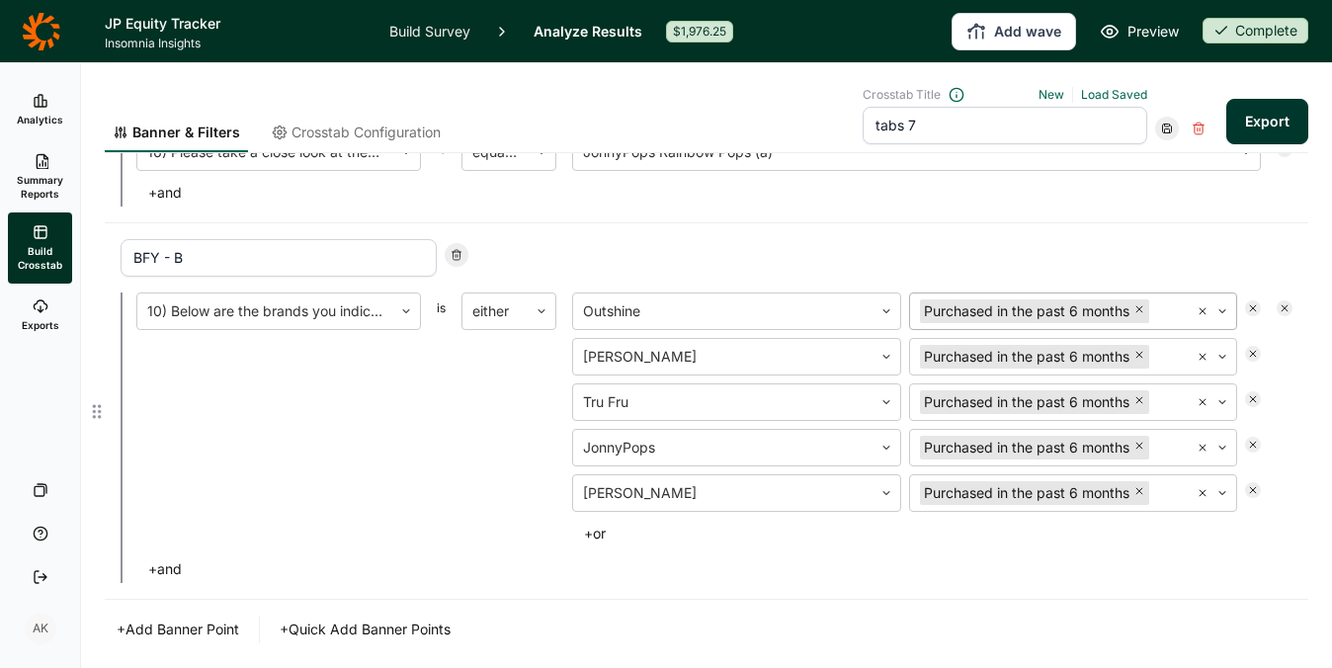
scroll to position [2087, 0]
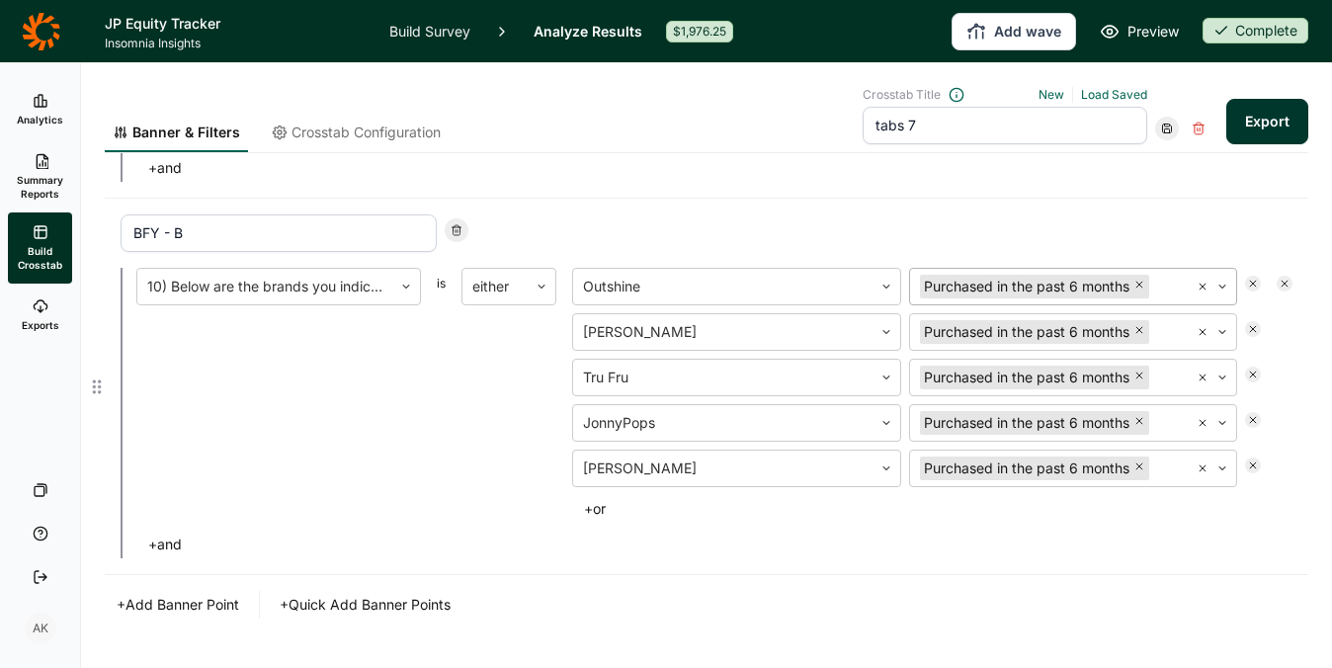
click at [171, 534] on button "+ and" at bounding box center [164, 544] width 57 height 28
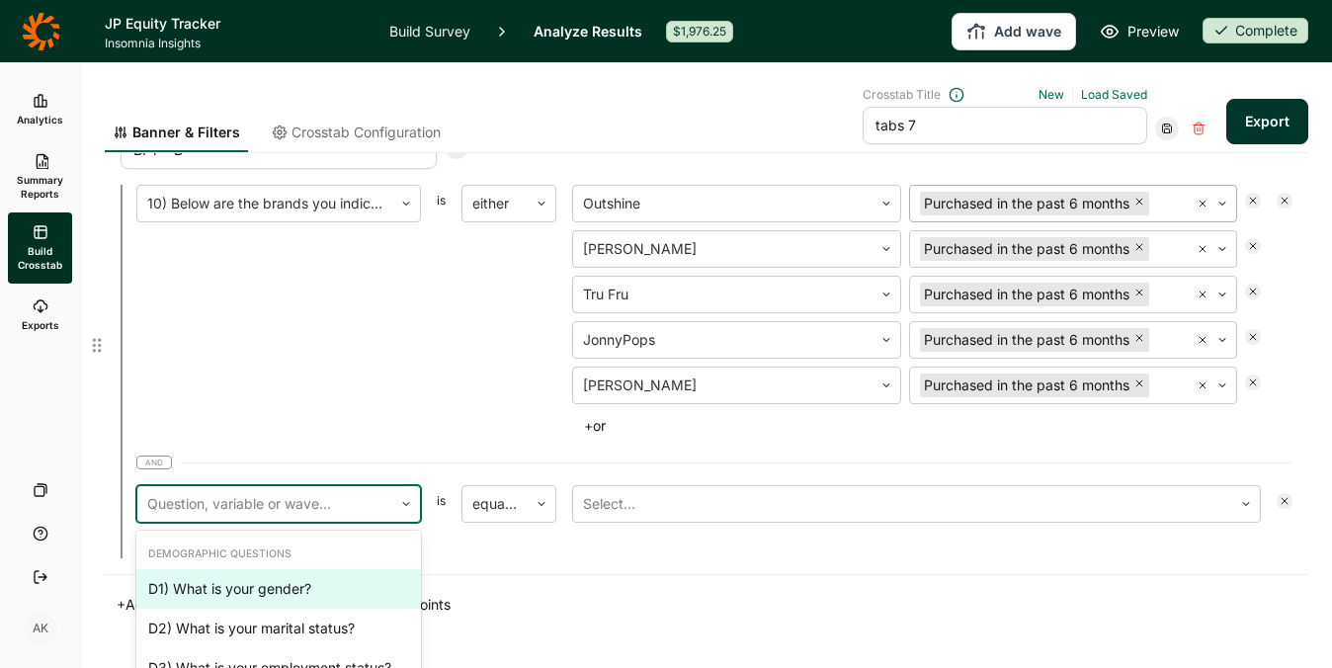
click at [343, 490] on div at bounding box center [264, 504] width 235 height 28
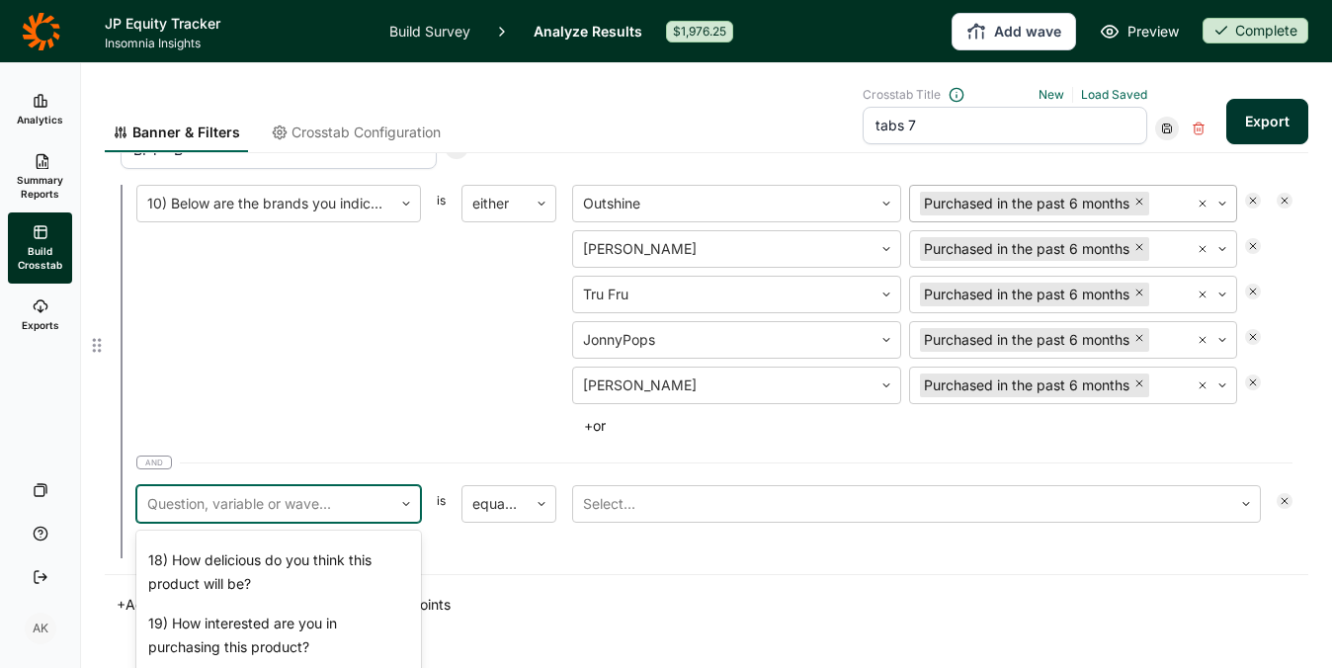
scroll to position [2059, 0]
click at [336, 480] on div "17) How interested are you in purchasing this product?" at bounding box center [278, 448] width 284 height 63
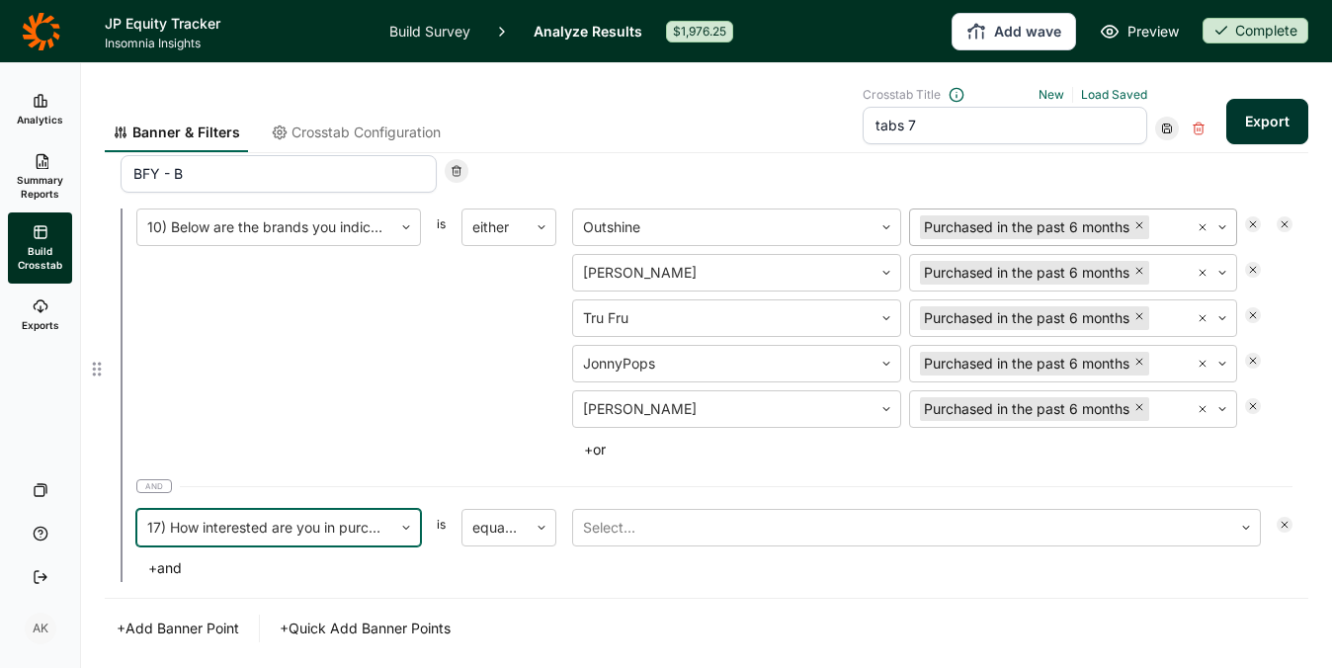
scroll to position [2136, 0]
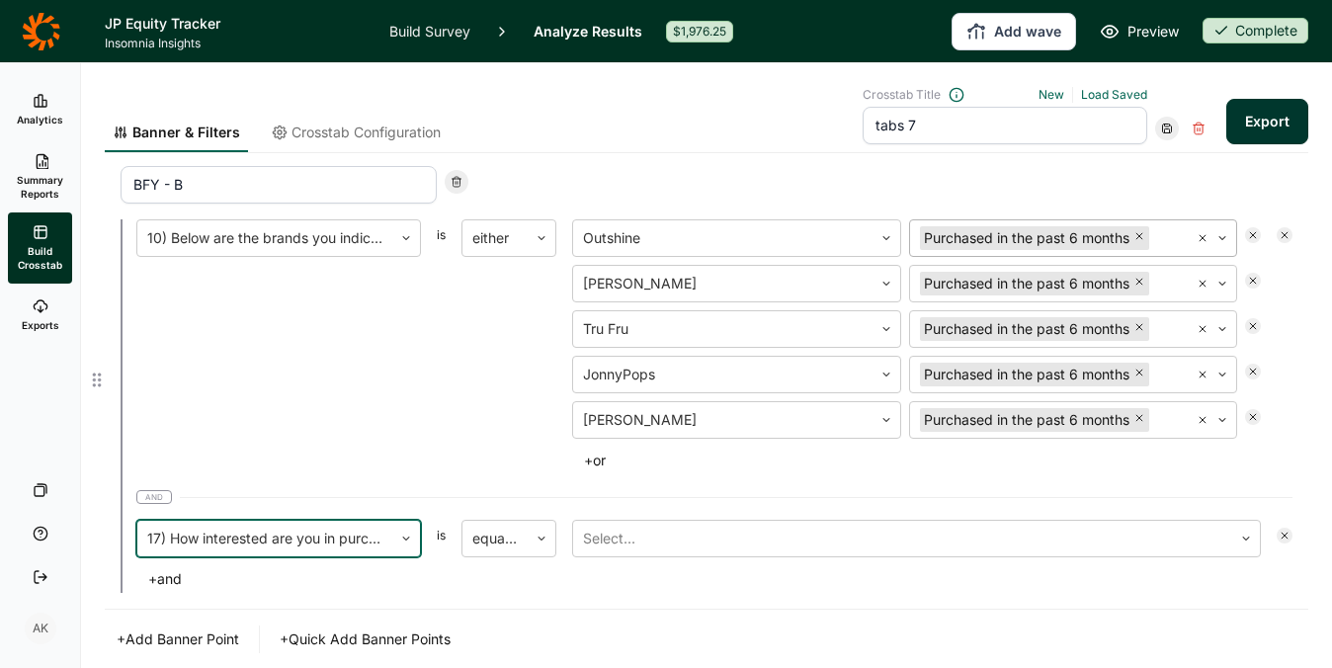
click at [339, 547] on div at bounding box center [264, 539] width 235 height 28
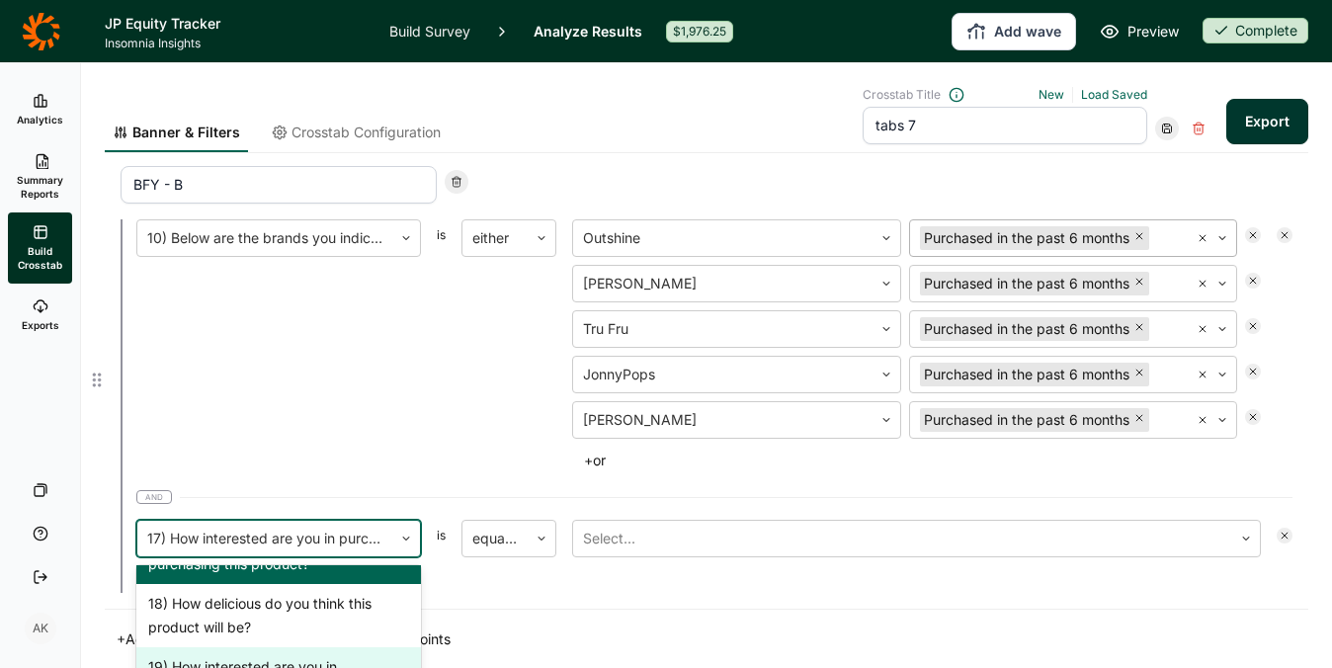
scroll to position [1973, 0]
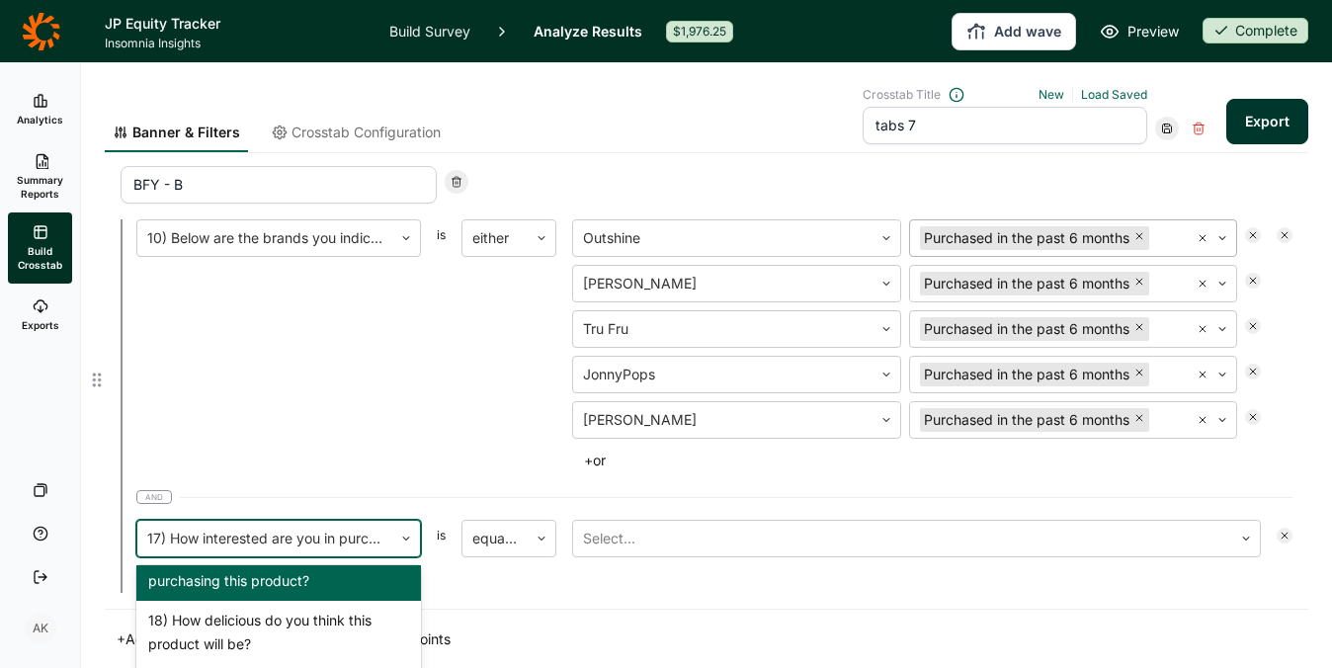
click at [326, 537] on div "16) Please take a close look at the following product." at bounding box center [278, 505] width 284 height 63
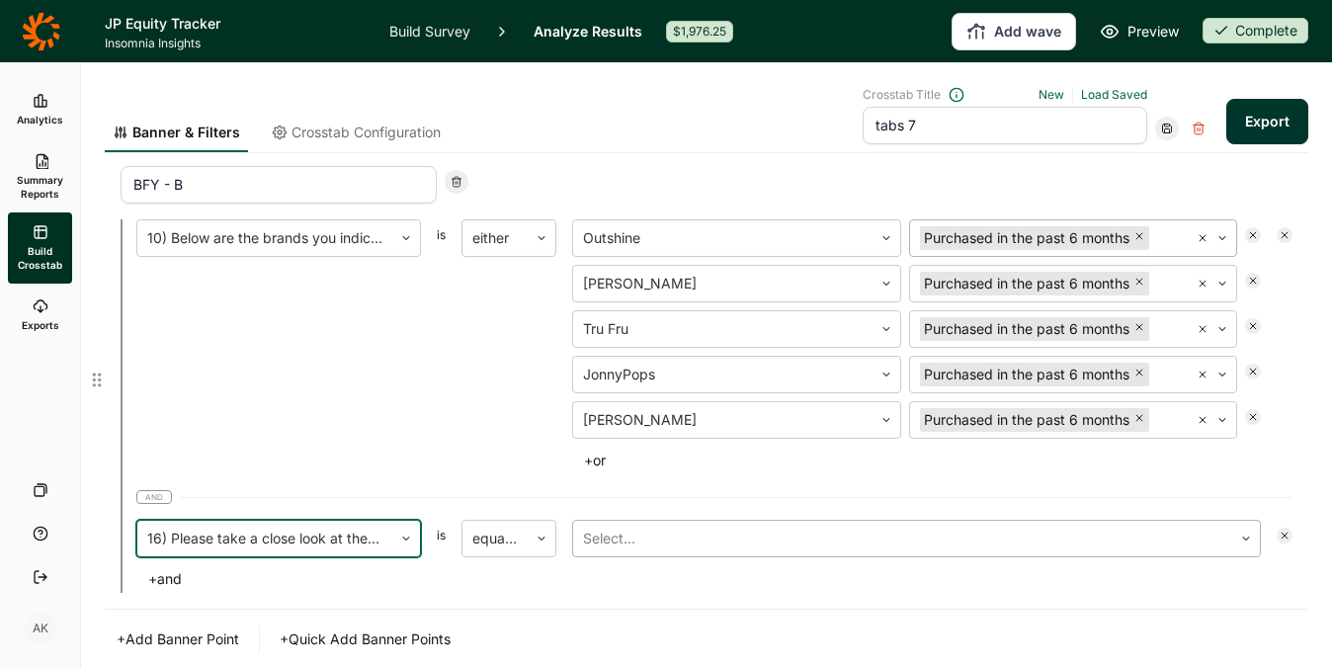
click at [589, 537] on div at bounding box center [902, 539] width 639 height 28
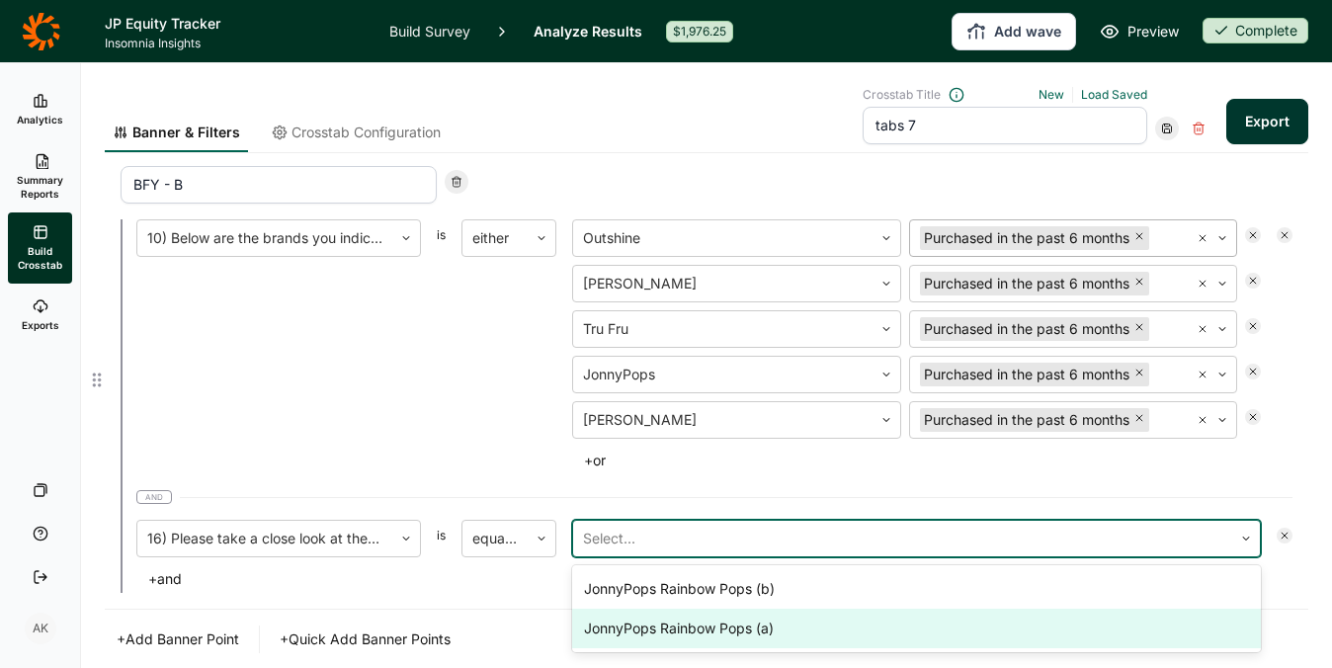
click at [648, 627] on div "JonnyPops Rainbow Pops (a)" at bounding box center [916, 628] width 688 height 40
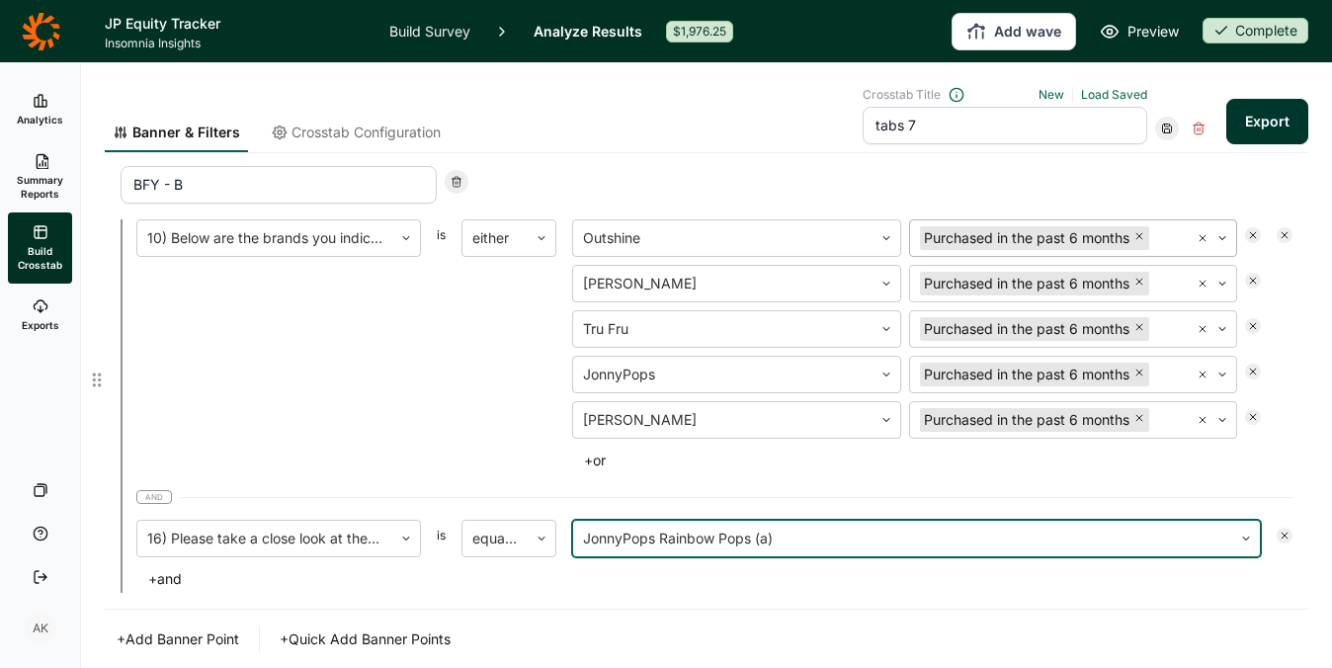
click at [671, 544] on div at bounding box center [902, 539] width 639 height 28
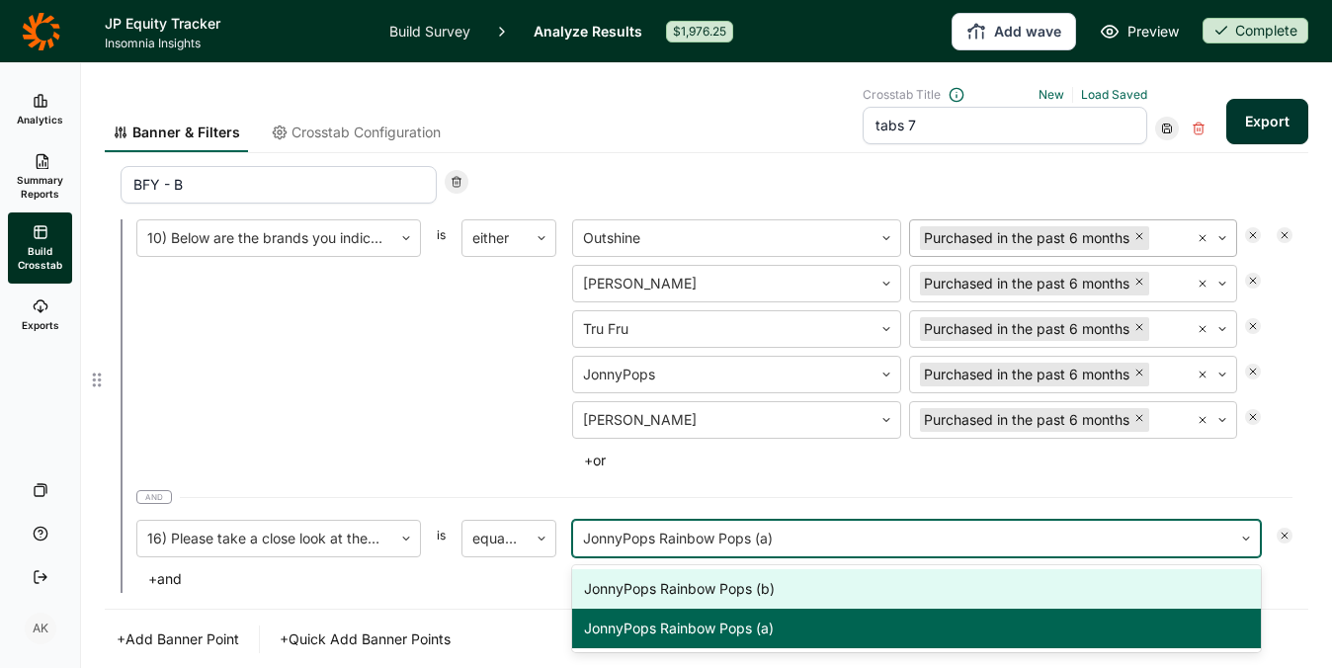
click at [662, 596] on div "JonnyPops Rainbow Pops (b)" at bounding box center [916, 589] width 688 height 40
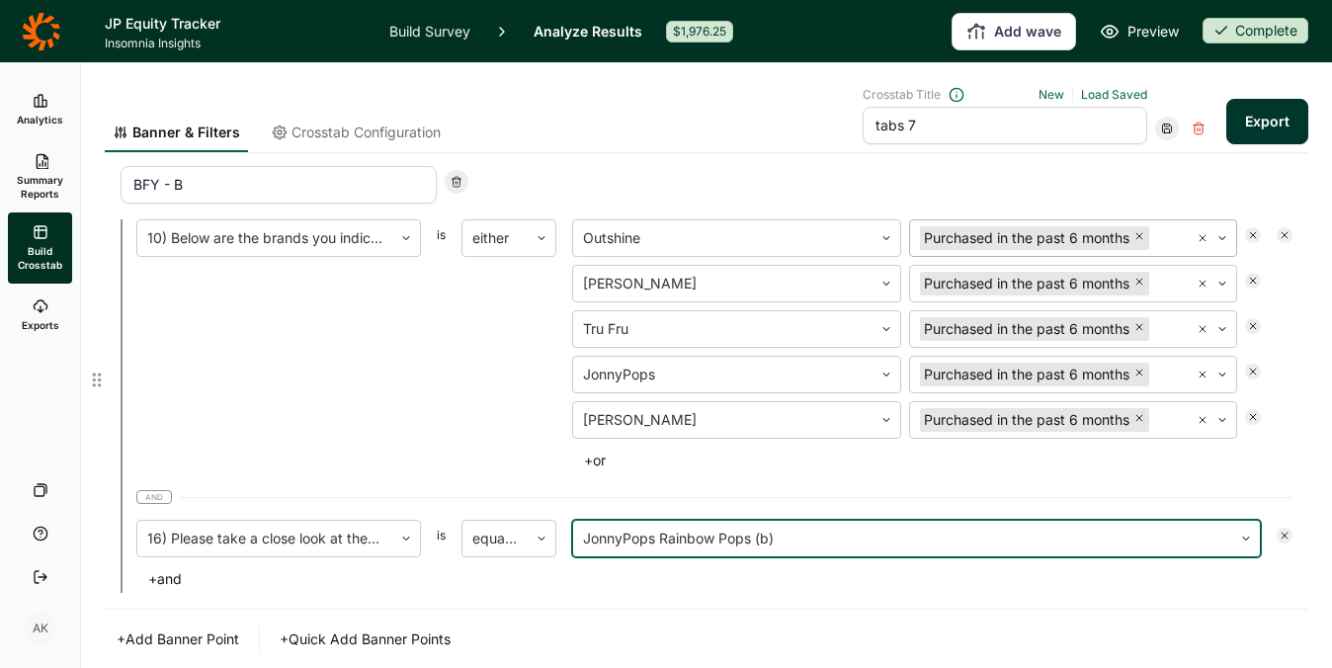
click at [661, 598] on div "BFY - B 10) Below are the brands you indicated you’ve heard of. Please indicate…" at bounding box center [706, 379] width 1203 height 459
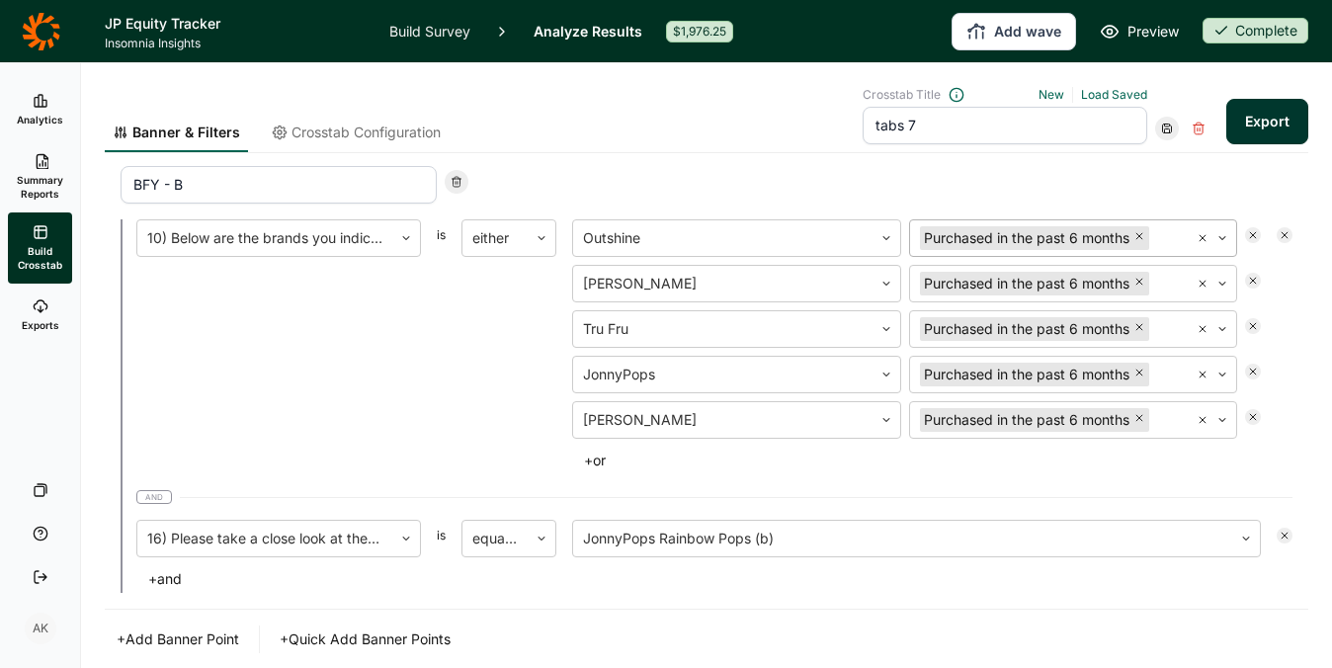
click at [1234, 117] on button "Export" at bounding box center [1267, 121] width 82 height 45
click at [1161, 127] on icon at bounding box center [1167, 128] width 12 height 12
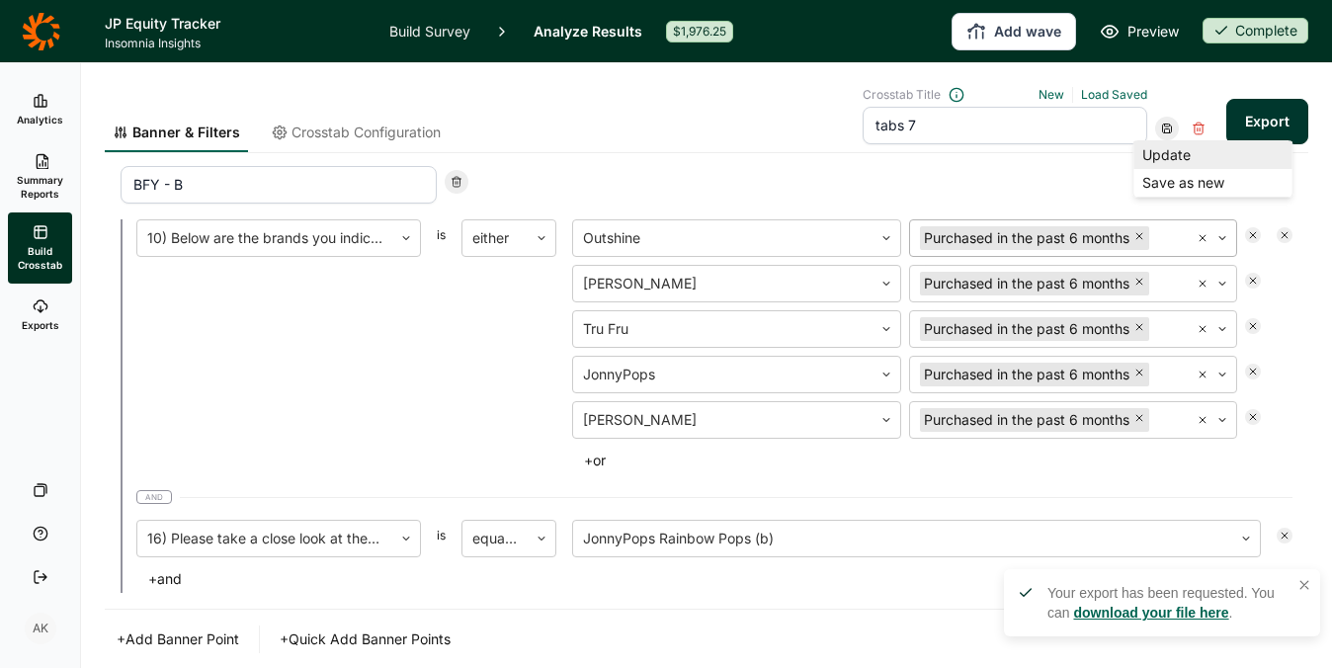
click at [1155, 148] on div "Update" at bounding box center [1213, 155] width 158 height 28
click at [1082, 612] on div "Your export has been requested. You can download your file here ." at bounding box center [1162, 602] width 316 height 67
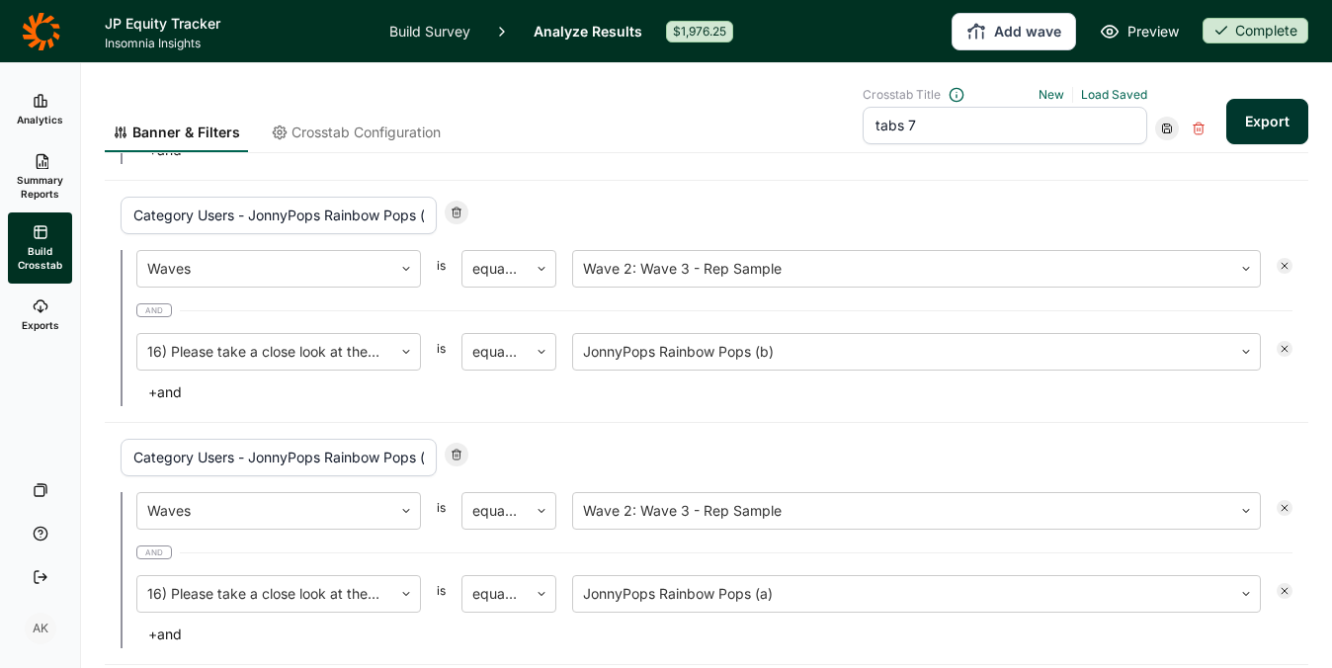
scroll to position [1163, 0]
click at [1278, 261] on icon at bounding box center [1284, 265] width 12 height 12
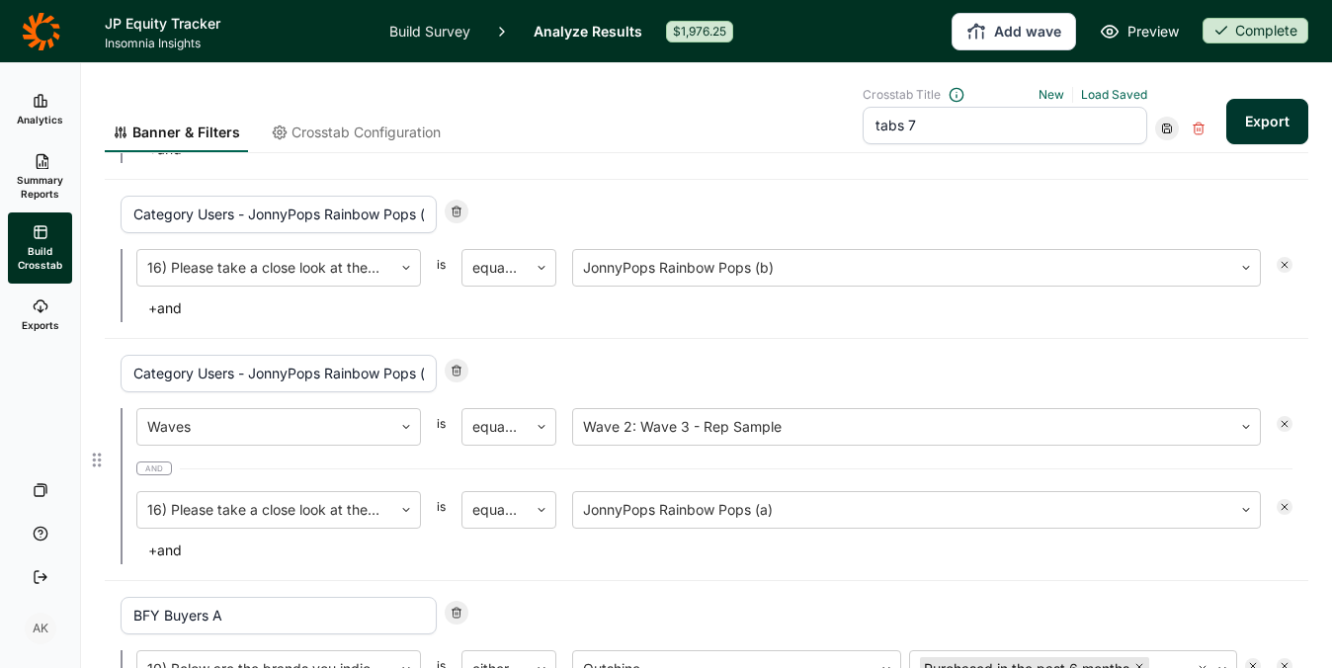
click at [1276, 421] on div at bounding box center [1284, 424] width 16 height 16
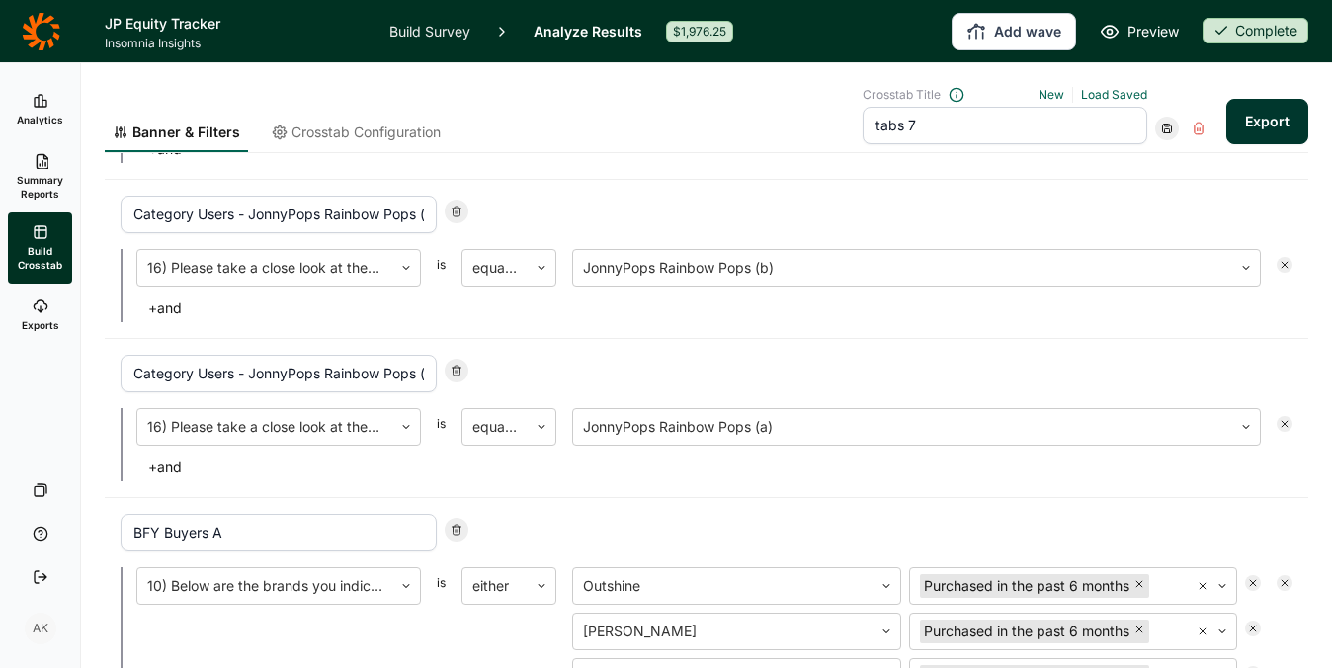
click at [1257, 121] on button "Export" at bounding box center [1267, 121] width 82 height 45
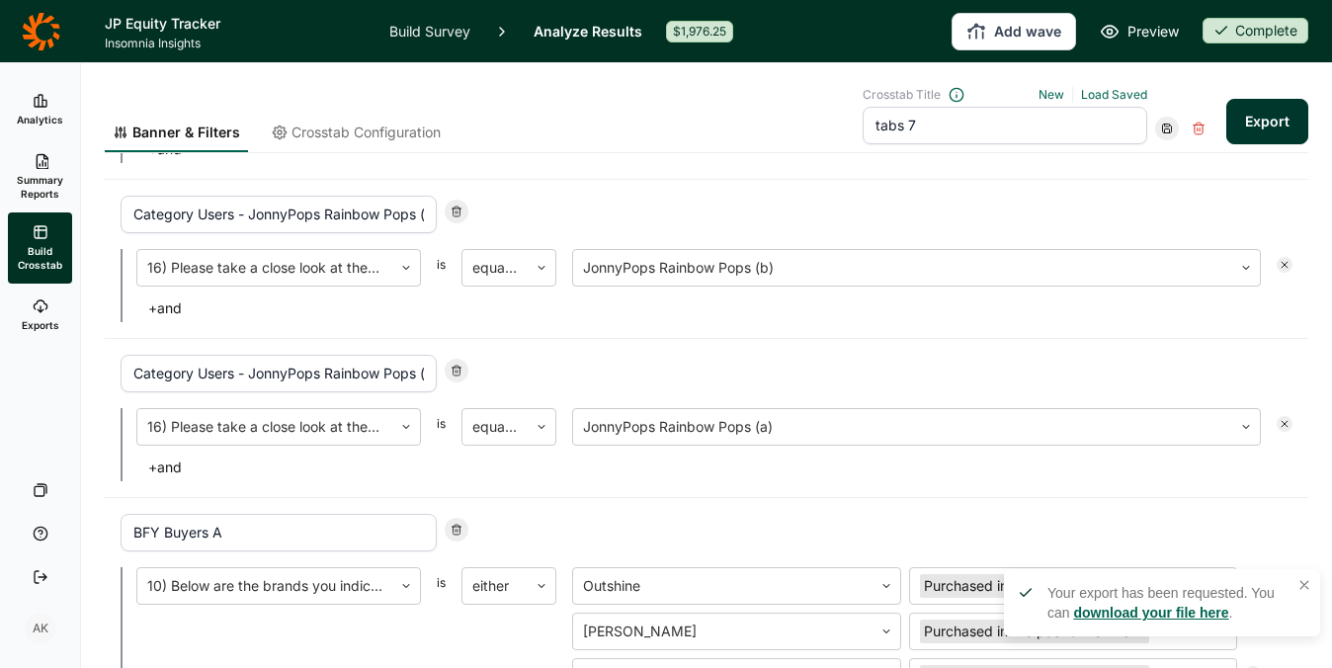
click at [1161, 611] on link "download your file here" at bounding box center [1150, 613] width 155 height 16
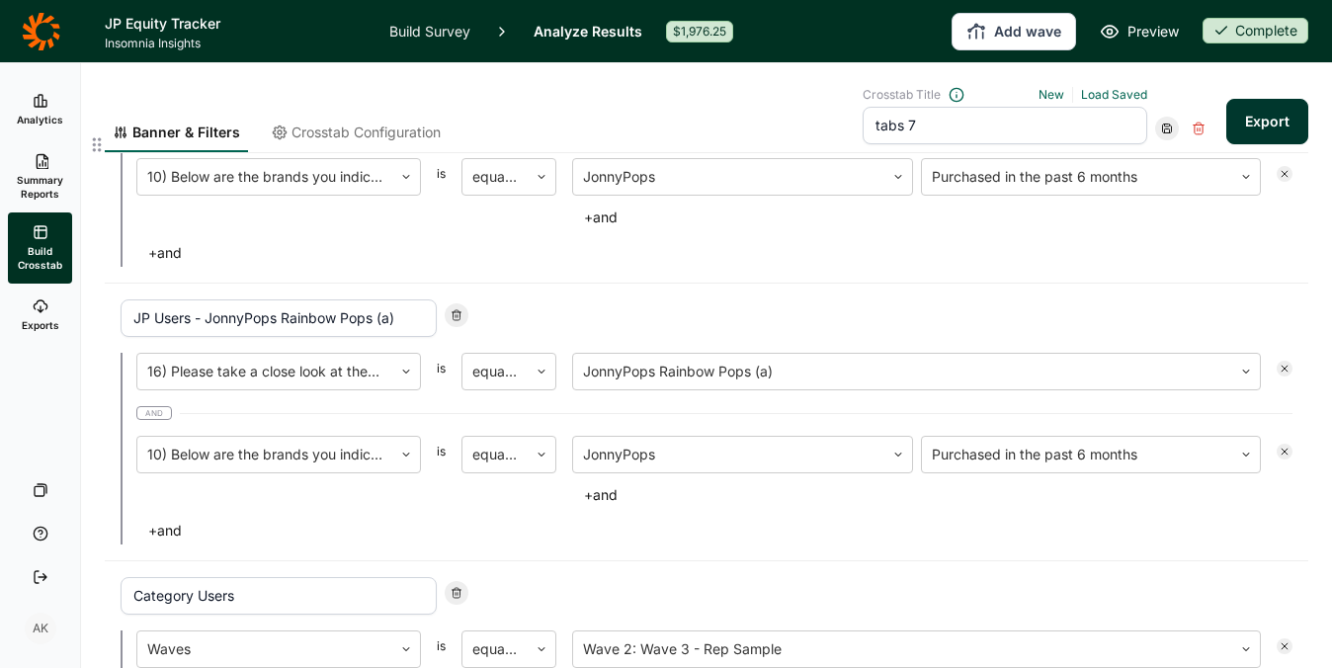
scroll to position [0, 0]
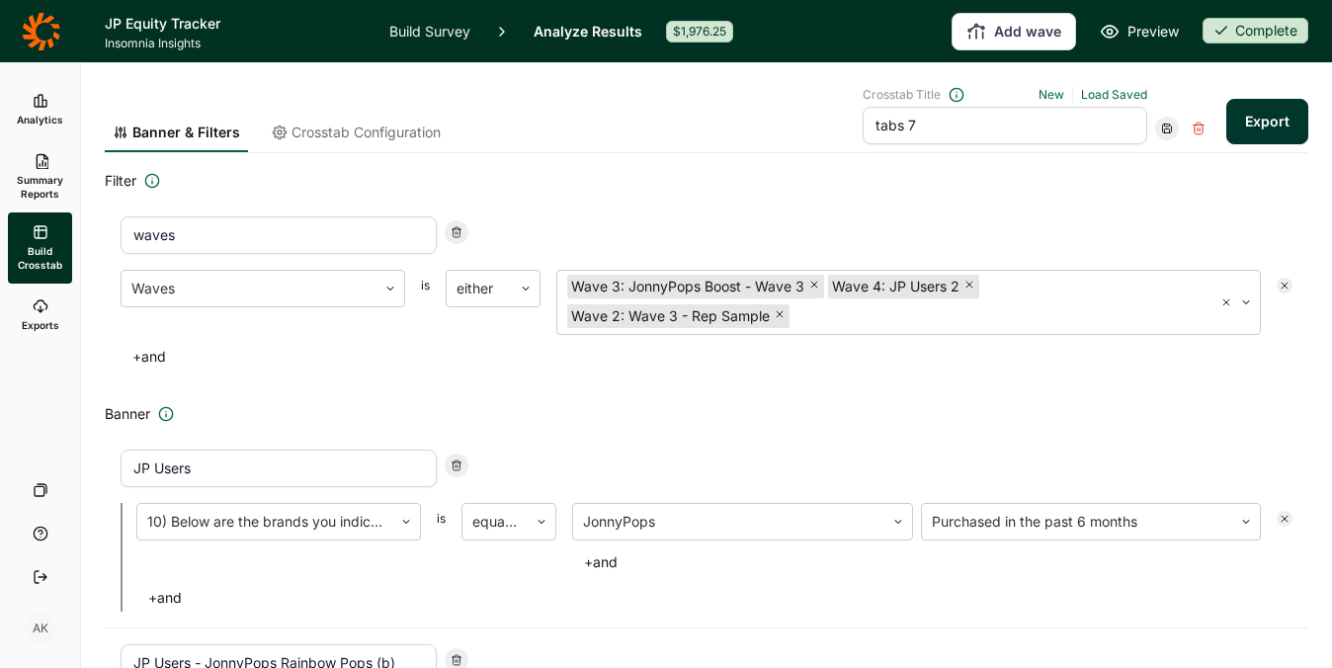
click at [398, 127] on span "Crosstab Configuration" at bounding box center [365, 132] width 149 height 20
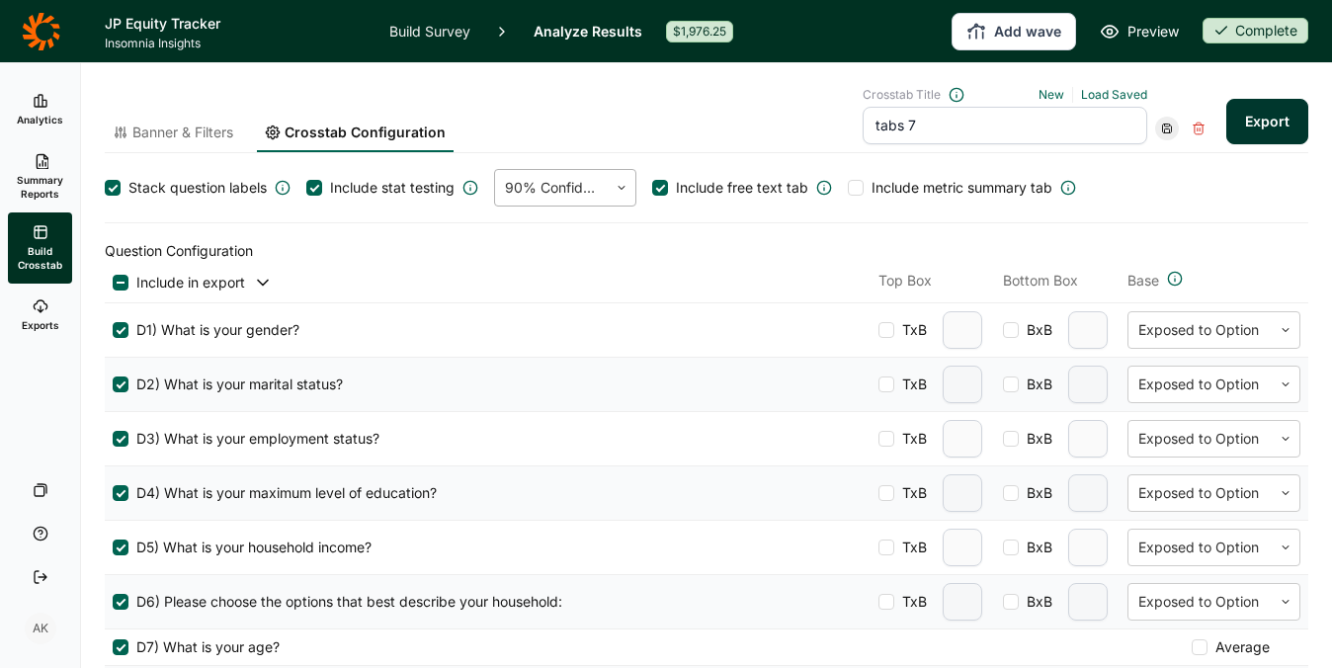
click at [556, 187] on div at bounding box center [551, 188] width 93 height 28
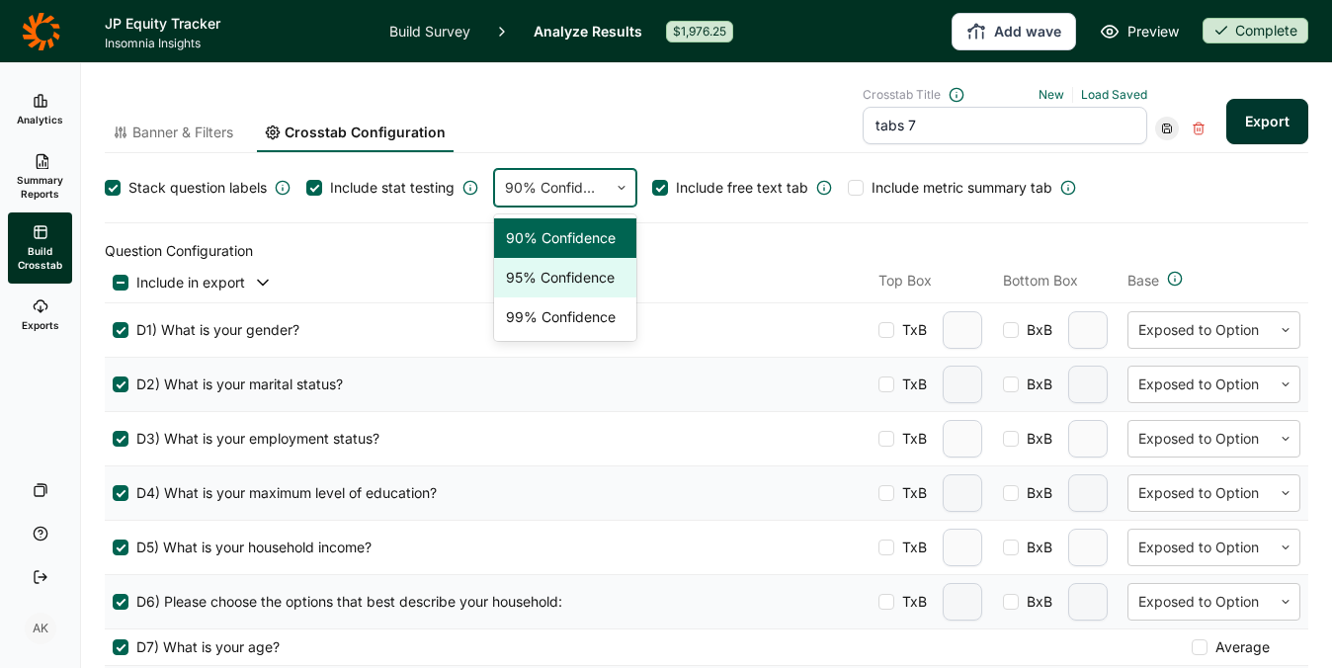
click at [551, 270] on div "95% Confidence" at bounding box center [565, 278] width 142 height 40
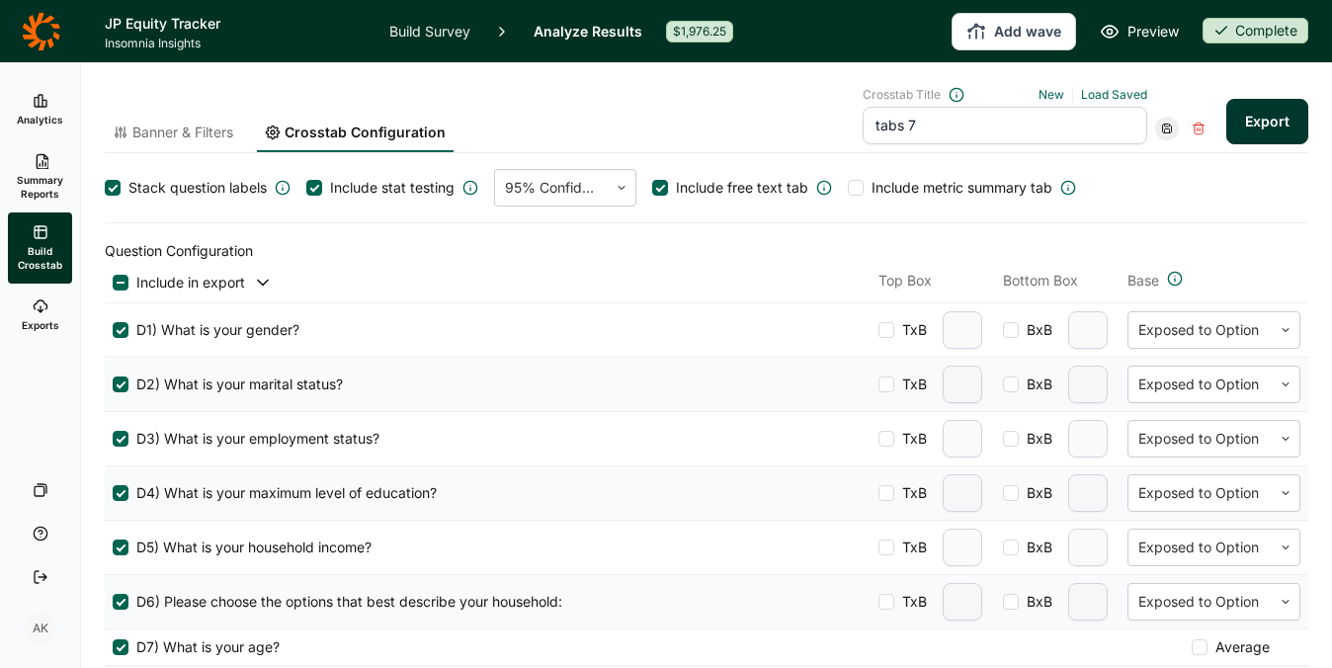
click at [1274, 114] on button "Export" at bounding box center [1267, 121] width 82 height 45
click at [1168, 610] on link "download your file here" at bounding box center [1150, 613] width 155 height 16
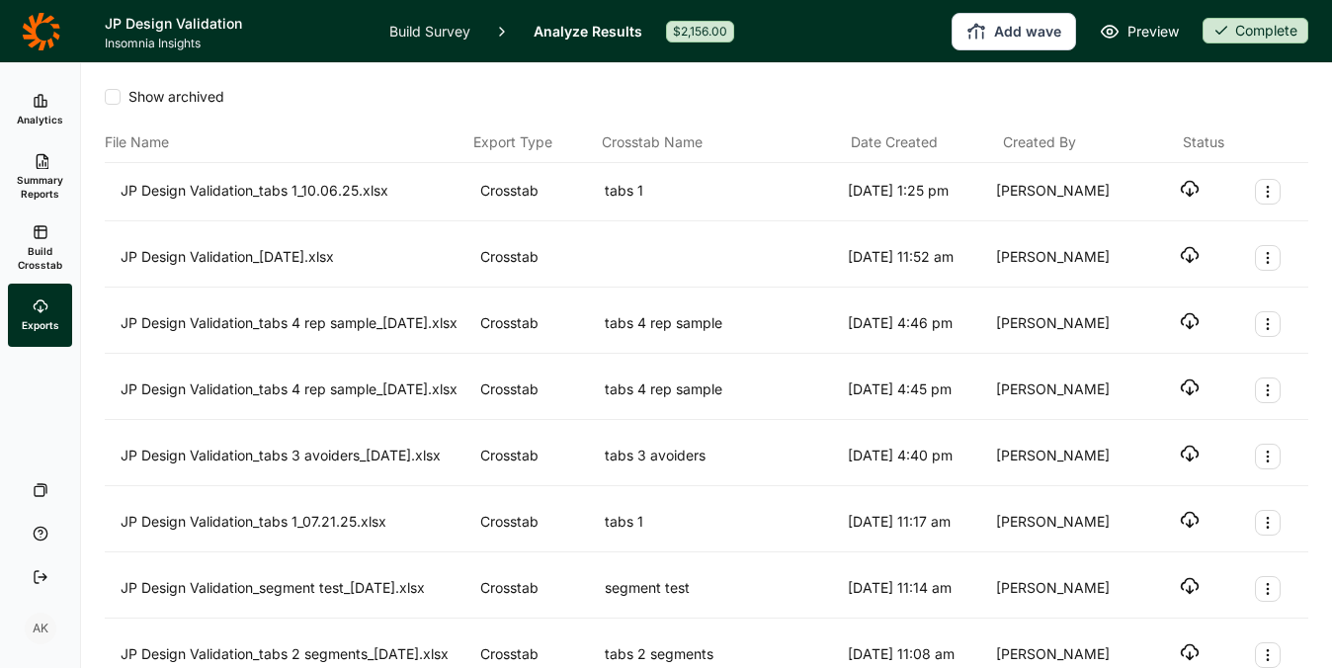
click at [1179, 185] on icon "button" at bounding box center [1189, 189] width 20 height 20
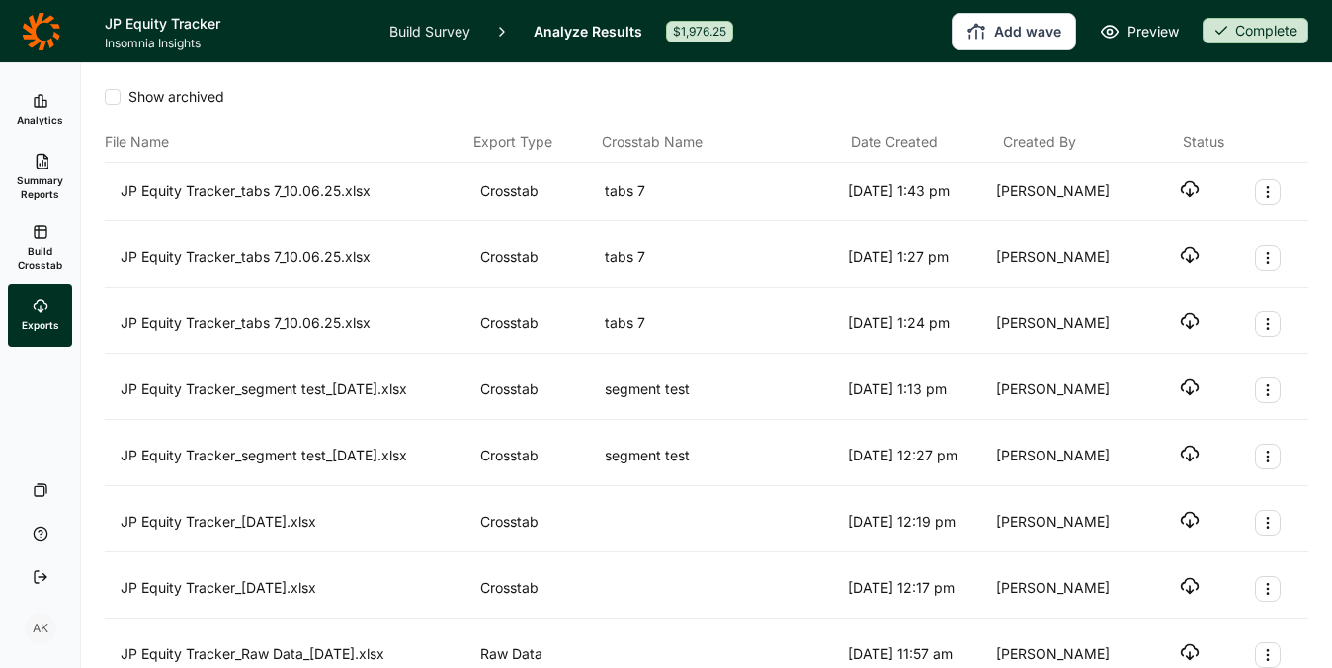
click at [1181, 192] on use "button" at bounding box center [1189, 189] width 17 height 15
click at [1179, 186] on icon "button" at bounding box center [1189, 189] width 20 height 20
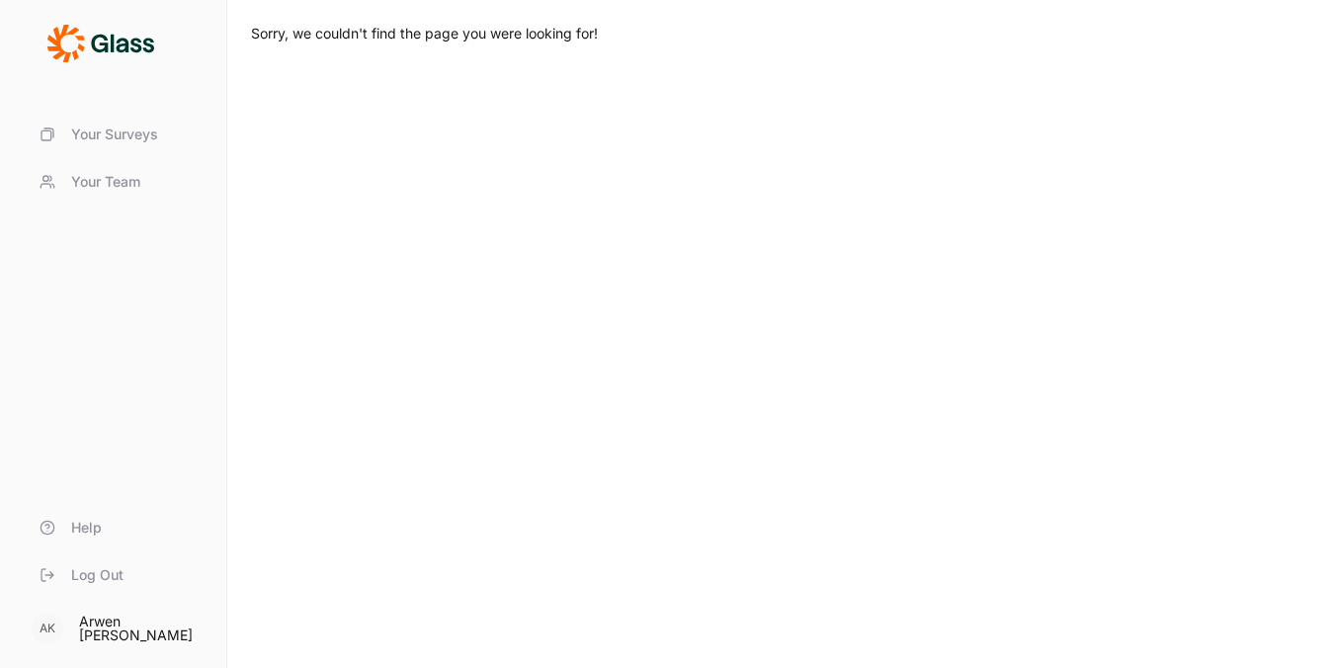
click at [97, 128] on span "Your Surveys" at bounding box center [114, 134] width 87 height 20
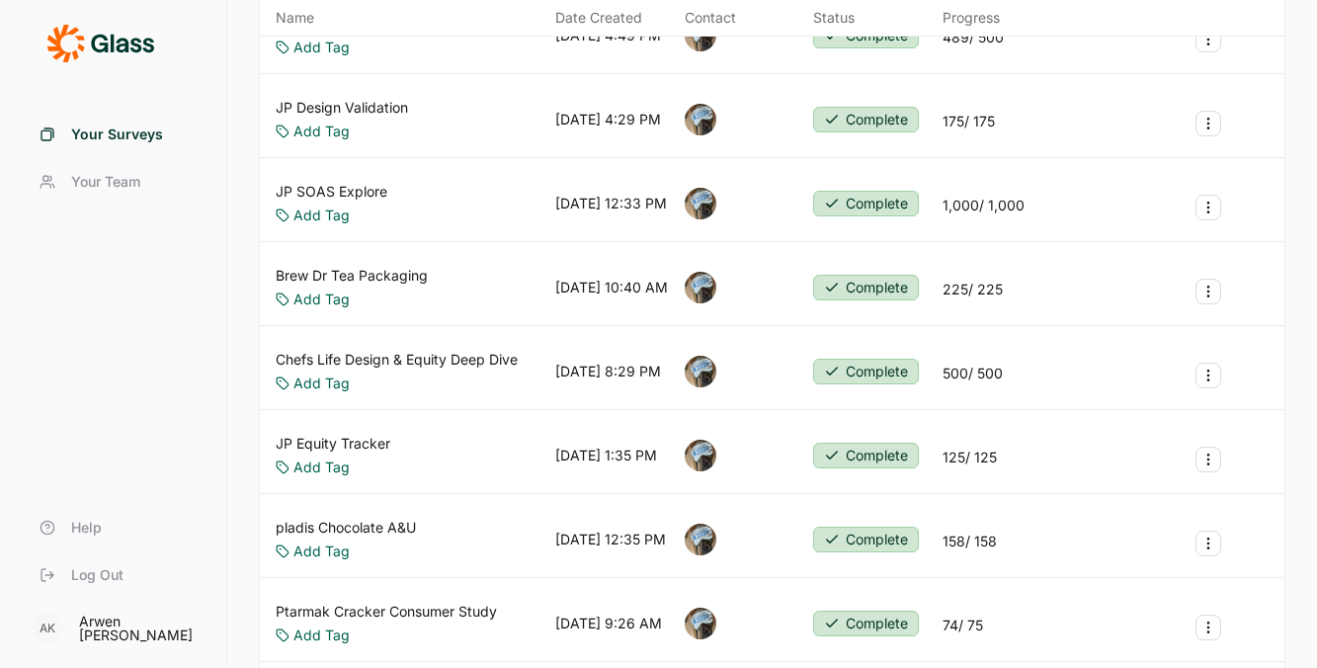
scroll to position [452, 0]
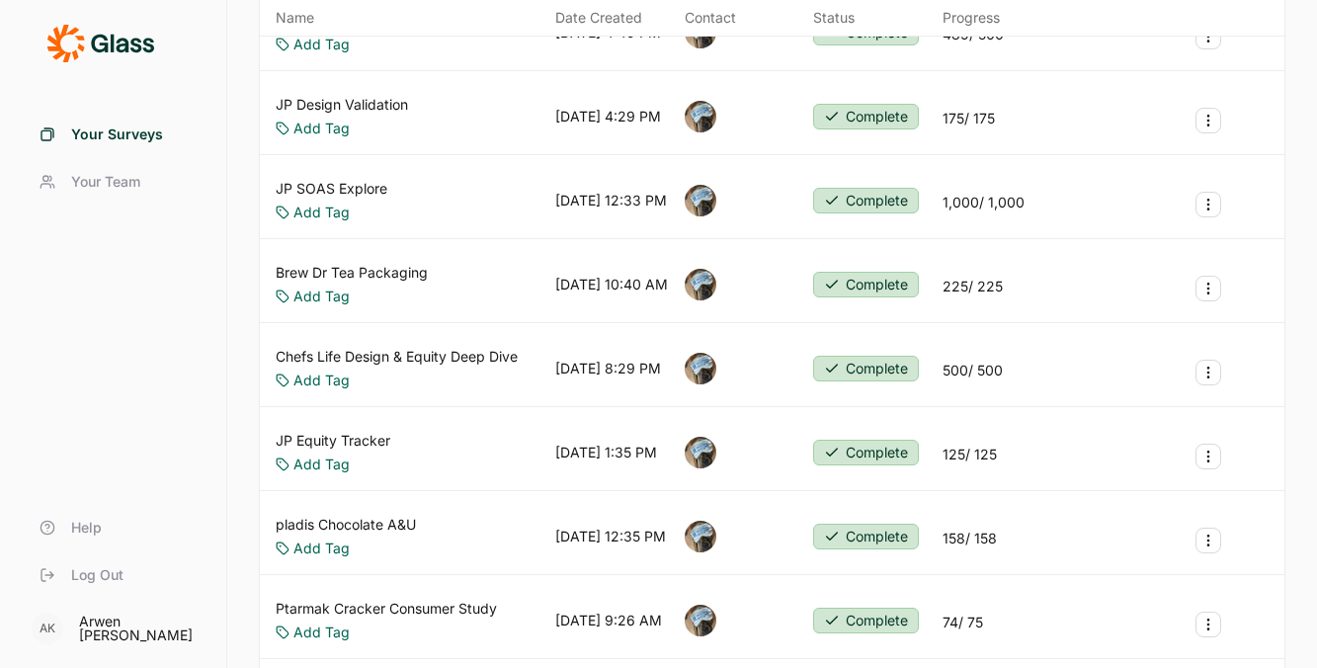
click at [373, 444] on link "JP Equity Tracker" at bounding box center [333, 441] width 115 height 20
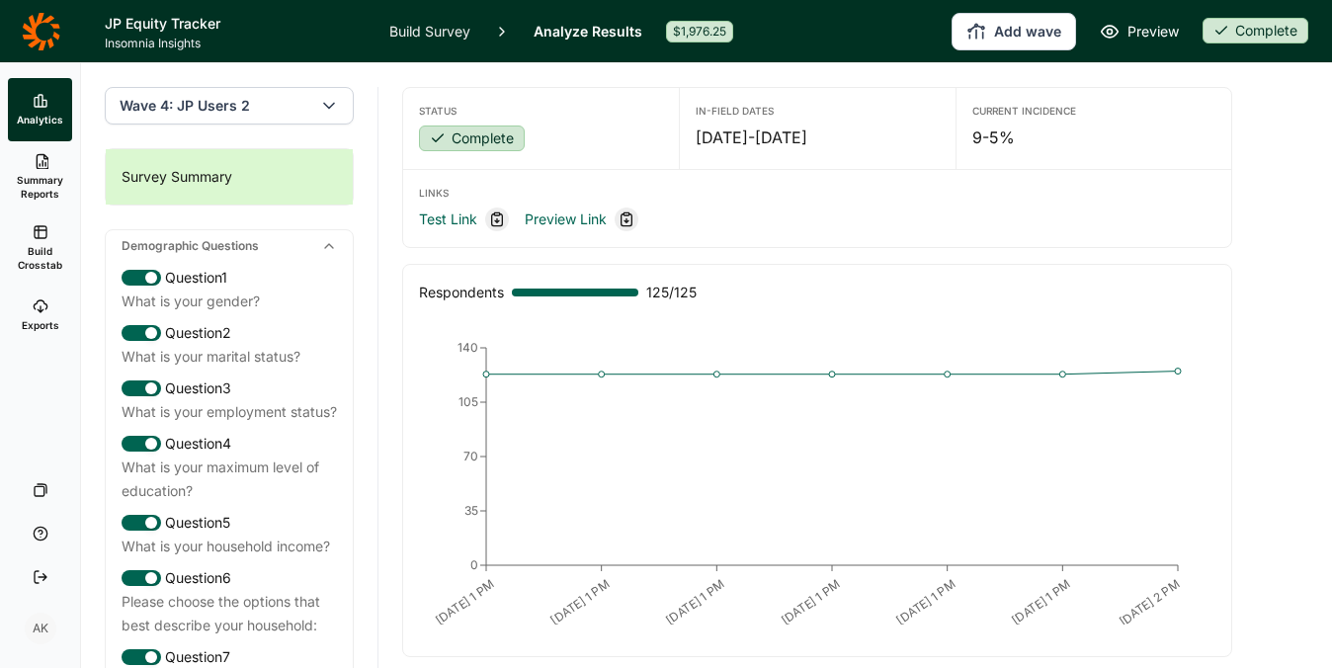
click at [40, 254] on span "Build Crosstab" at bounding box center [40, 258] width 48 height 28
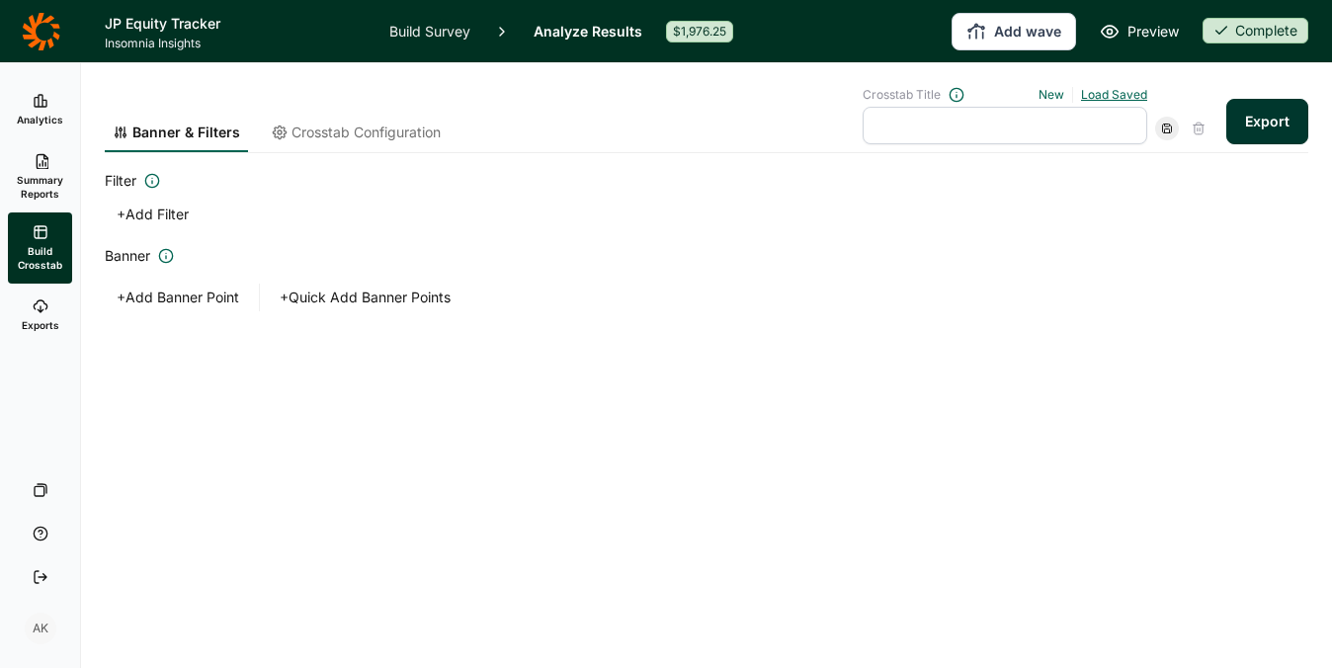
click at [1138, 95] on link "Load Saved" at bounding box center [1114, 94] width 66 height 15
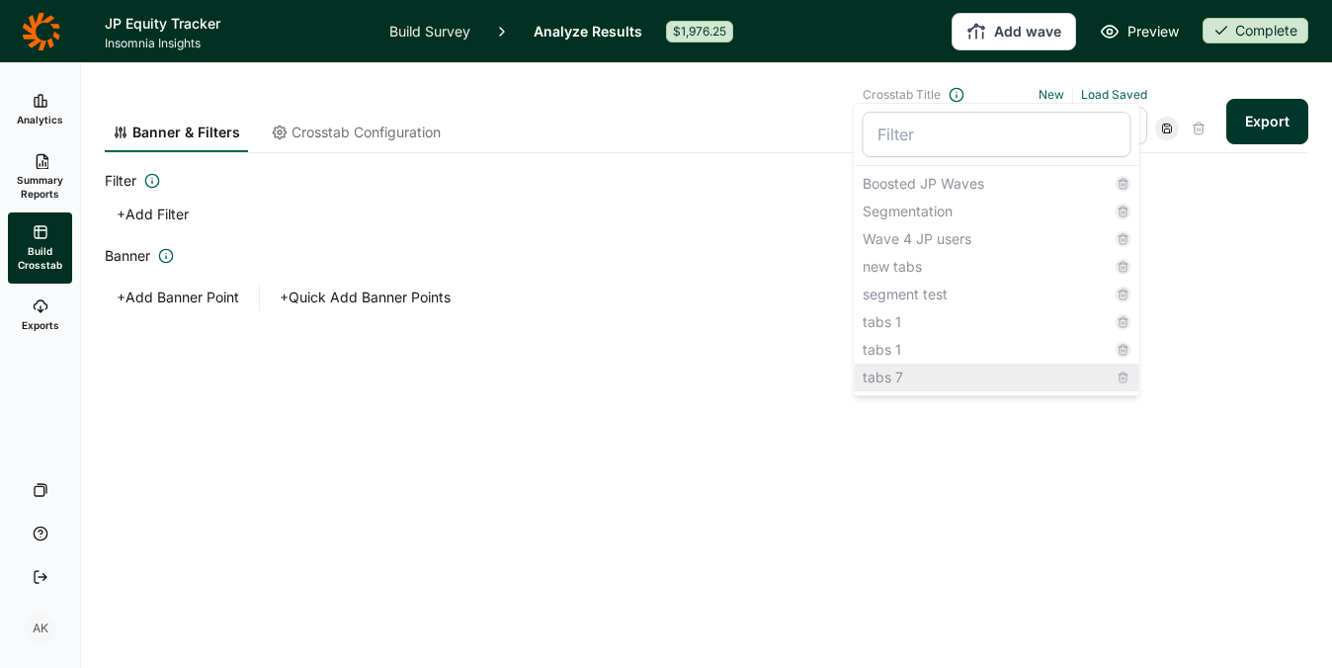
click at [961, 375] on div "tabs 7" at bounding box center [996, 377] width 284 height 28
type input "tabs 7"
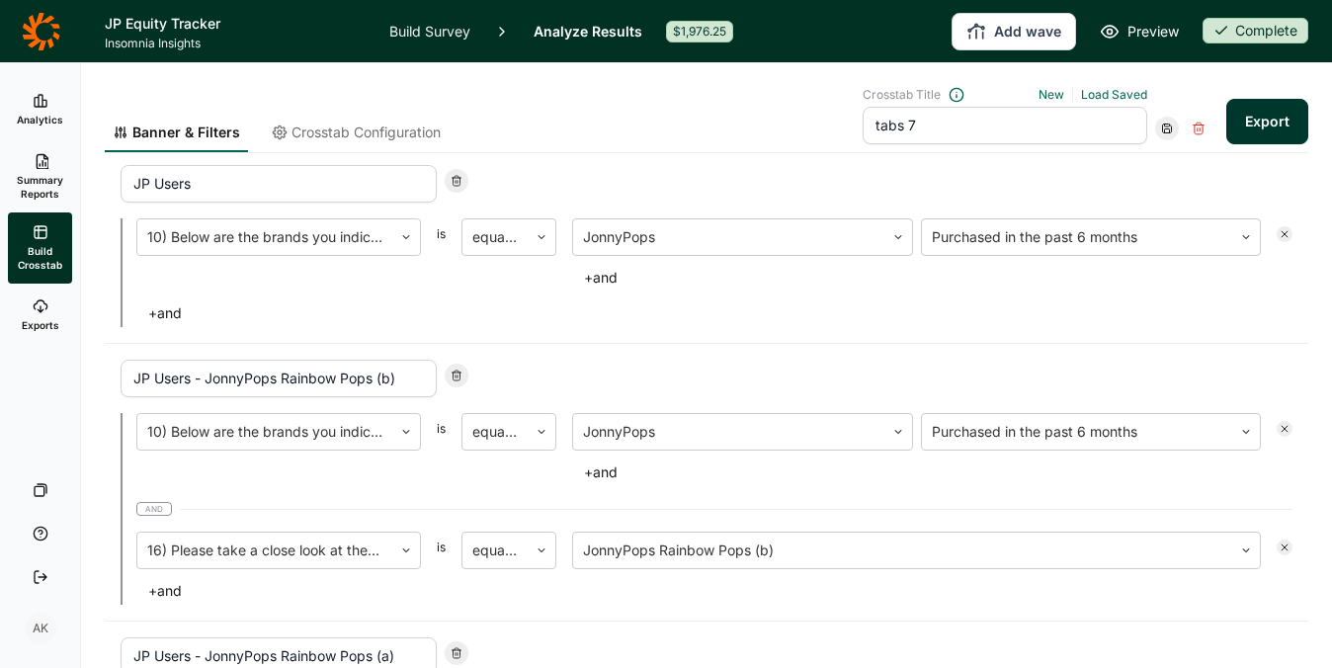
scroll to position [281, 0]
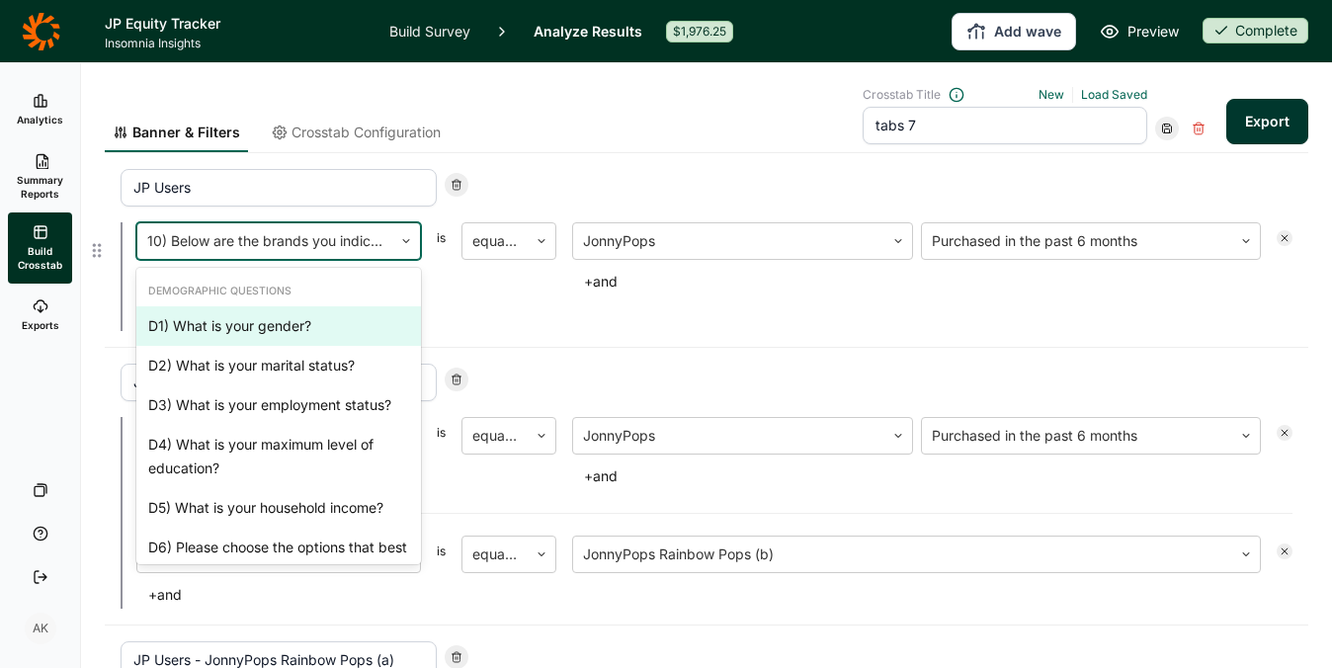
click at [356, 242] on div at bounding box center [264, 241] width 235 height 28
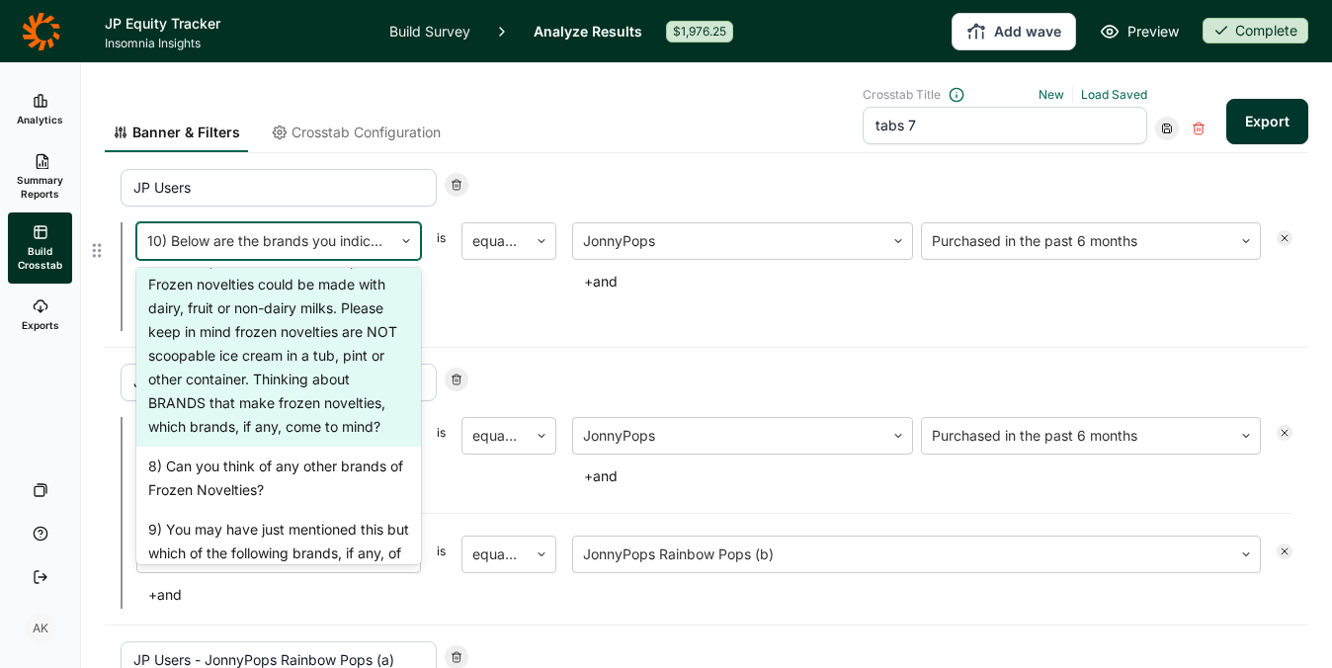
scroll to position [1463, 0]
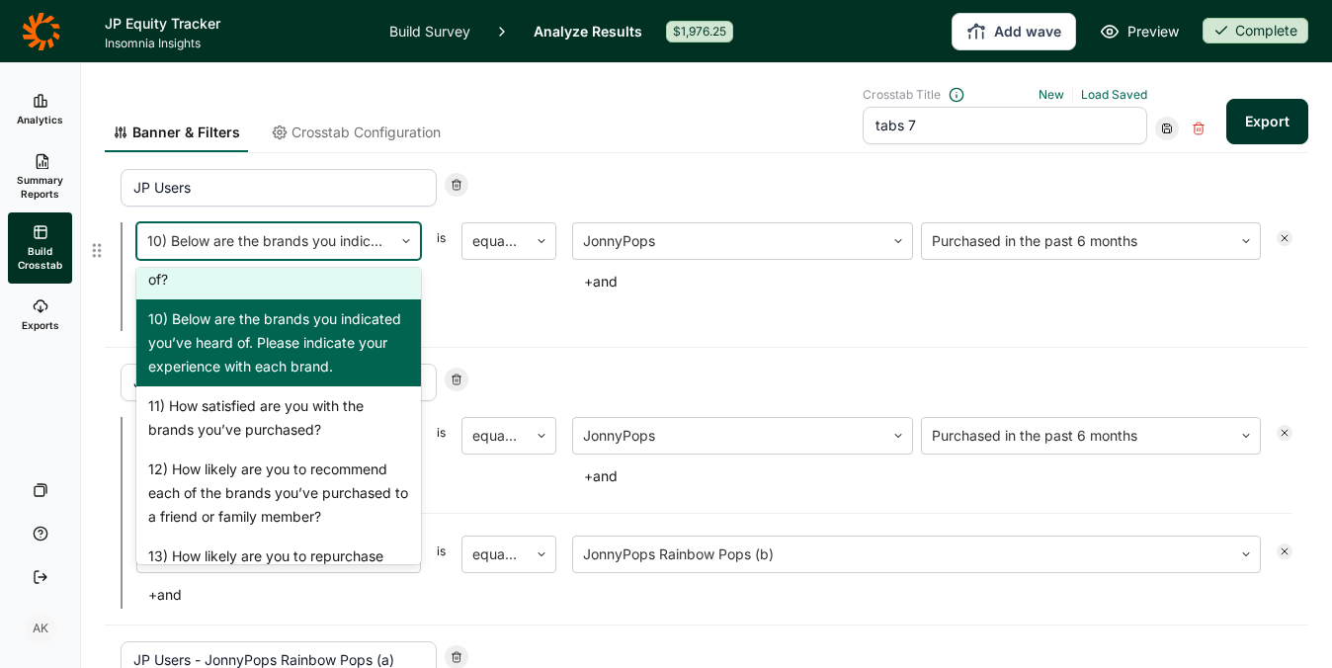
click at [335, 299] on div "9) You may have just mentioned this but which of the following brands, if any, …" at bounding box center [278, 244] width 284 height 111
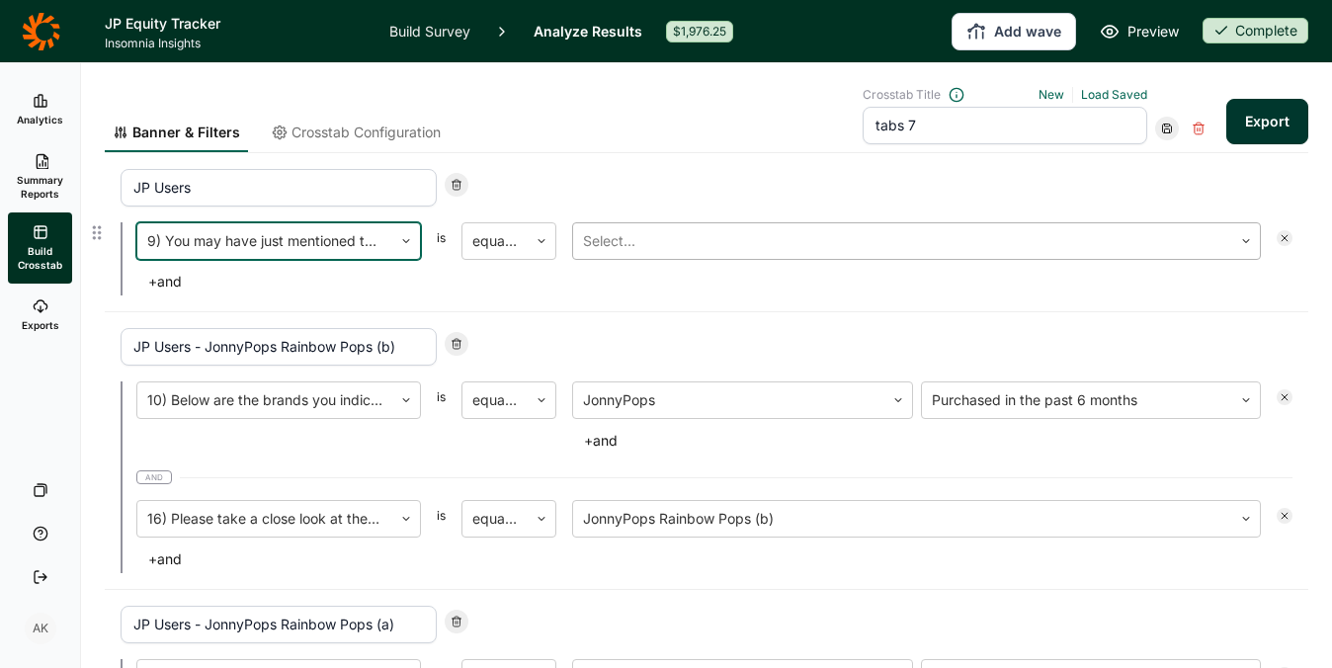
click at [648, 229] on div at bounding box center [902, 241] width 639 height 28
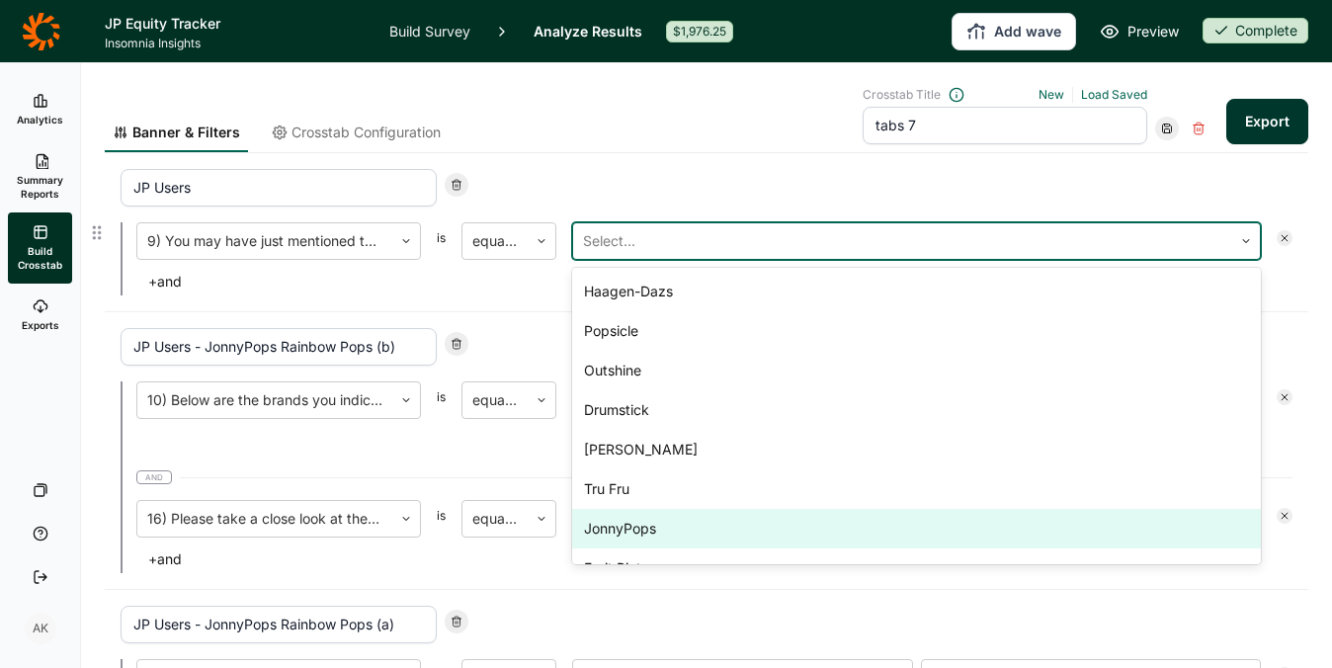
click at [656, 521] on div "JonnyPops" at bounding box center [916, 529] width 688 height 40
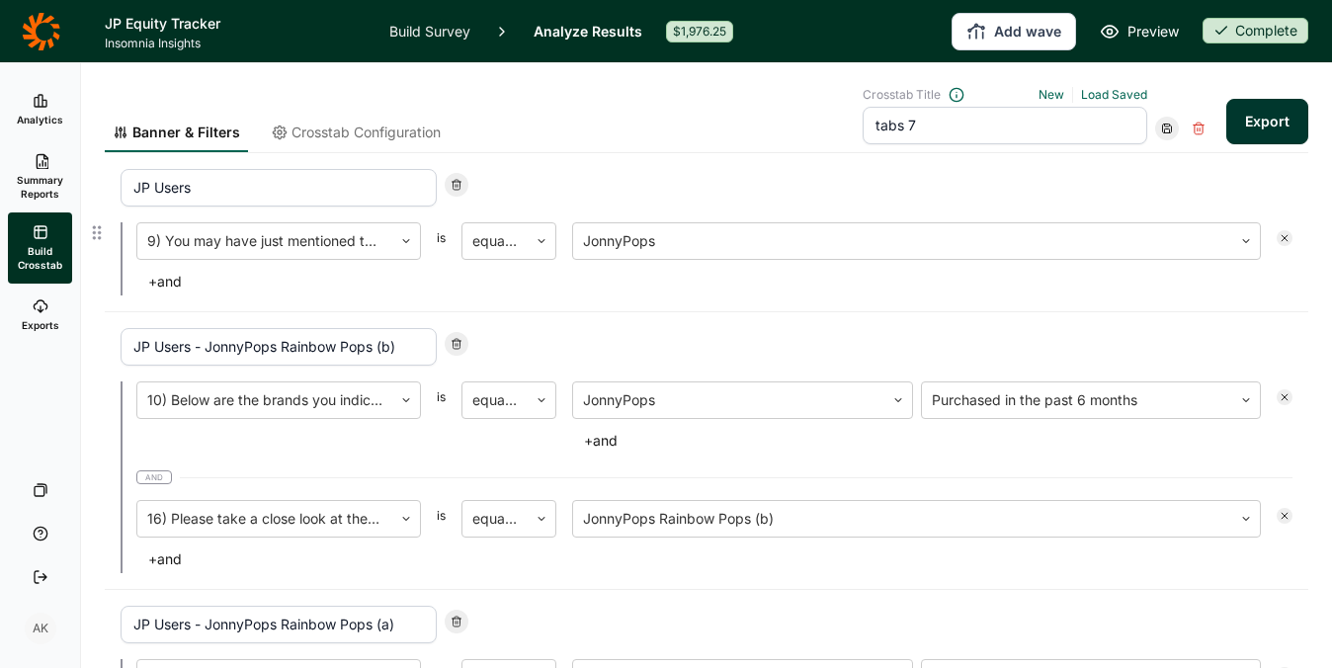
drag, startPoint x: 255, startPoint y: 195, endPoint x: 152, endPoint y: 195, distance: 102.7
click at [152, 195] on input "JP Users" at bounding box center [279, 188] width 316 height 38
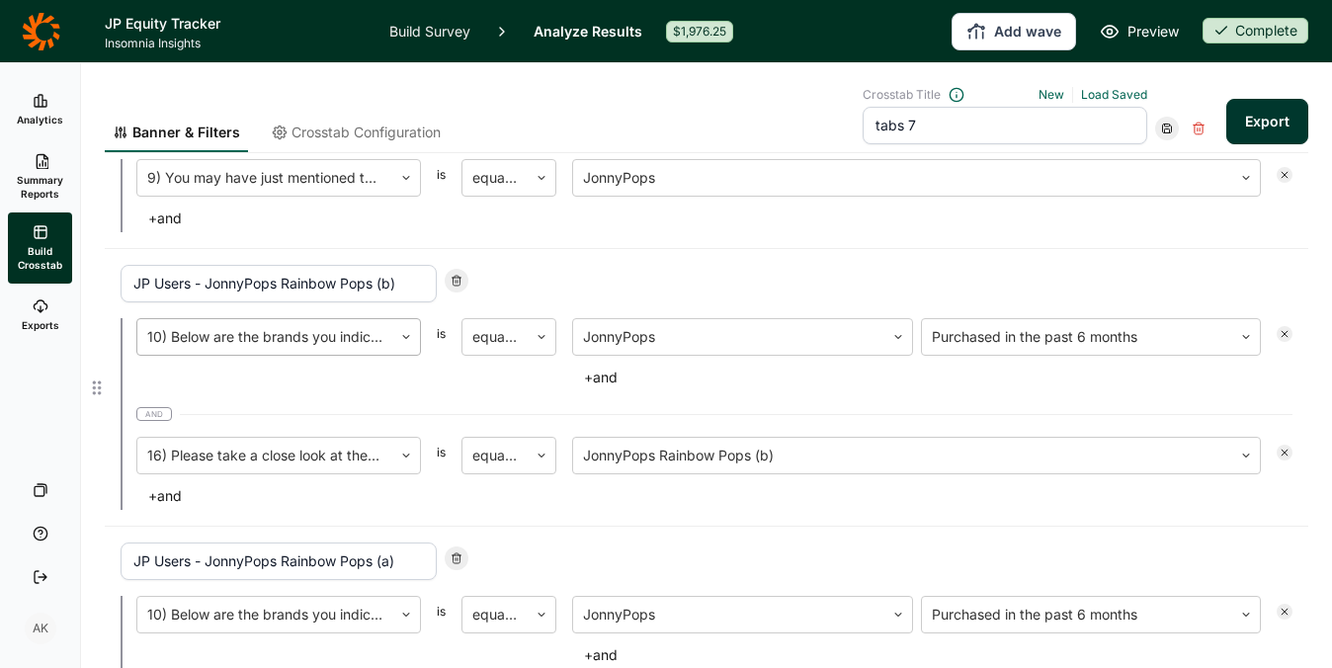
scroll to position [347, 0]
type input "JP Aware"
click at [182, 277] on input "JP Users - JonnyPops Rainbow Pops (b)" at bounding box center [279, 281] width 316 height 38
type input "JP Aware - JonnyPops Rainbow Pops (b)"
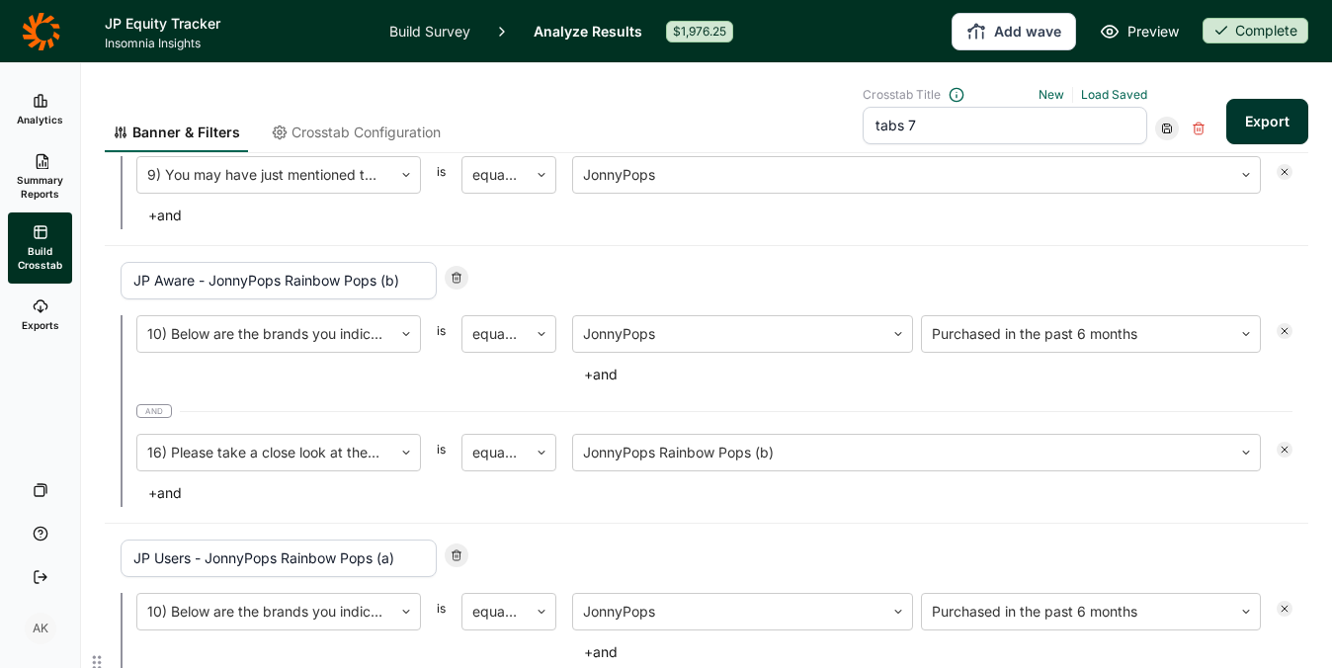
click at [172, 552] on input "JP Users - JonnyPops Rainbow Pops (a)" at bounding box center [279, 558] width 316 height 38
type input "JP Aware - JonnyPops Rainbow Pops (a)"
click at [361, 335] on div at bounding box center [264, 334] width 235 height 28
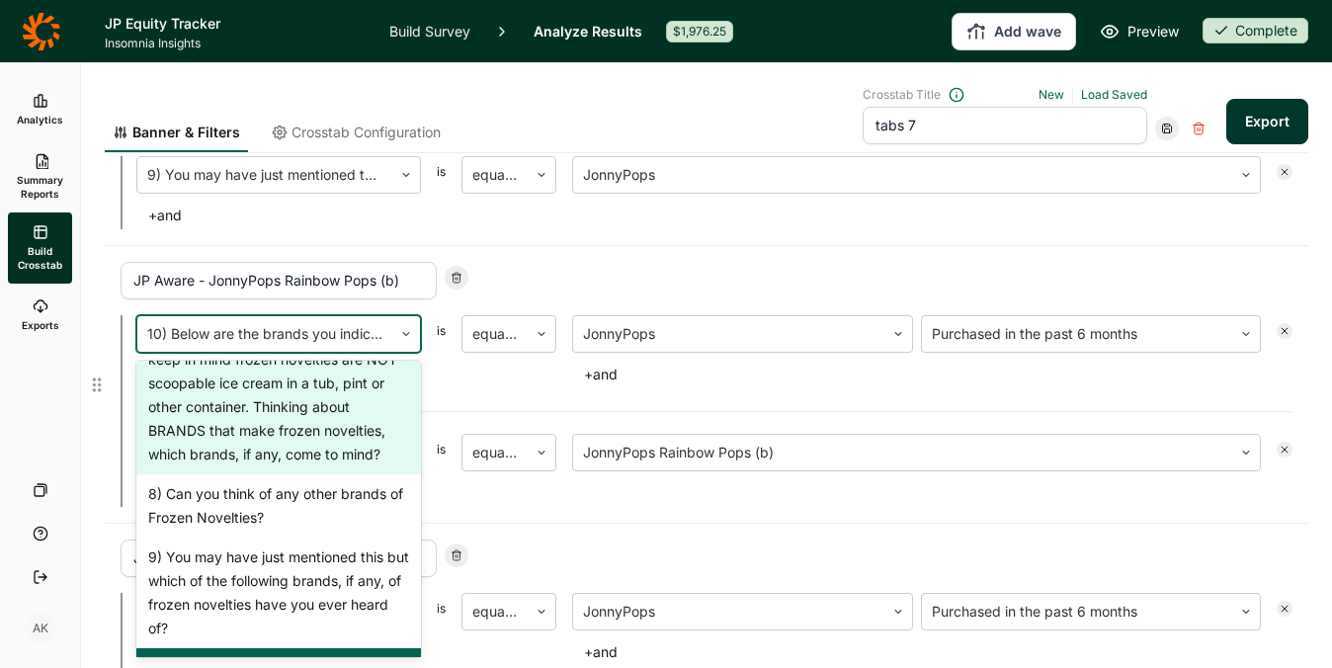
scroll to position [1313, 0]
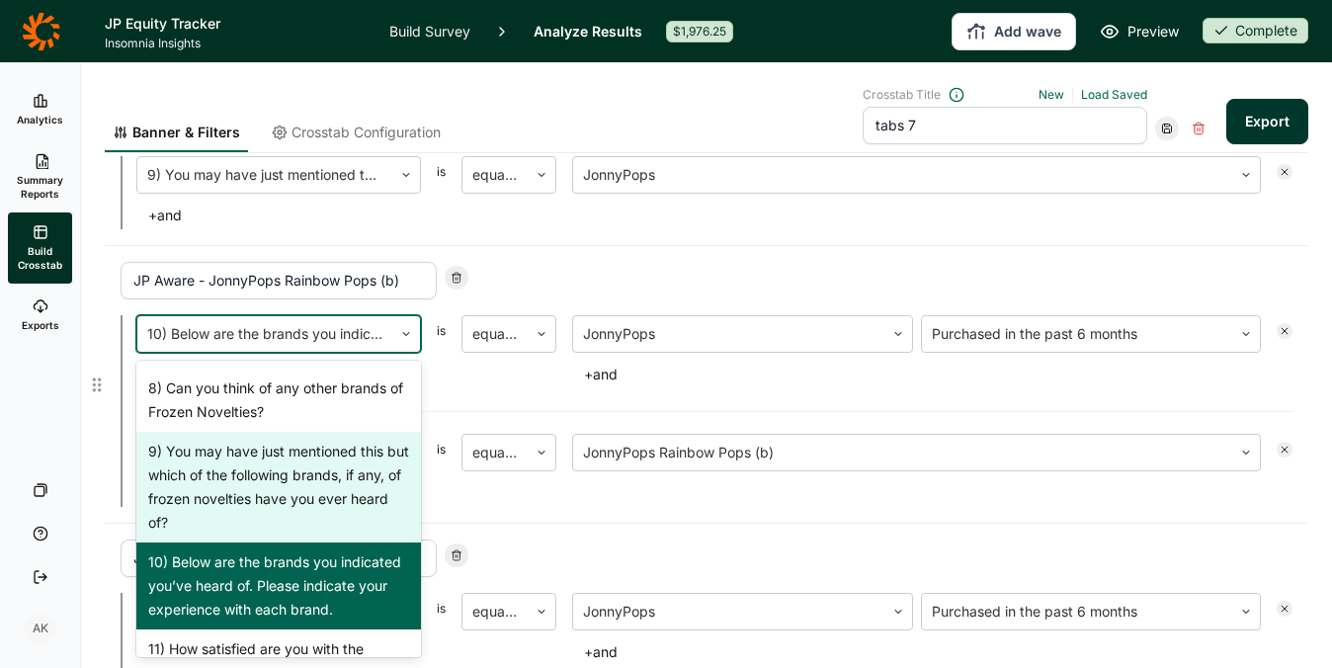
click at [285, 542] on div "9) You may have just mentioned this but which of the following brands, if any, …" at bounding box center [278, 487] width 284 height 111
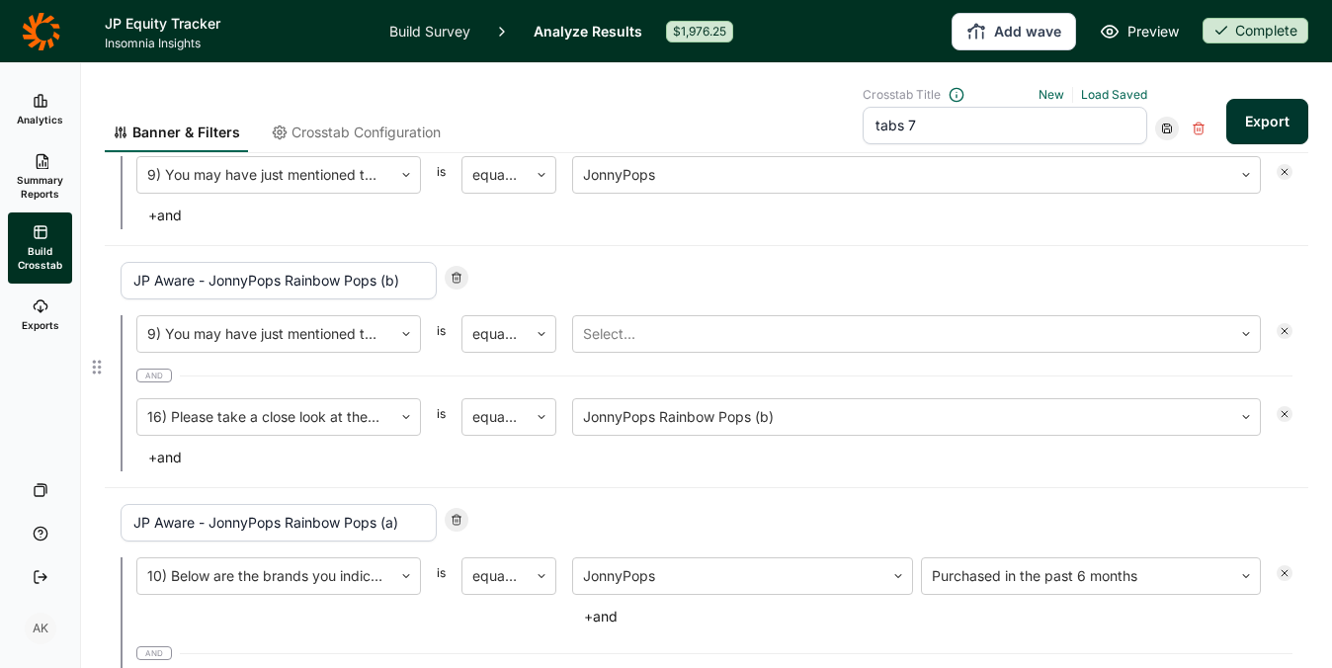
click at [657, 313] on div "JP Aware - JonnyPops Rainbow Pops (b) 9) You may have just mentioned this but w…" at bounding box center [706, 366] width 1171 height 209
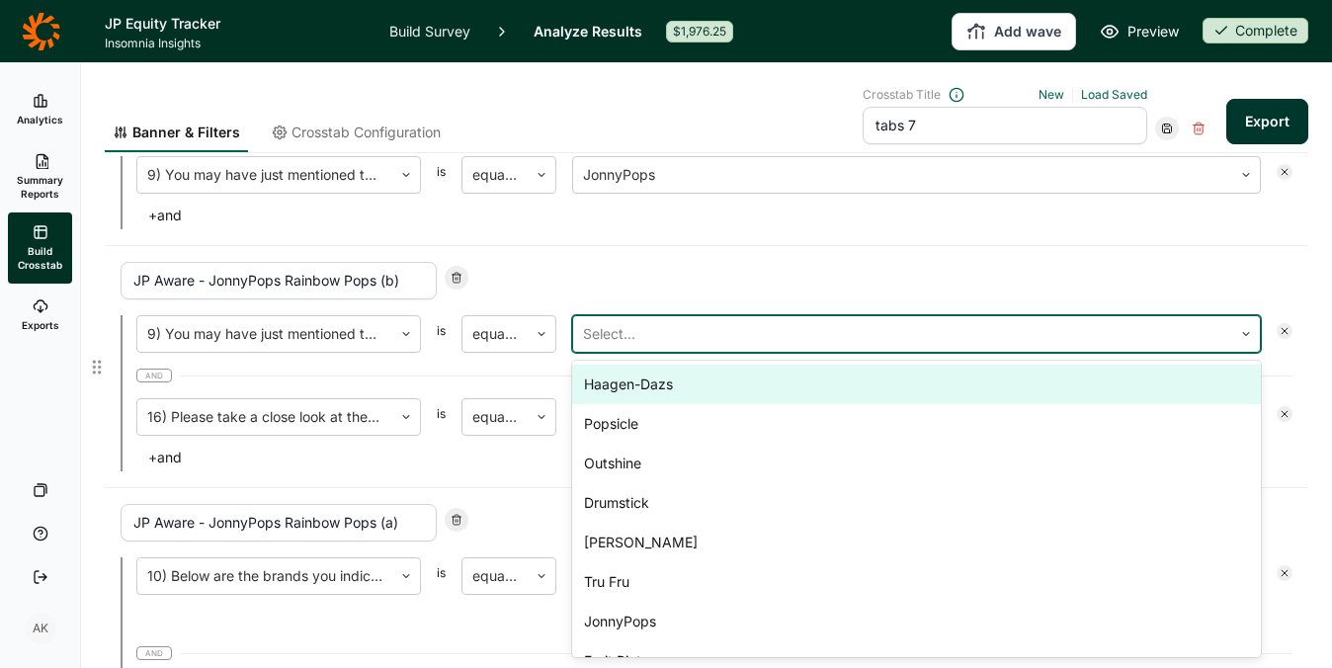
click at [656, 338] on div at bounding box center [902, 334] width 639 height 28
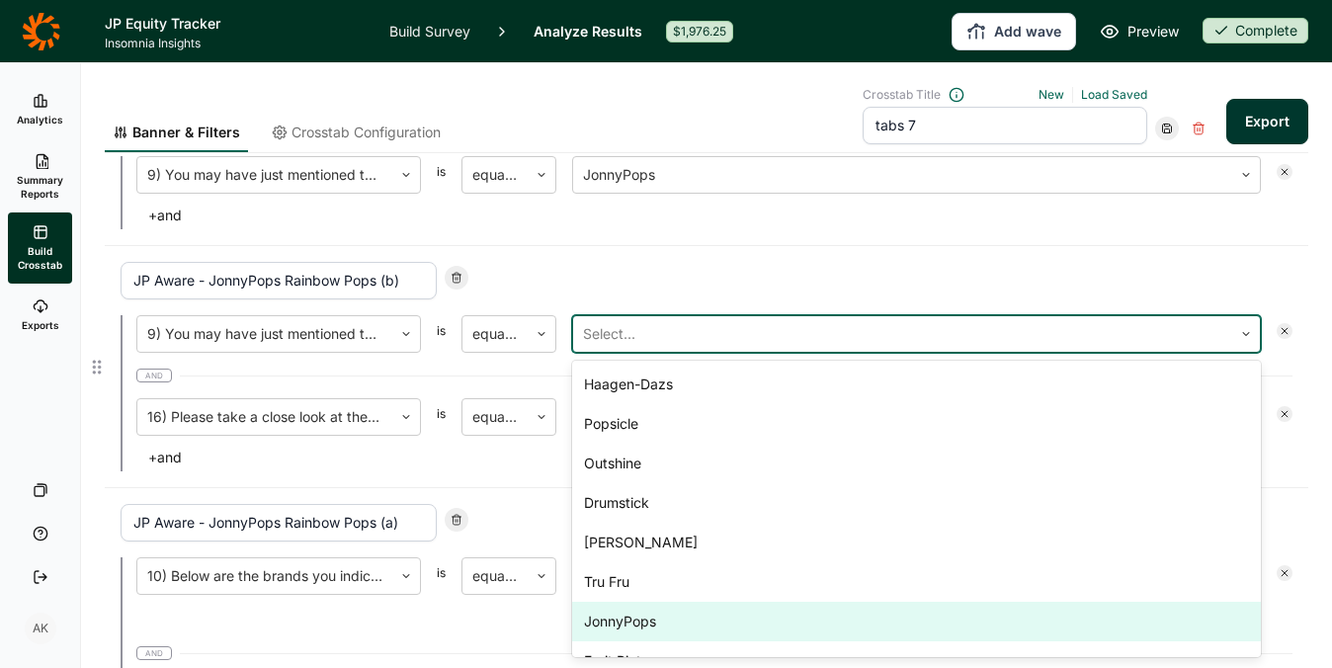
click at [665, 613] on div "JonnyPops" at bounding box center [916, 622] width 688 height 40
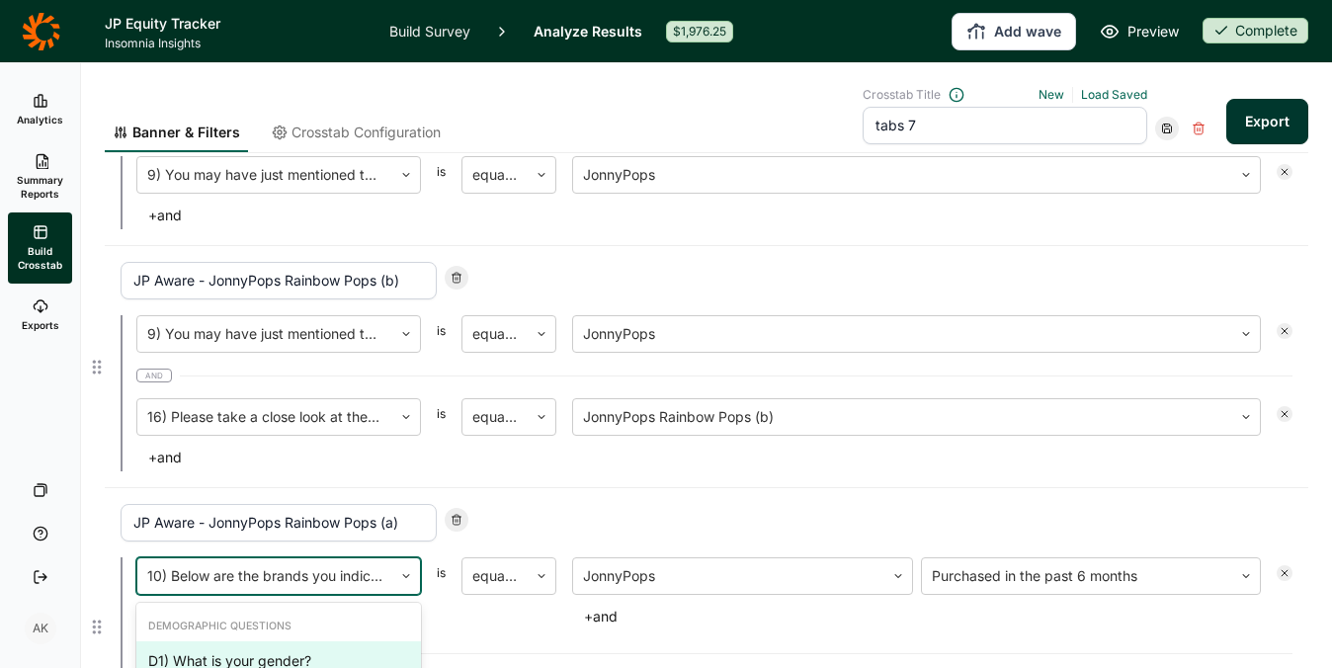
click at [238, 583] on div at bounding box center [264, 576] width 235 height 28
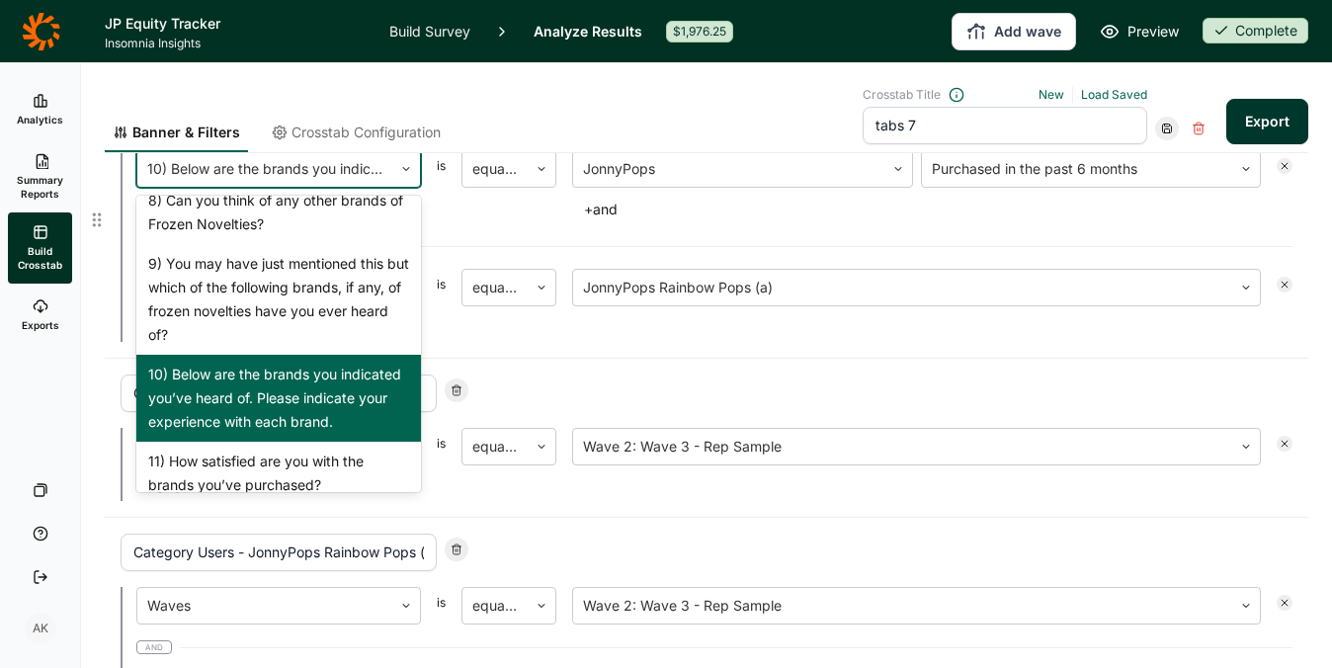
scroll to position [1339, 0]
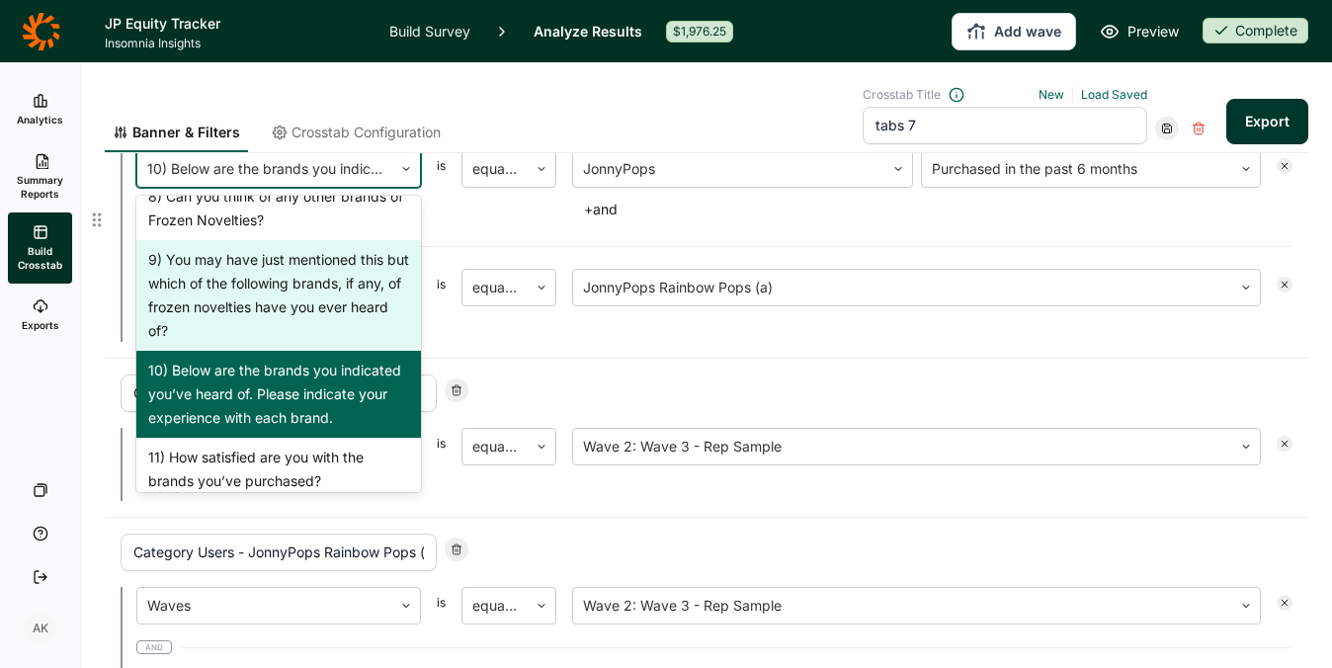
click at [260, 351] on div "9) You may have just mentioned this but which of the following brands, if any, …" at bounding box center [278, 295] width 284 height 111
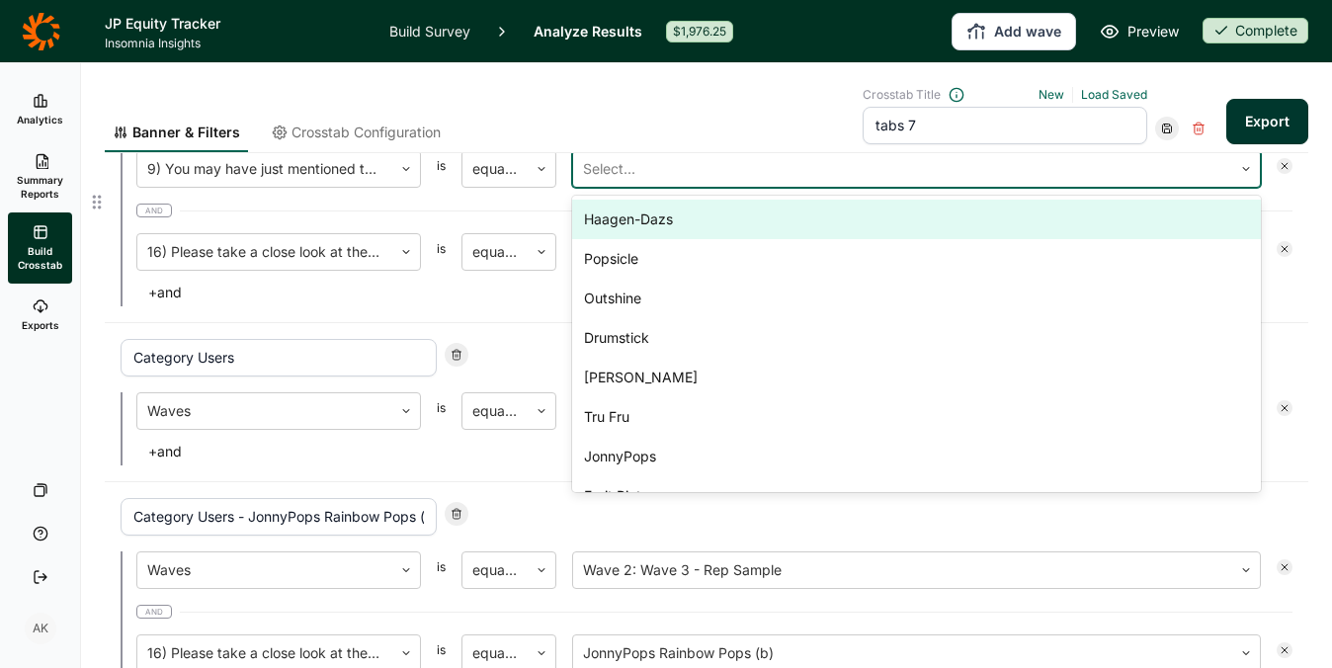
click at [686, 160] on div at bounding box center [902, 169] width 639 height 28
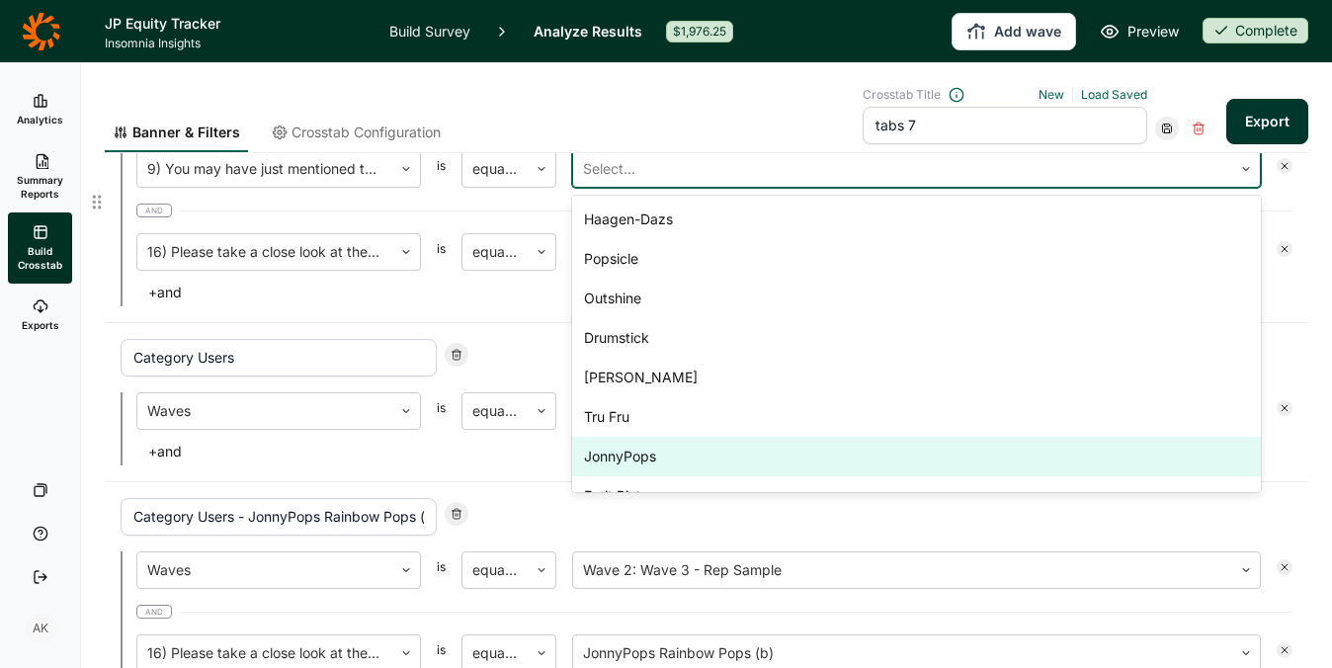
click at [690, 450] on div "JonnyPops" at bounding box center [916, 457] width 688 height 40
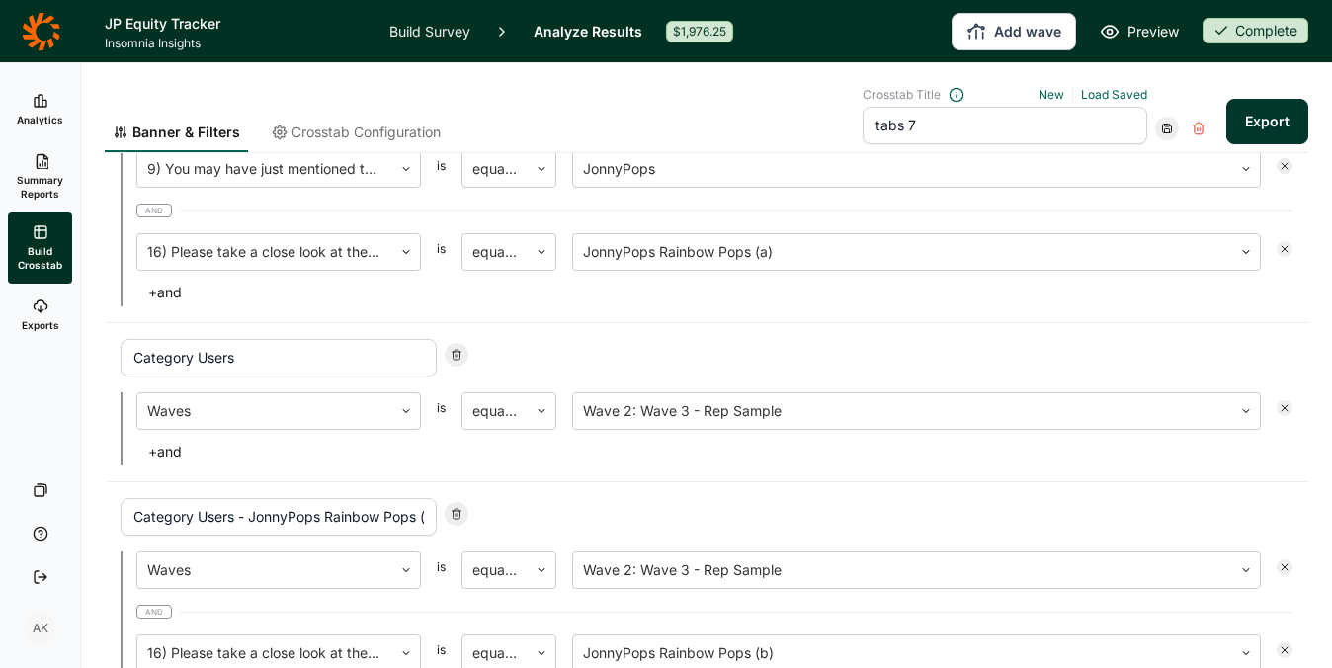
click at [1244, 121] on button "Export" at bounding box center [1267, 121] width 82 height 45
click at [1151, 615] on link "download your file here" at bounding box center [1150, 613] width 155 height 16
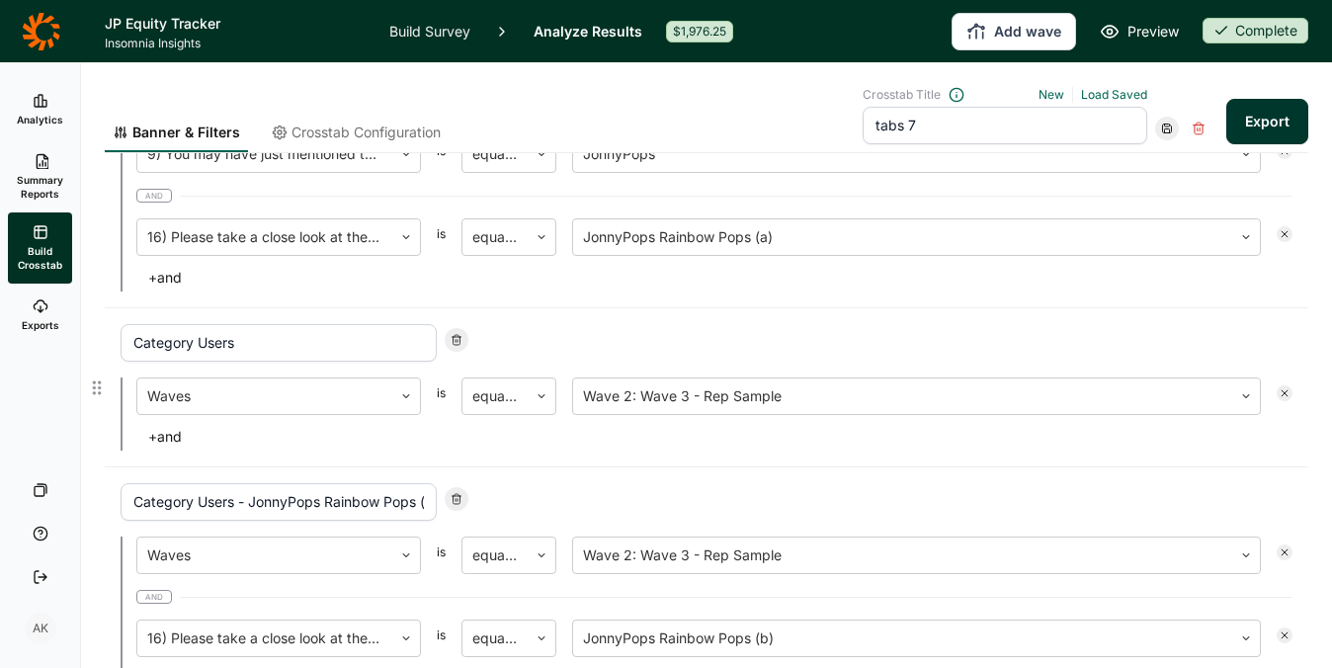
scroll to position [811, 0]
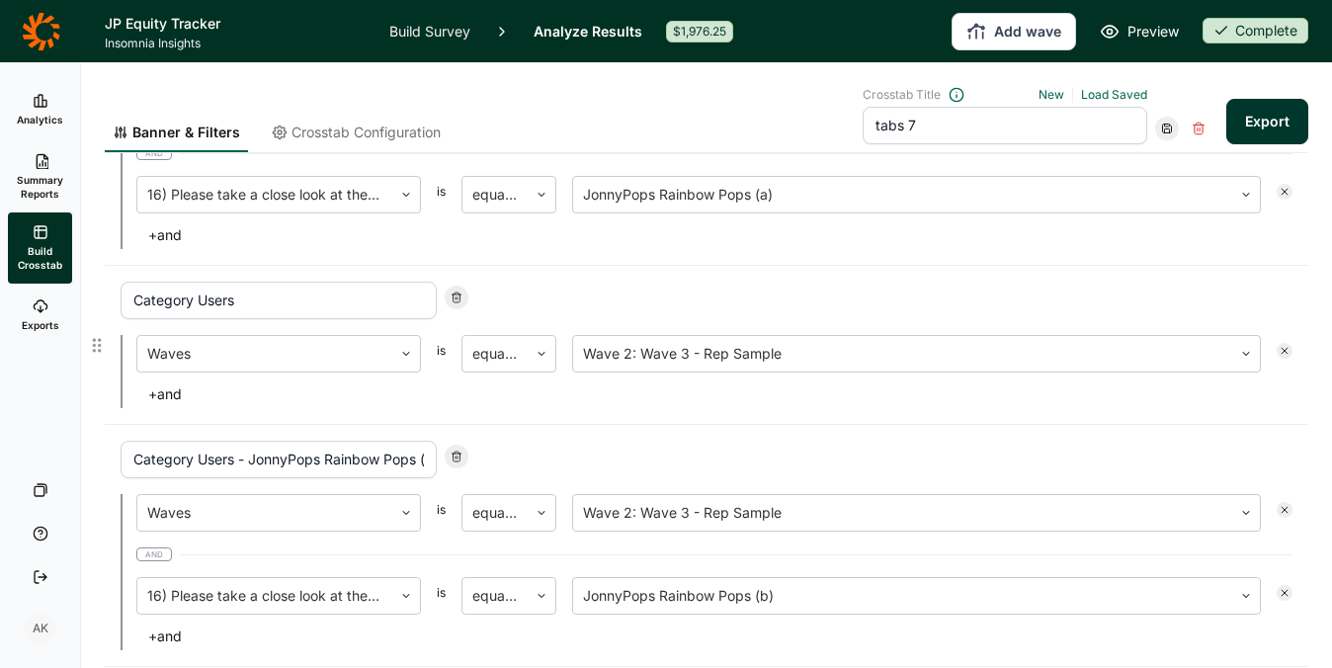
click at [454, 293] on icon at bounding box center [456, 297] width 12 height 12
type input "Category Users - JonnyPops Rainbow Pops (b)"
type input "Category Users - JonnyPops Rainbow Pops (a)"
type input "BFY Buyers A"
type input "BFY - B"
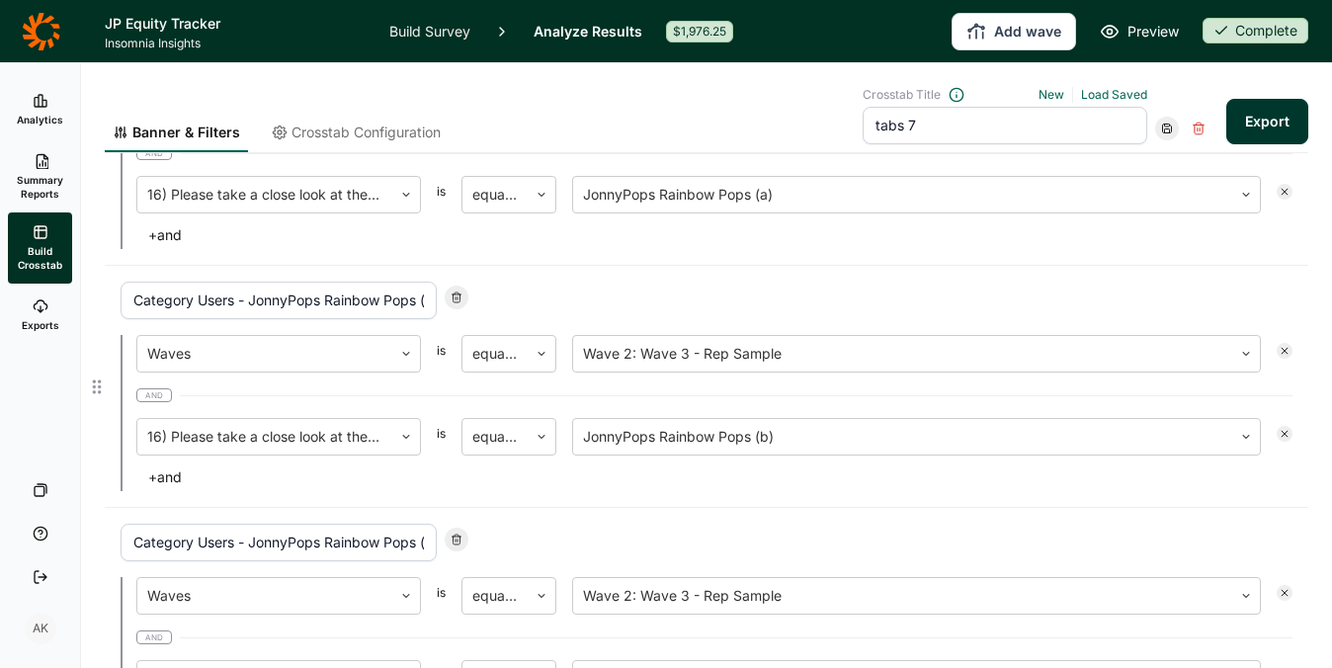
drag, startPoint x: 230, startPoint y: 298, endPoint x: 98, endPoint y: 296, distance: 132.4
click at [105, 296] on div "Category Users - JonnyPops Rainbow Pops (b) Waves is equal to Wave 2: Wave 3 - …" at bounding box center [706, 387] width 1203 height 242
click at [229, 298] on input "Category Users - JonnyPops Rainbow Pops (b)" at bounding box center [279, 301] width 316 height 38
drag, startPoint x: 232, startPoint y: 296, endPoint x: 135, endPoint y: 293, distance: 96.8
click at [135, 293] on input "Category Users - JonnyPops Rainbow Pops (b)" at bounding box center [279, 301] width 316 height 38
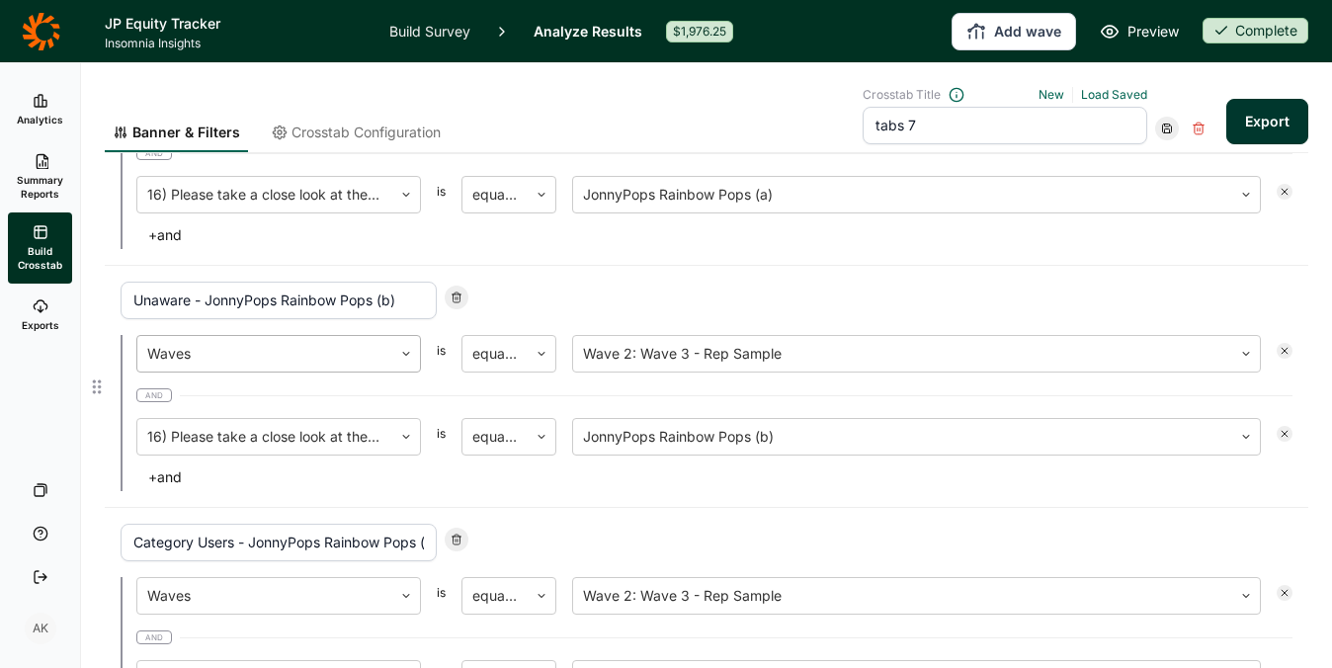
type input "Unaware - JonnyPops Rainbow Pops (b)"
click at [322, 348] on div at bounding box center [264, 354] width 235 height 28
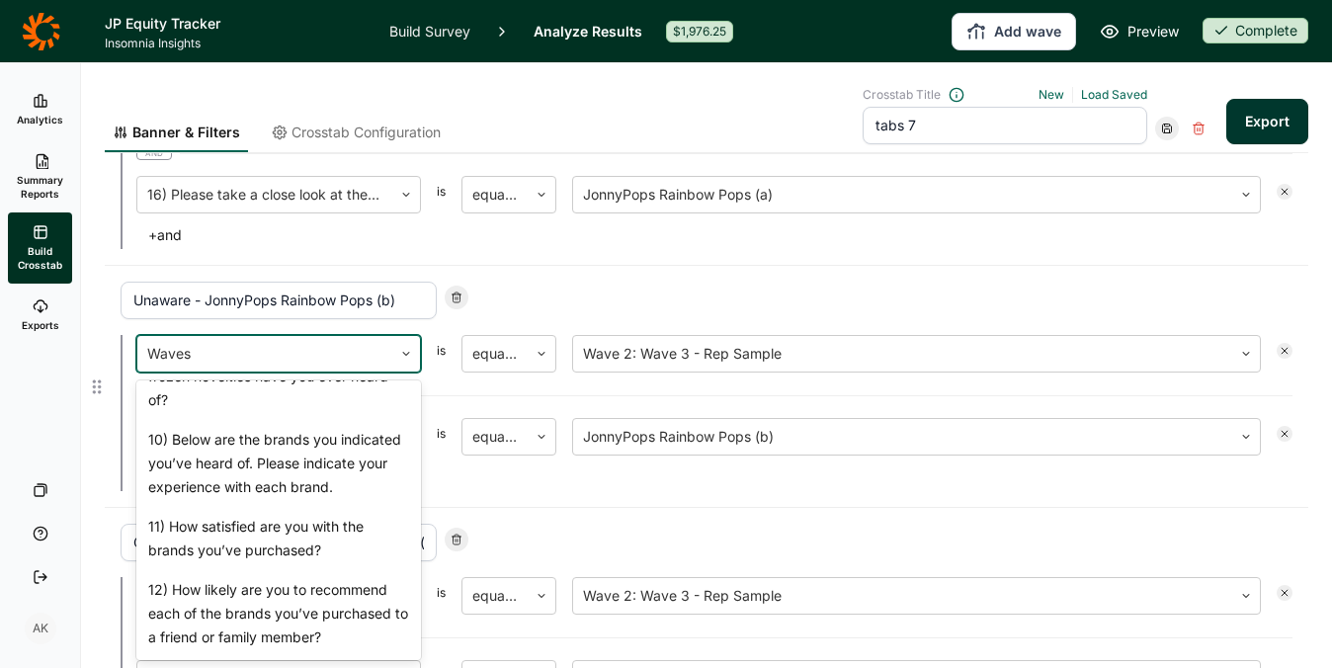
scroll to position [1457, 0]
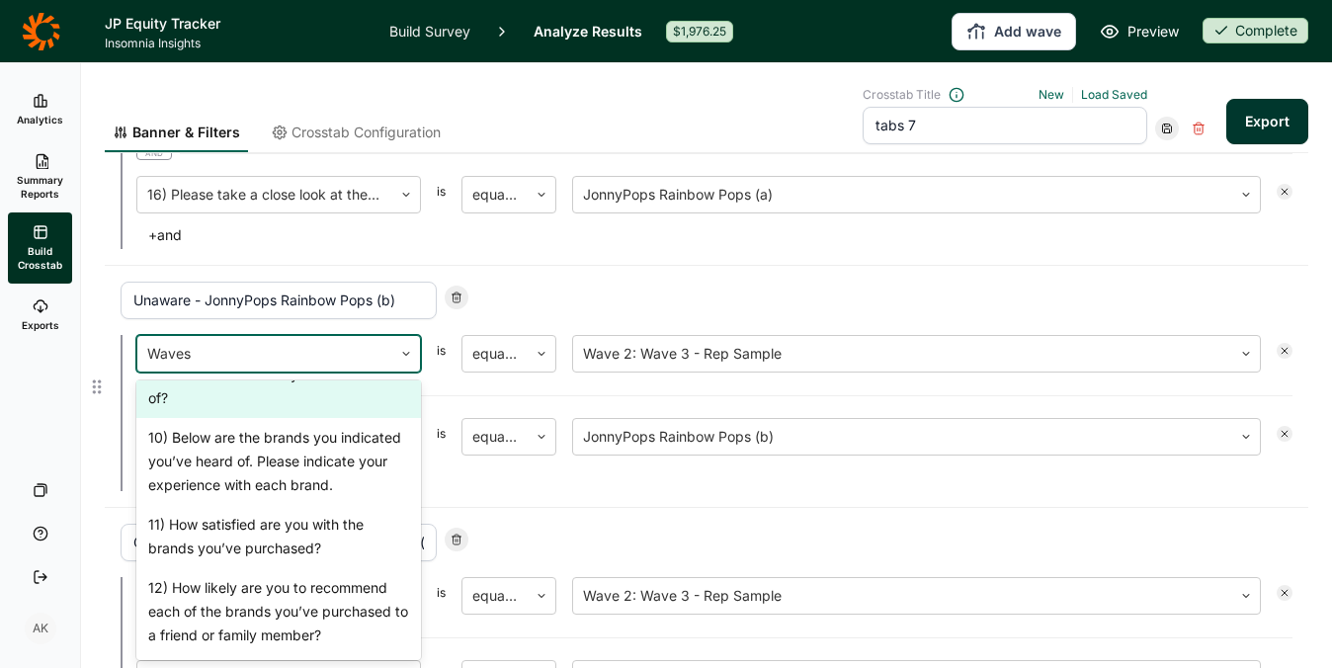
click at [276, 418] on div "9) You may have just mentioned this but which of the following brands, if any, …" at bounding box center [278, 362] width 284 height 111
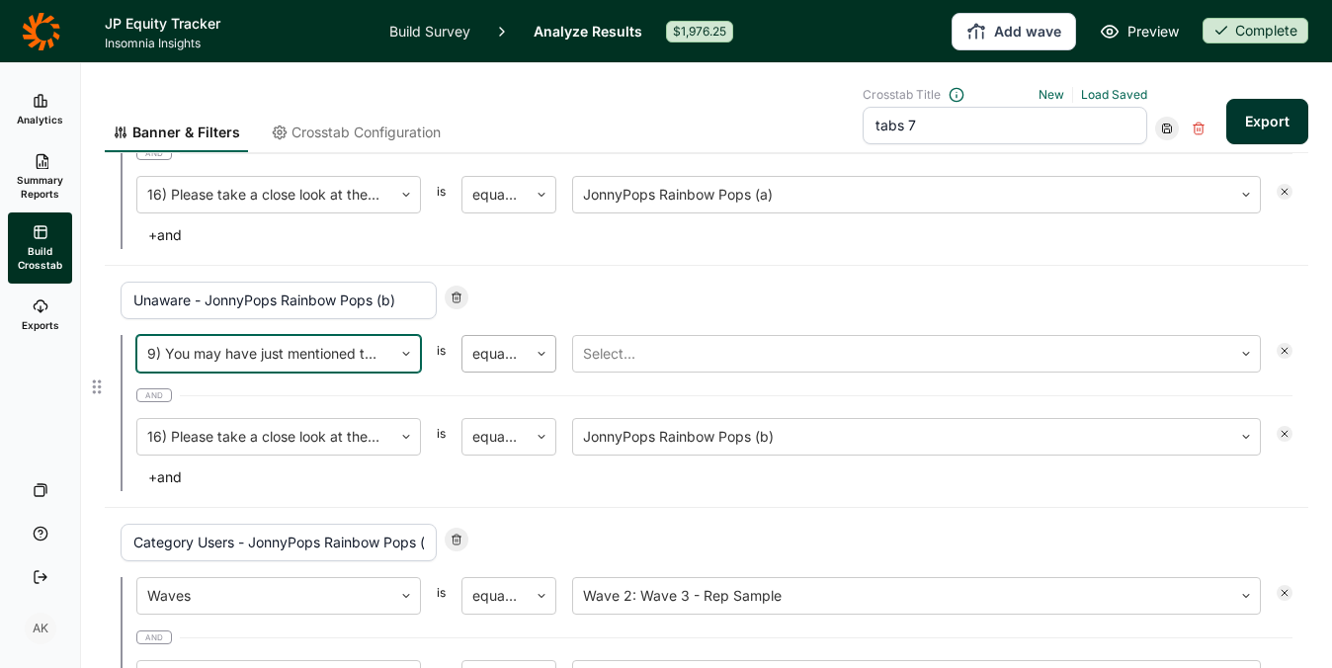
click at [478, 337] on div "equal to" at bounding box center [494, 354] width 65 height 36
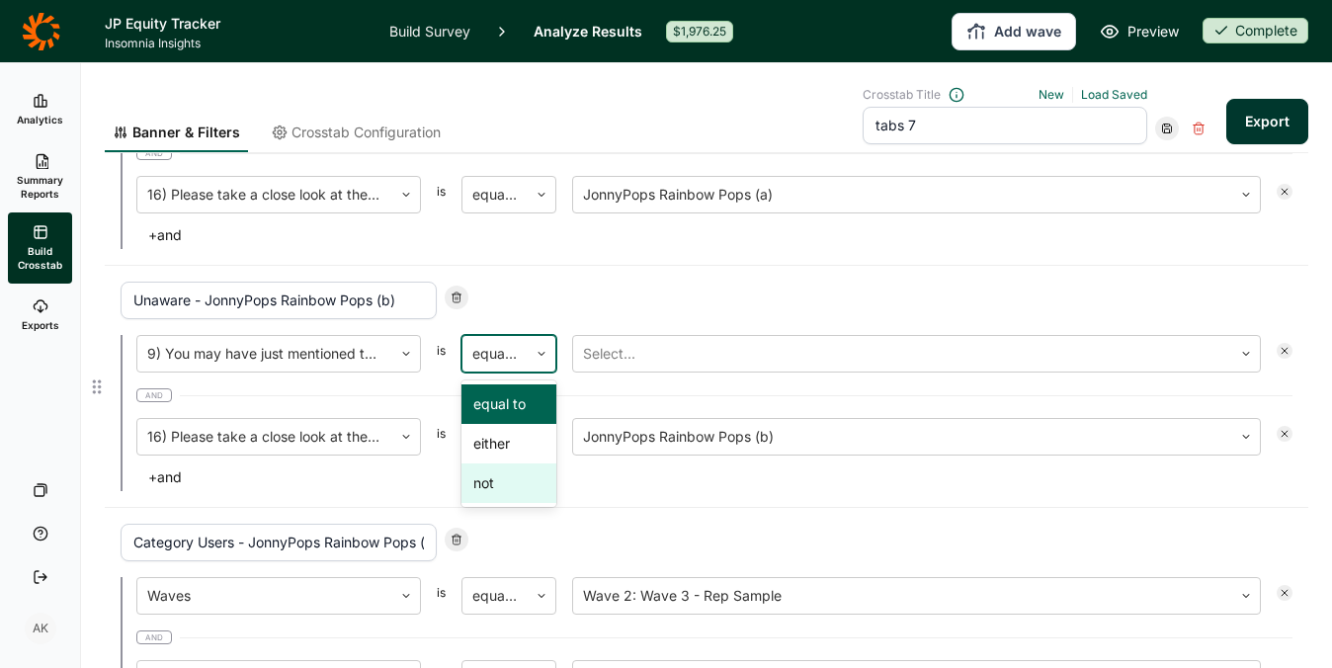
click at [509, 487] on div "not" at bounding box center [508, 483] width 95 height 40
click at [652, 354] on div at bounding box center [902, 354] width 639 height 28
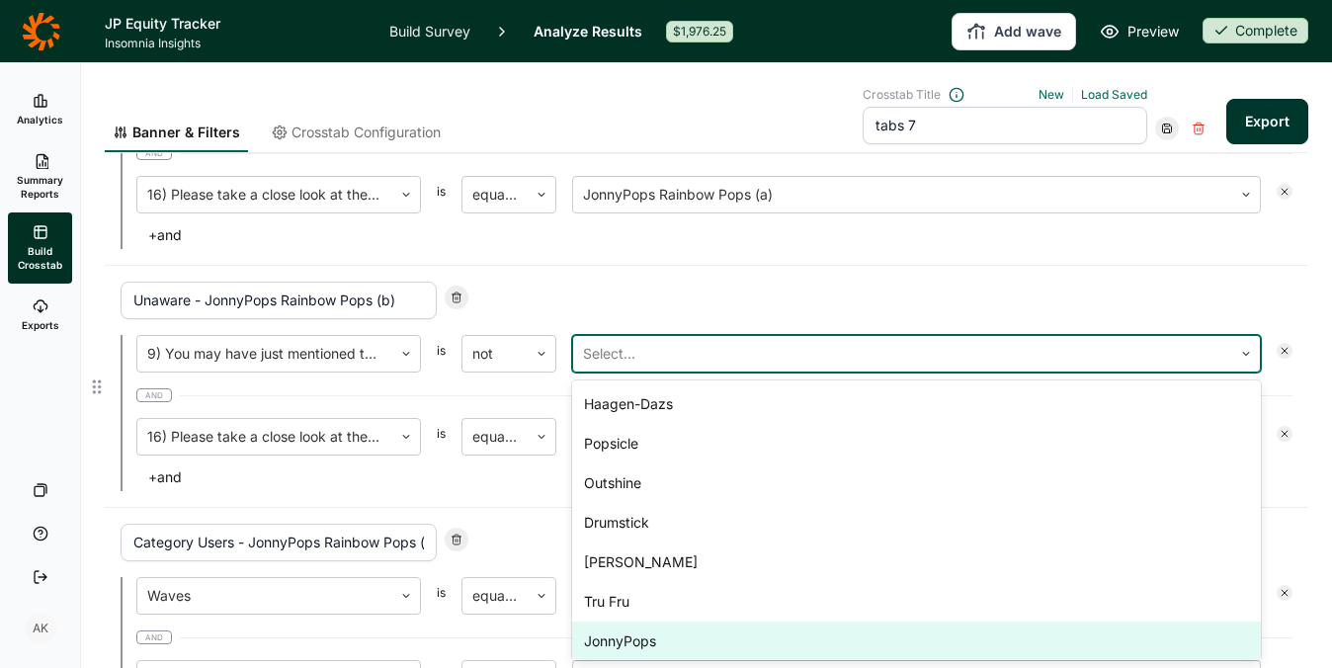
click at [634, 643] on div "JonnyPops" at bounding box center [916, 641] width 688 height 40
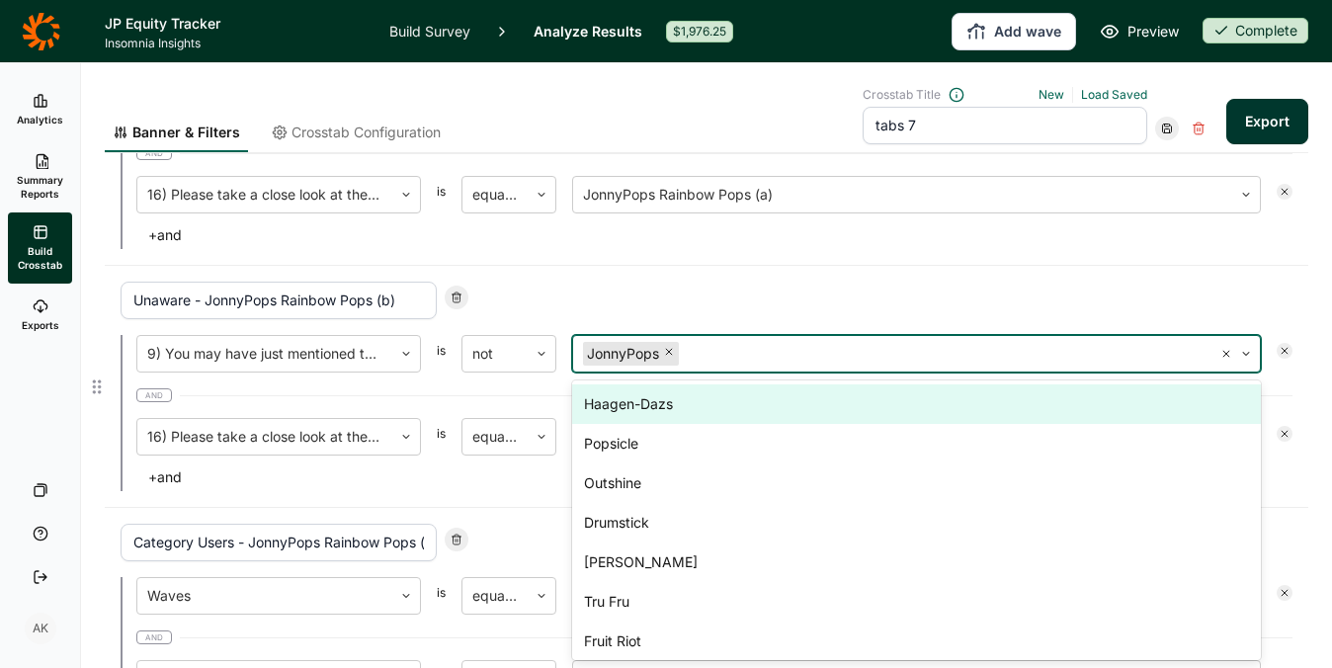
click at [586, 295] on div "Unaware - JonnyPops Rainbow Pops (b)" at bounding box center [706, 301] width 1171 height 38
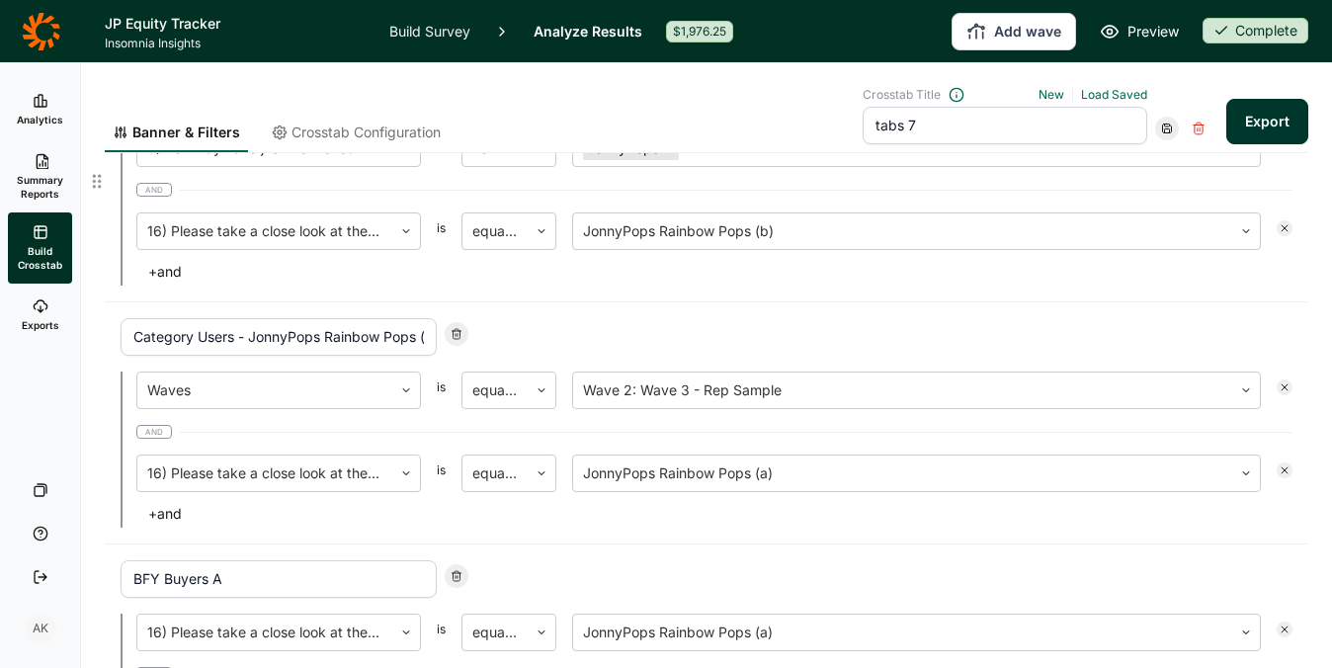
scroll to position [1024, 0]
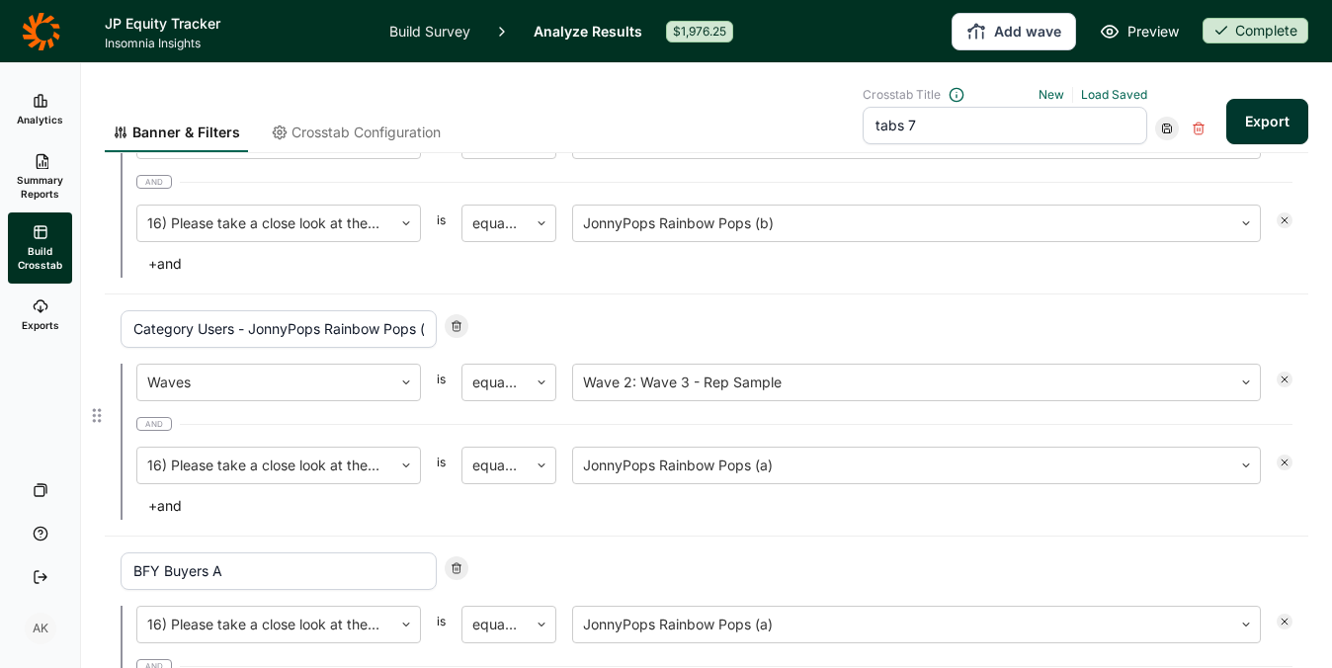
click at [221, 328] on input "Category Users - JonnyPops Rainbow Pops (a)" at bounding box center [279, 329] width 316 height 38
click at [231, 332] on input "Category Users - JonnyPops Rainbow Pops (a)" at bounding box center [279, 329] width 316 height 38
drag, startPoint x: 234, startPoint y: 331, endPoint x: 6, endPoint y: 286, distance: 232.5
click at [6, 286] on div "Analytics Summary Reports Build Crosstab Exports Your Surveys Help Log Out AK B…" at bounding box center [666, 365] width 1332 height 605
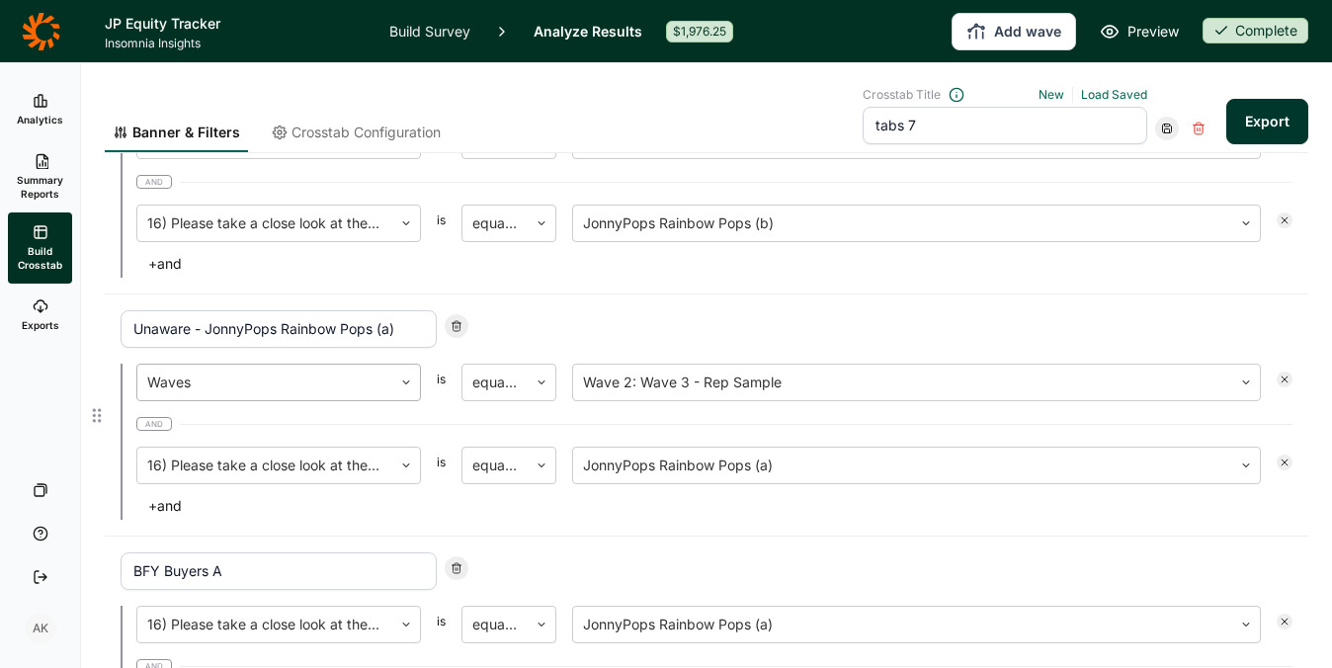
type input "Unaware - JonnyPops Rainbow Pops (a)"
click at [225, 381] on div at bounding box center [264, 382] width 235 height 28
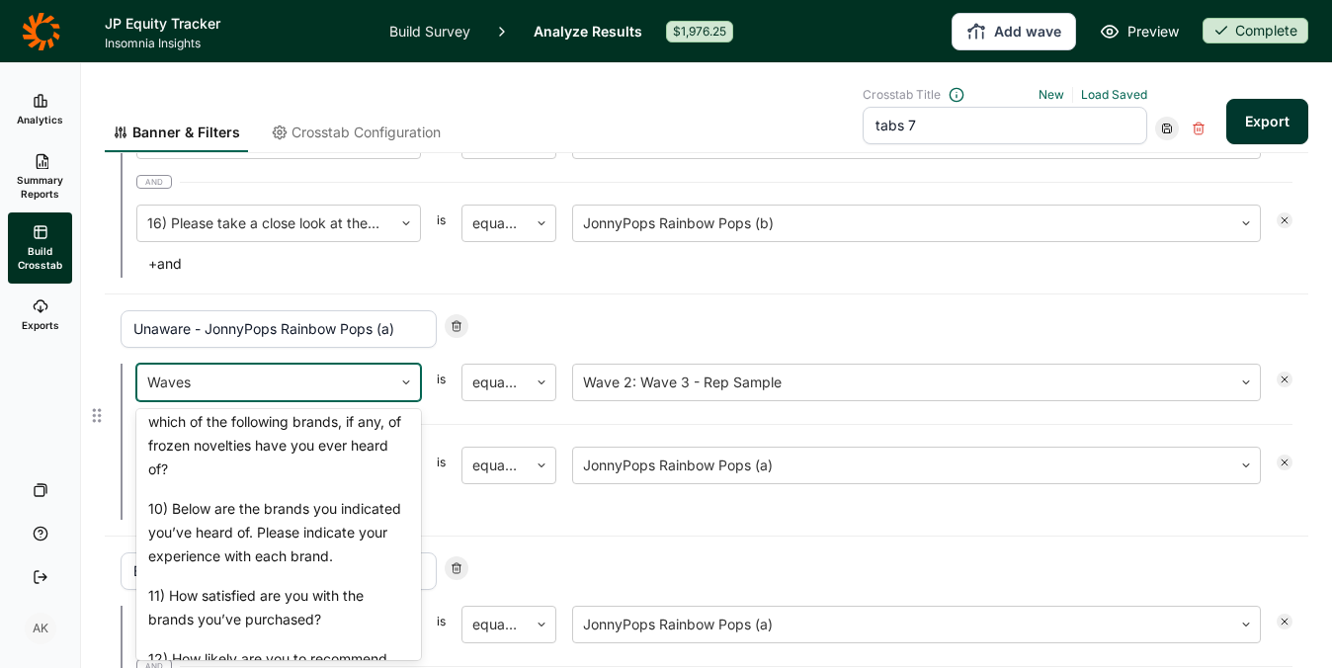
scroll to position [1424, 0]
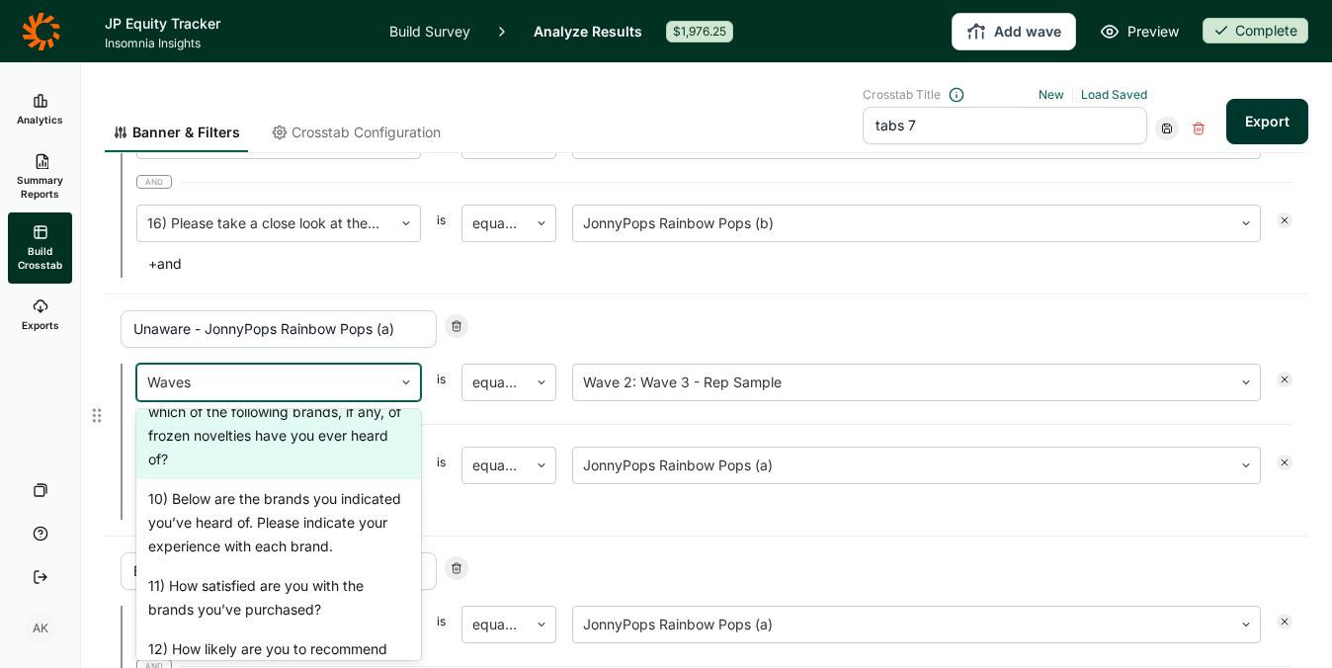
click at [224, 479] on div "9) You may have just mentioned this but which of the following brands, if any, …" at bounding box center [278, 423] width 284 height 111
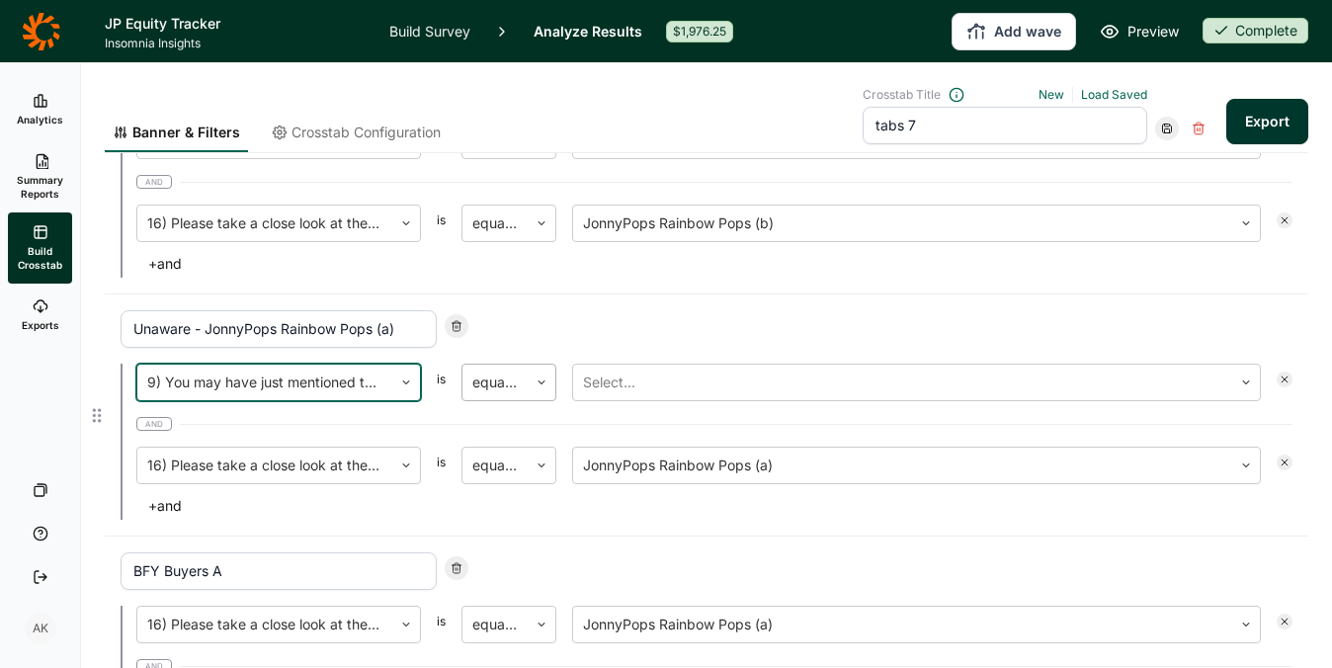
click at [510, 396] on div "equal to" at bounding box center [494, 382] width 65 height 36
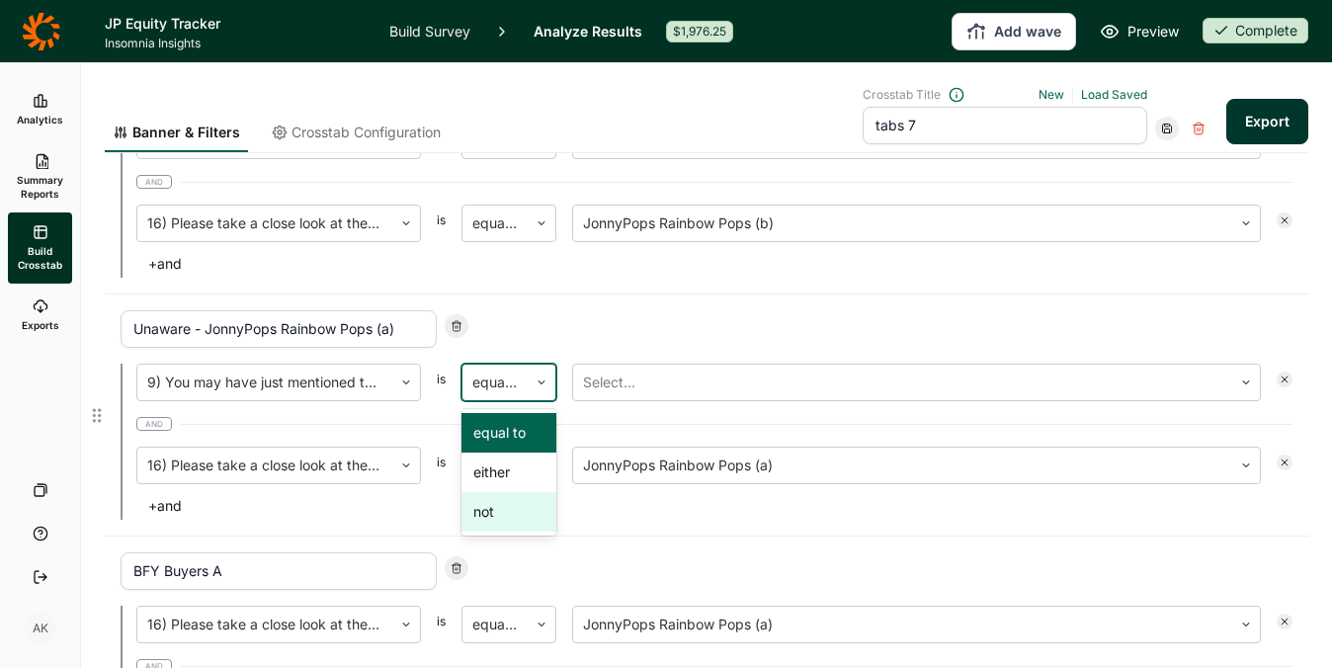
click at [520, 514] on div "not" at bounding box center [508, 512] width 95 height 40
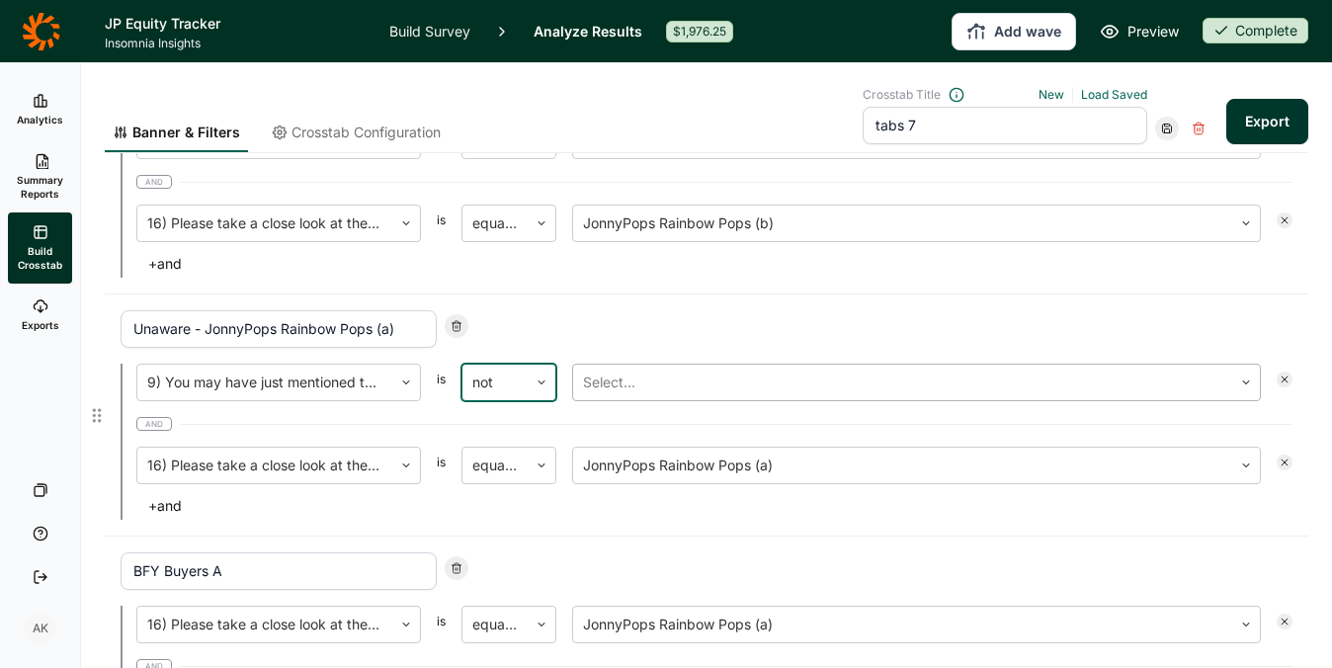
click at [678, 372] on div at bounding box center [902, 382] width 639 height 28
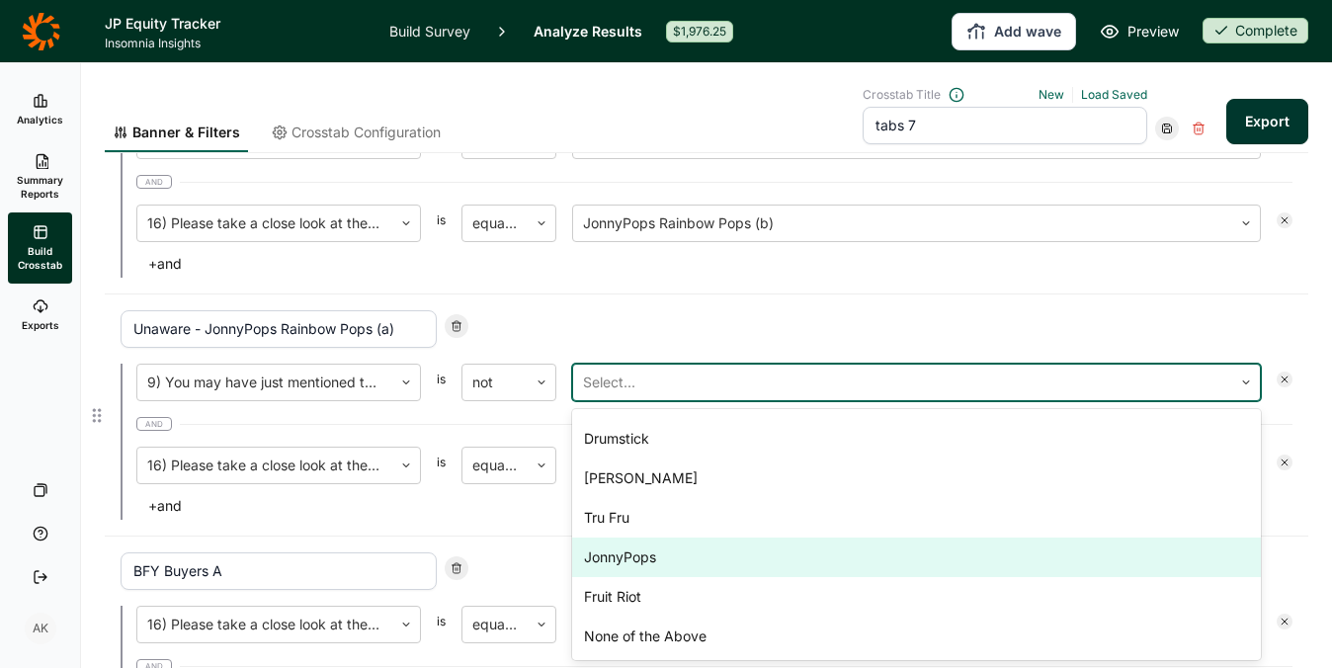
click at [656, 561] on div "JonnyPops" at bounding box center [916, 557] width 688 height 40
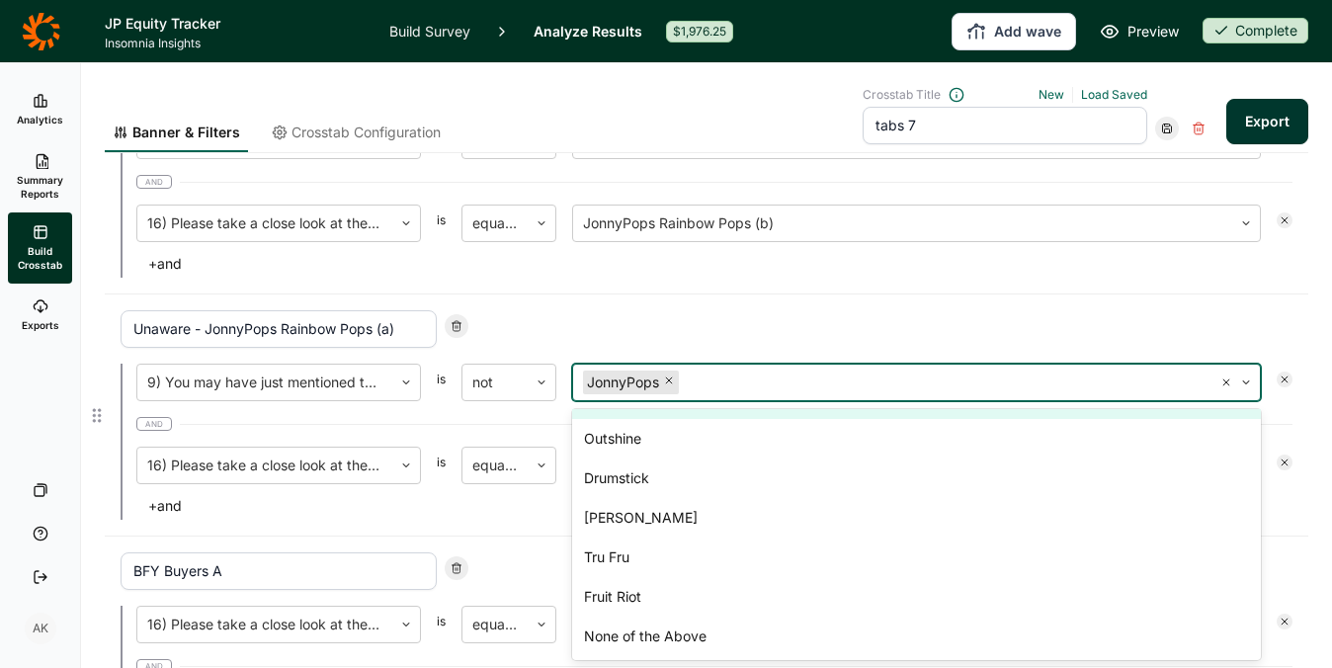
click at [823, 325] on div "Unaware - JonnyPops Rainbow Pops (a)" at bounding box center [706, 329] width 1171 height 38
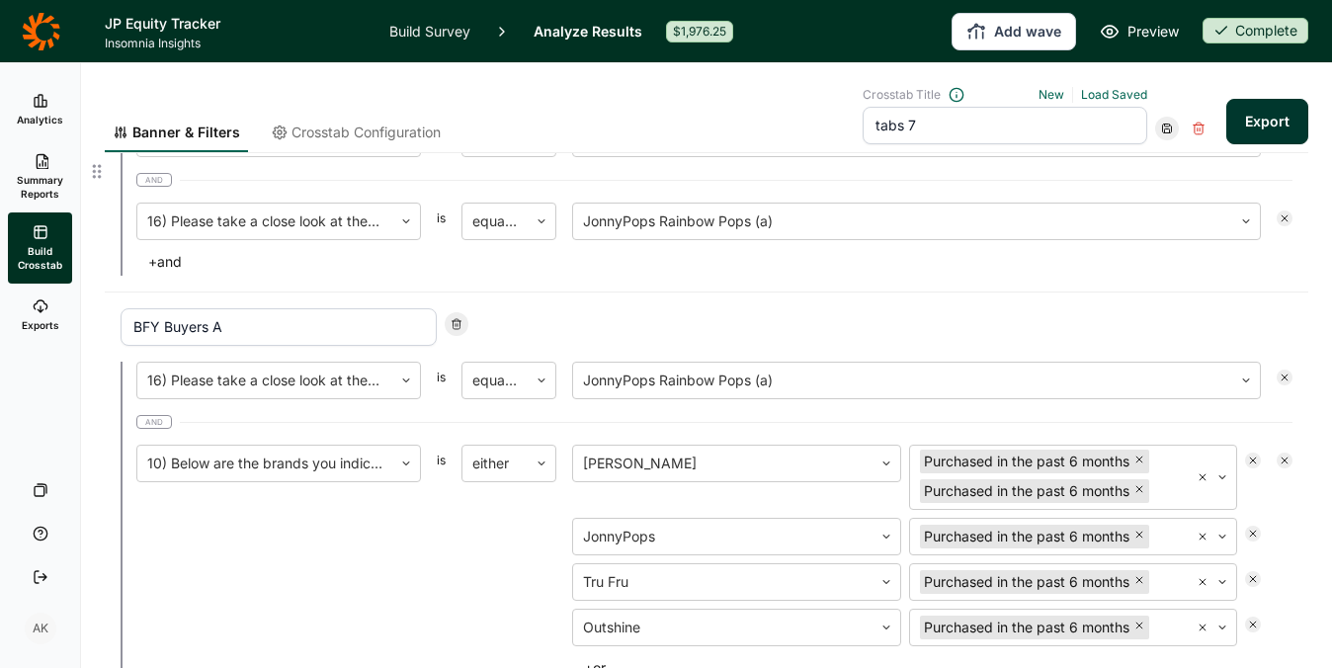
scroll to position [1311, 0]
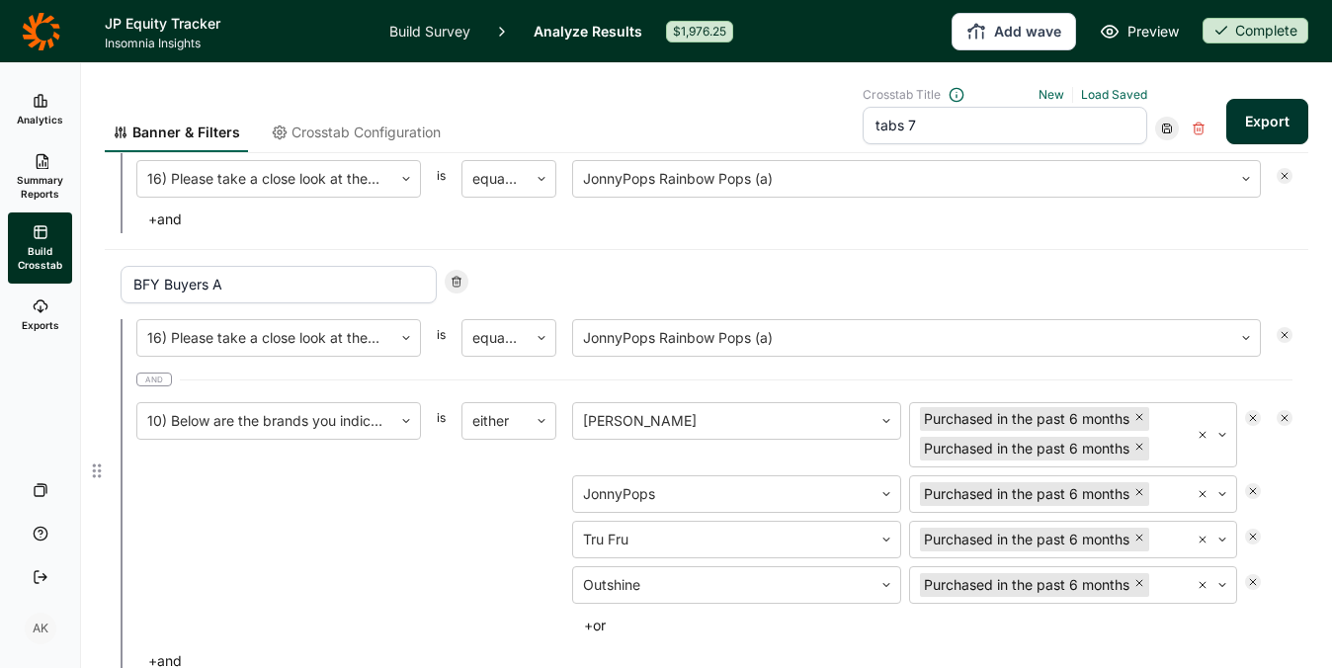
click at [452, 283] on icon at bounding box center [456, 282] width 12 height 12
type input "BFY - B"
click at [452, 283] on icon at bounding box center [456, 282] width 12 height 12
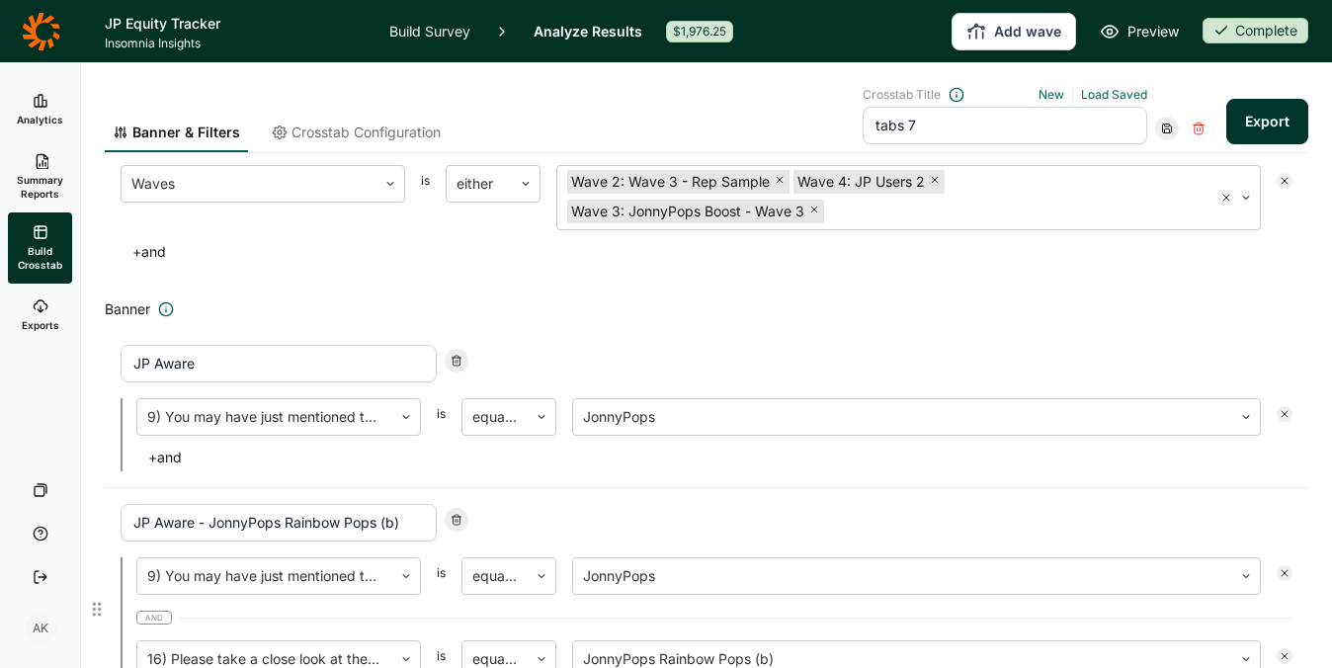
scroll to position [91, 0]
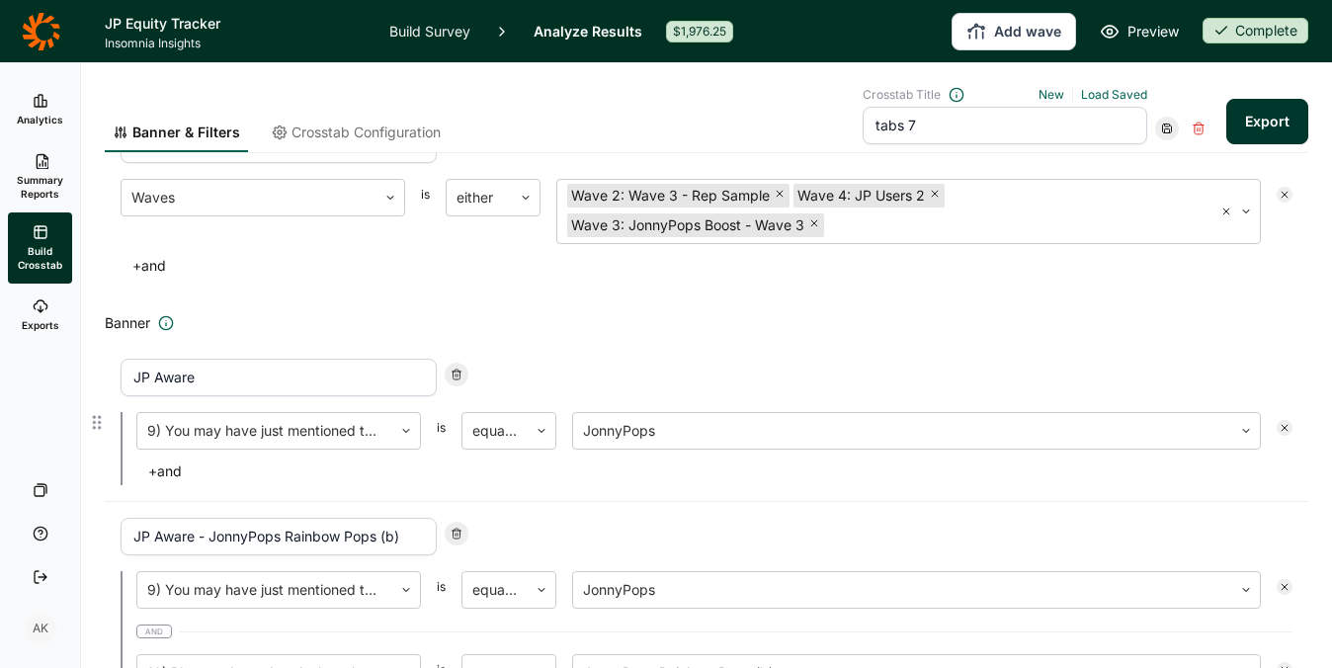
click at [457, 373] on use at bounding box center [456, 374] width 9 height 10
type input "JP Aware - JonnyPops Rainbow Pops (b)"
type input "JP Aware - JonnyPops Rainbow Pops (a)"
type input "Unaware - JonnyPops Rainbow Pops (b)"
type input "Unaware - JonnyPops Rainbow Pops (a)"
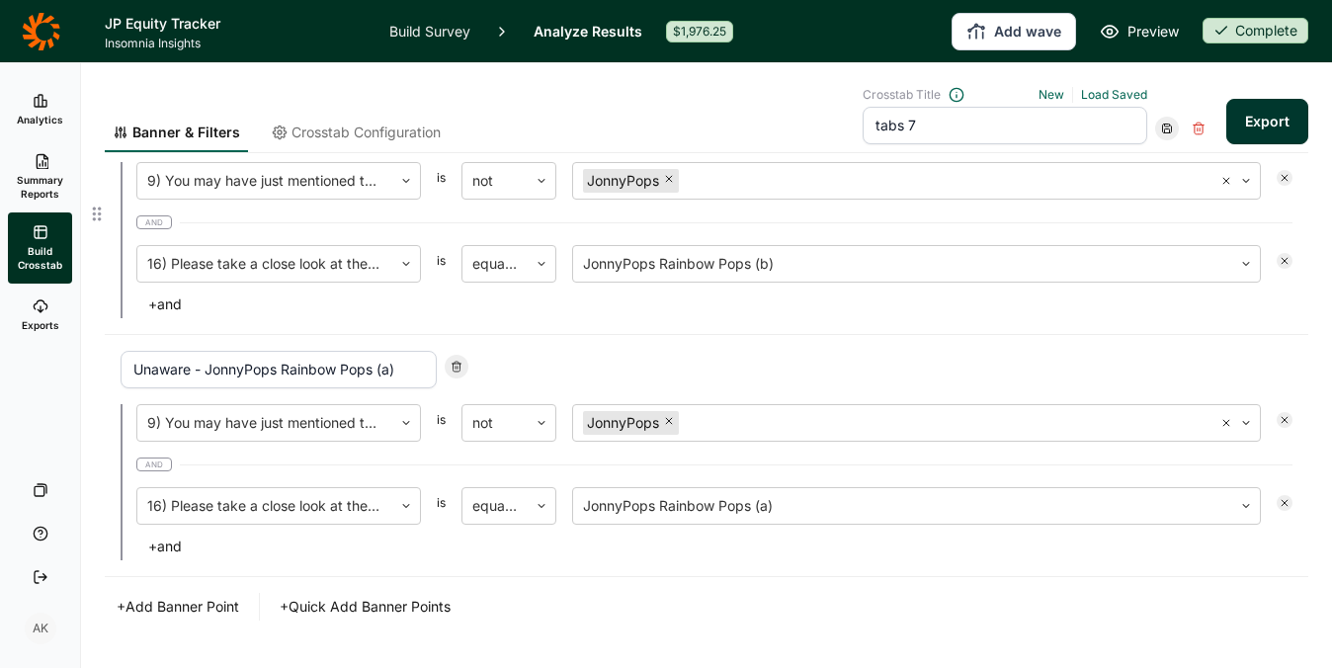
scroll to position [872, 0]
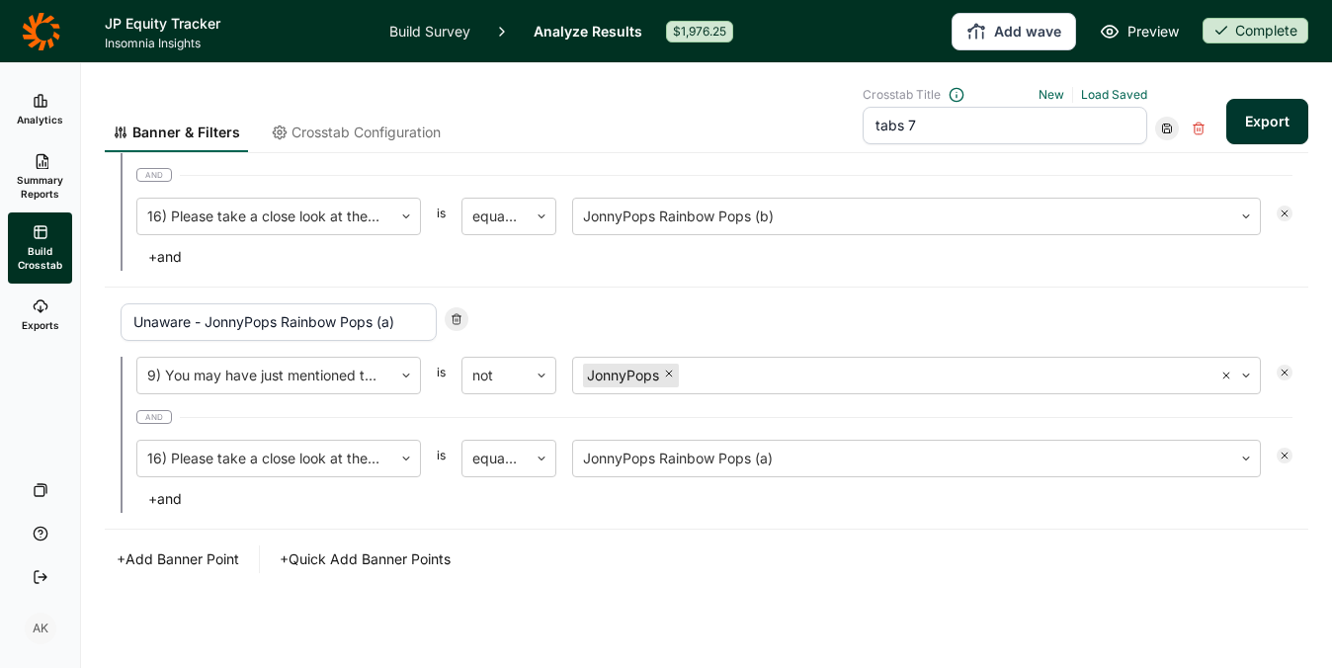
click at [1273, 131] on button "Export" at bounding box center [1267, 121] width 82 height 45
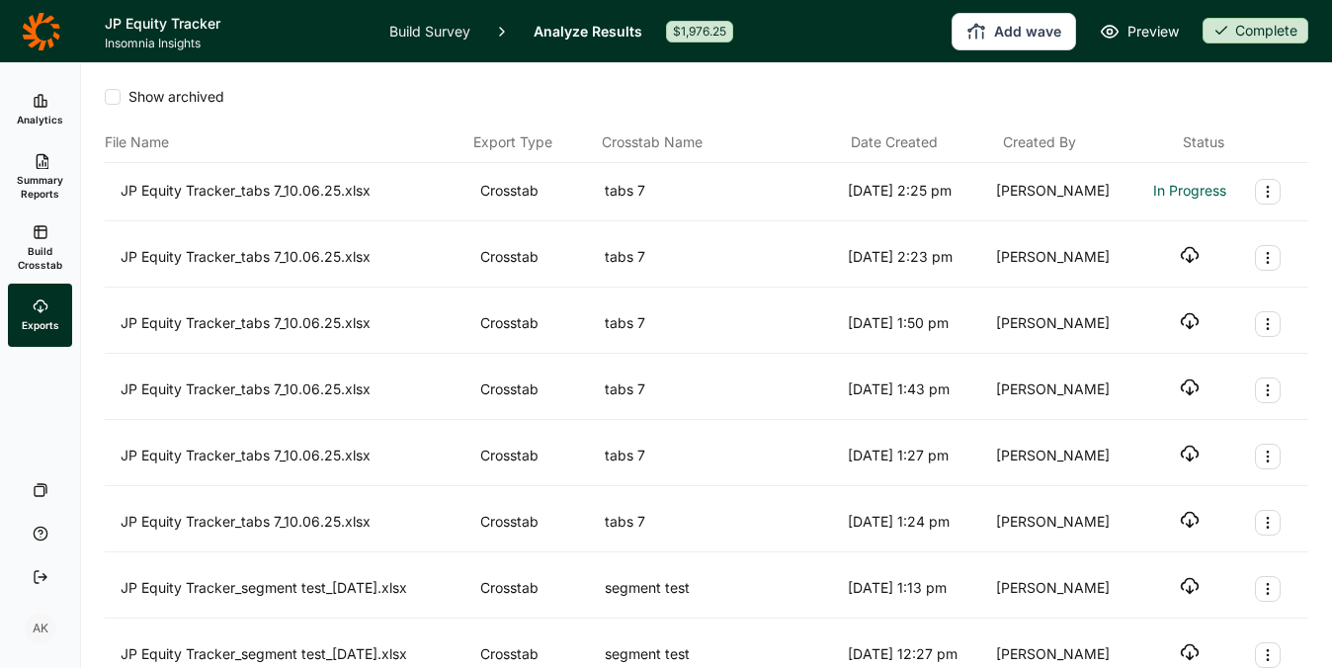
click at [1261, 92] on div "Show archived" at bounding box center [706, 97] width 1203 height 20
click at [1259, 103] on div "Show archived" at bounding box center [706, 97] width 1203 height 20
click at [1179, 185] on icon "button" at bounding box center [1189, 189] width 20 height 20
